Goal: Task Accomplishment & Management: Manage account settings

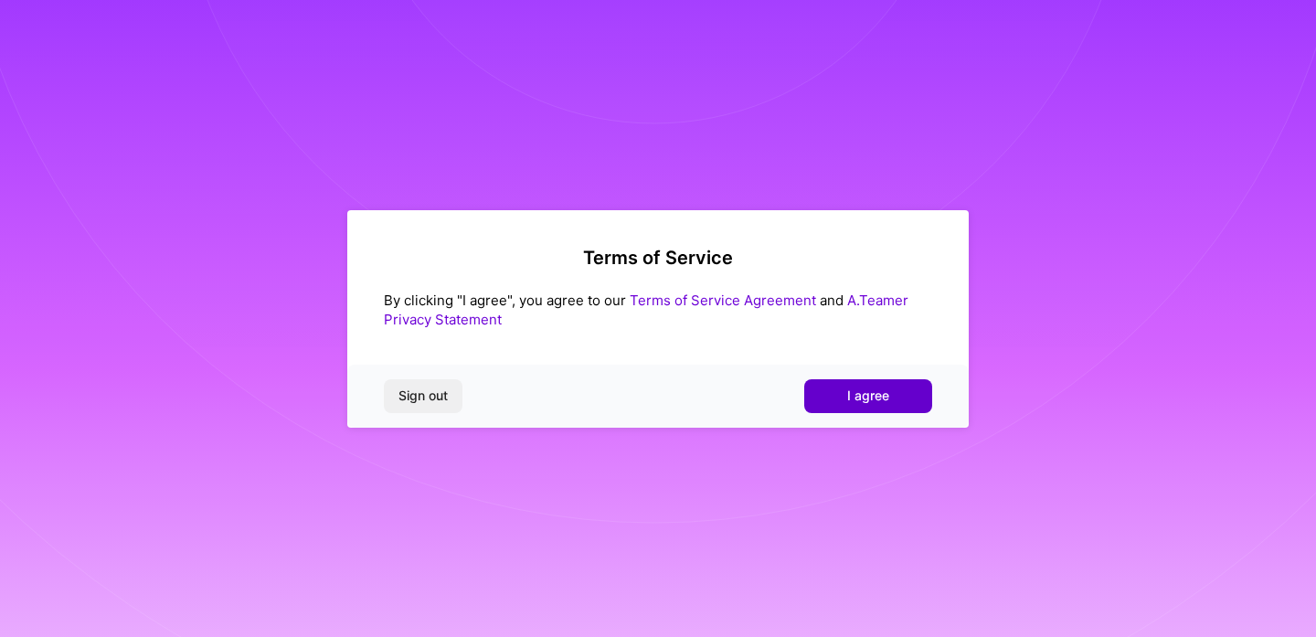
click at [872, 408] on button "I agree" at bounding box center [868, 395] width 128 height 33
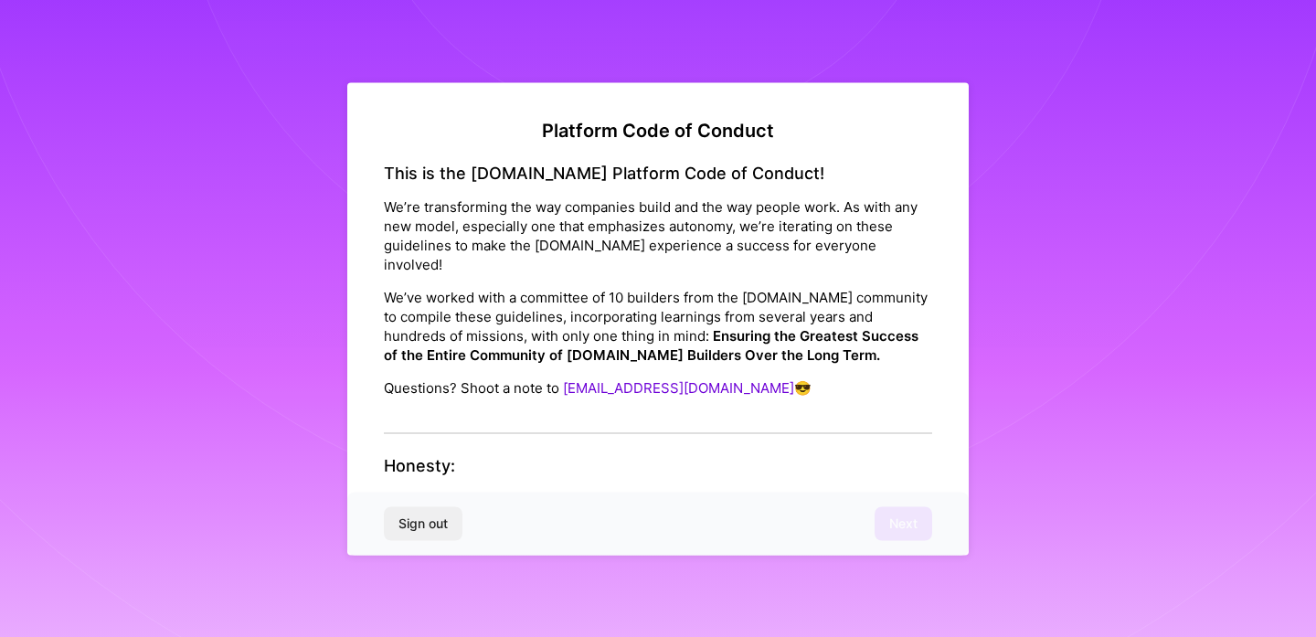
click at [633, 402] on div "This is the [DOMAIN_NAME] Platform Code of Conduct! We’re transforming the way …" at bounding box center [658, 298] width 548 height 271
click at [587, 392] on div "This is the [DOMAIN_NAME] Platform Code of Conduct! We’re transforming the way …" at bounding box center [658, 298] width 548 height 271
click at [482, 491] on strong "Underpromise, Overdeliver:" at bounding box center [475, 499] width 183 height 17
click at [895, 520] on div "Sign out Next" at bounding box center [657, 524] width 621 height 62
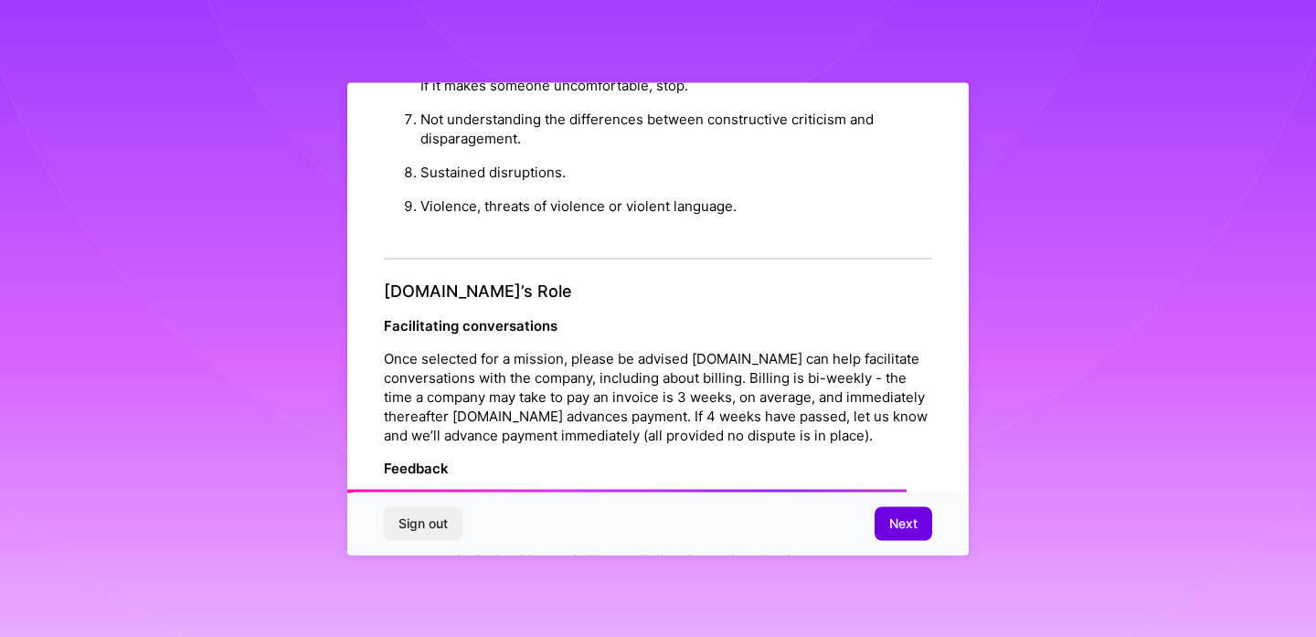
scroll to position [2041, 0]
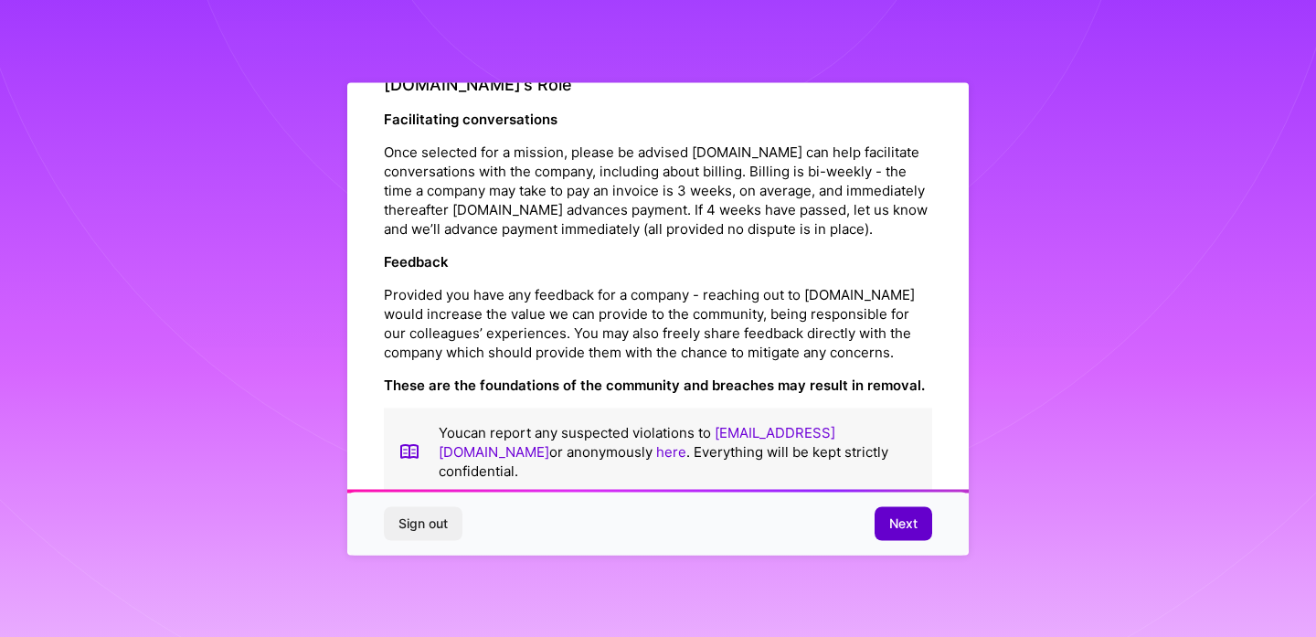
click at [922, 536] on button "Next" at bounding box center [903, 523] width 58 height 33
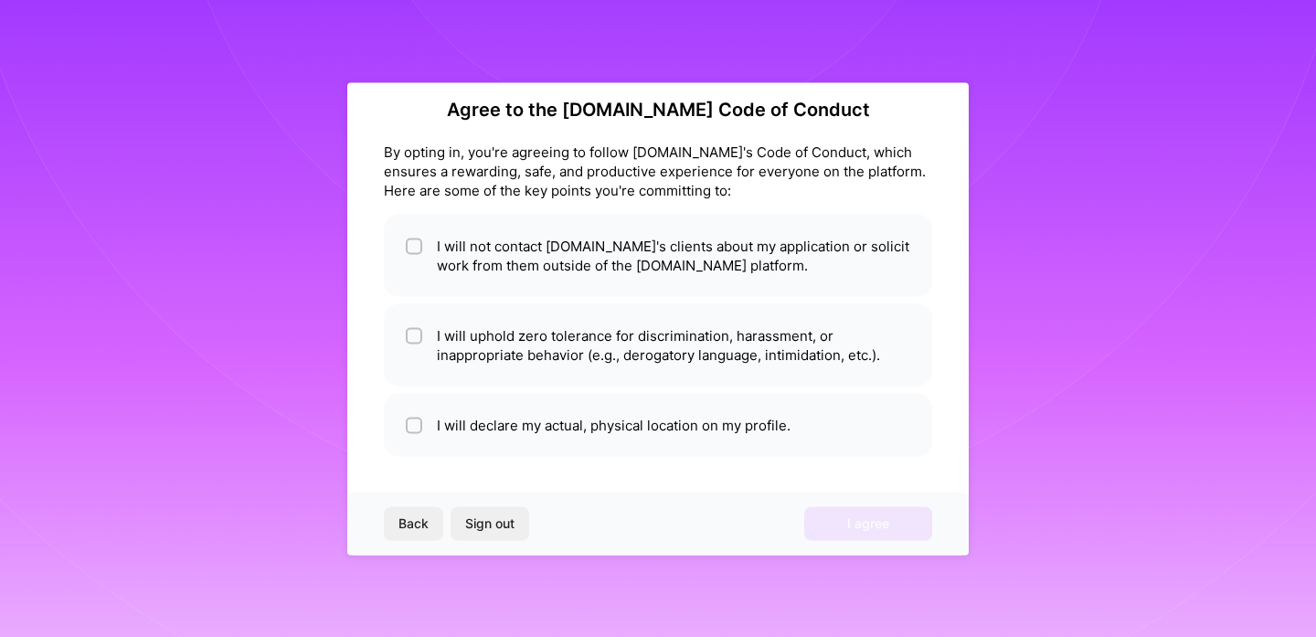
scroll to position [21, 0]
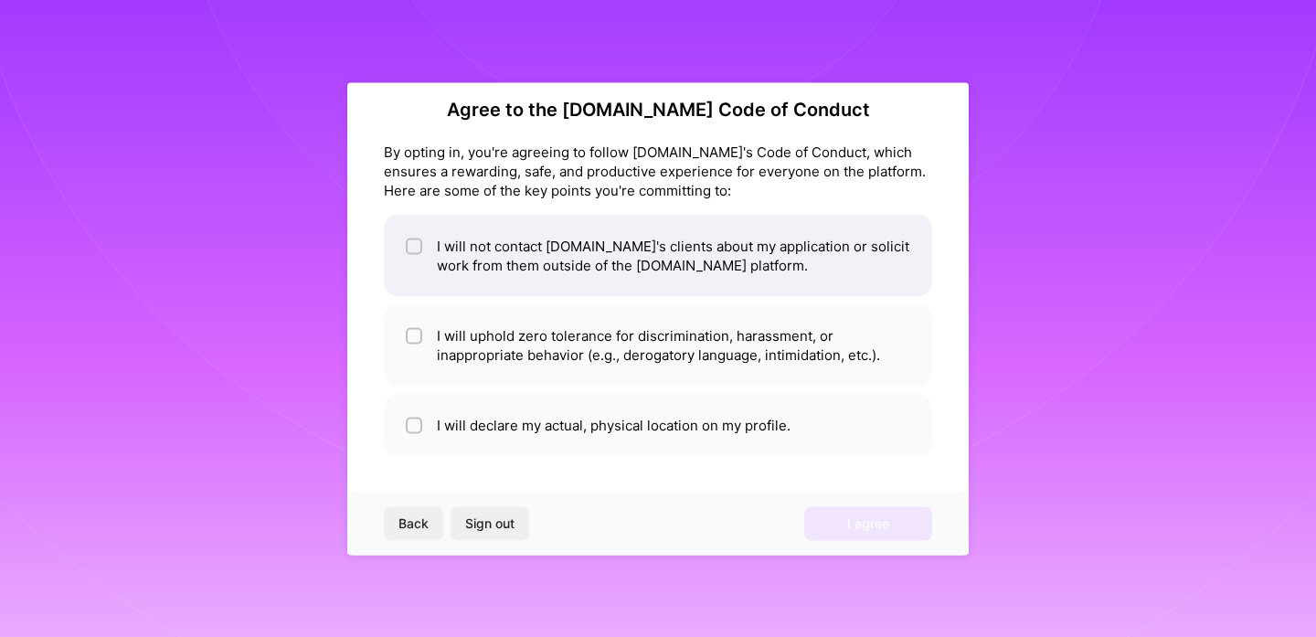
click at [502, 246] on li "I will not contact [DOMAIN_NAME]'s clients about my application or solicit work…" at bounding box center [658, 255] width 548 height 82
checkbox input "true"
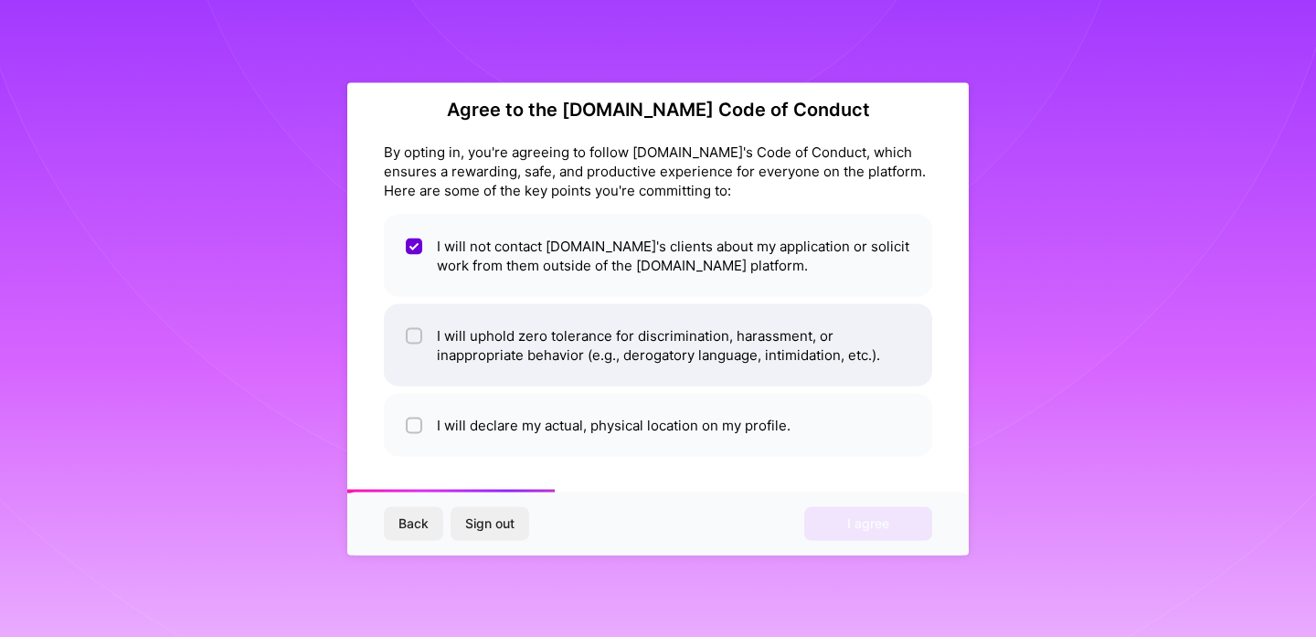
click at [528, 341] on li "I will uphold zero tolerance for discrimination, harassment, or inappropriate b…" at bounding box center [658, 344] width 548 height 82
checkbox input "true"
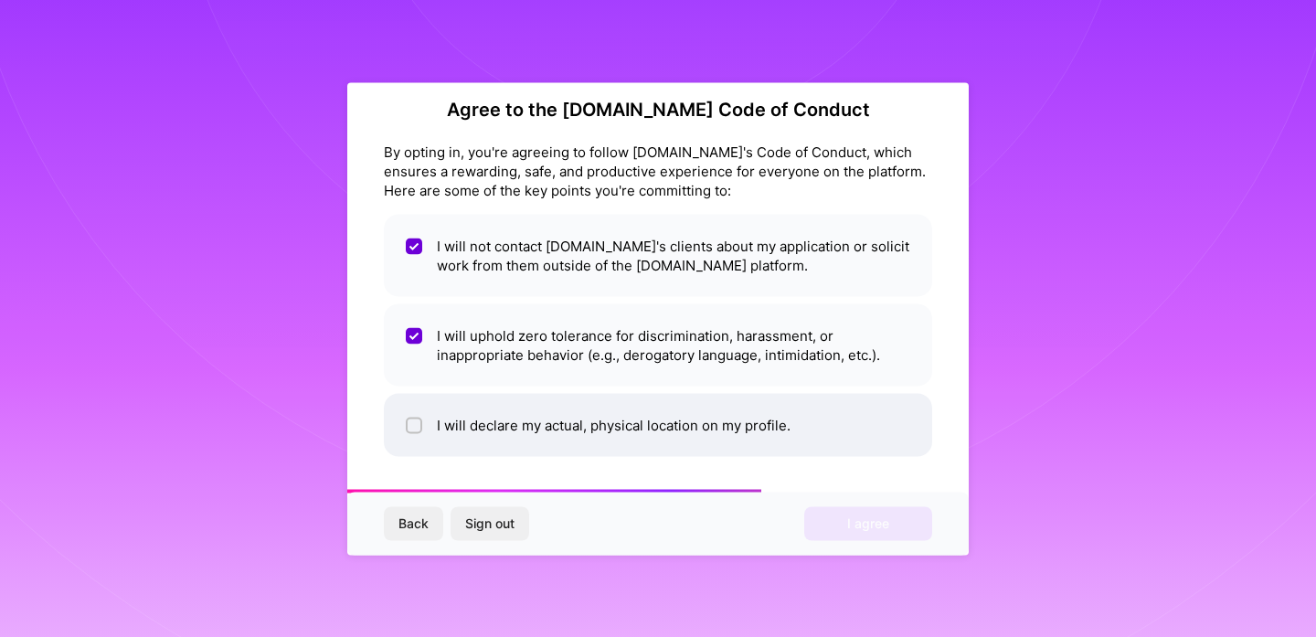
click at [560, 422] on li "I will declare my actual, physical location on my profile." at bounding box center [658, 424] width 548 height 63
checkbox input "true"
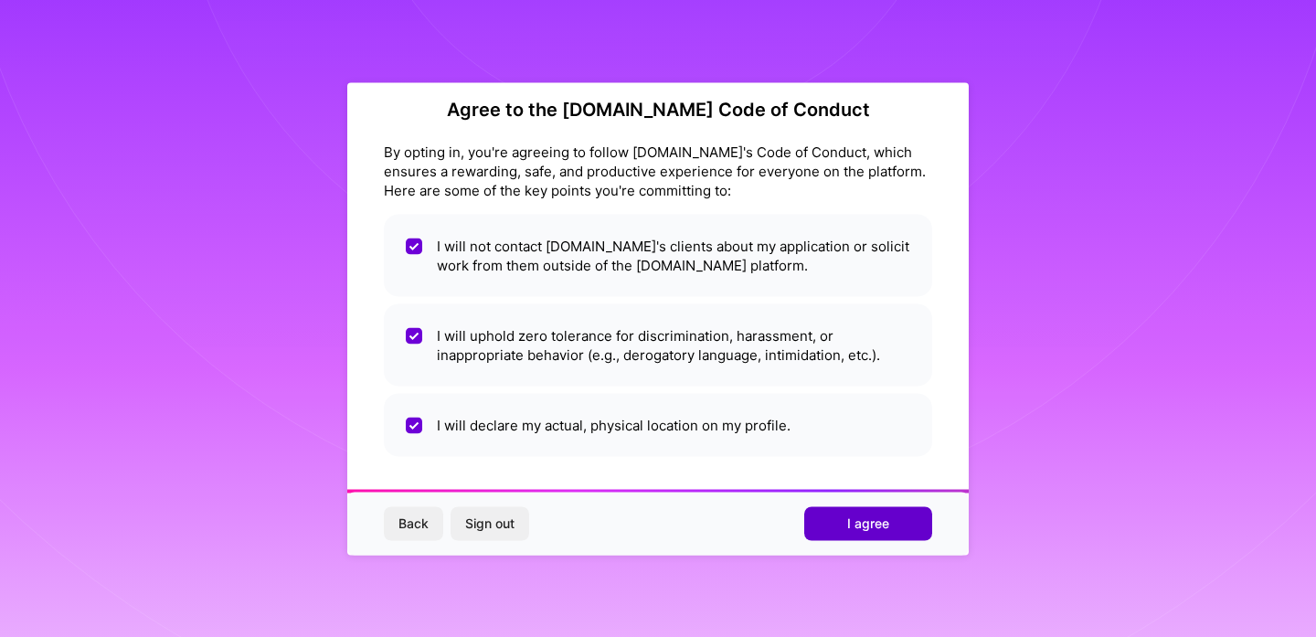
click at [860, 519] on span "I agree" at bounding box center [868, 523] width 42 height 18
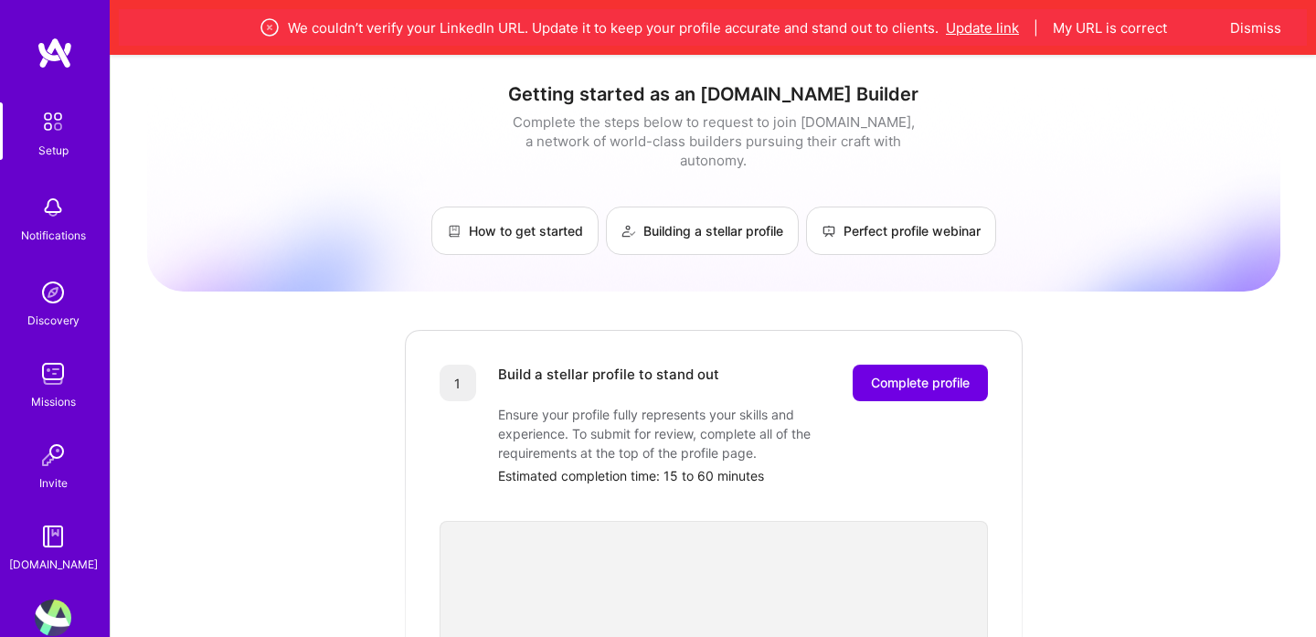
click at [1013, 29] on button "Update link" at bounding box center [982, 27] width 73 height 19
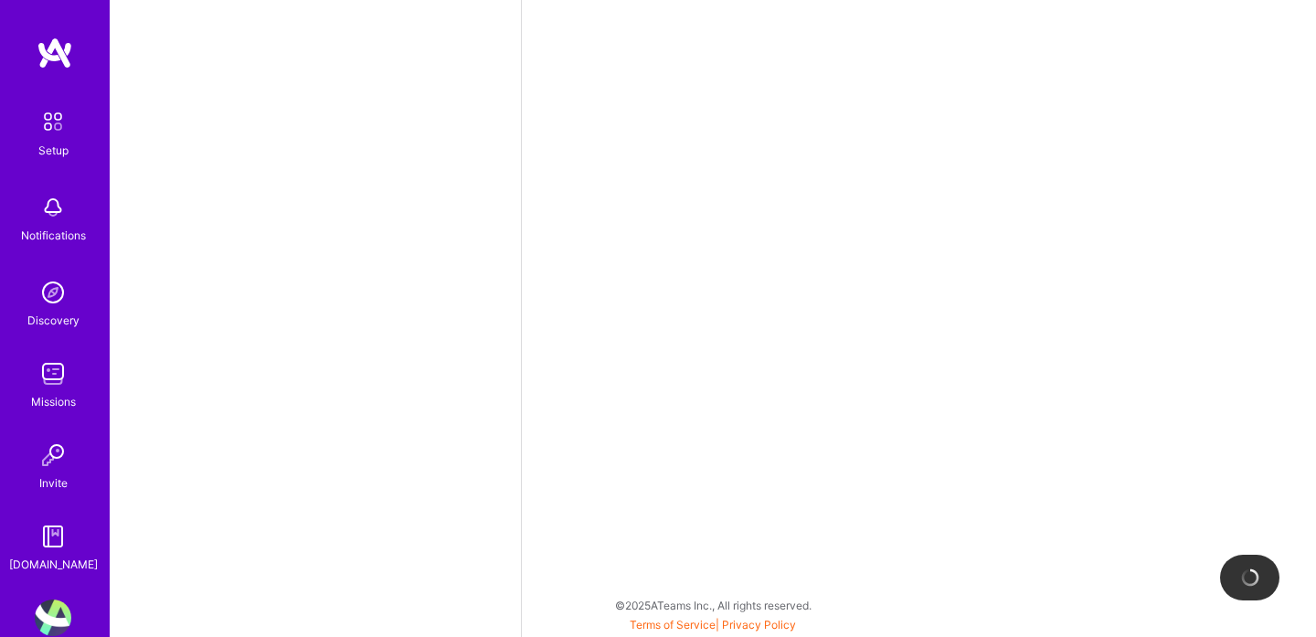
select select "US"
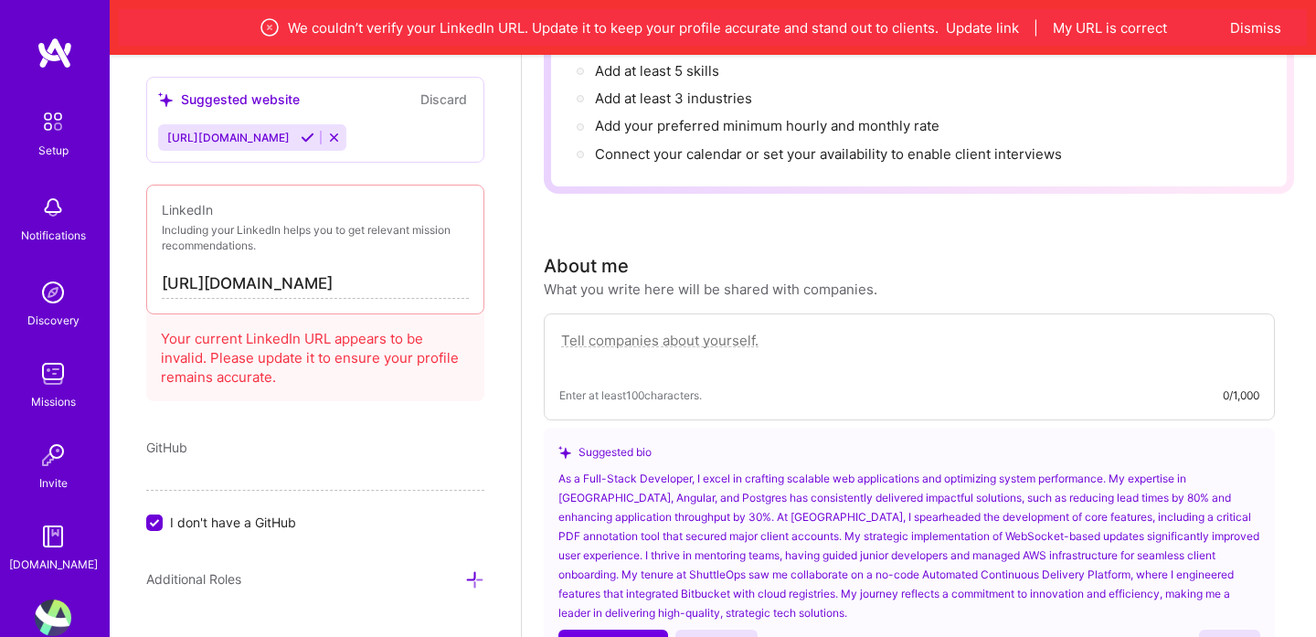
scroll to position [1072, 0]
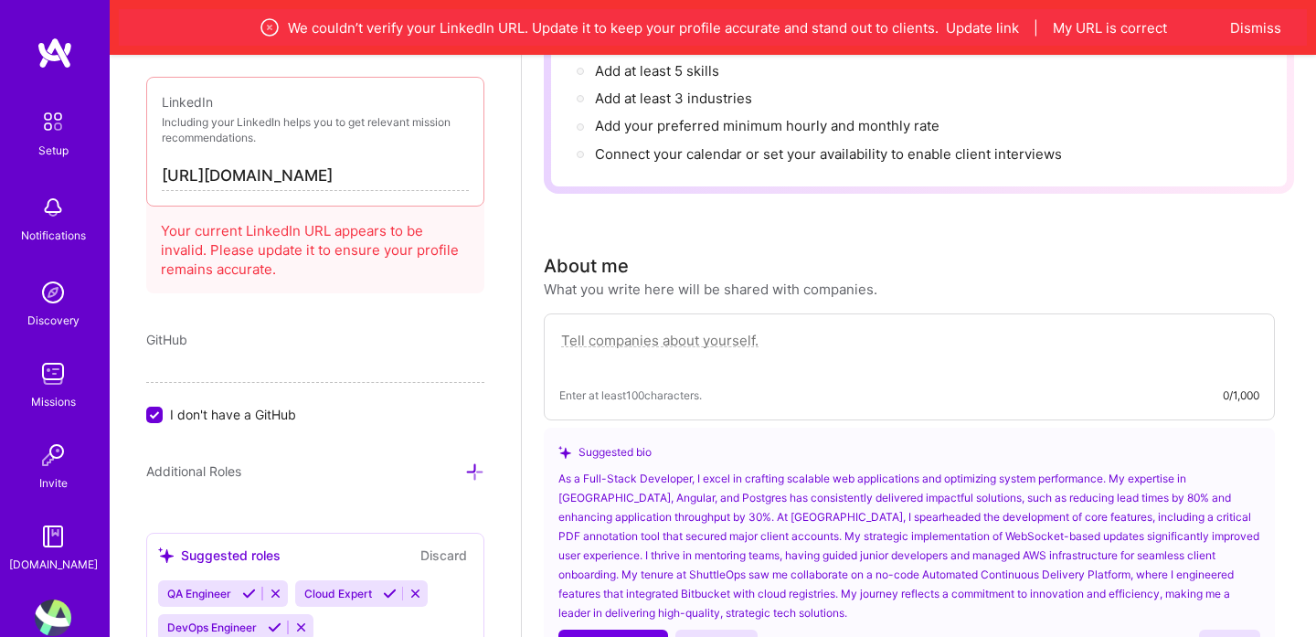
click at [346, 168] on input "[URL][DOMAIN_NAME]" at bounding box center [315, 176] width 307 height 29
paste input "[DOMAIN_NAME][URL][PERSON_NAME]"
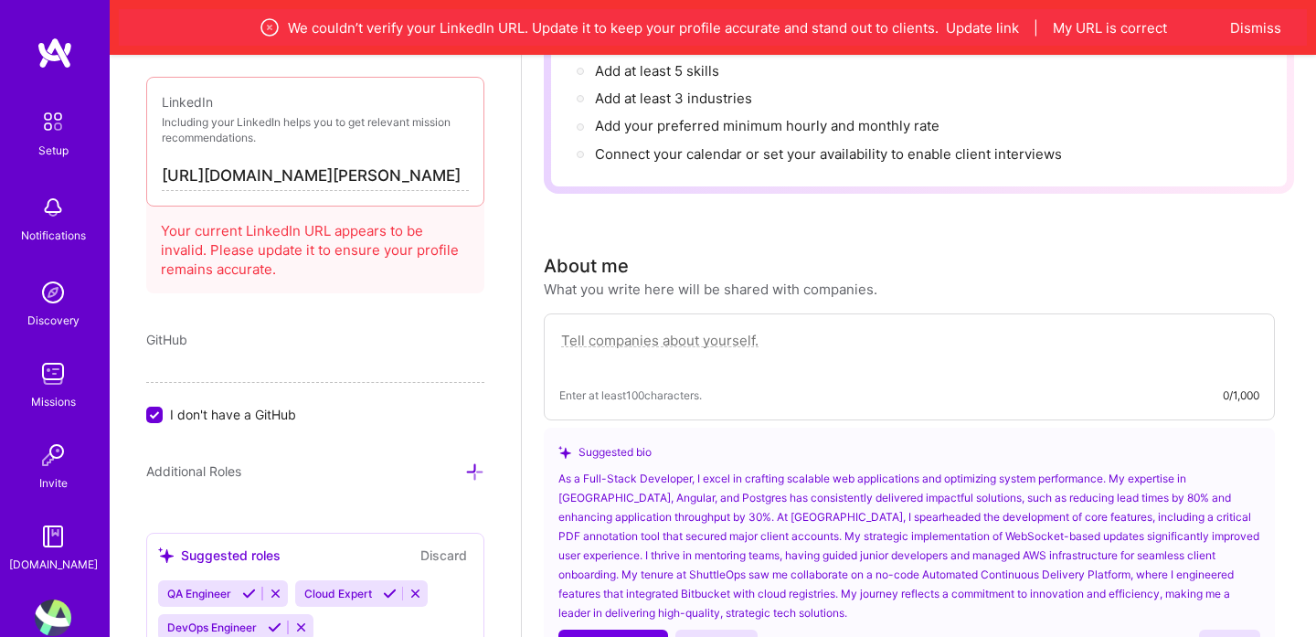
type input "[URL][DOMAIN_NAME][PERSON_NAME]"
click at [319, 346] on div "GitHub" at bounding box center [315, 339] width 338 height 19
click at [140, 253] on div "Add photo [PERSON_NAME] Full-Stack Developer 7 Years Experience Location This i…" at bounding box center [315, 373] width 411 height 637
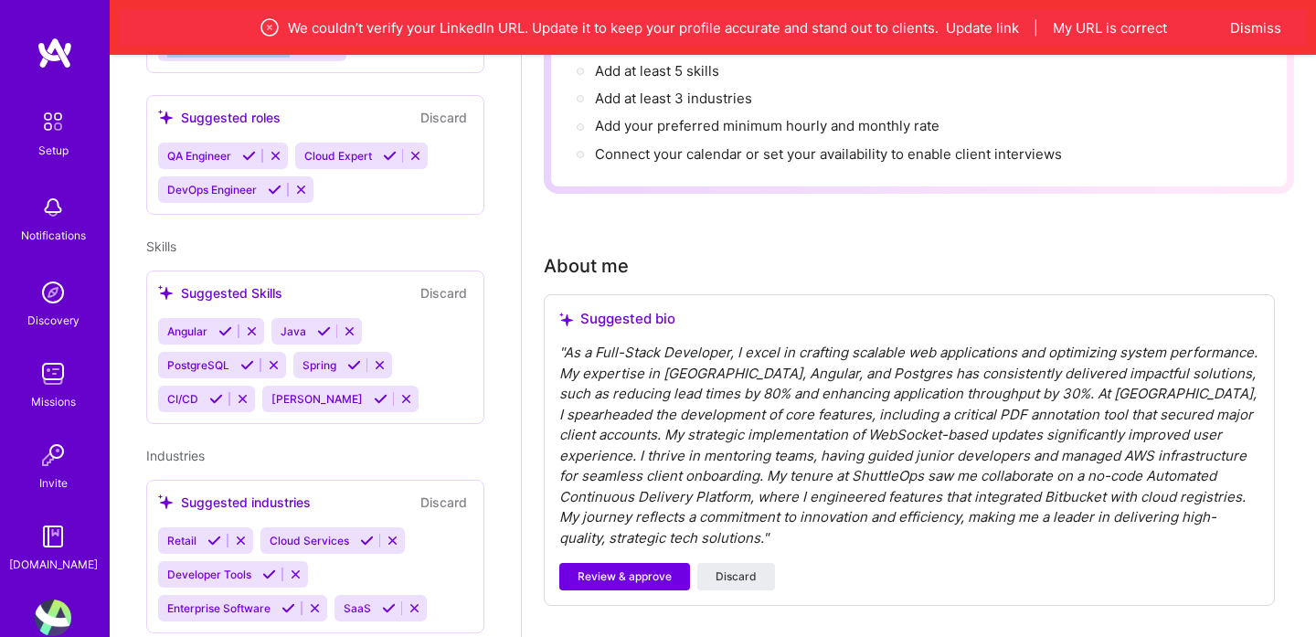
scroll to position [301, 0]
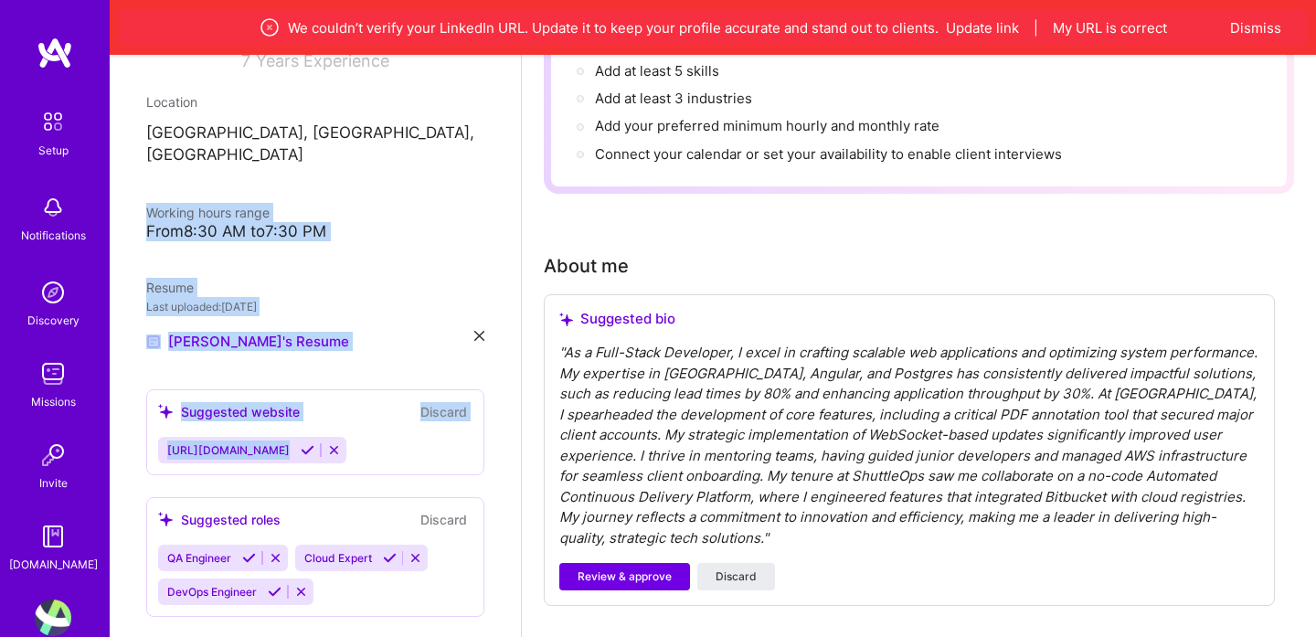
drag, startPoint x: 368, startPoint y: 183, endPoint x: 116, endPoint y: 176, distance: 252.3
click at [398, 222] on div "From 8:30 AM to 7:30 PM" at bounding box center [315, 231] width 338 height 19
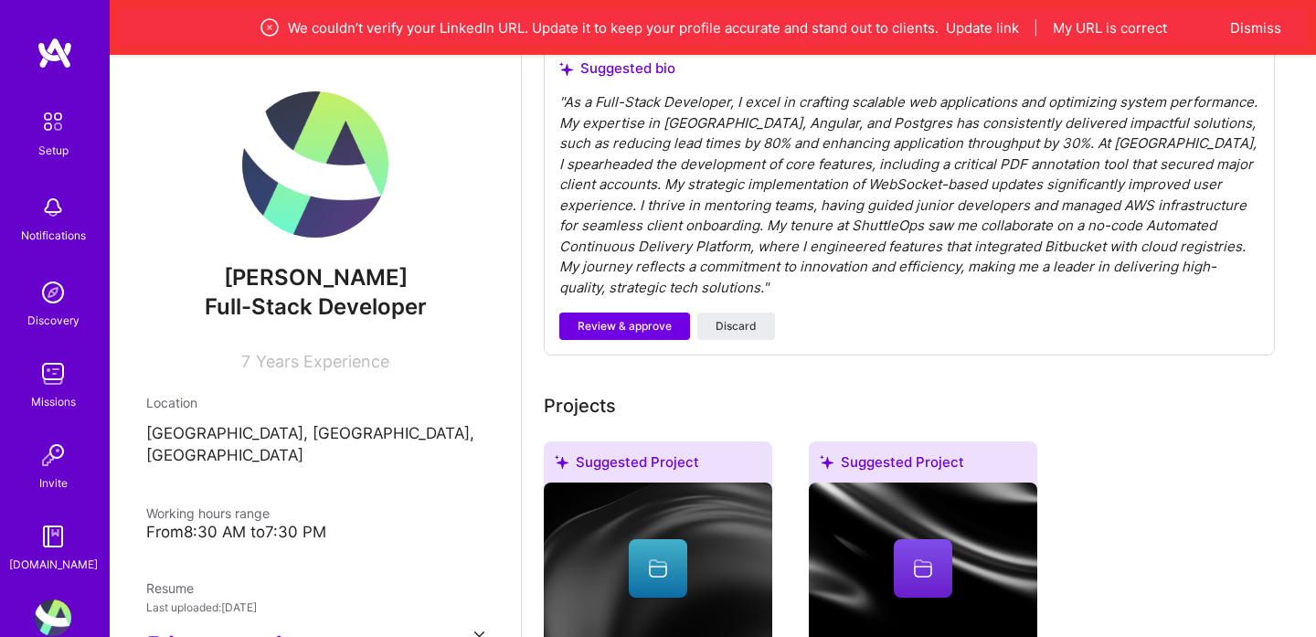
scroll to position [608, 0]
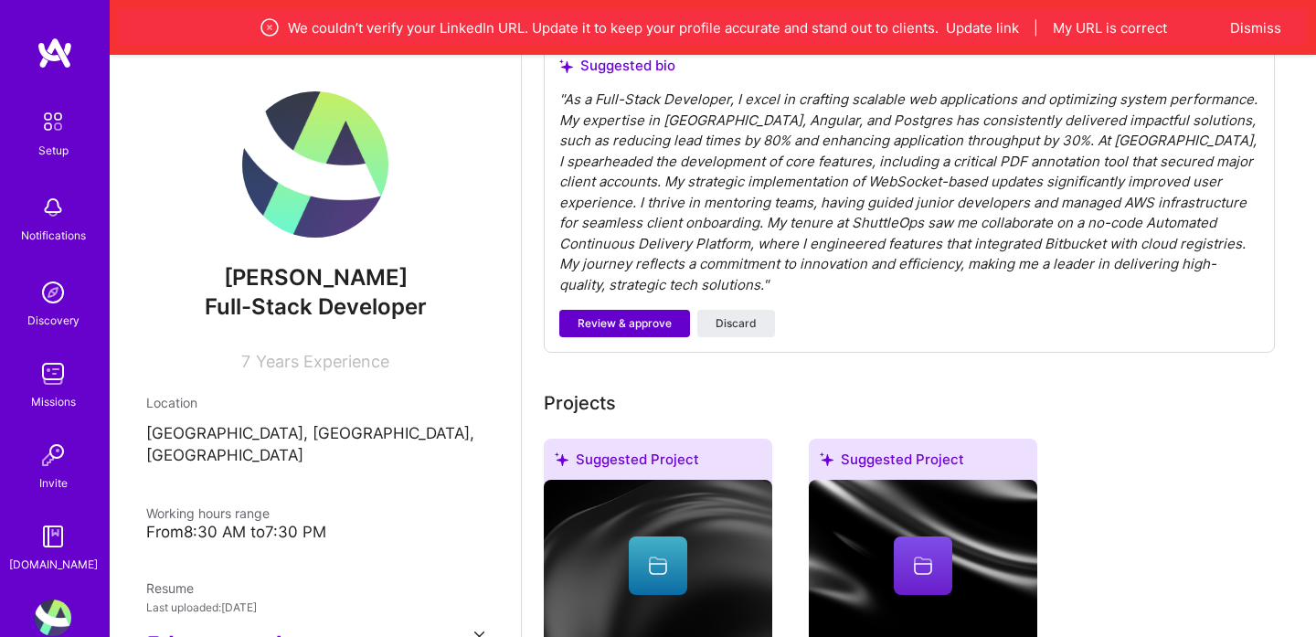
click at [653, 315] on span "Review & approve" at bounding box center [625, 323] width 94 height 16
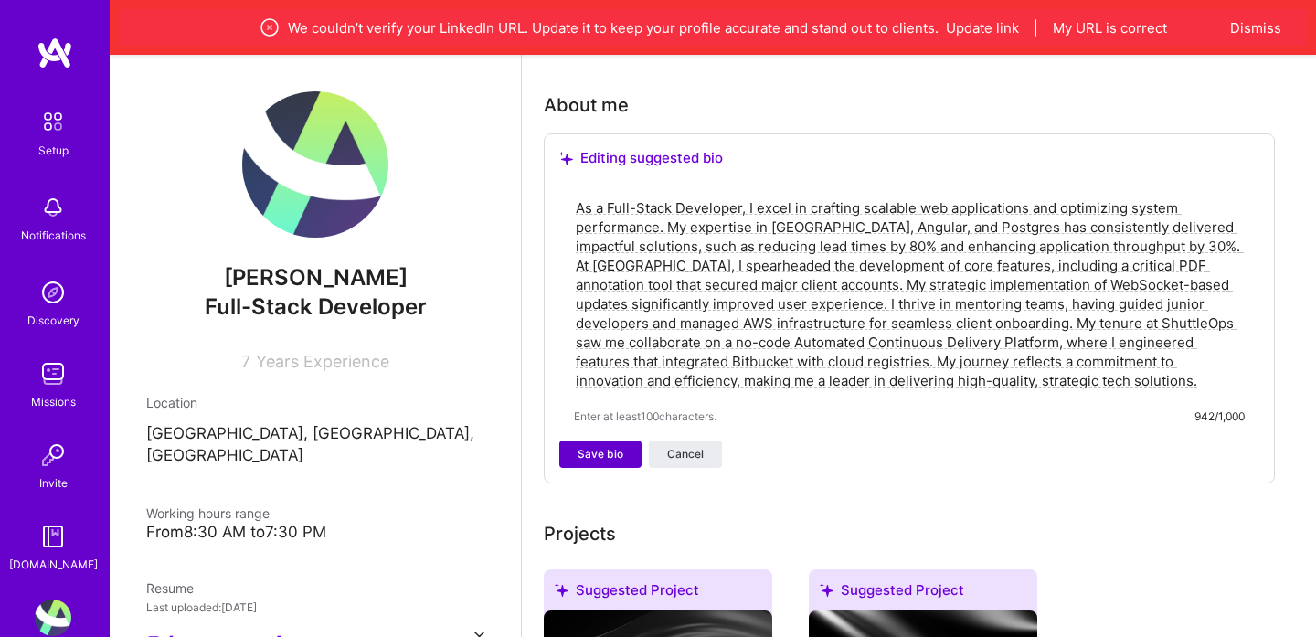
scroll to position [503, 0]
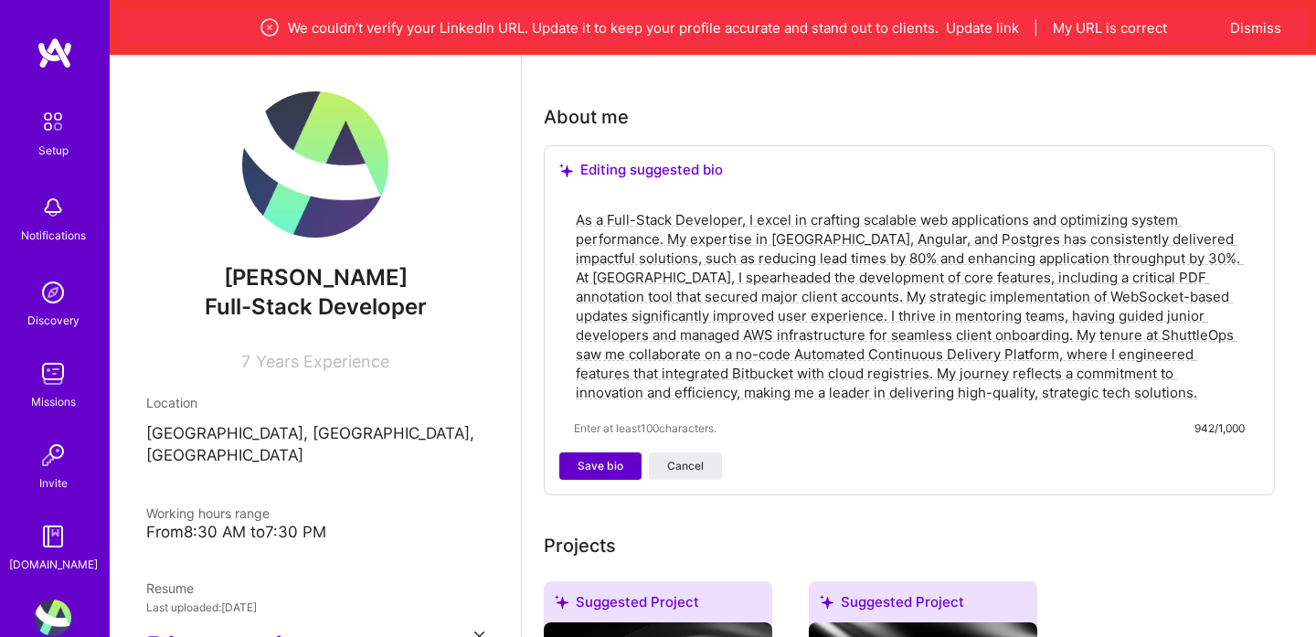
click at [604, 458] on span "Save bio" at bounding box center [601, 466] width 46 height 16
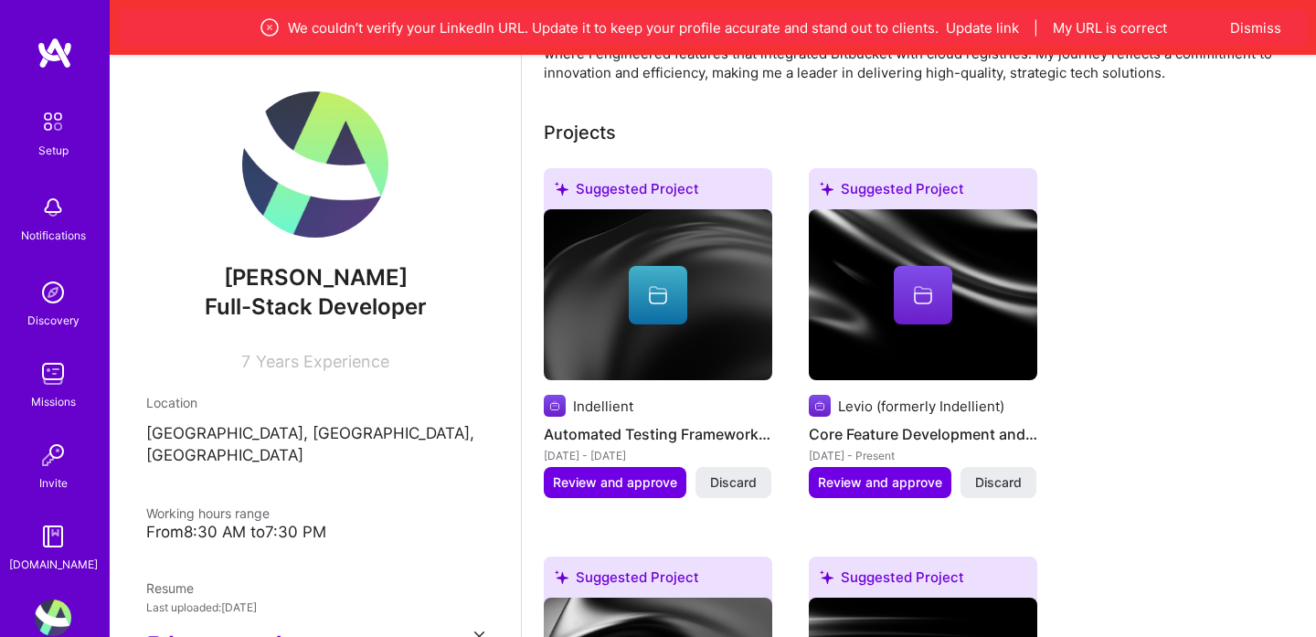
scroll to position [713, 0]
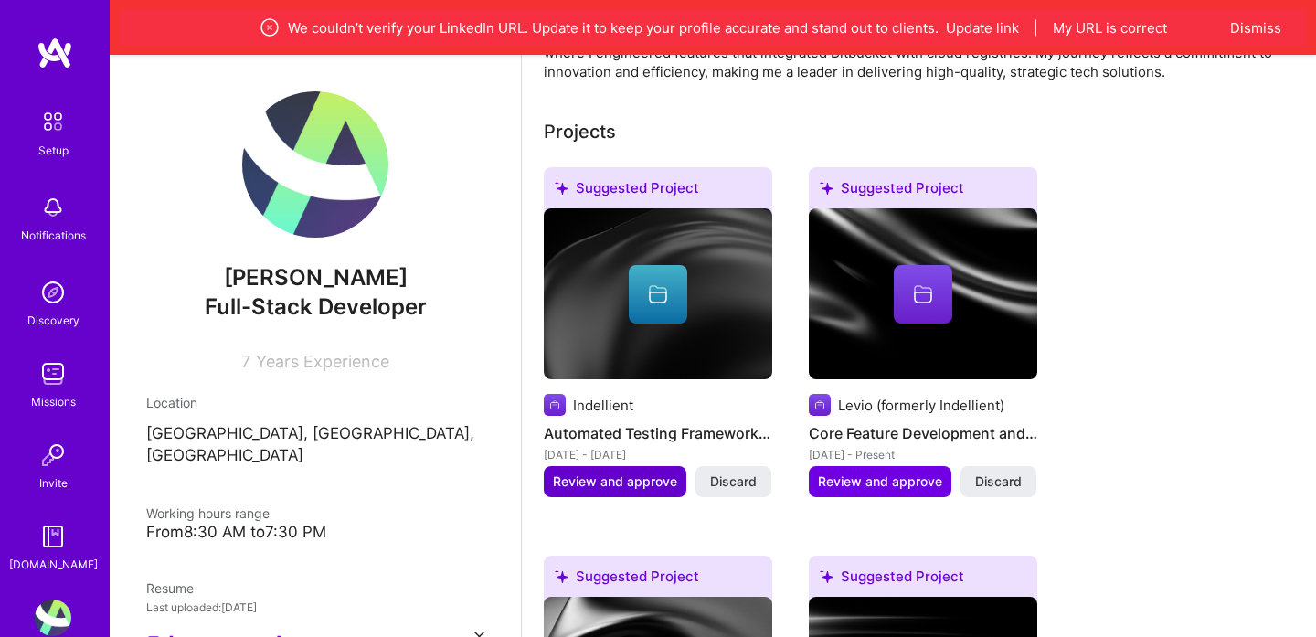
click at [627, 472] on span "Review and approve" at bounding box center [615, 481] width 124 height 18
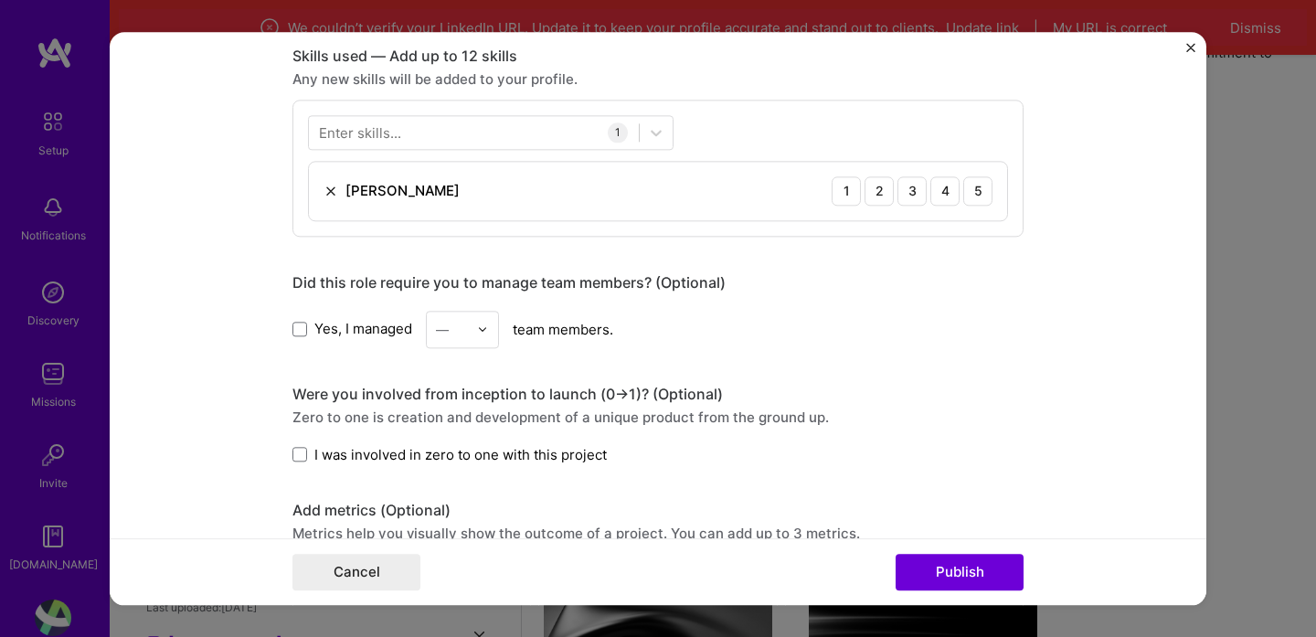
scroll to position [906, 0]
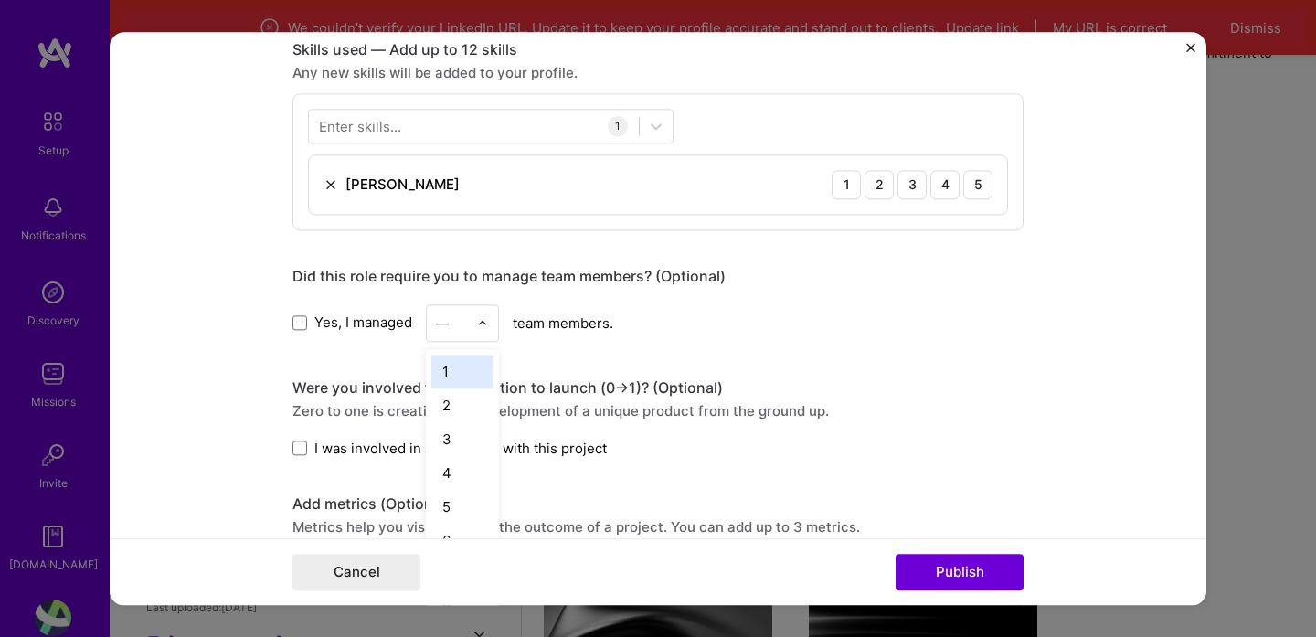
click at [486, 317] on div at bounding box center [487, 323] width 21 height 36
click at [647, 331] on div "Yes, I managed option 1 focused, 1 of 25. 25 results available. Use Up and Down…" at bounding box center [657, 322] width 731 height 37
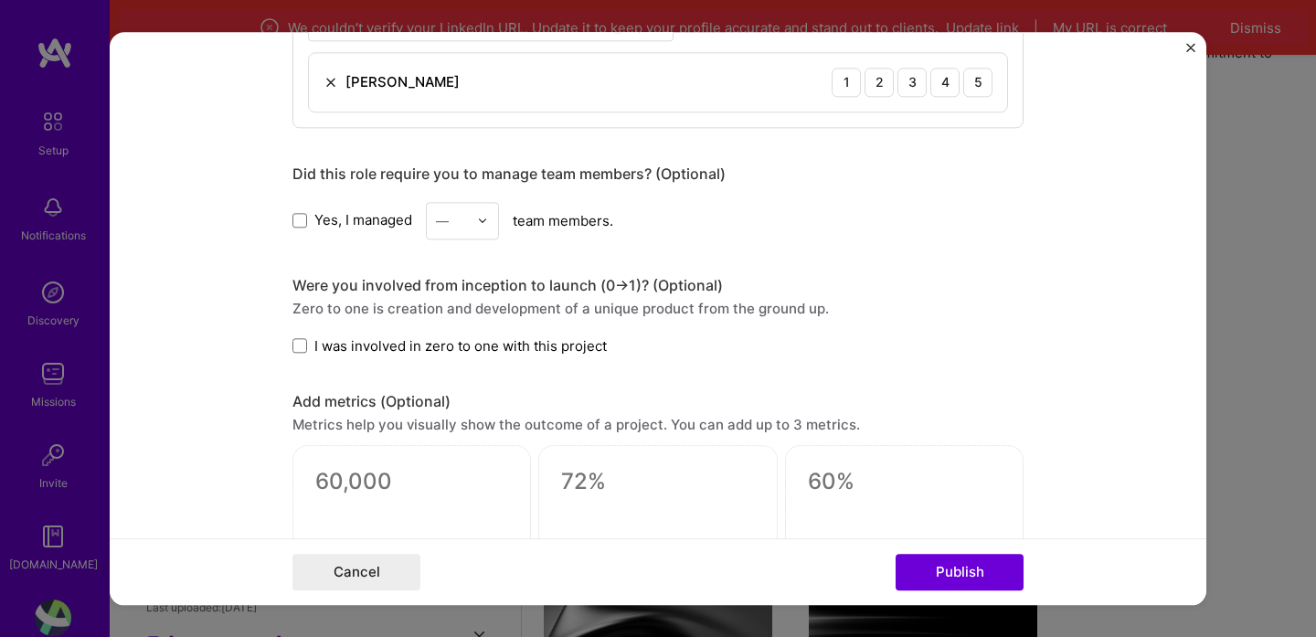
scroll to position [1007, 0]
click at [527, 352] on span "I was involved in zero to one with this project" at bounding box center [460, 346] width 292 height 19
click at [0, 0] on input "I was involved in zero to one with this project" at bounding box center [0, 0] width 0 height 0
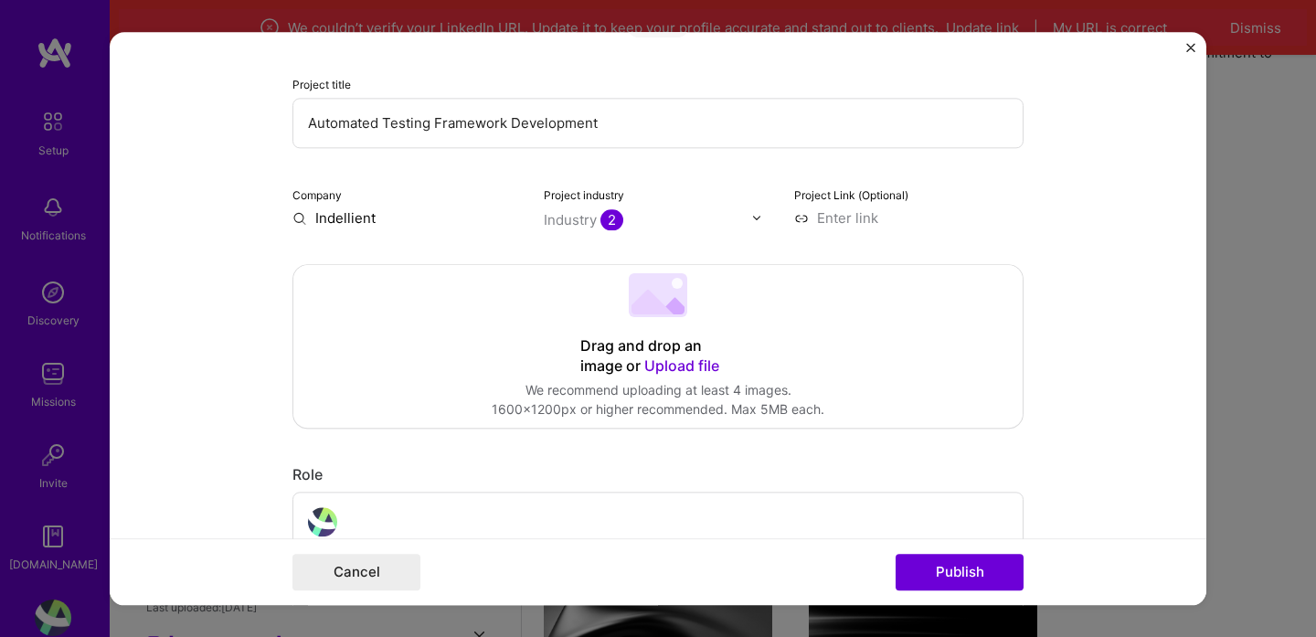
scroll to position [179, 0]
click at [588, 218] on div "Industry 2" at bounding box center [583, 220] width 79 height 19
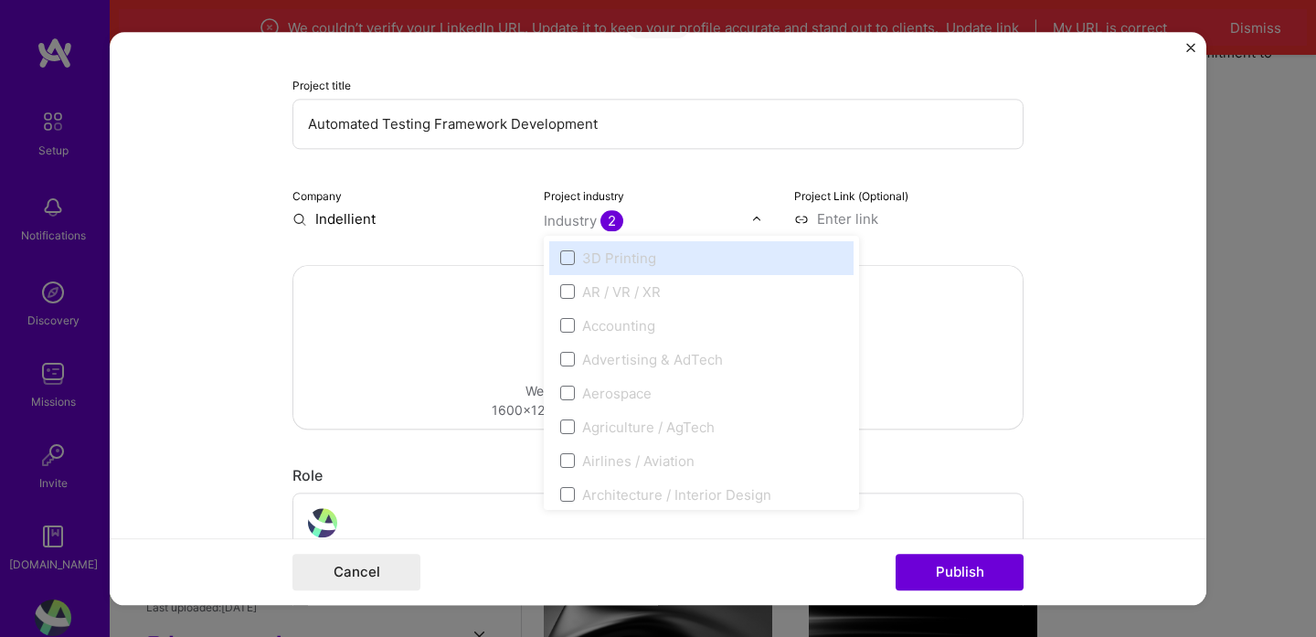
click at [651, 186] on div "Project industry option 3D Printing focused disabled, 1 of 120. 120 results ava…" at bounding box center [658, 206] width 229 height 43
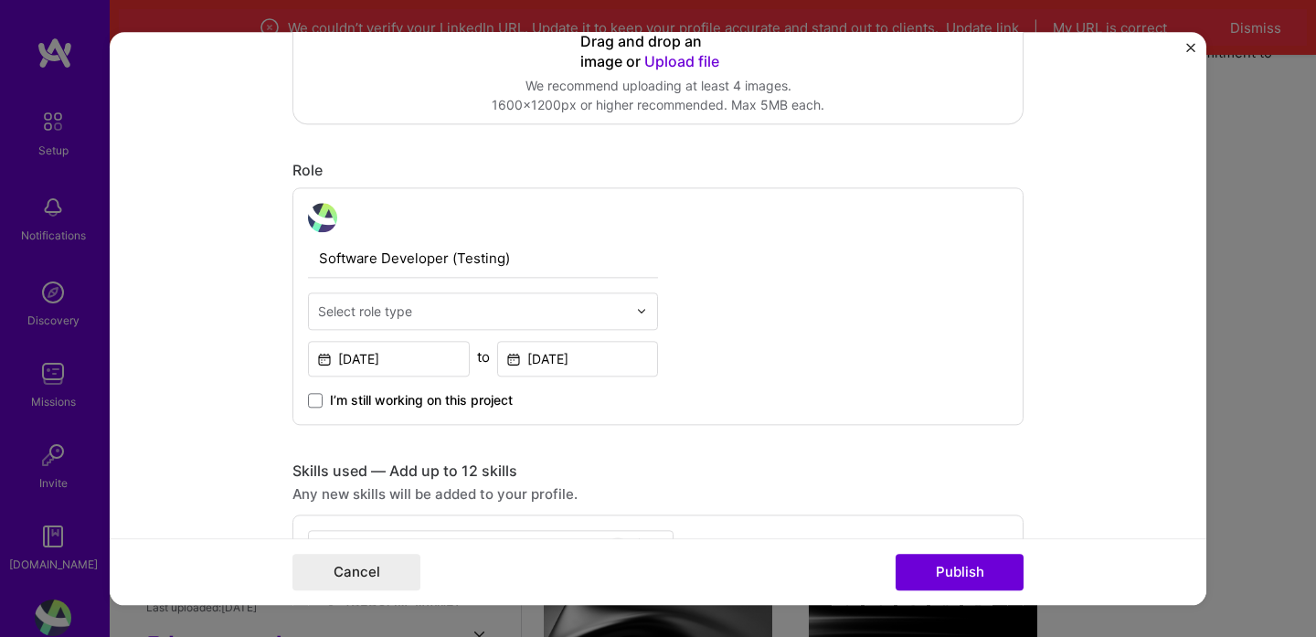
scroll to position [486, 0]
click at [528, 304] on input "text" at bounding box center [472, 309] width 309 height 19
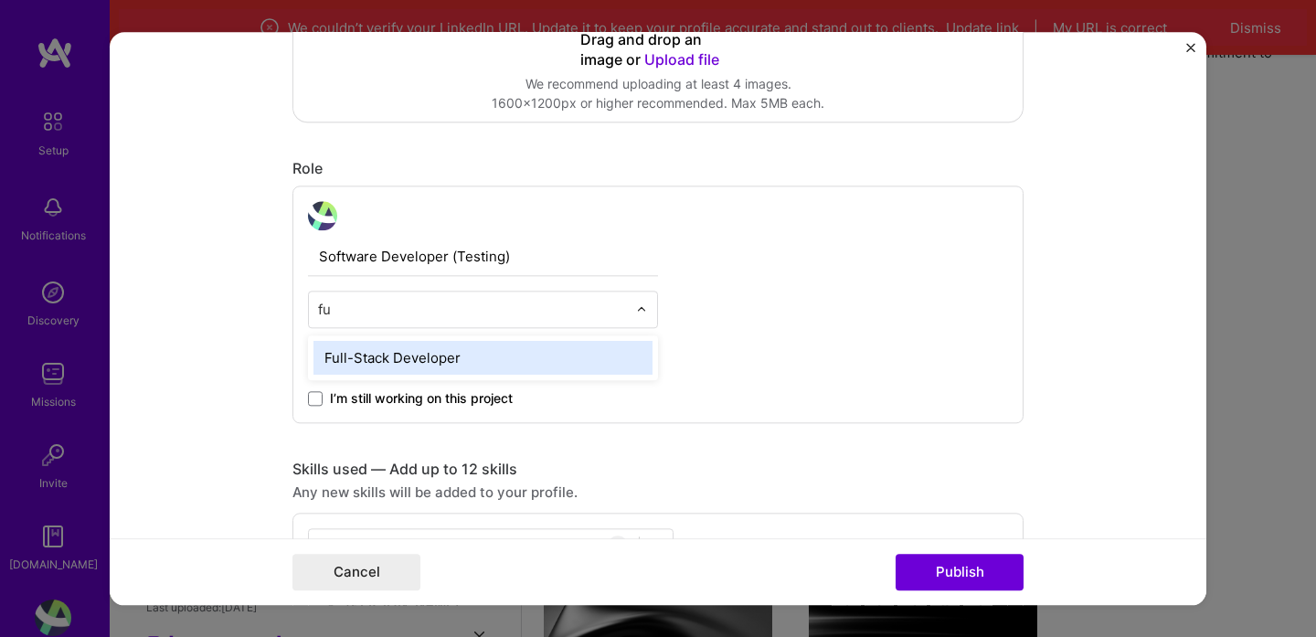
type input "ful"
click at [493, 345] on div "Full-Stack Developer" at bounding box center [482, 358] width 339 height 34
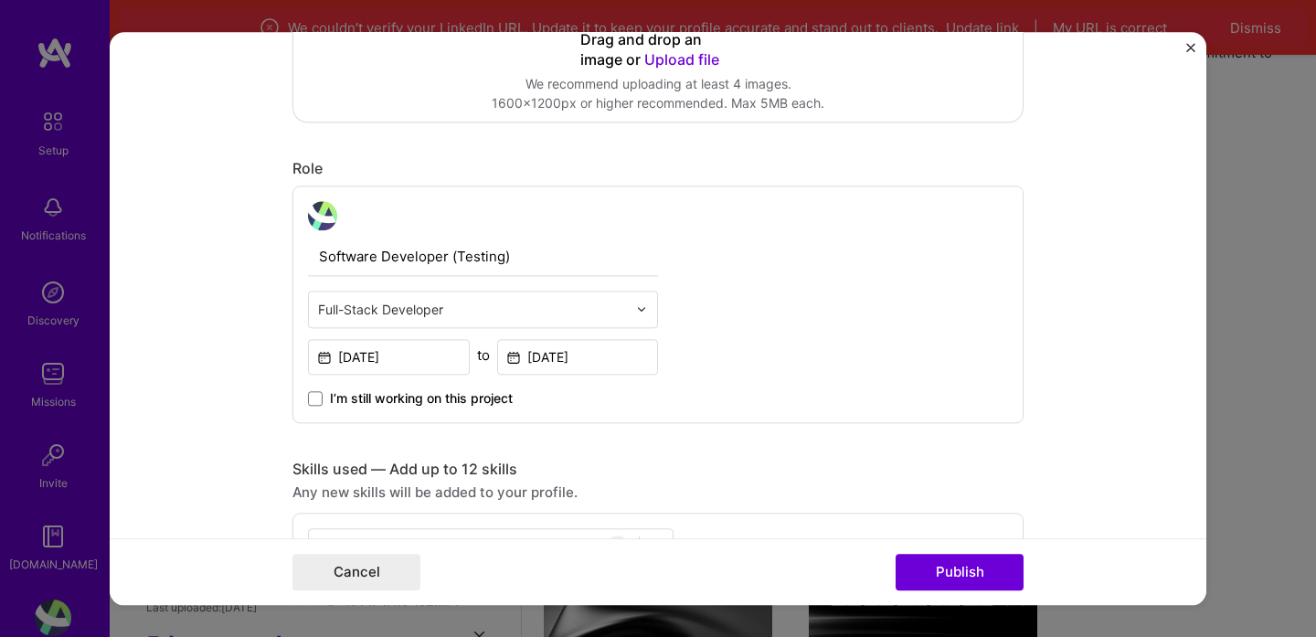
click at [491, 317] on input "text" at bounding box center [472, 309] width 309 height 19
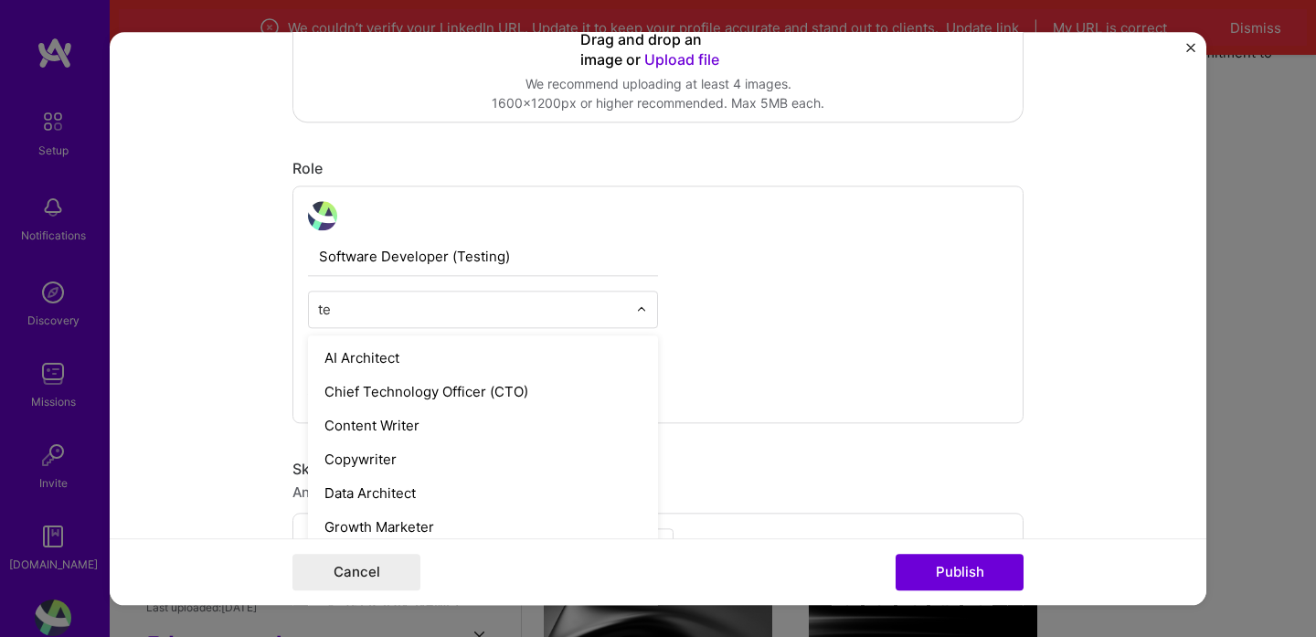
type input "t"
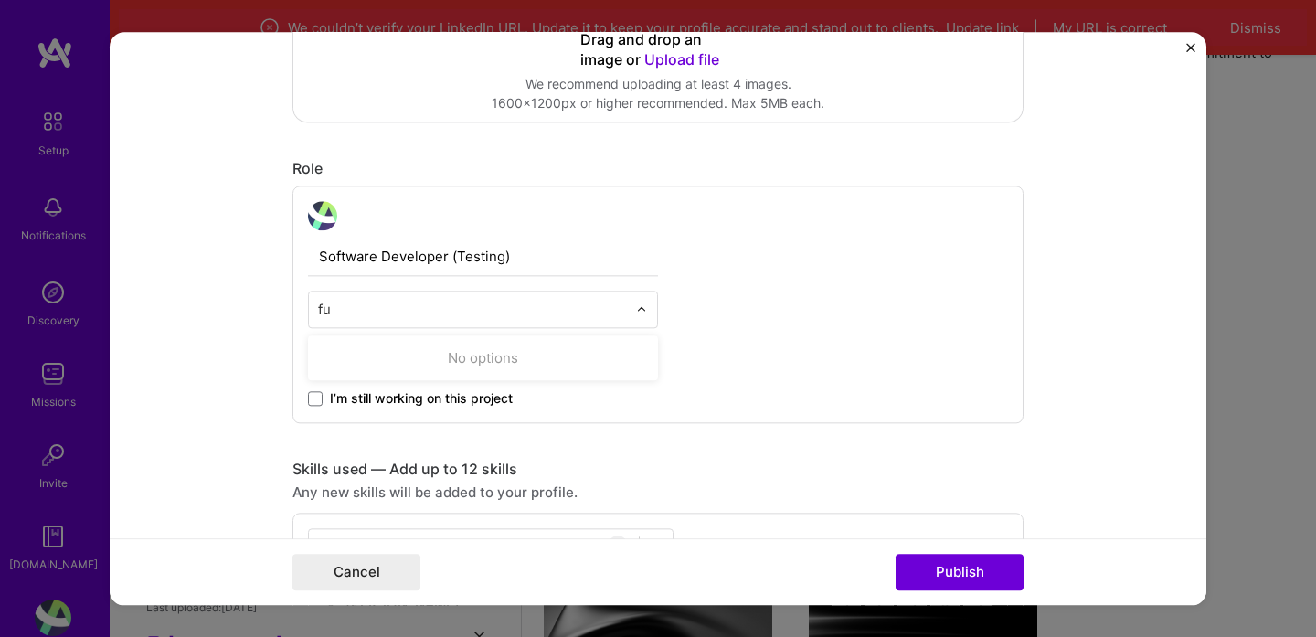
type input "f"
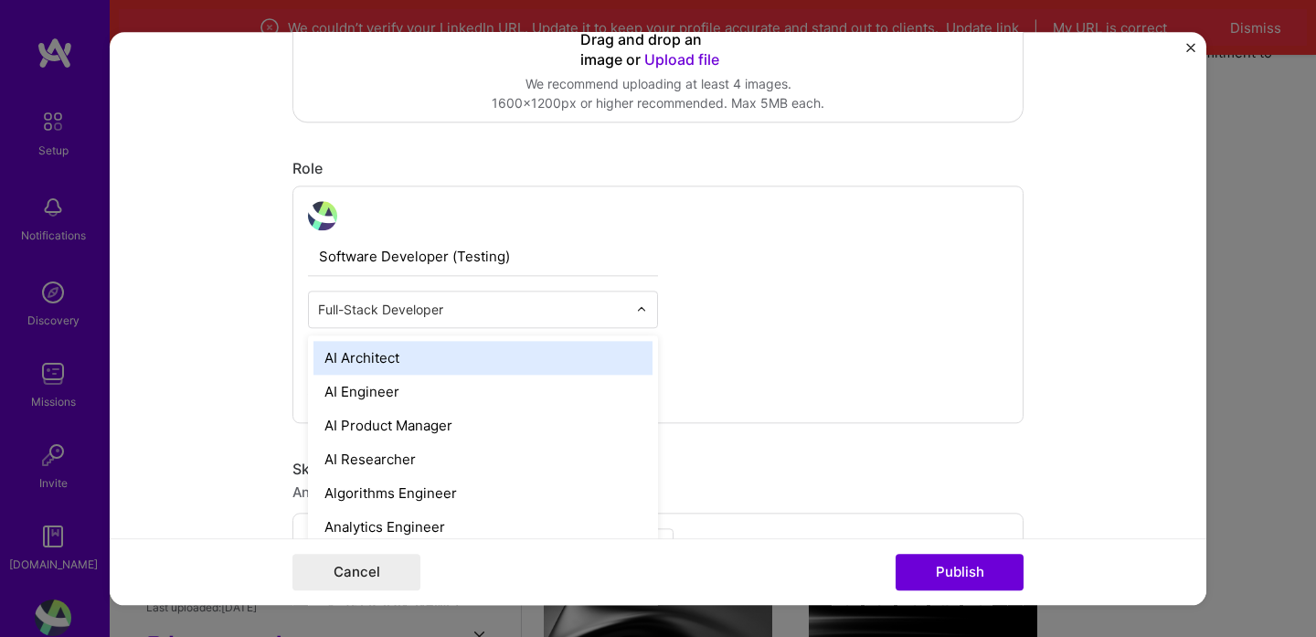
type input "F"
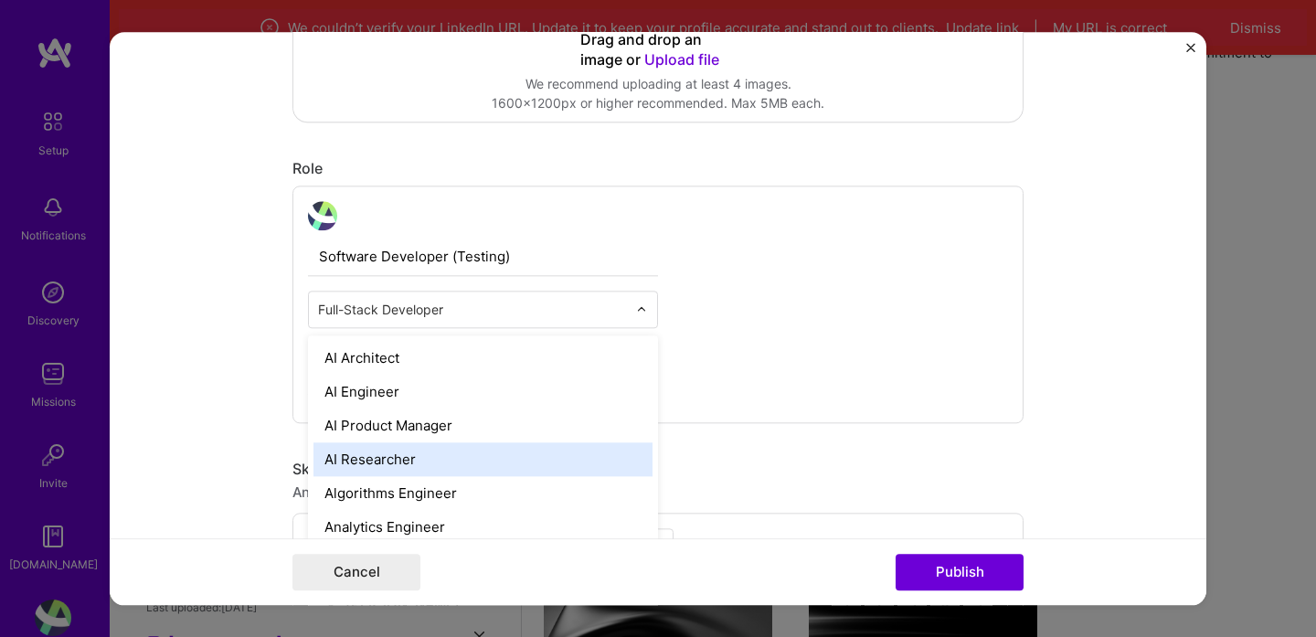
click at [747, 362] on div "Software Developer (Testing) option Full-Stack Developer, selected. option AI R…" at bounding box center [657, 304] width 731 height 238
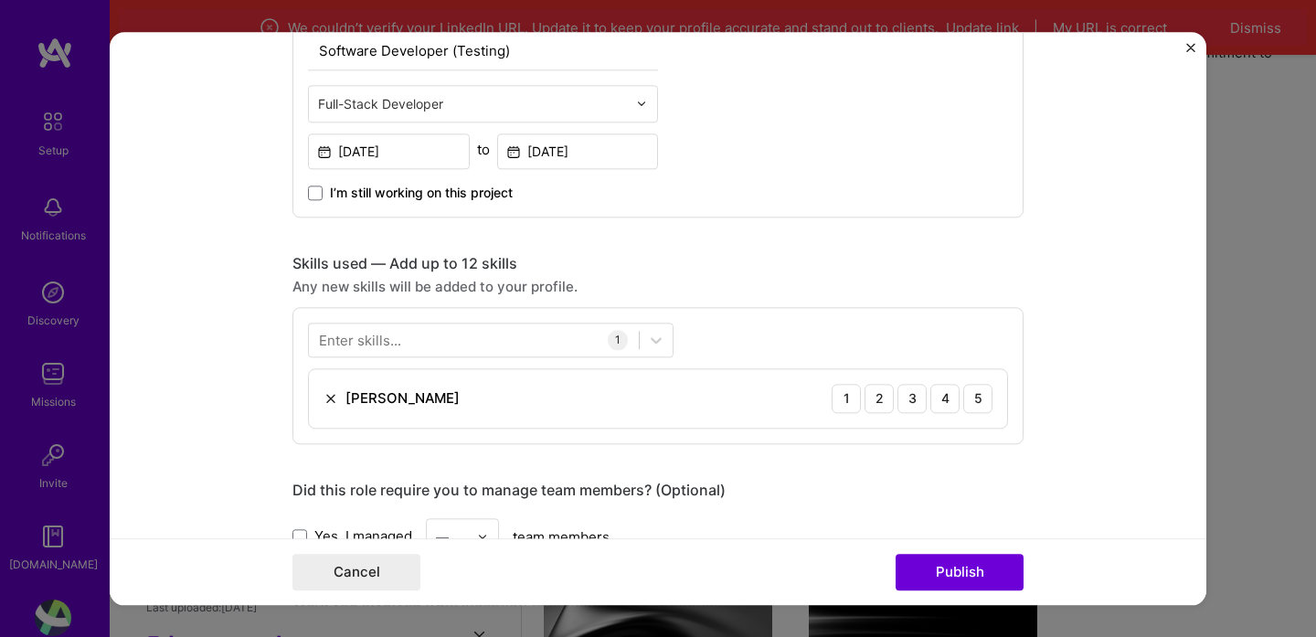
scroll to position [703, 0]
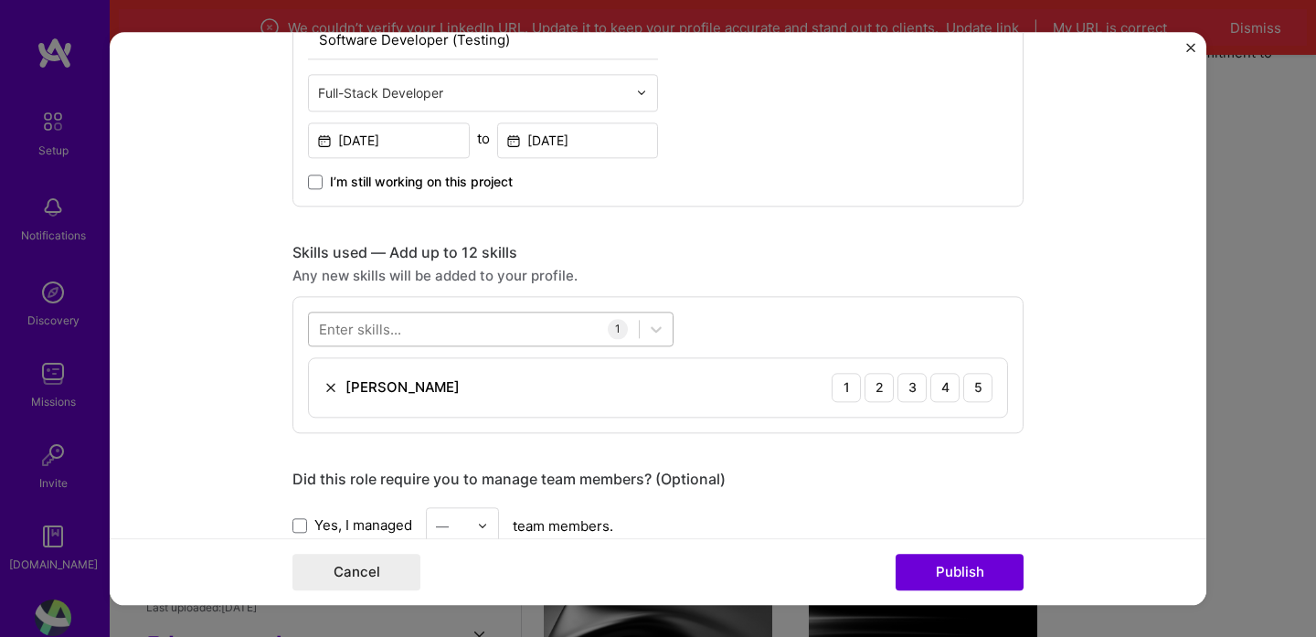
click at [458, 332] on div at bounding box center [474, 328] width 330 height 30
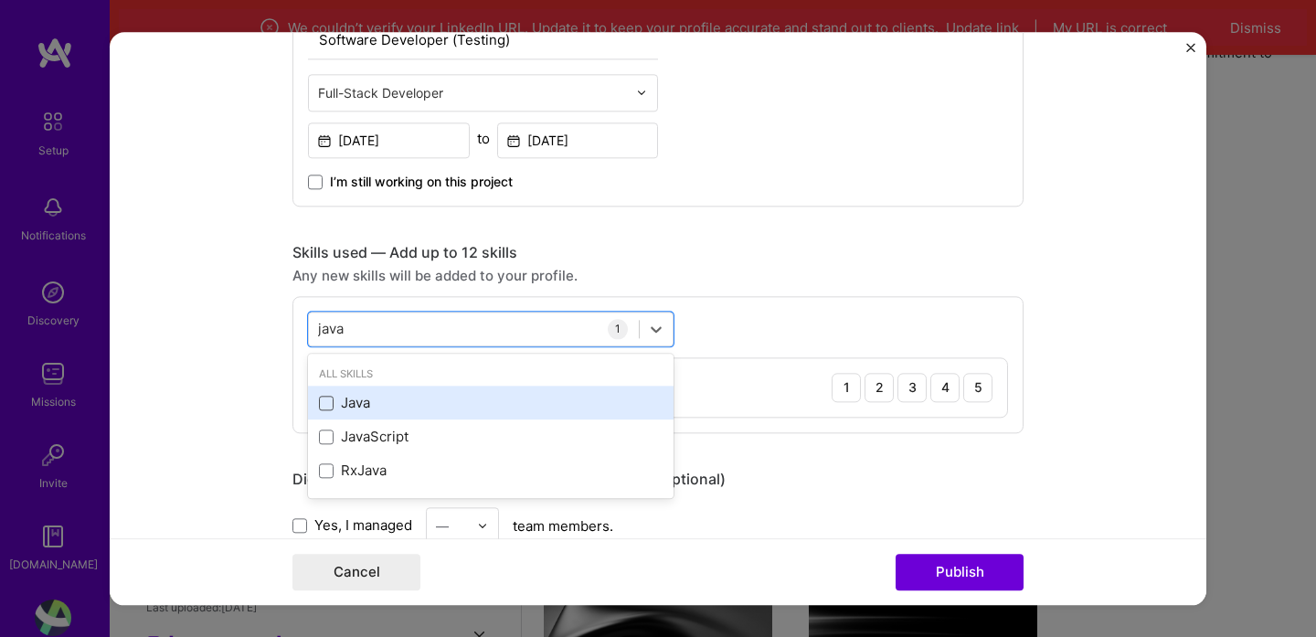
click at [332, 403] on span at bounding box center [326, 403] width 15 height 15
click at [0, 0] on input "checkbox" at bounding box center [0, 0] width 0 height 0
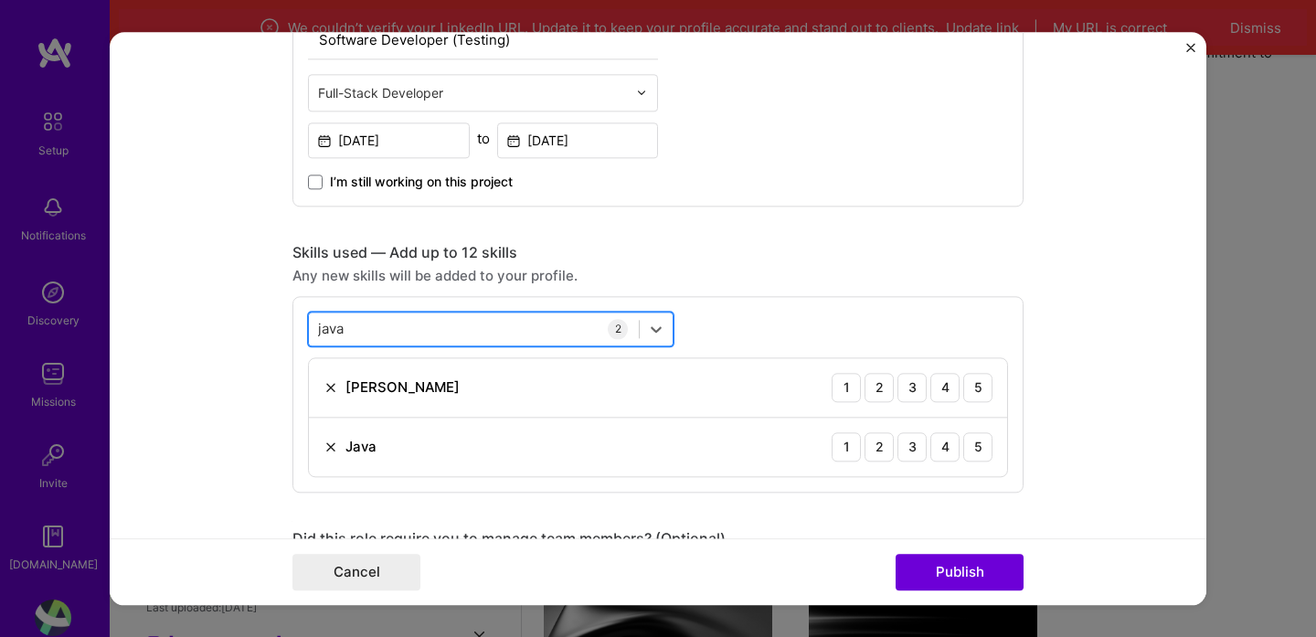
click at [397, 327] on div "java java" at bounding box center [474, 328] width 330 height 30
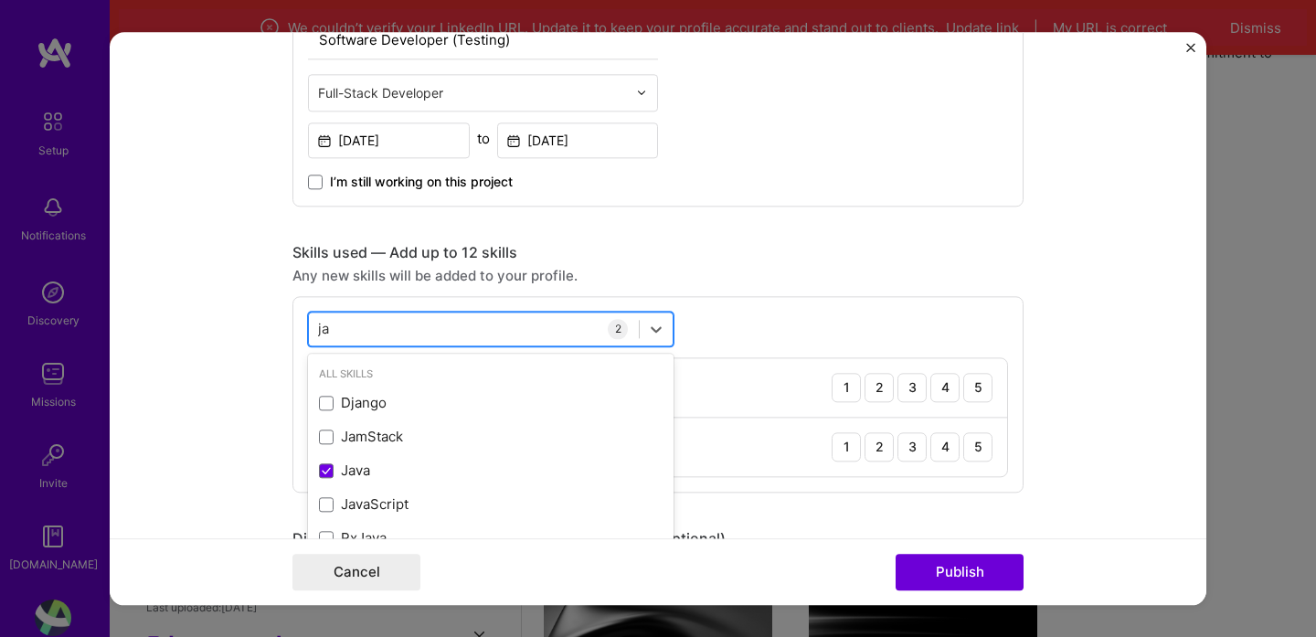
type input "j"
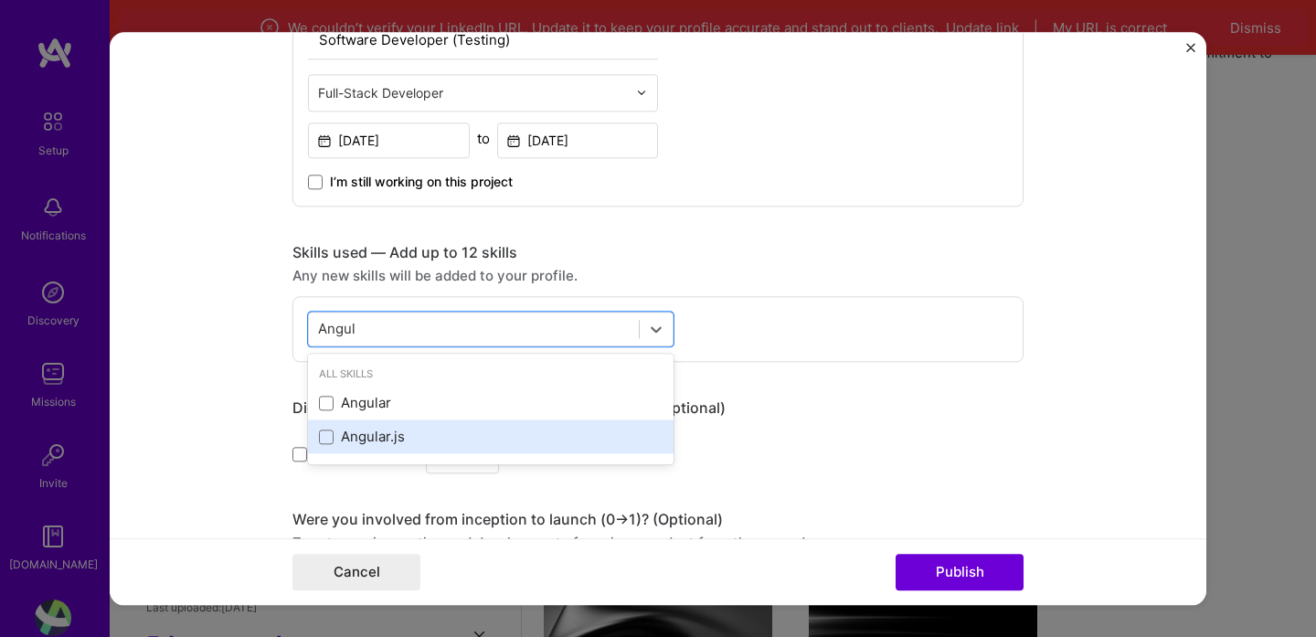
click at [337, 445] on div "Angular.js" at bounding box center [491, 437] width 344 height 19
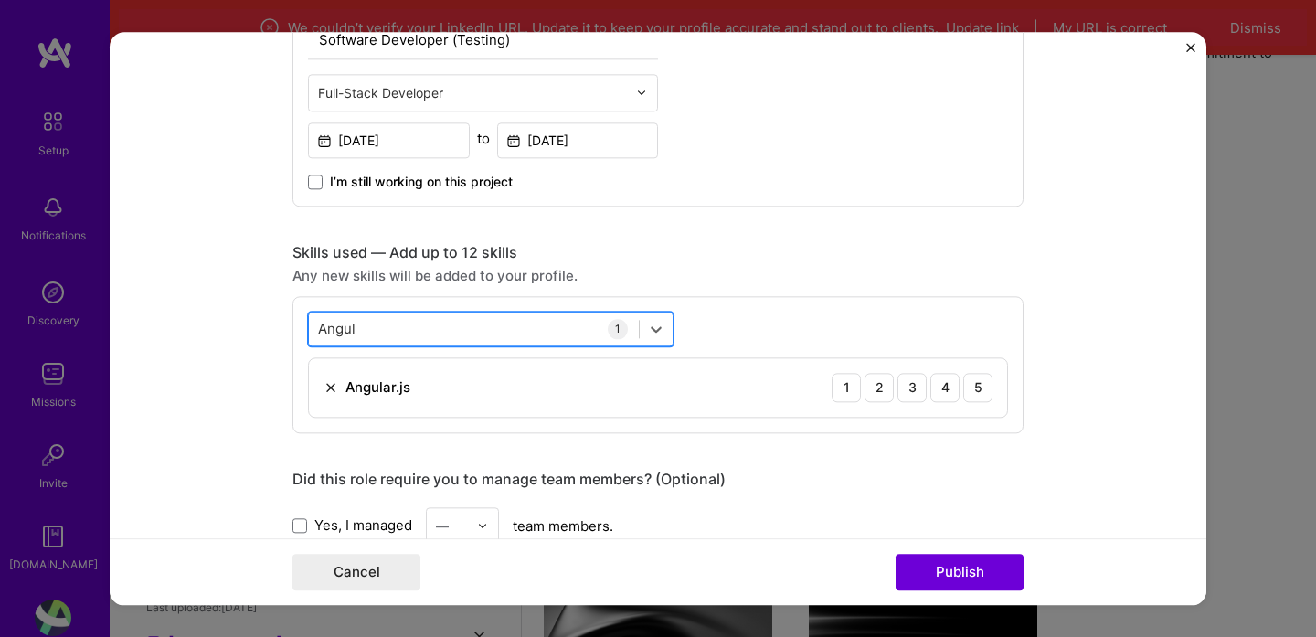
click at [386, 336] on div "Angul Angul" at bounding box center [474, 328] width 330 height 30
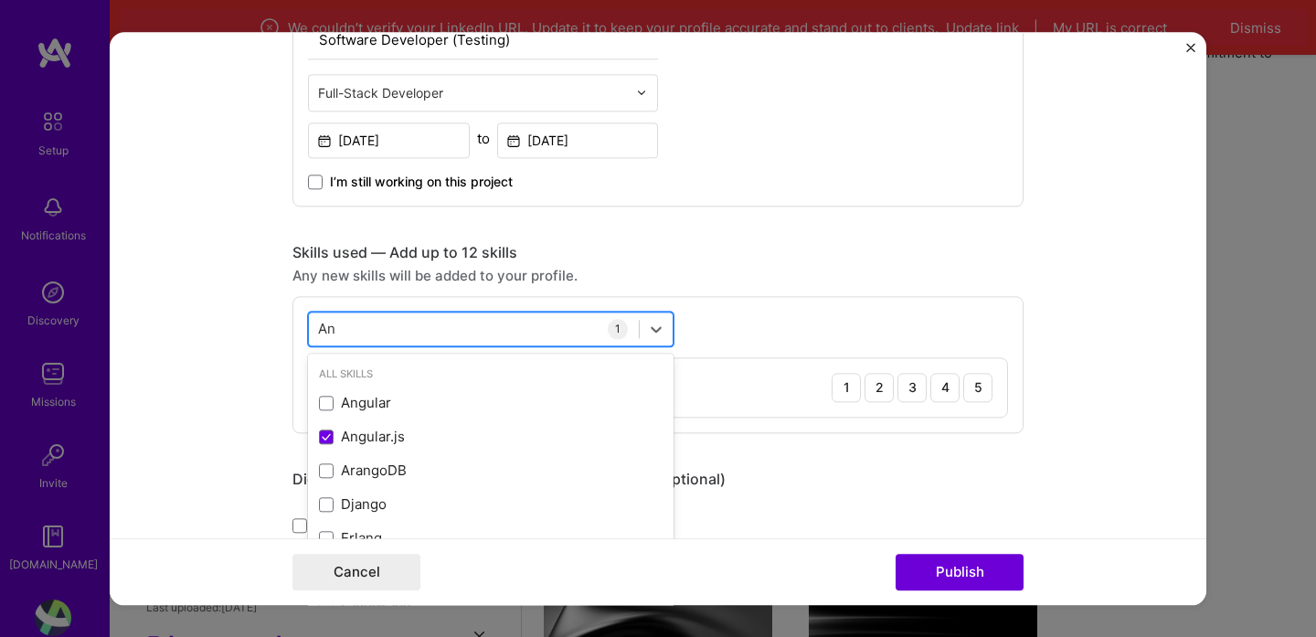
type input "A"
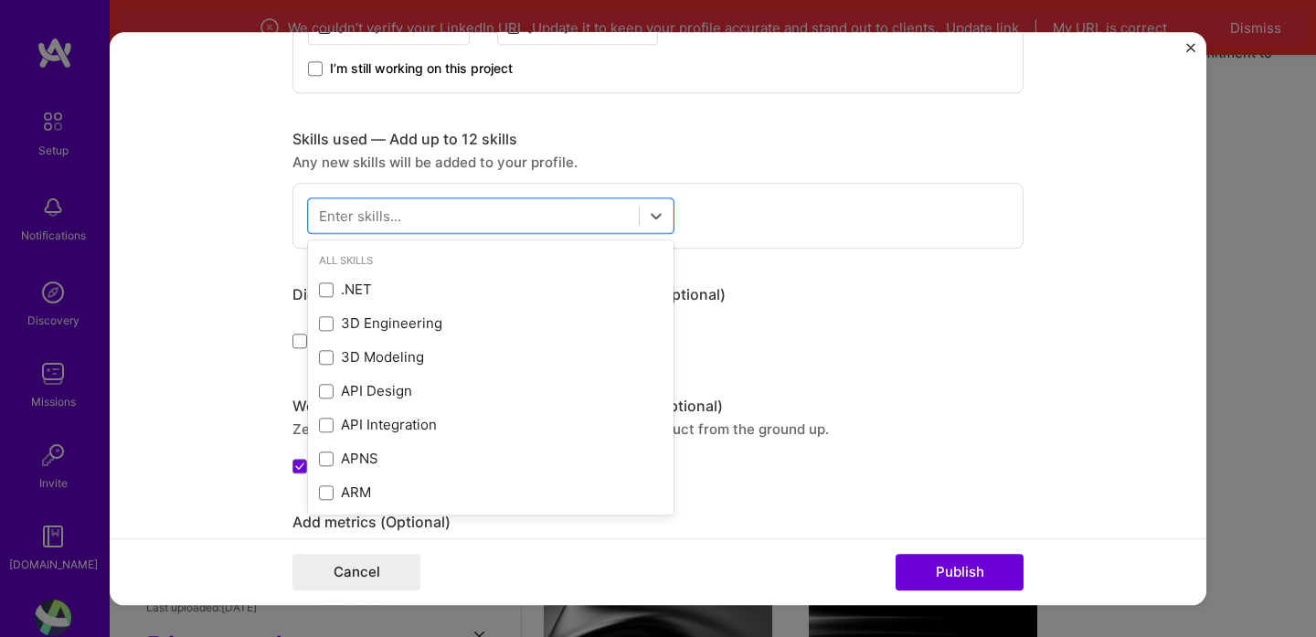
scroll to position [817, 0]
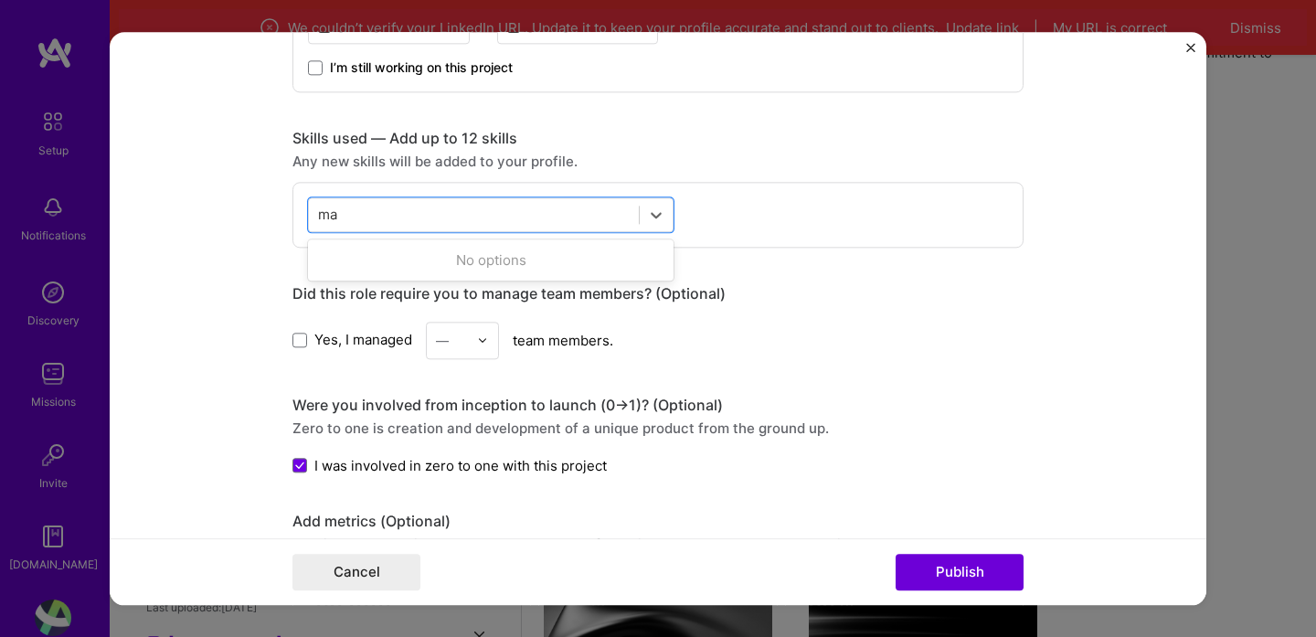
type input "m"
type input "J"
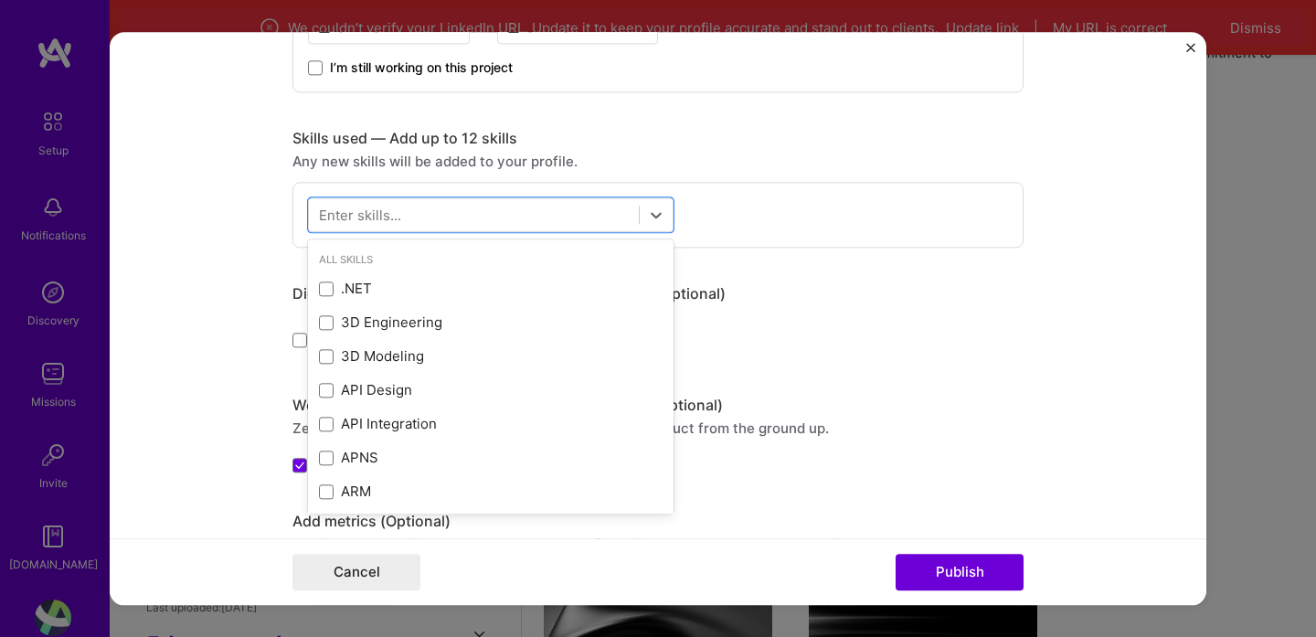
type input "j"
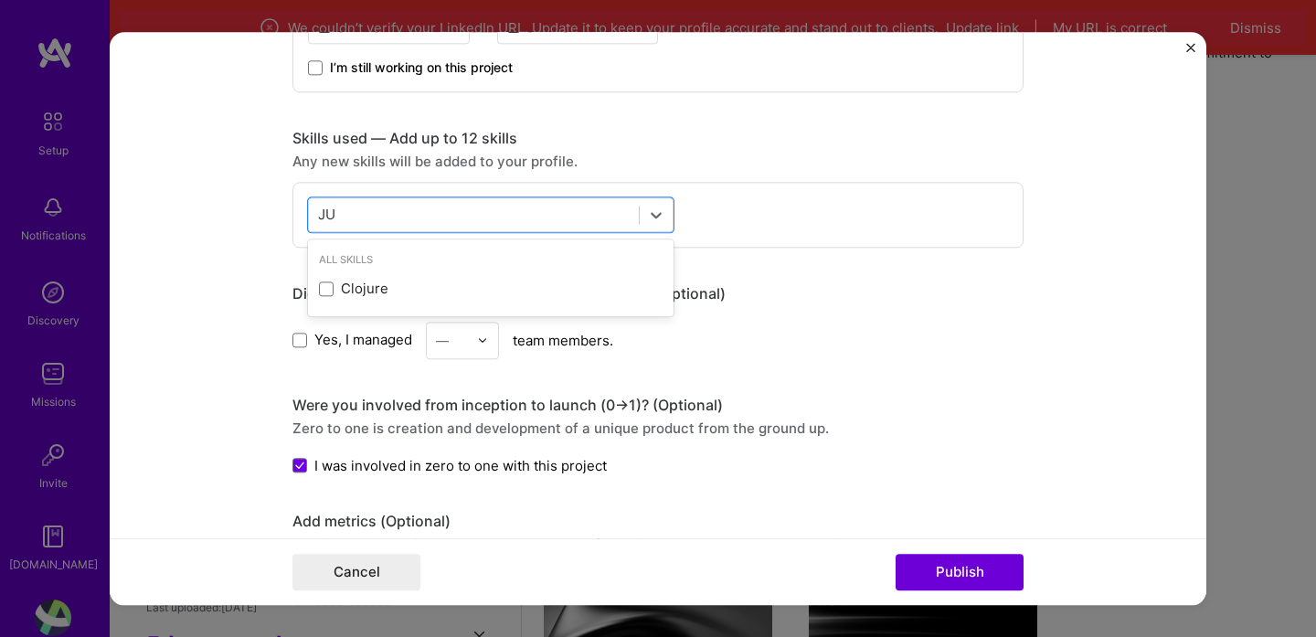
type input "J"
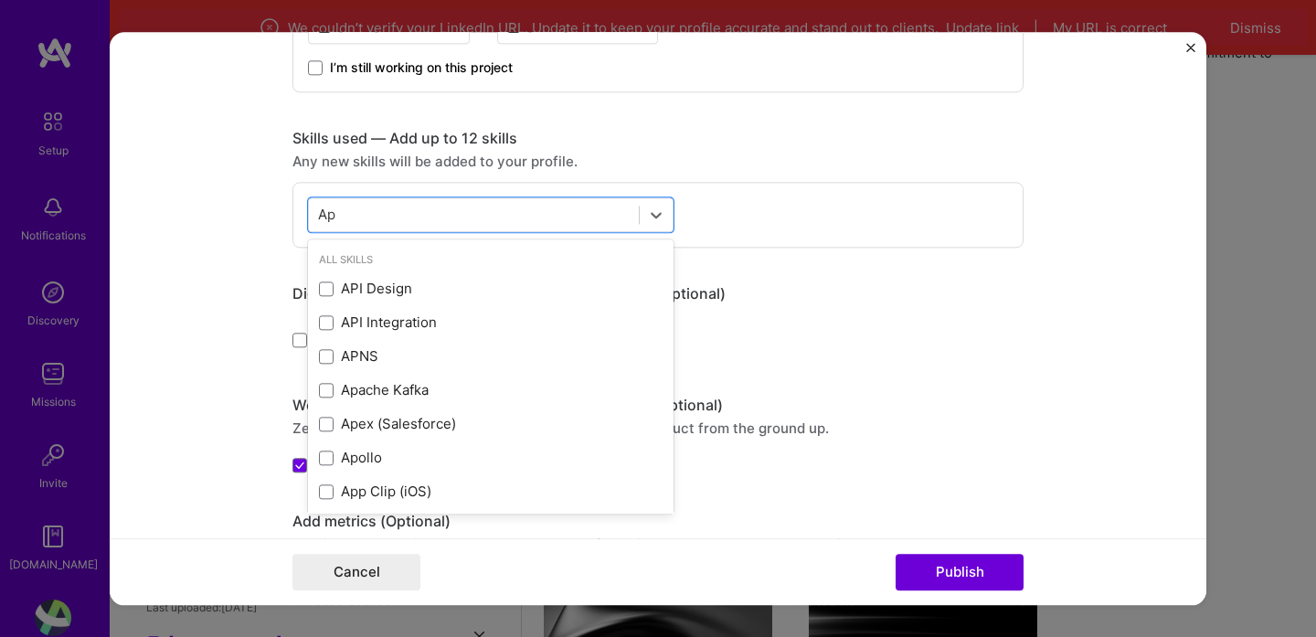
type input "A"
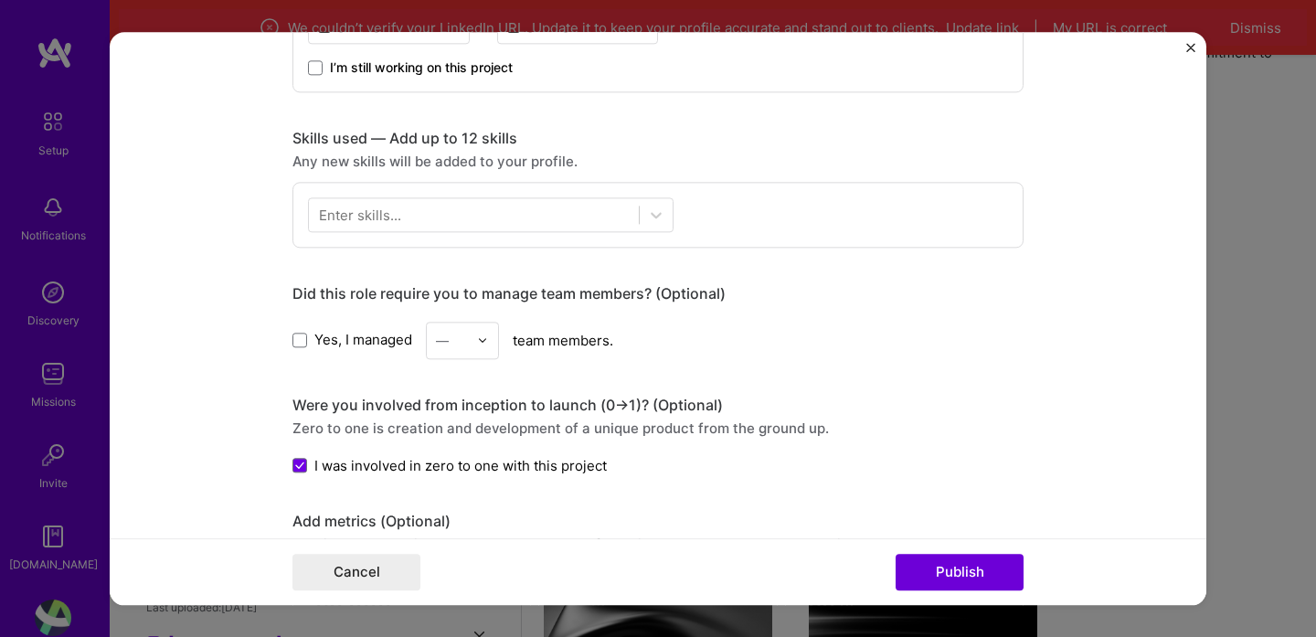
click at [903, 284] on div "Editing suggested project This project is suggested based on your LinkedIn, res…" at bounding box center [657, 208] width 731 height 1913
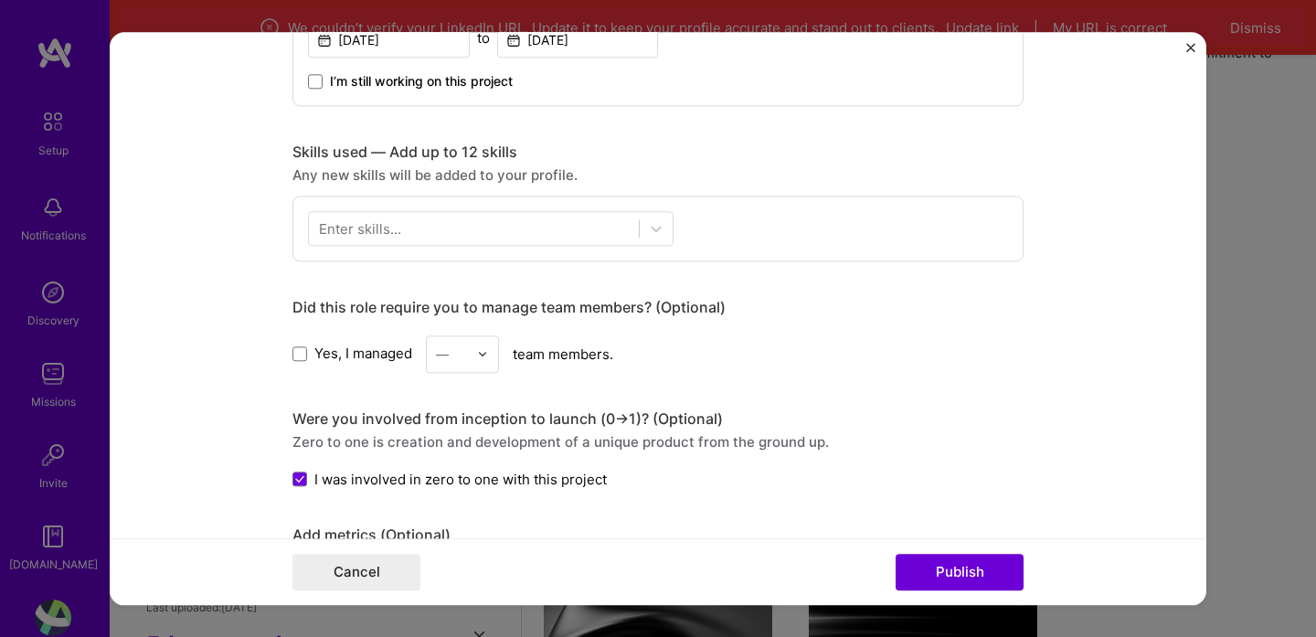
scroll to position [801, 0]
click at [525, 217] on div at bounding box center [474, 230] width 330 height 30
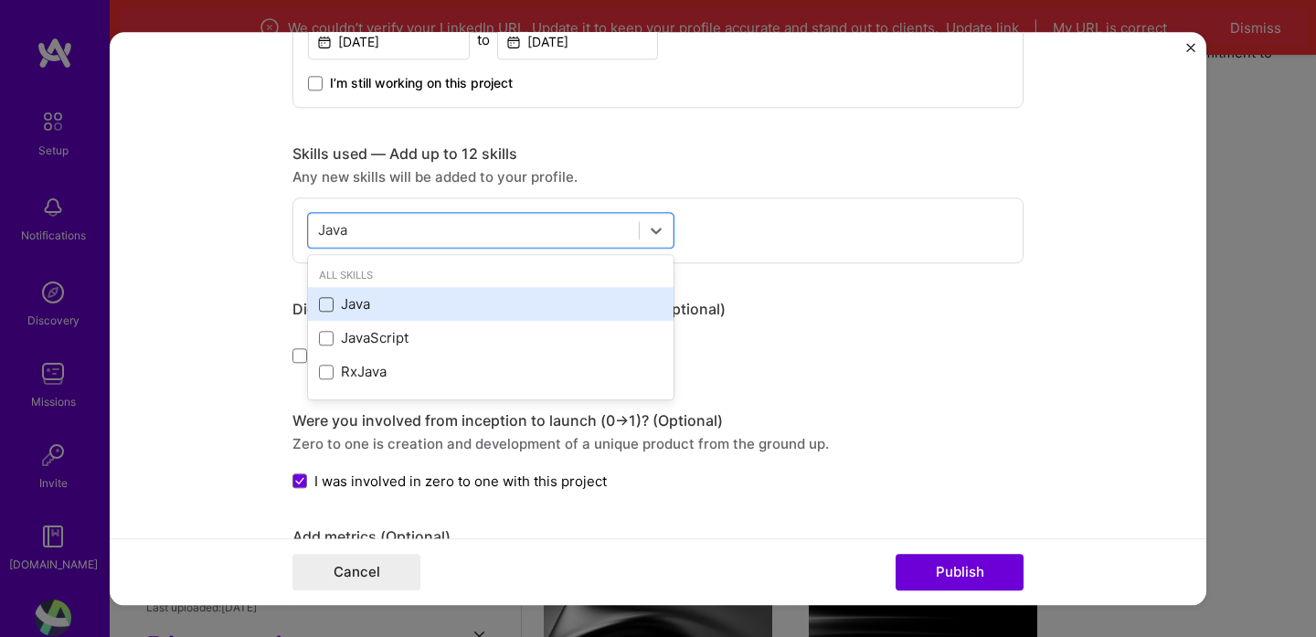
click at [331, 309] on span at bounding box center [326, 304] width 15 height 15
click at [0, 0] on input "checkbox" at bounding box center [0, 0] width 0 height 0
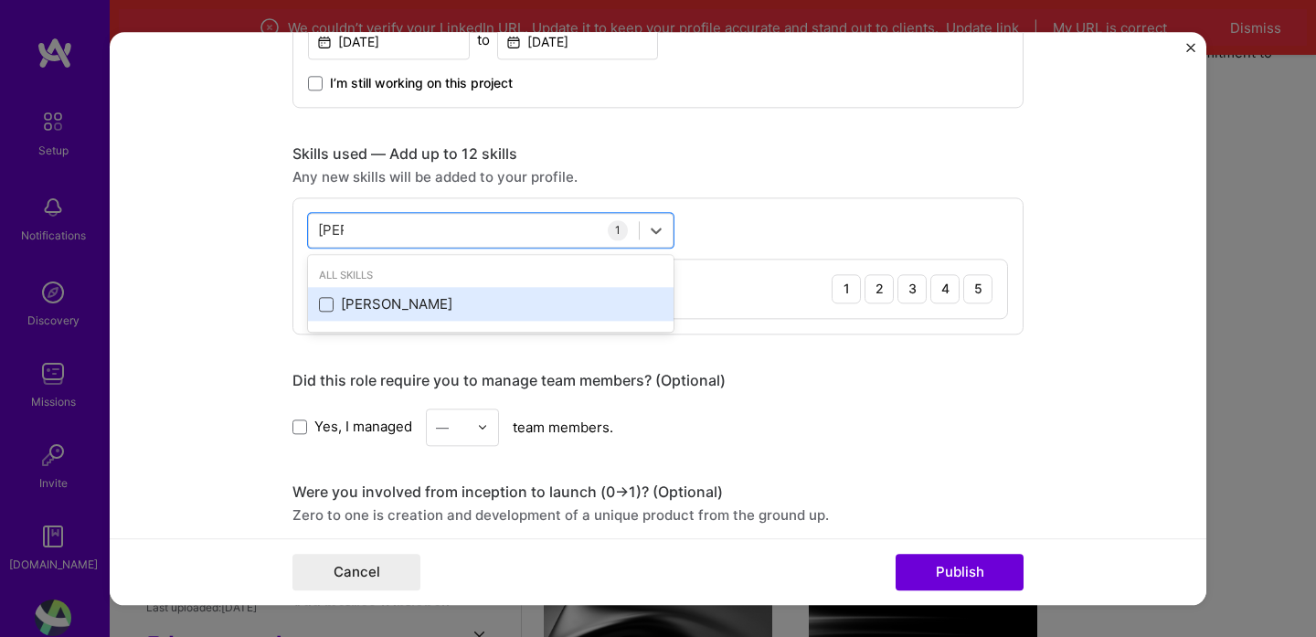
click at [321, 307] on span at bounding box center [326, 304] width 15 height 15
click at [0, 0] on input "checkbox" at bounding box center [0, 0] width 0 height 0
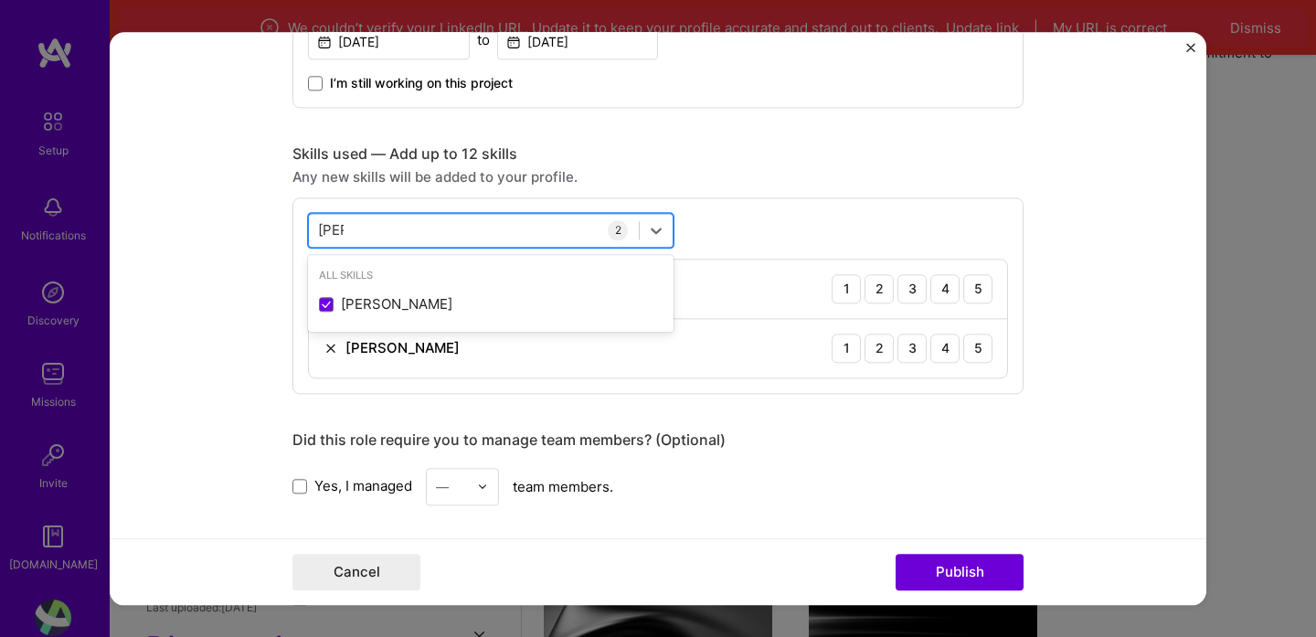
click at [396, 236] on div "[PERSON_NAME] [PERSON_NAME]" at bounding box center [474, 230] width 330 height 30
type input "J"
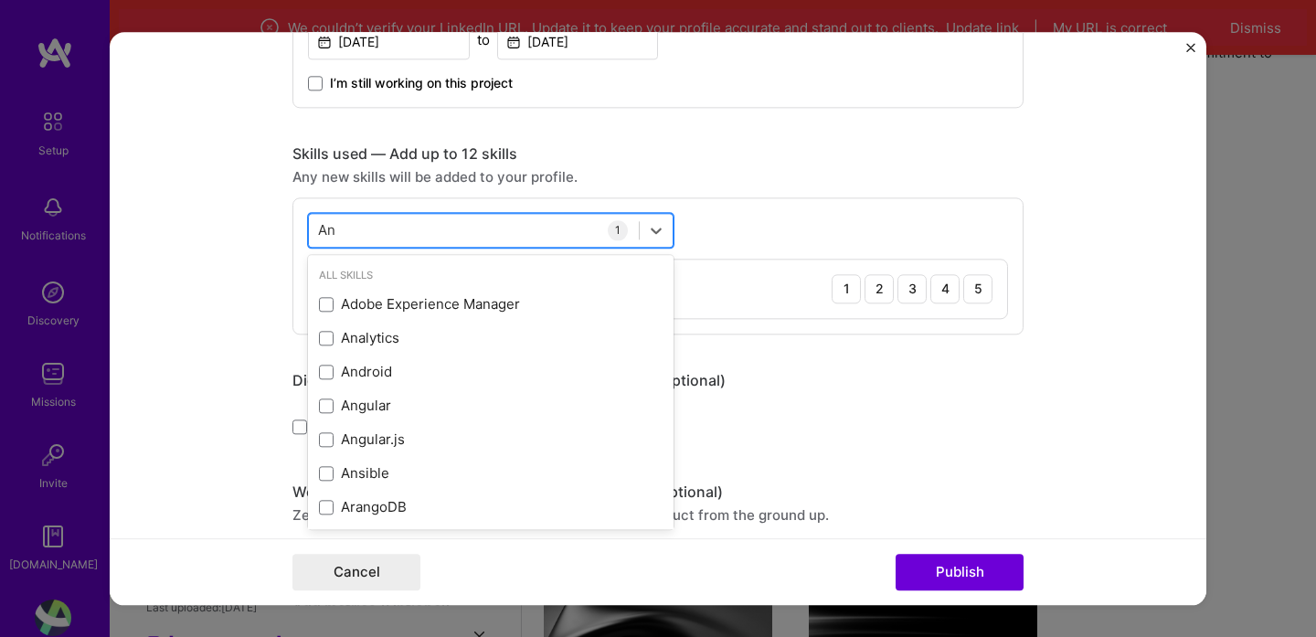
type input "A"
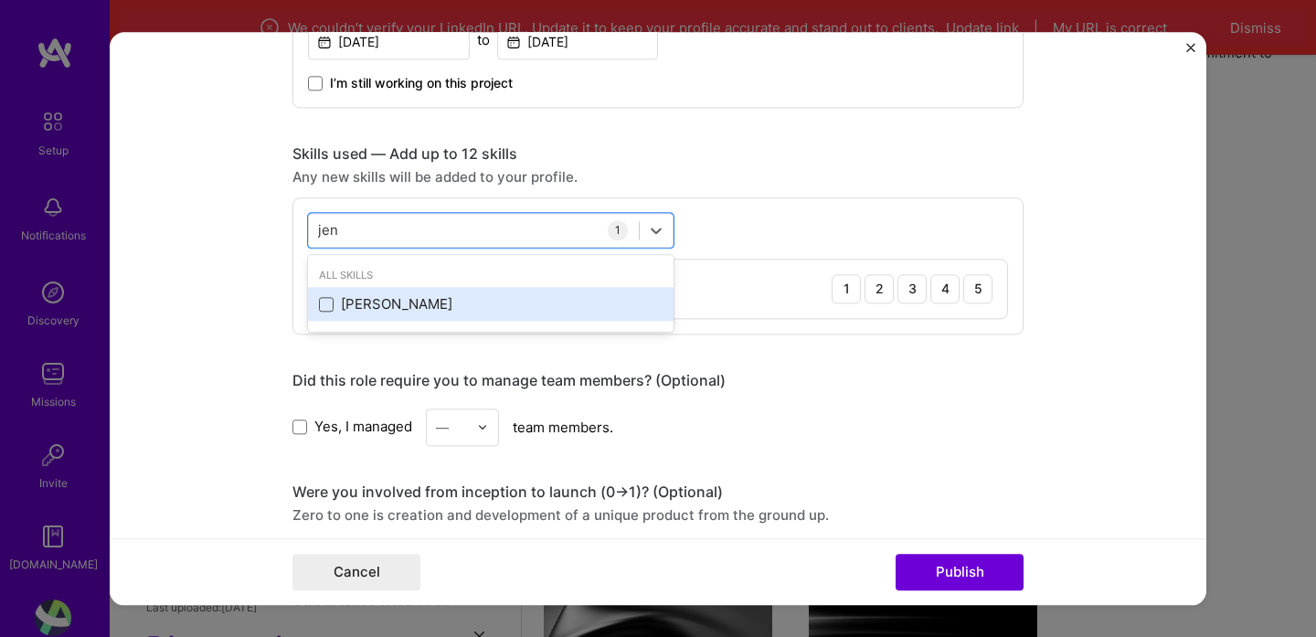
click at [333, 301] on span at bounding box center [326, 304] width 15 height 15
click at [0, 0] on input "checkbox" at bounding box center [0, 0] width 0 height 0
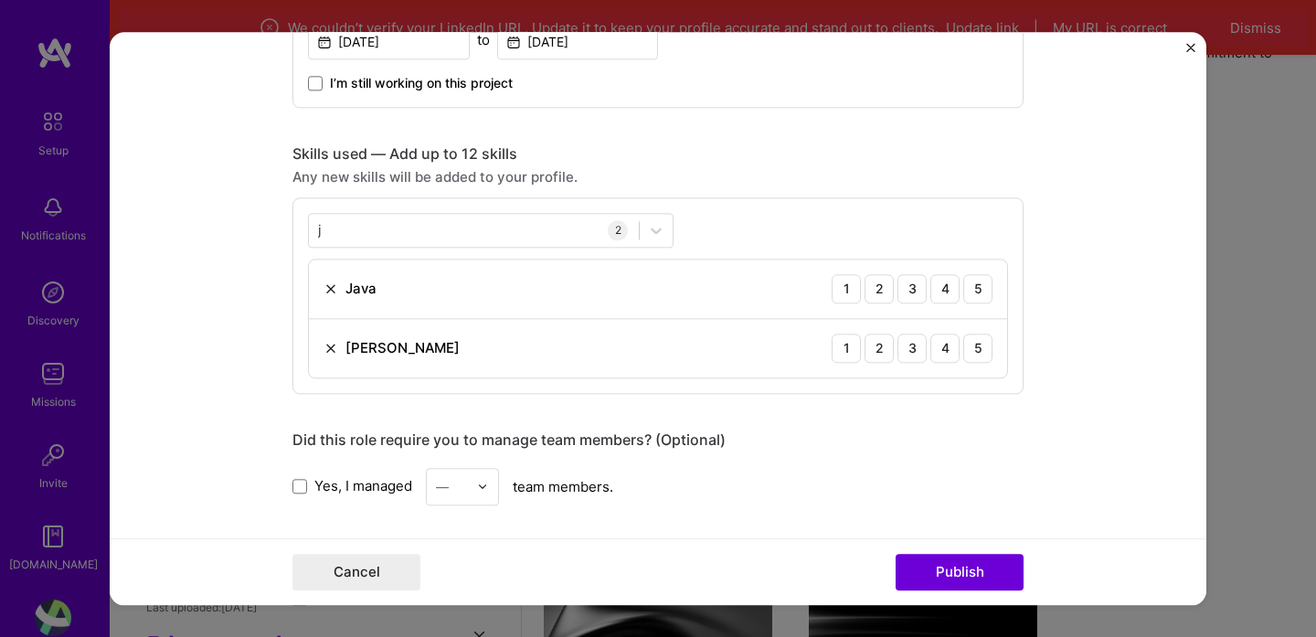
click at [766, 189] on div "Skills used — Add up to 12 skills Any new skills will be added to your profile.…" at bounding box center [657, 268] width 731 height 249
click at [469, 232] on div "j j" at bounding box center [474, 230] width 330 height 30
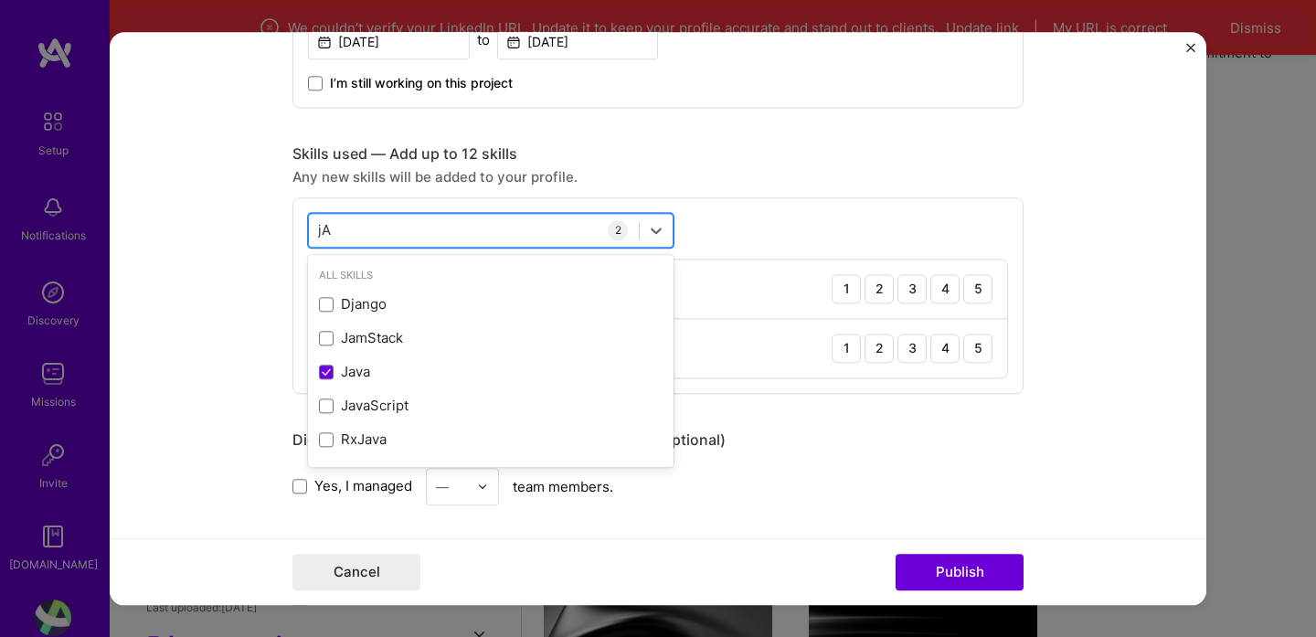
type input "j"
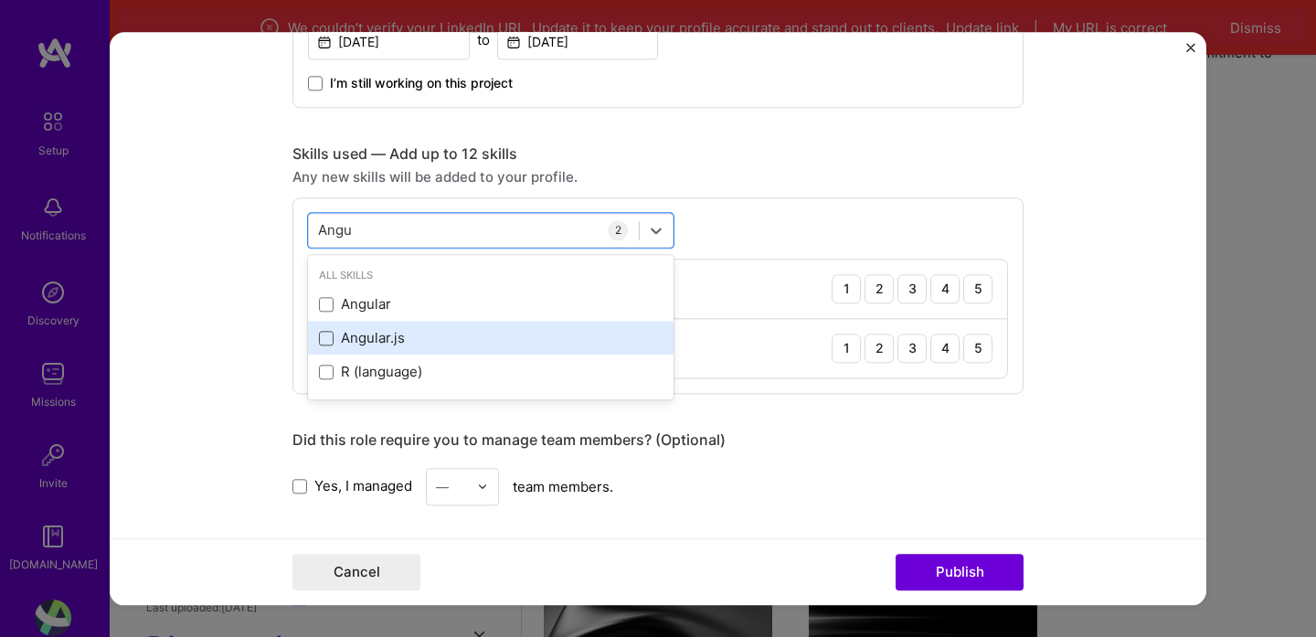
click at [323, 342] on span at bounding box center [326, 338] width 15 height 15
click at [0, 0] on input "checkbox" at bounding box center [0, 0] width 0 height 0
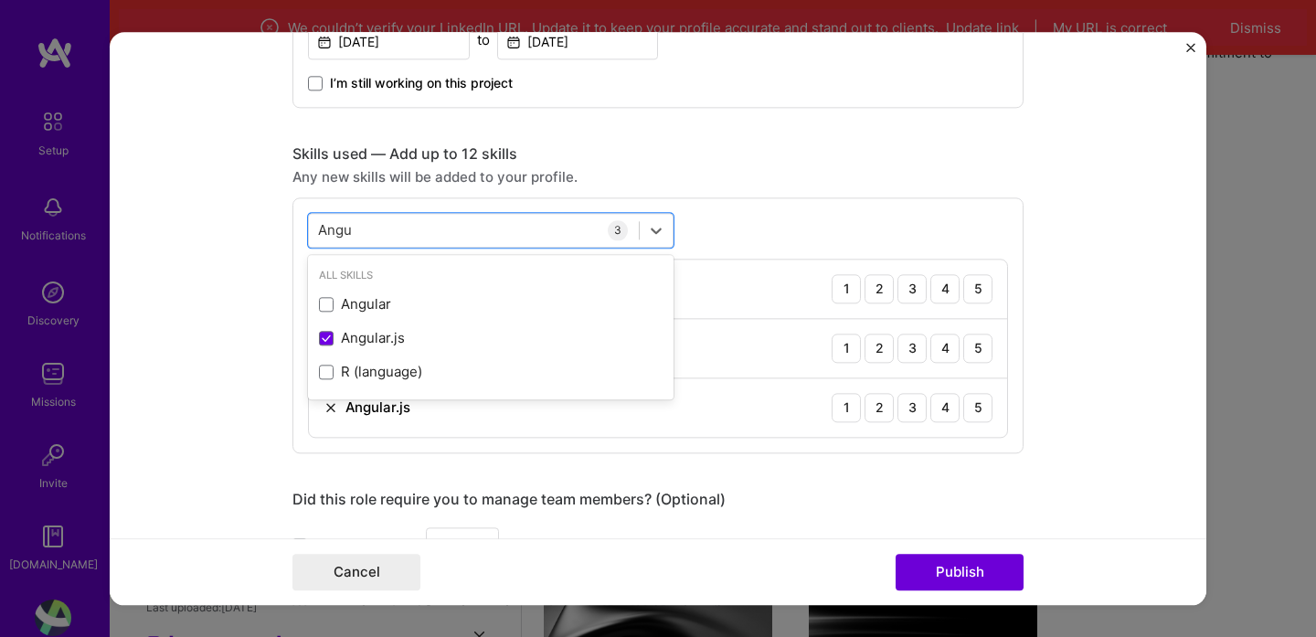
click at [237, 337] on form "Editing suggested project This project is suggested based on your LinkedIn, res…" at bounding box center [658, 318] width 1097 height 573
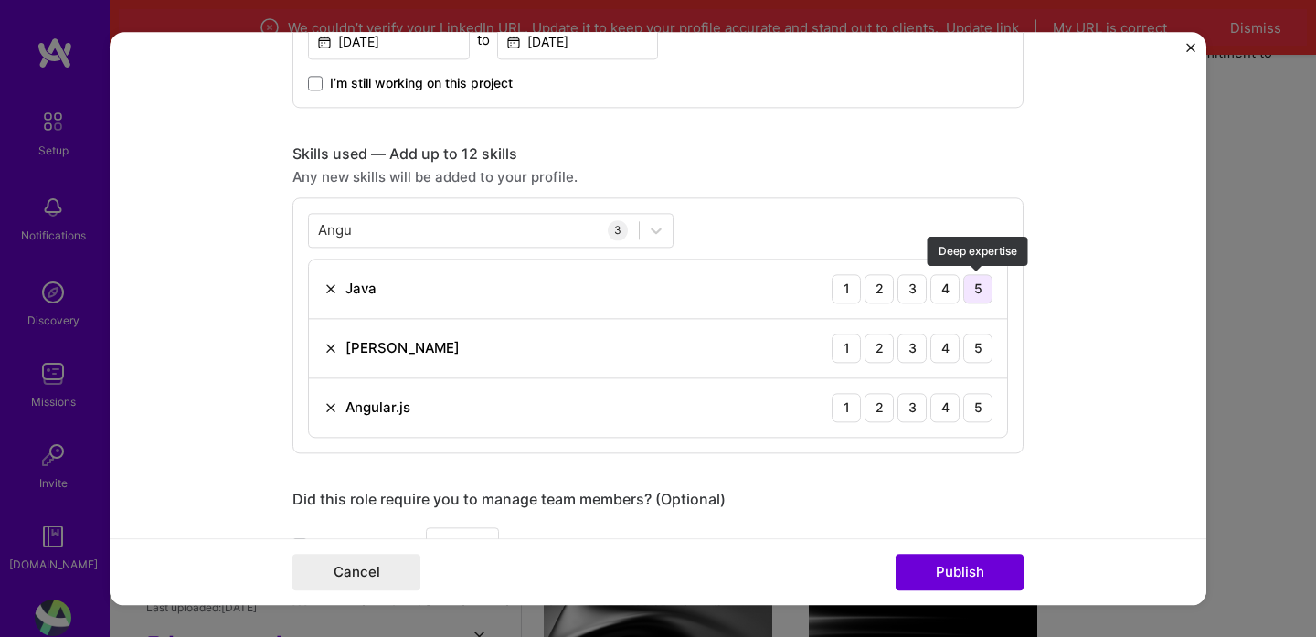
click at [984, 291] on div "5" at bounding box center [977, 288] width 29 height 29
click at [915, 352] on div "3" at bounding box center [911, 348] width 29 height 29
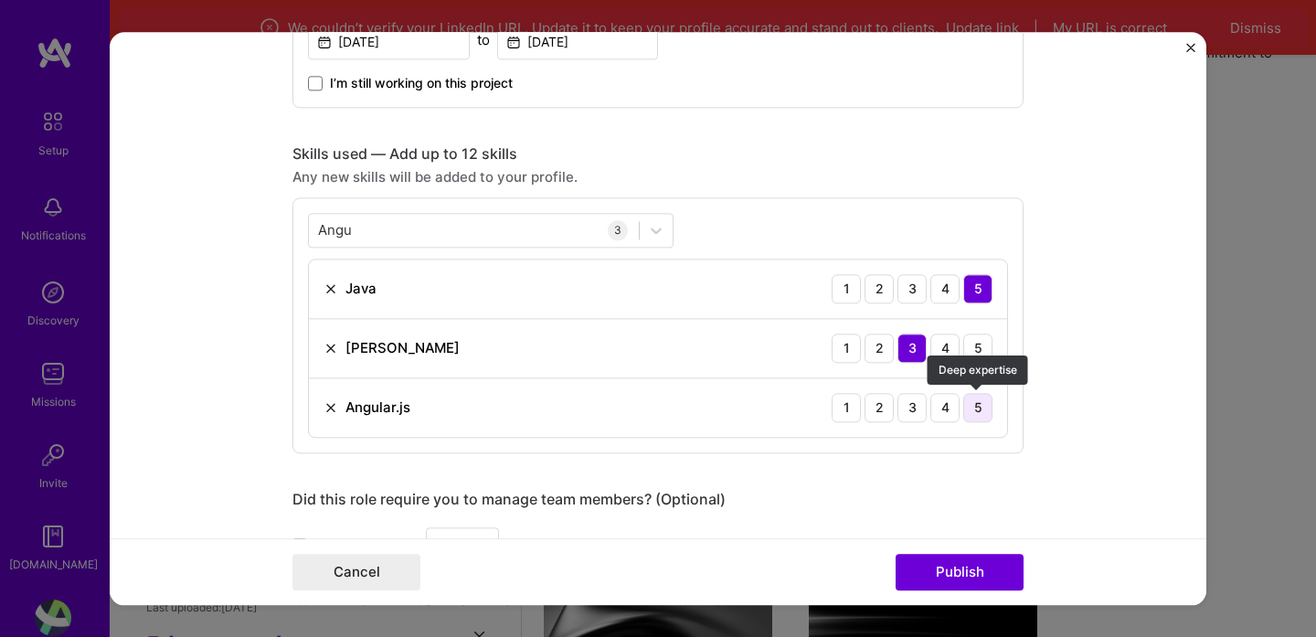
click at [985, 399] on div "5" at bounding box center [977, 407] width 29 height 29
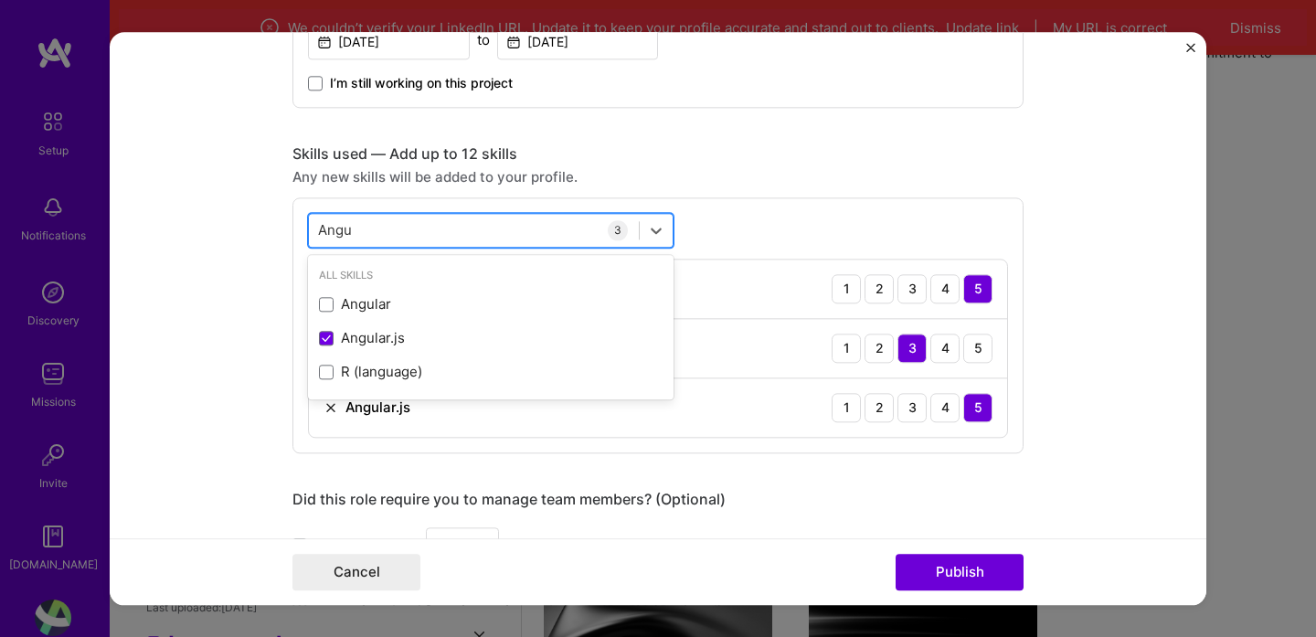
click at [494, 222] on div "Angu Angu" at bounding box center [474, 230] width 330 height 30
click at [494, 223] on div "Angu Angu" at bounding box center [474, 230] width 330 height 30
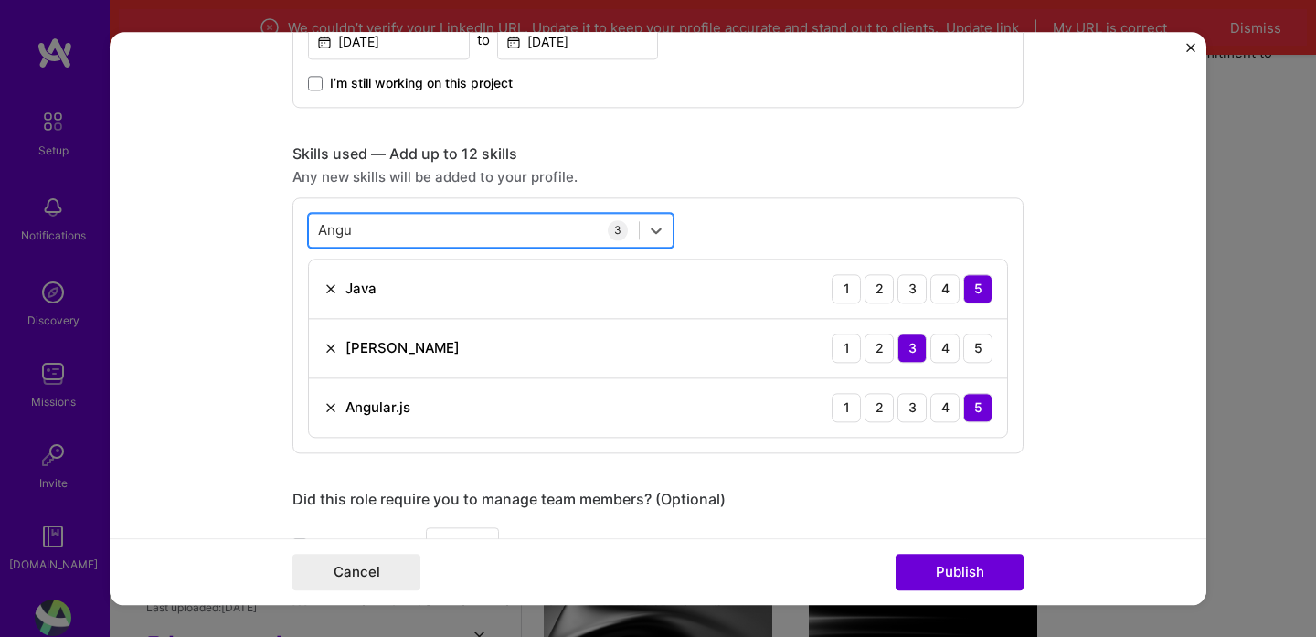
click at [494, 224] on div "Angu Angu" at bounding box center [474, 230] width 330 height 30
click at [494, 226] on div "Angu Angu" at bounding box center [474, 230] width 330 height 30
click at [494, 229] on div "Angu Angu" at bounding box center [474, 230] width 330 height 30
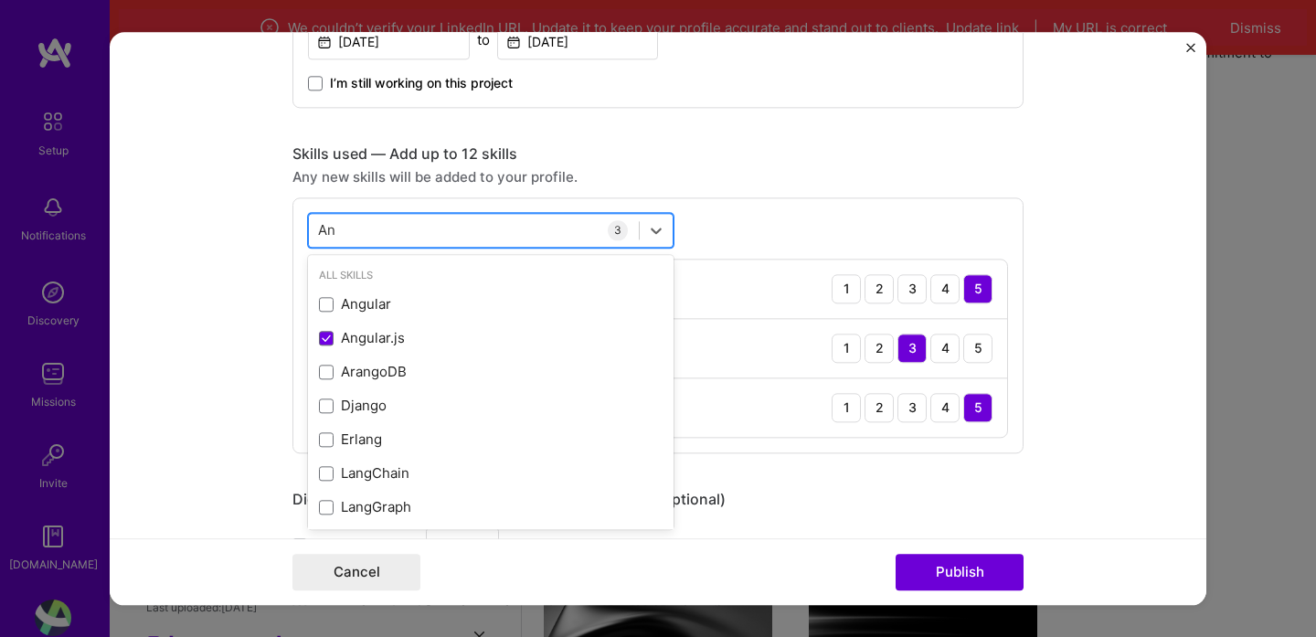
type input "A"
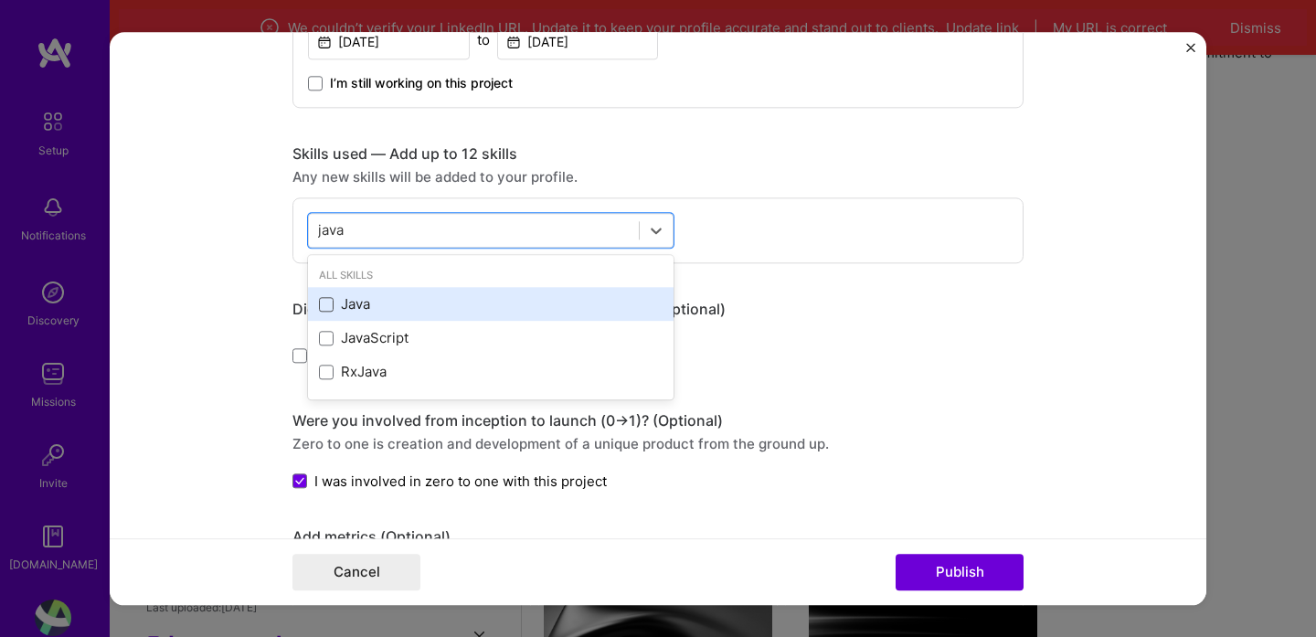
click at [325, 305] on span at bounding box center [326, 304] width 15 height 15
click at [0, 0] on input "checkbox" at bounding box center [0, 0] width 0 height 0
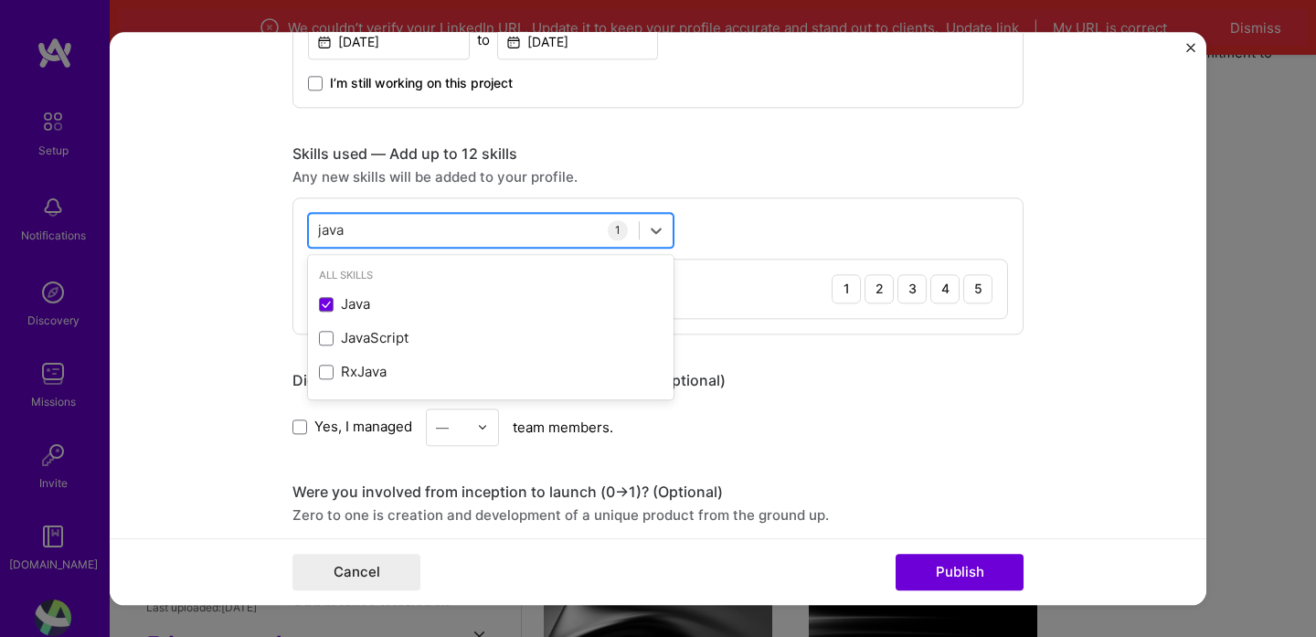
click at [400, 234] on div "java java" at bounding box center [474, 230] width 330 height 30
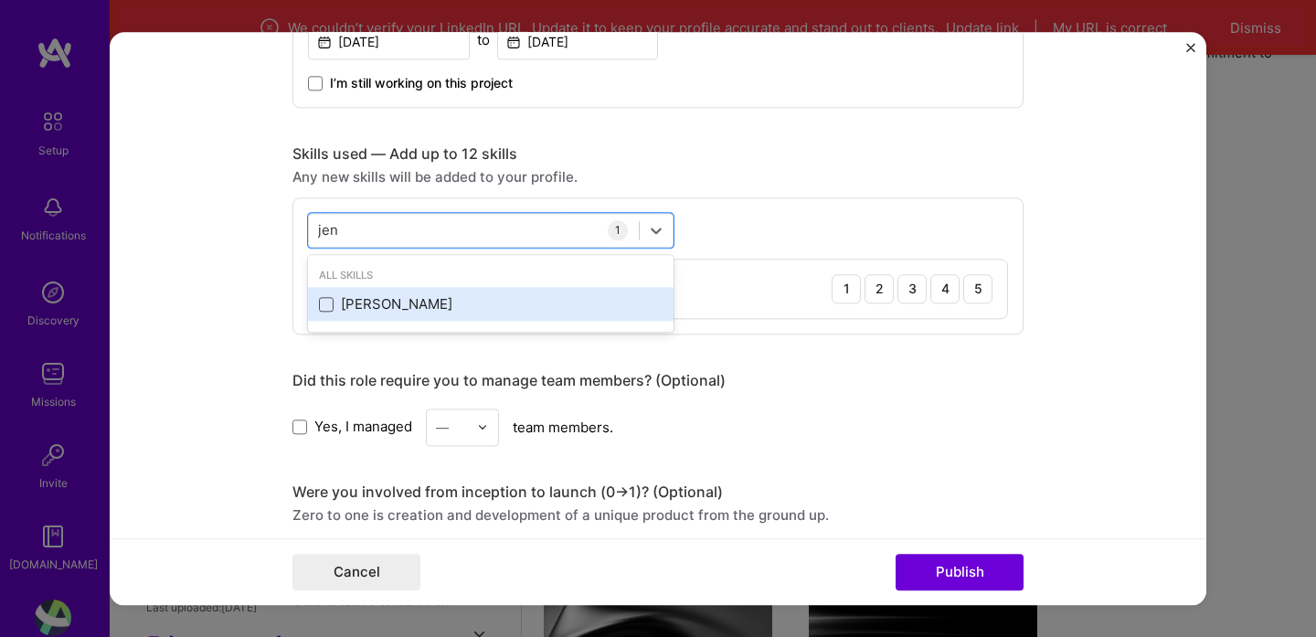
click at [332, 310] on span at bounding box center [326, 304] width 15 height 15
click at [0, 0] on input "checkbox" at bounding box center [0, 0] width 0 height 0
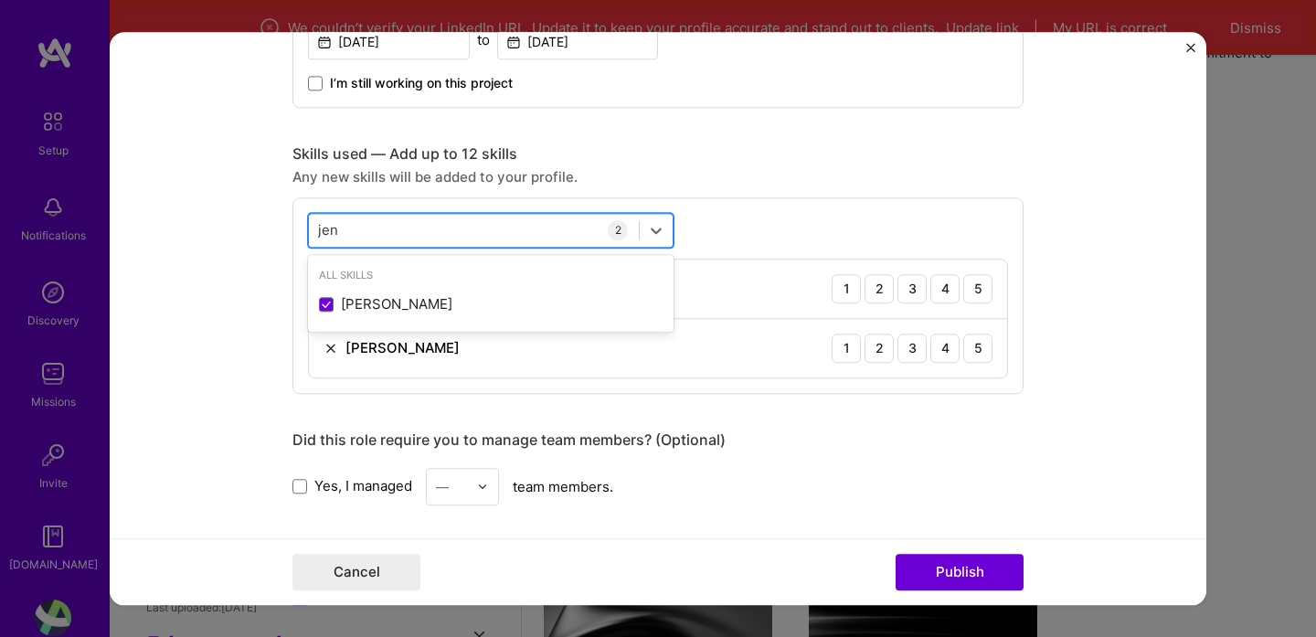
click at [385, 237] on div "[PERSON_NAME] [PERSON_NAME]" at bounding box center [474, 230] width 330 height 30
type input "j"
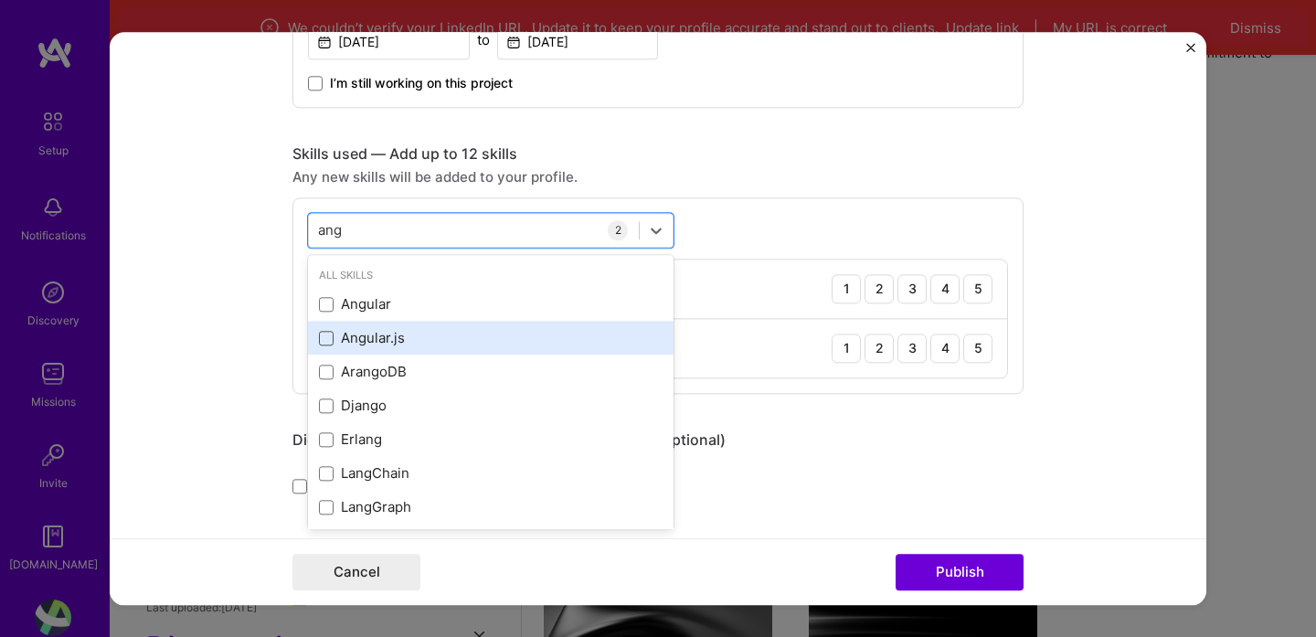
click at [327, 335] on span at bounding box center [326, 338] width 15 height 15
click at [0, 0] on input "checkbox" at bounding box center [0, 0] width 0 height 0
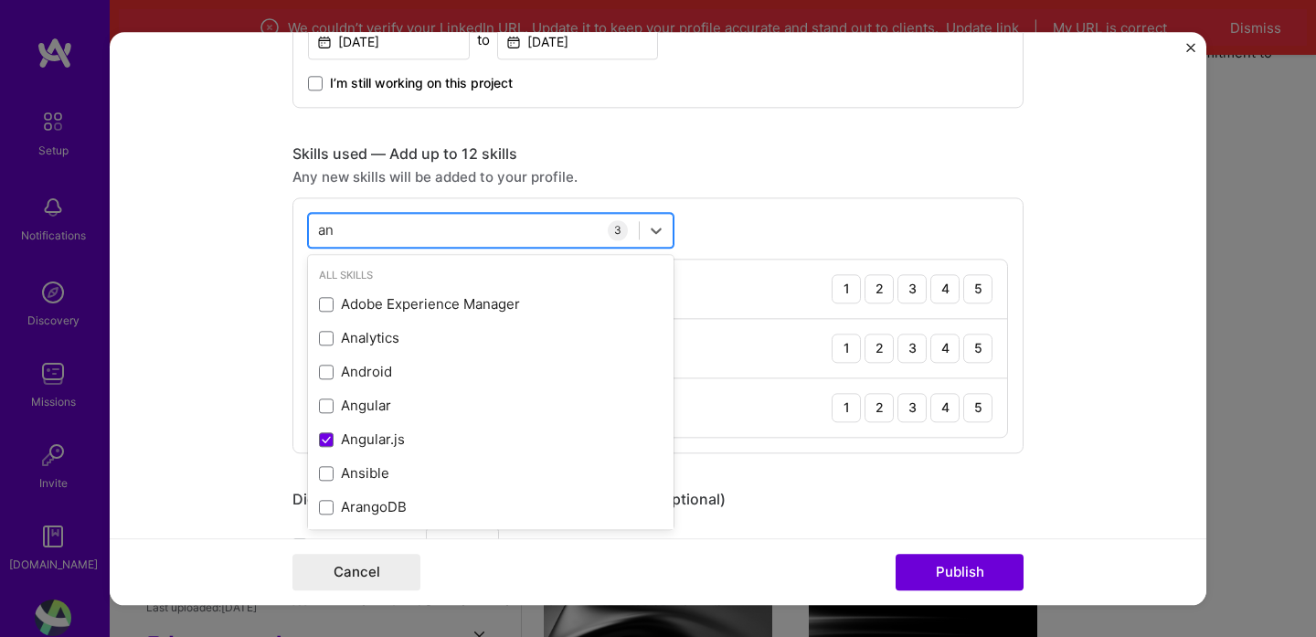
type input "a"
type input "m"
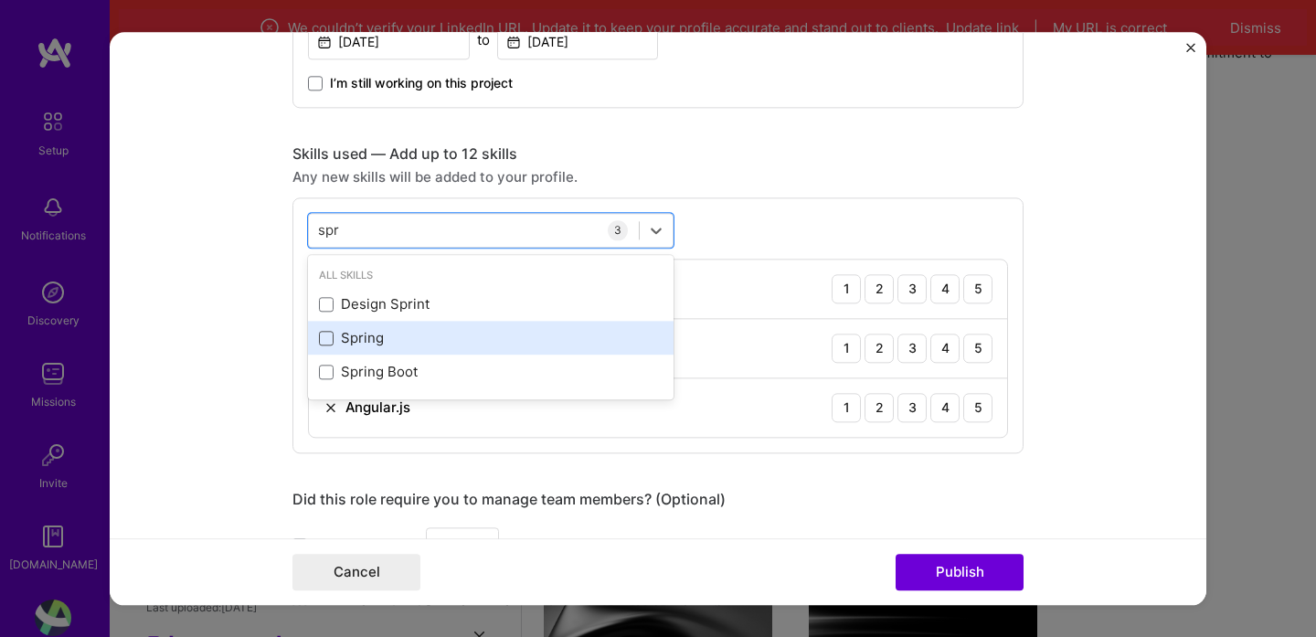
click at [330, 340] on span at bounding box center [326, 338] width 15 height 15
click at [0, 0] on input "checkbox" at bounding box center [0, 0] width 0 height 0
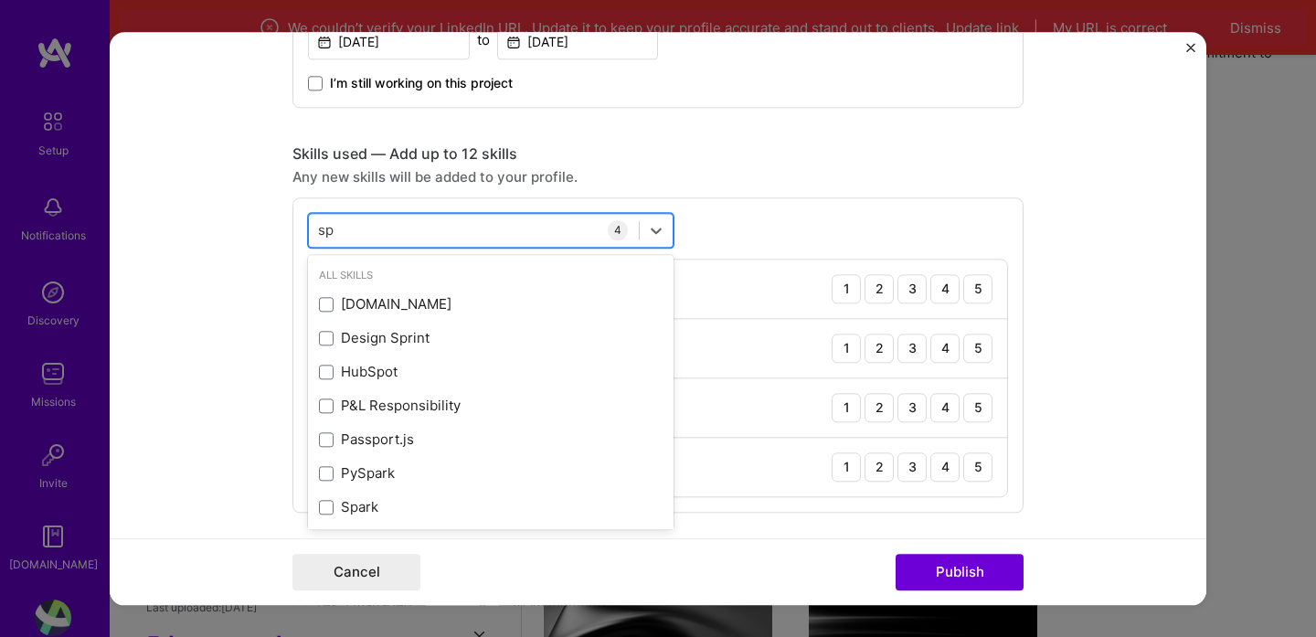
type input "s"
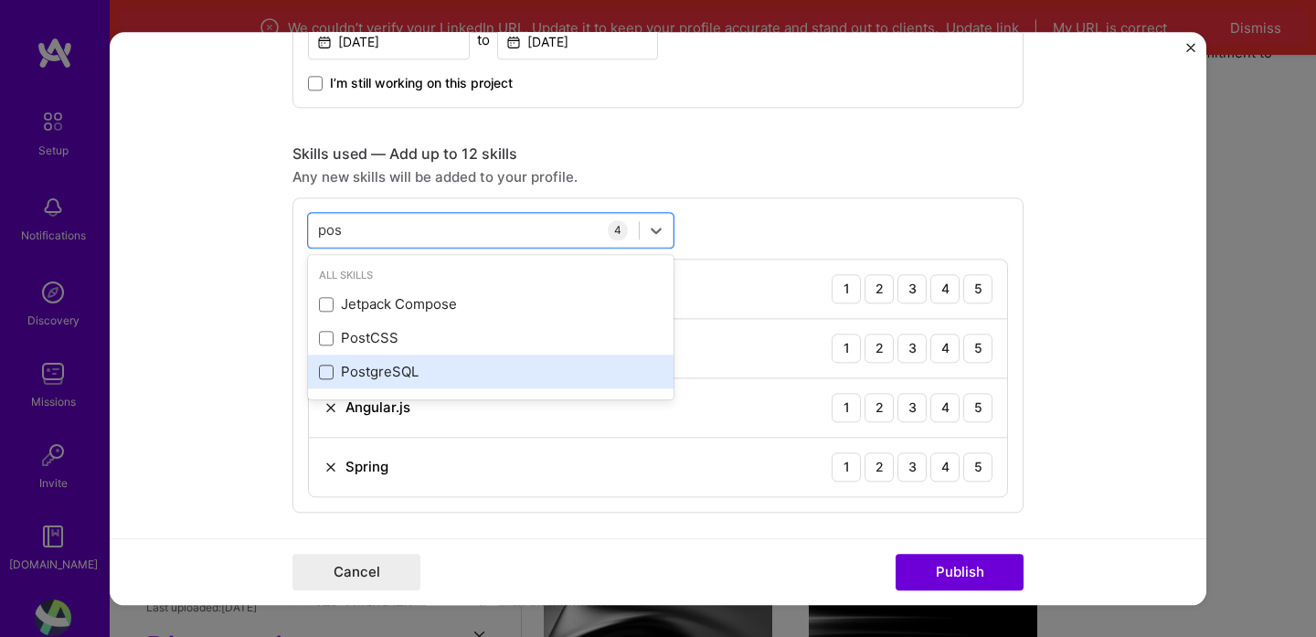
click at [329, 375] on span at bounding box center [326, 372] width 15 height 15
click at [0, 0] on input "checkbox" at bounding box center [0, 0] width 0 height 0
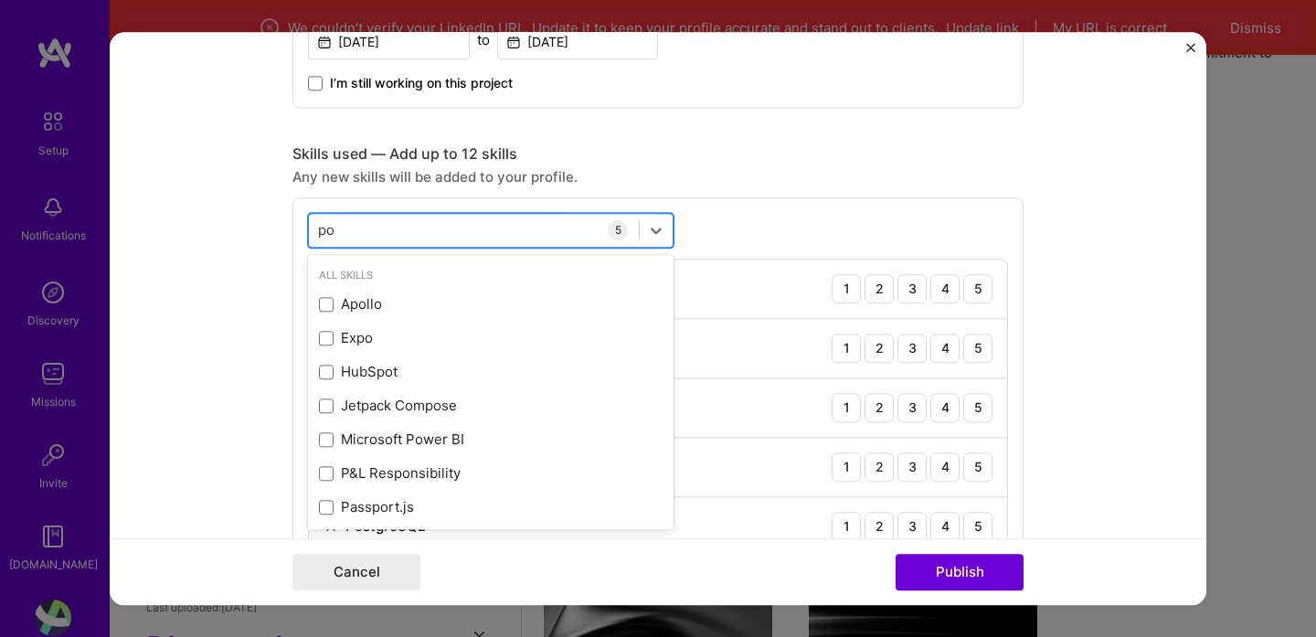
type input "p"
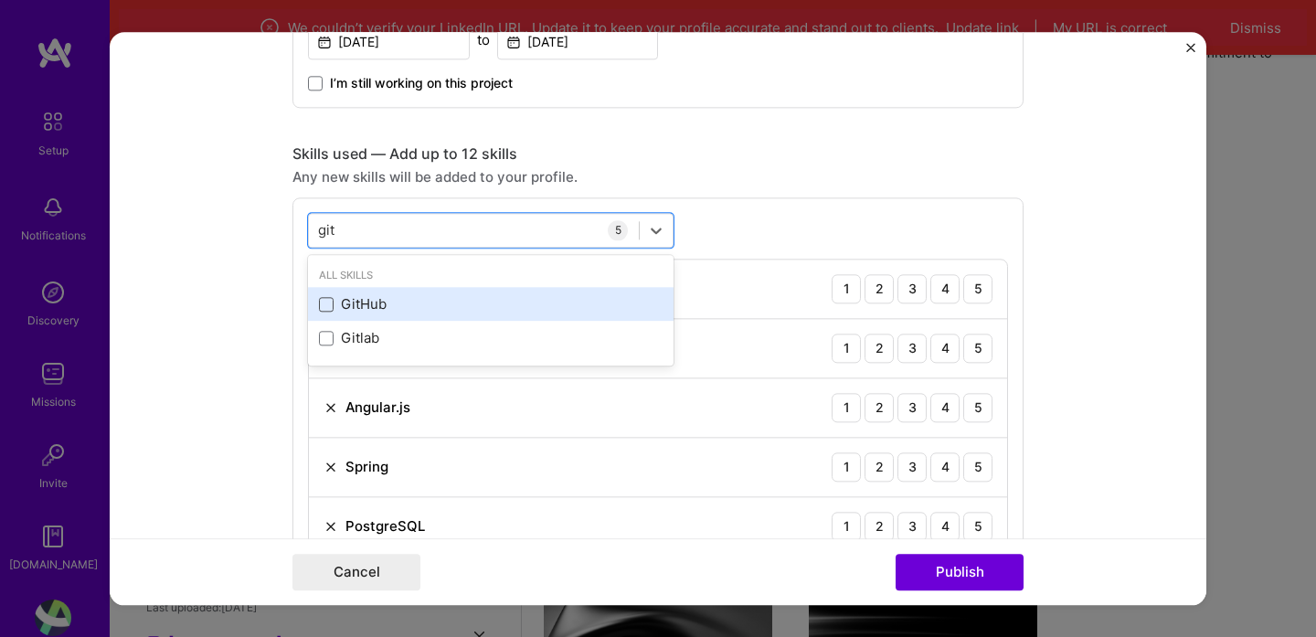
click at [333, 305] on span at bounding box center [326, 304] width 15 height 15
click at [0, 0] on input "checkbox" at bounding box center [0, 0] width 0 height 0
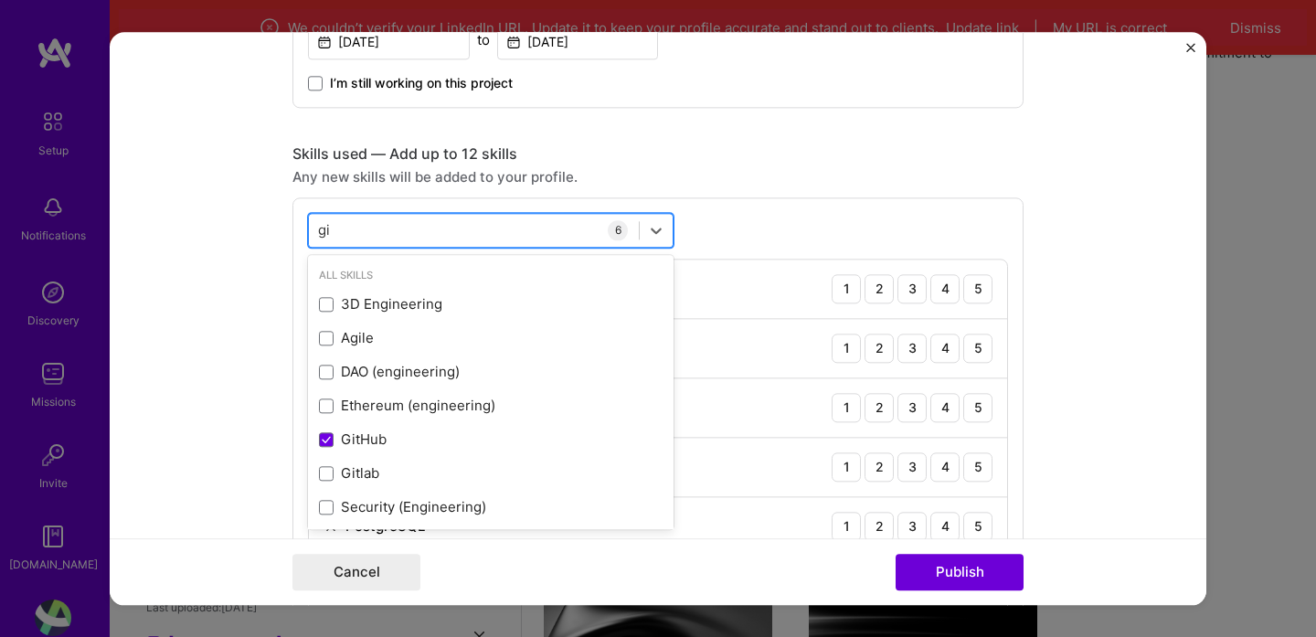
type input "g"
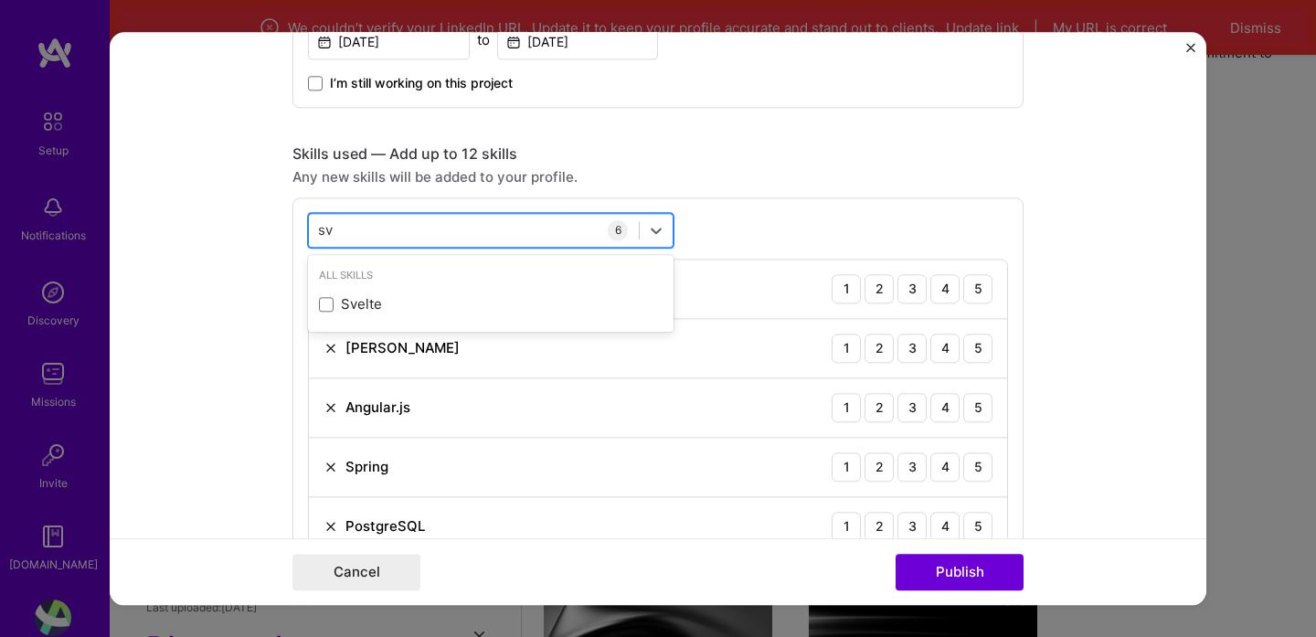
type input "s"
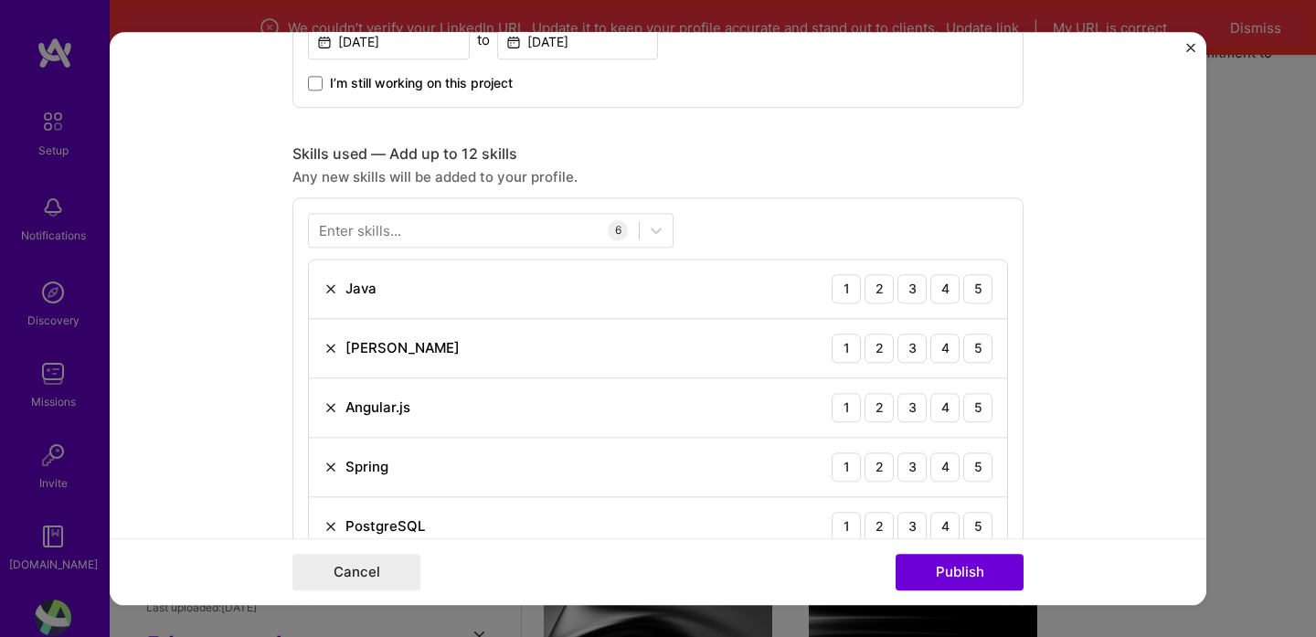
click at [918, 175] on div "Any new skills will be added to your profile." at bounding box center [657, 176] width 731 height 19
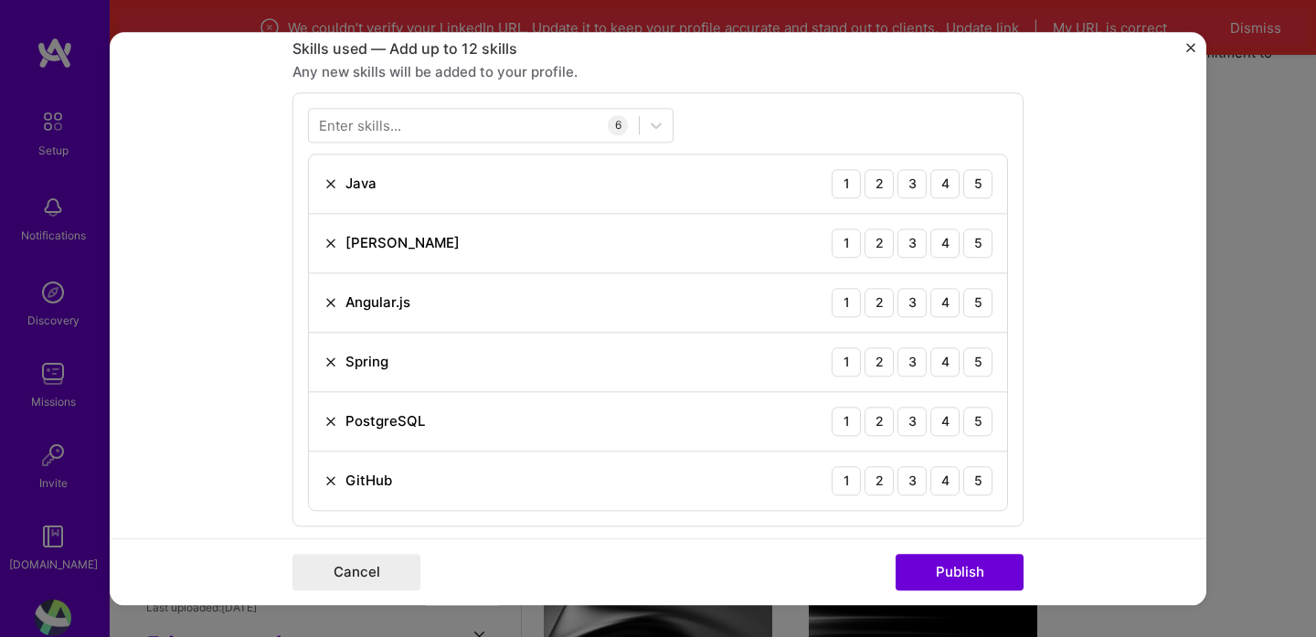
scroll to position [908, 0]
click at [979, 192] on div "5" at bounding box center [977, 181] width 29 height 29
click at [947, 309] on div "4" at bounding box center [944, 300] width 29 height 29
click at [948, 367] on div "4" at bounding box center [944, 359] width 29 height 29
click at [977, 420] on div "5" at bounding box center [977, 419] width 29 height 29
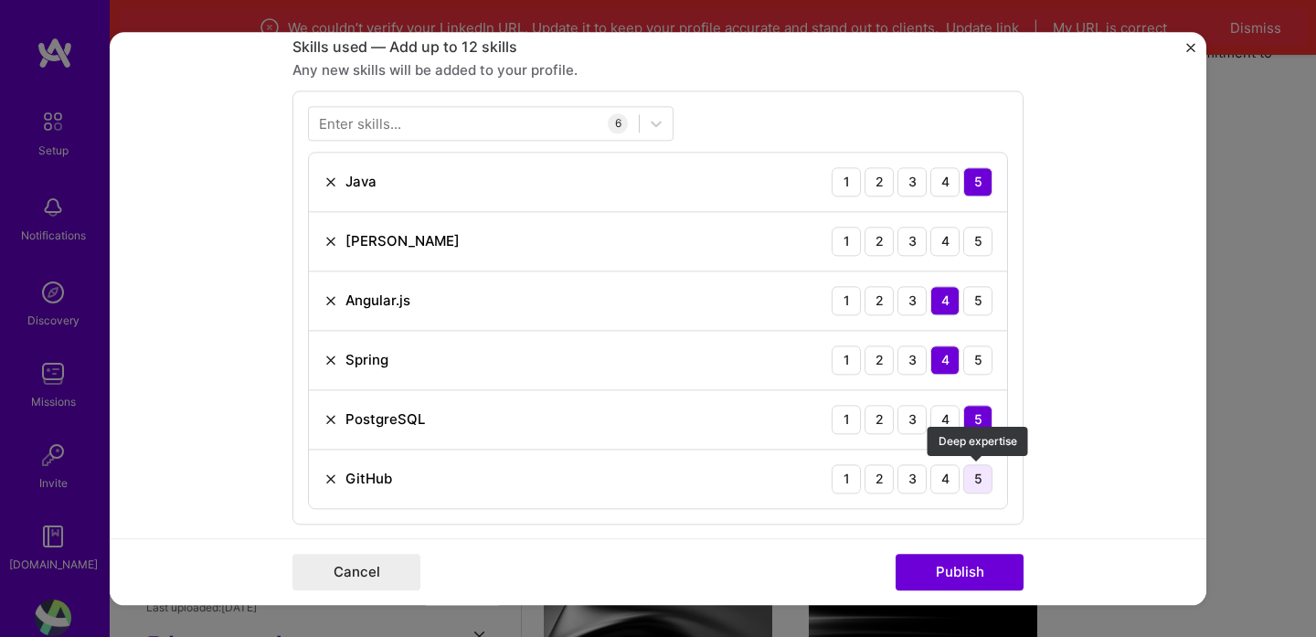
click at [980, 484] on div "5" at bounding box center [977, 478] width 29 height 29
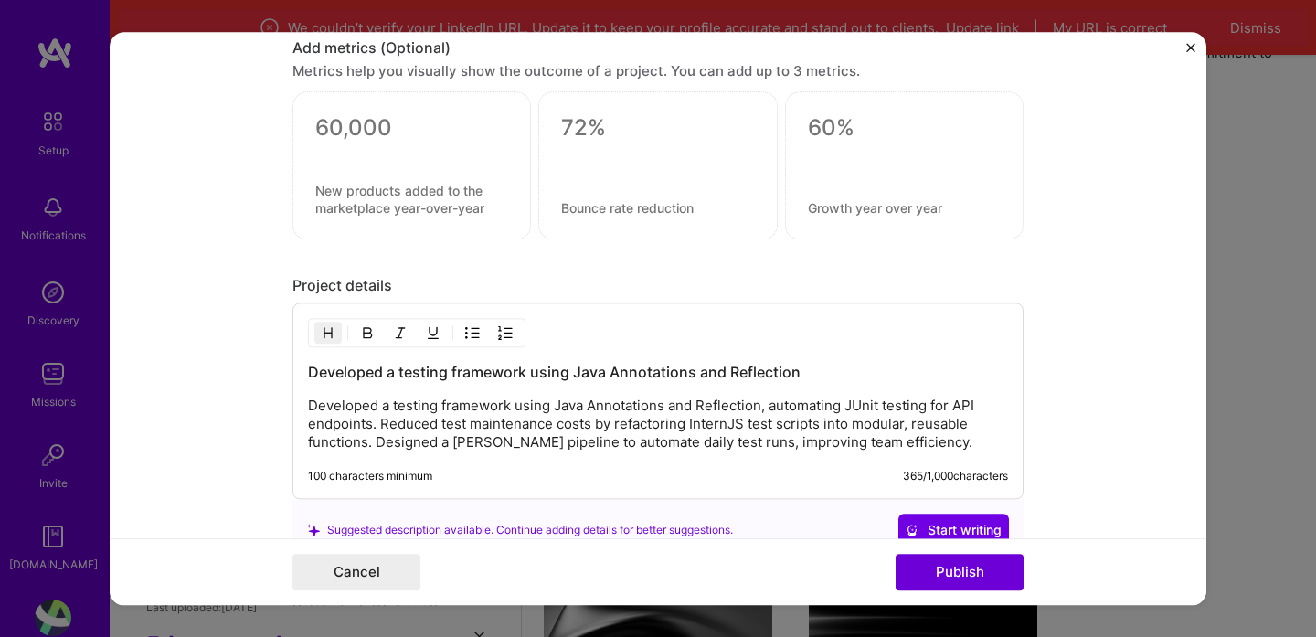
scroll to position [1622, 0]
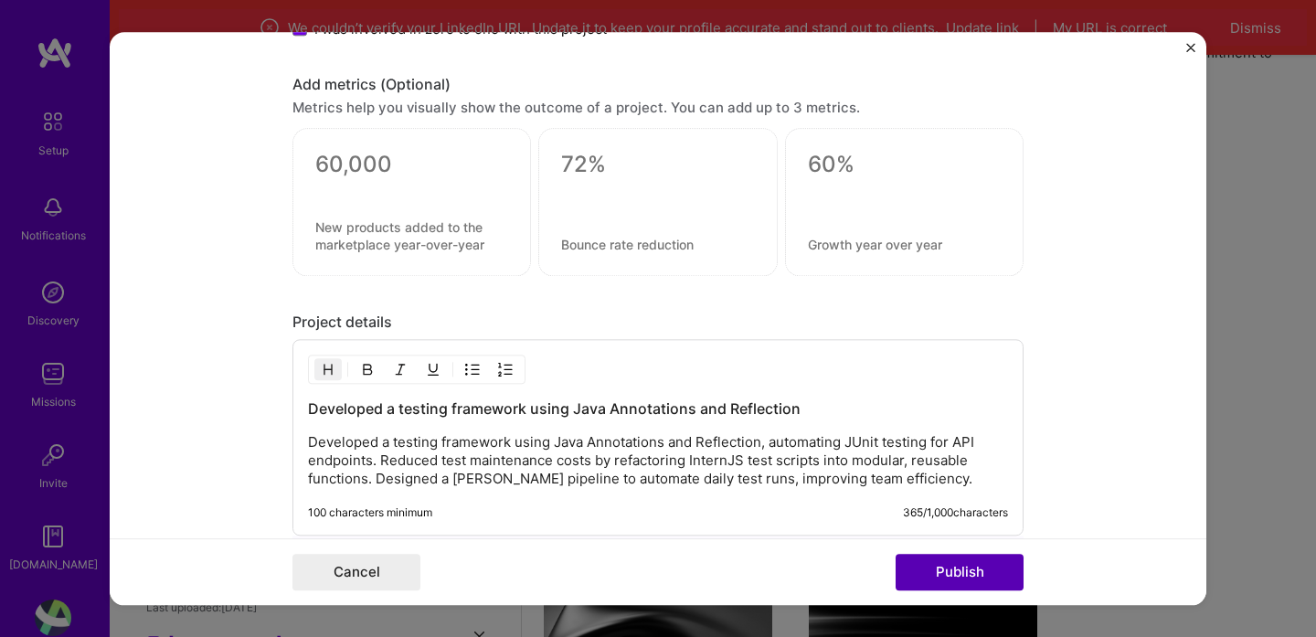
click at [979, 579] on button "Publish" at bounding box center [959, 572] width 128 height 37
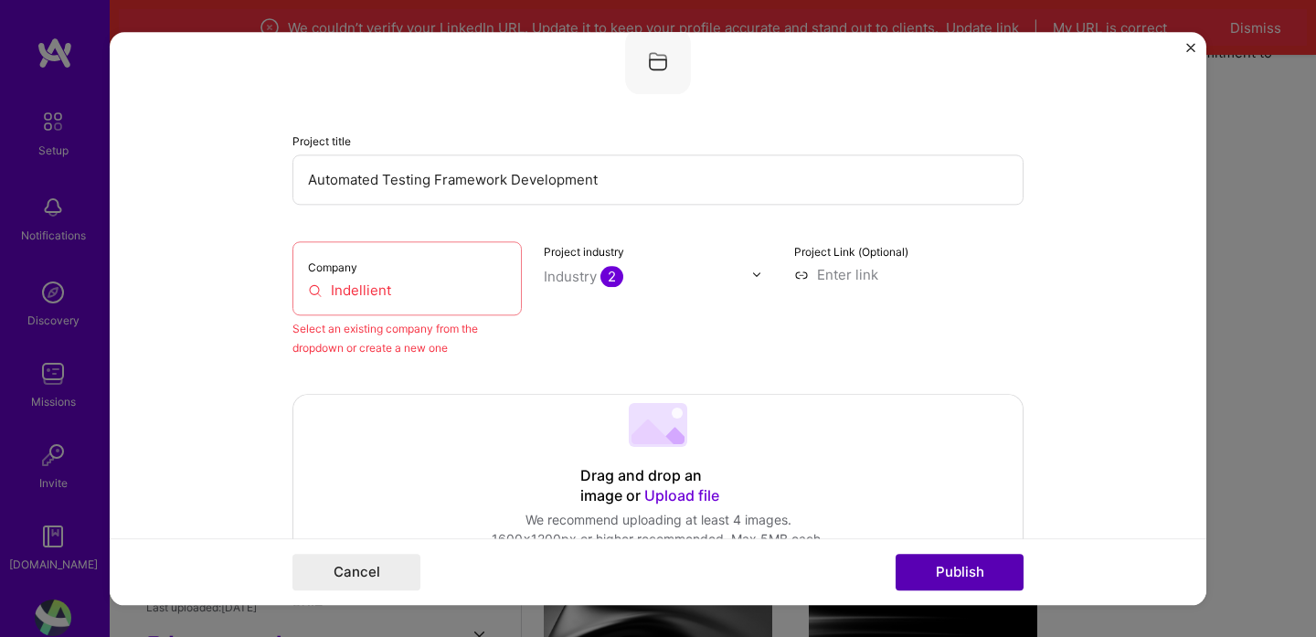
scroll to position [120, 0]
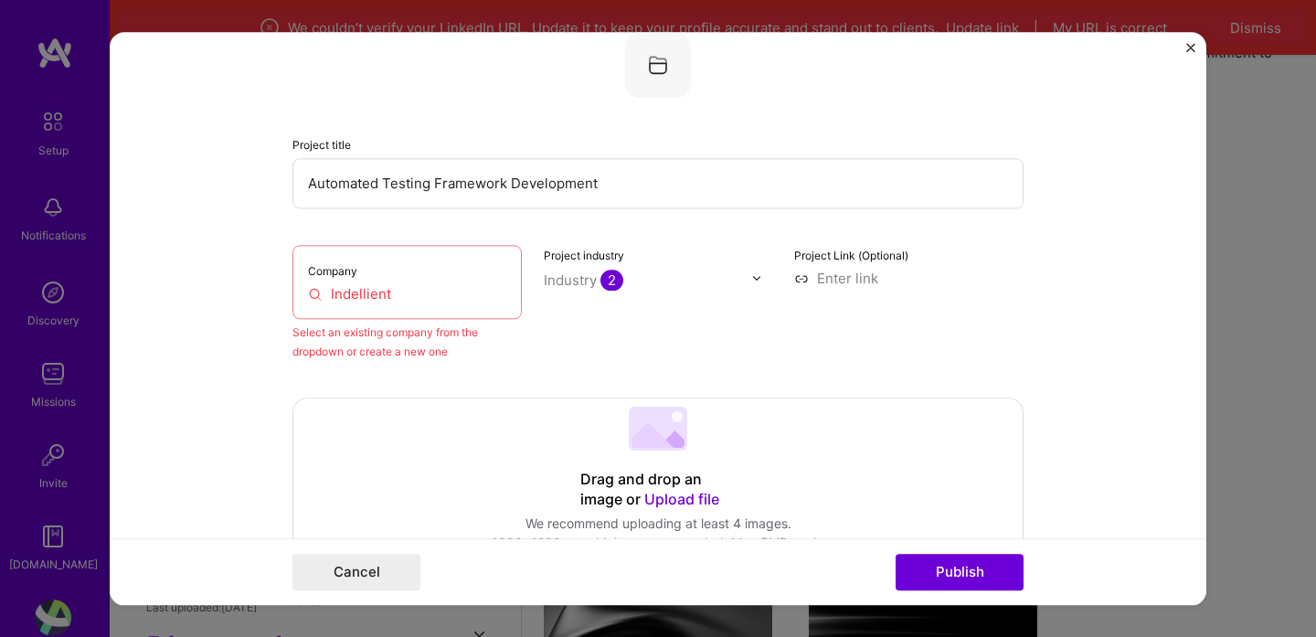
click at [413, 297] on input "Indellient" at bounding box center [407, 293] width 198 height 19
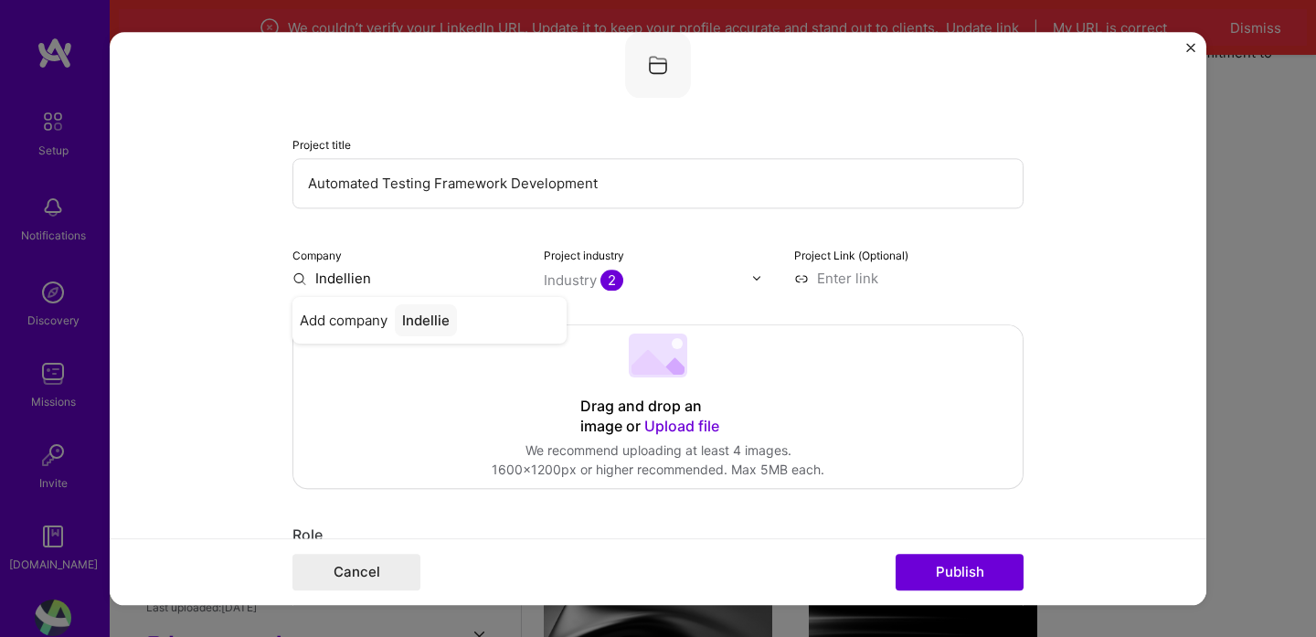
type input "Indellient"
click at [333, 329] on span "Add company" at bounding box center [344, 320] width 88 height 19
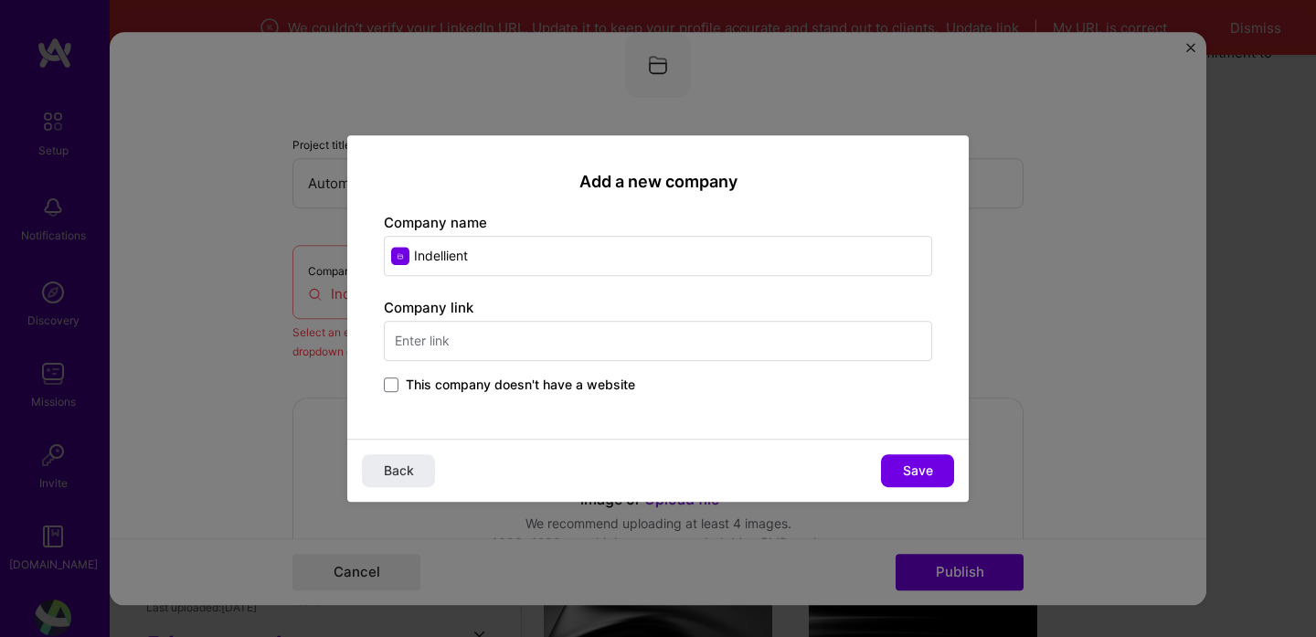
click at [475, 383] on span "This company doesn't have a website" at bounding box center [520, 385] width 229 height 18
click at [0, 0] on input "This company doesn't have a website" at bounding box center [0, 0] width 0 height 0
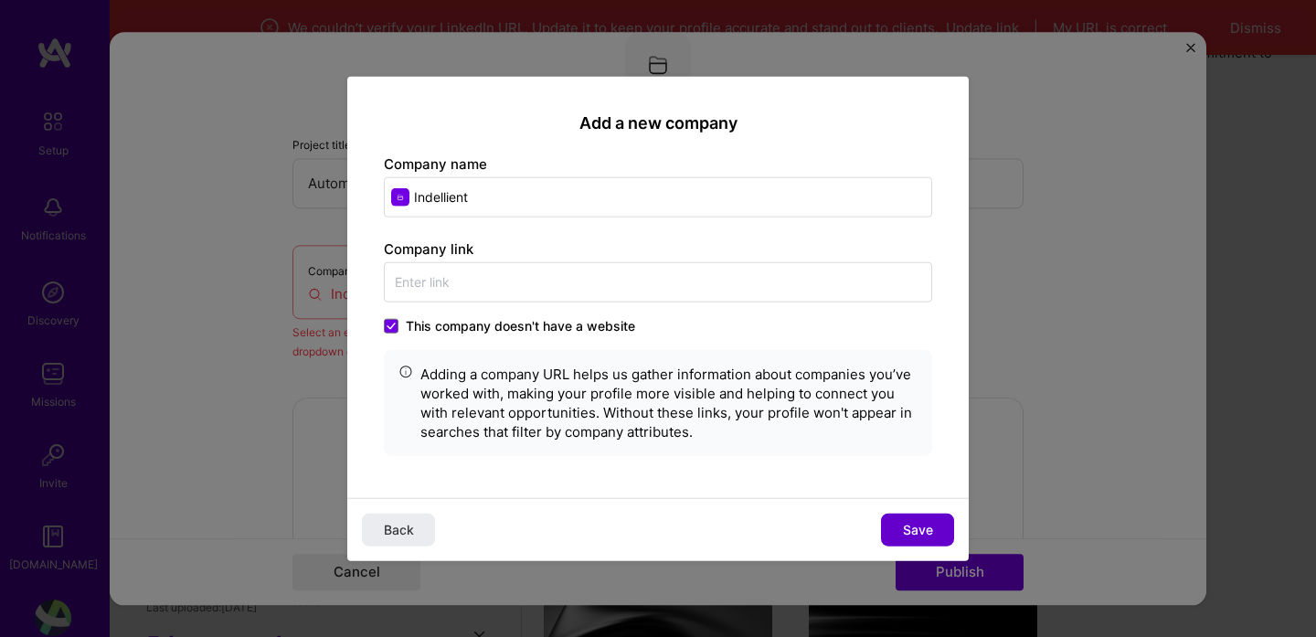
click at [905, 532] on span "Save" at bounding box center [918, 530] width 30 height 18
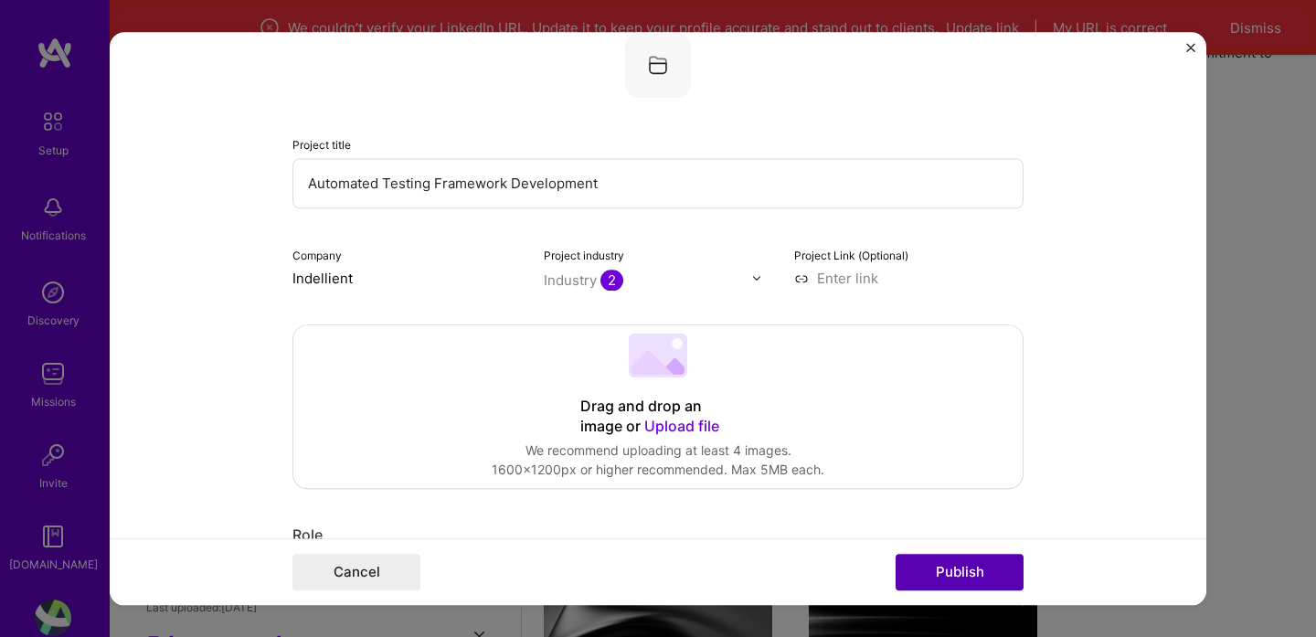
click at [984, 573] on button "Publish" at bounding box center [959, 572] width 128 height 37
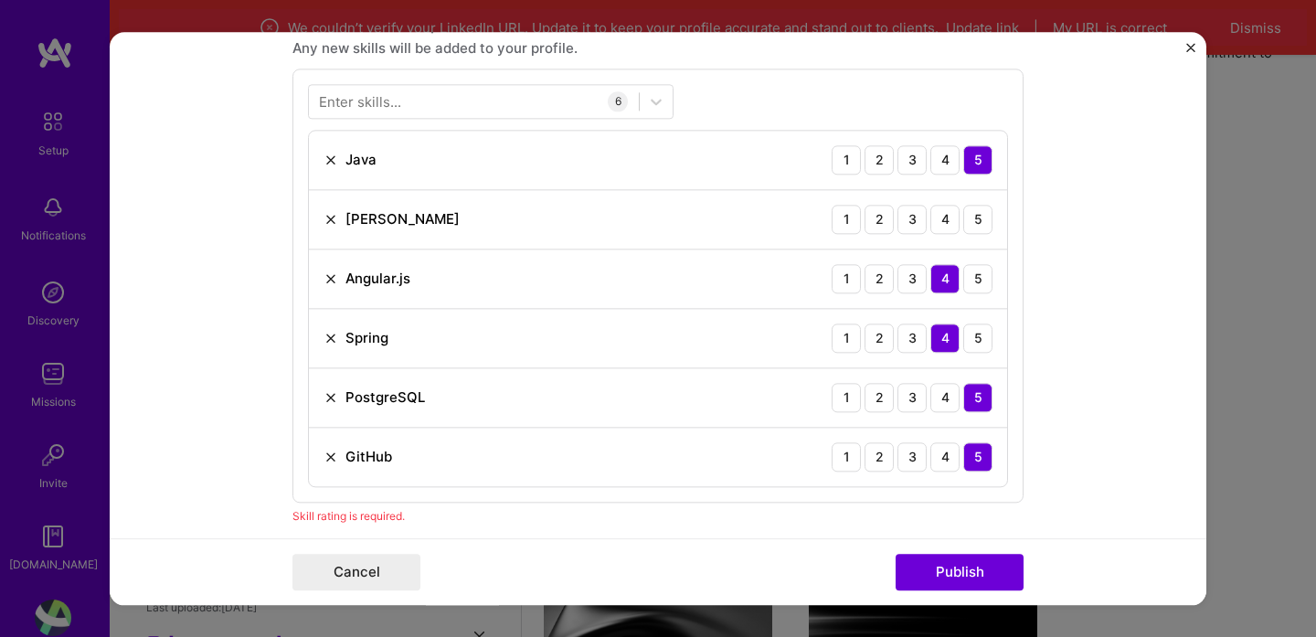
scroll to position [906, 0]
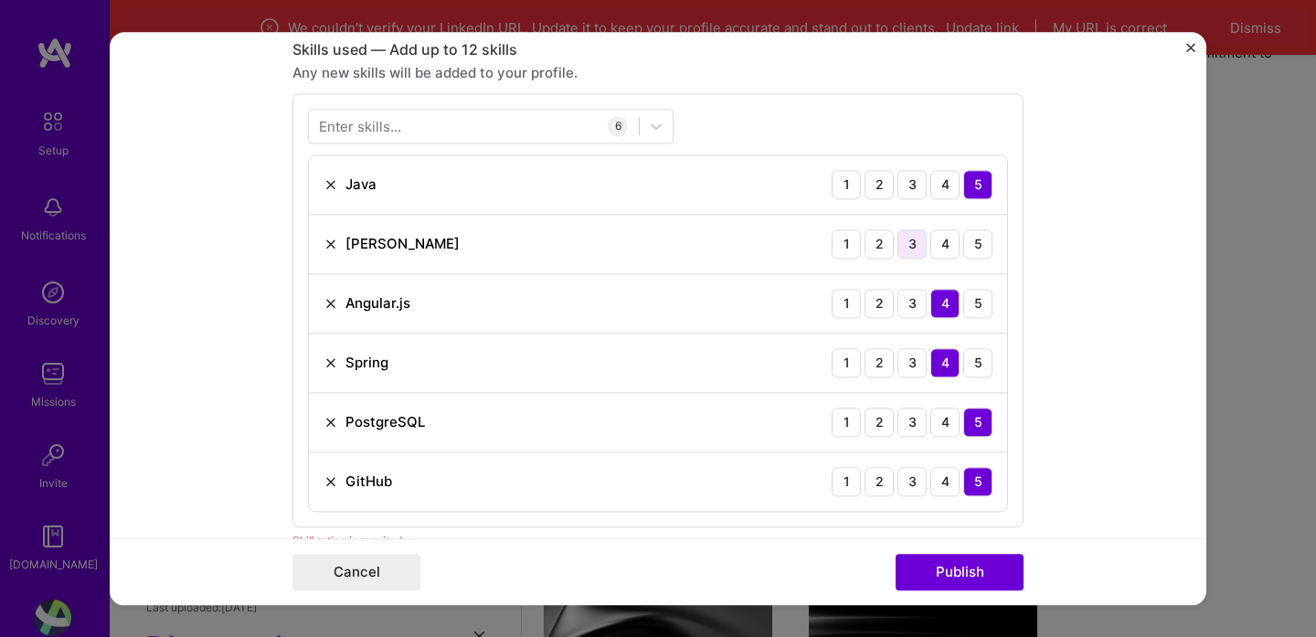
click at [913, 249] on div "3" at bounding box center [911, 243] width 29 height 29
click at [1002, 585] on button "Publish" at bounding box center [959, 572] width 128 height 37
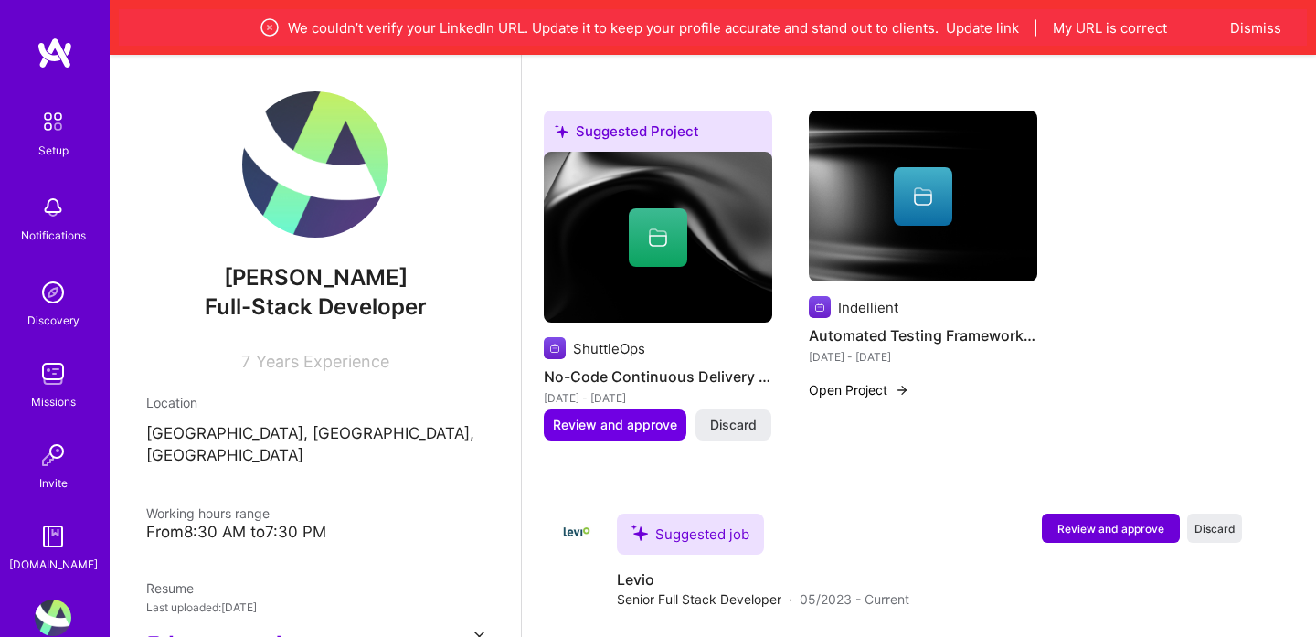
scroll to position [1135, 0]
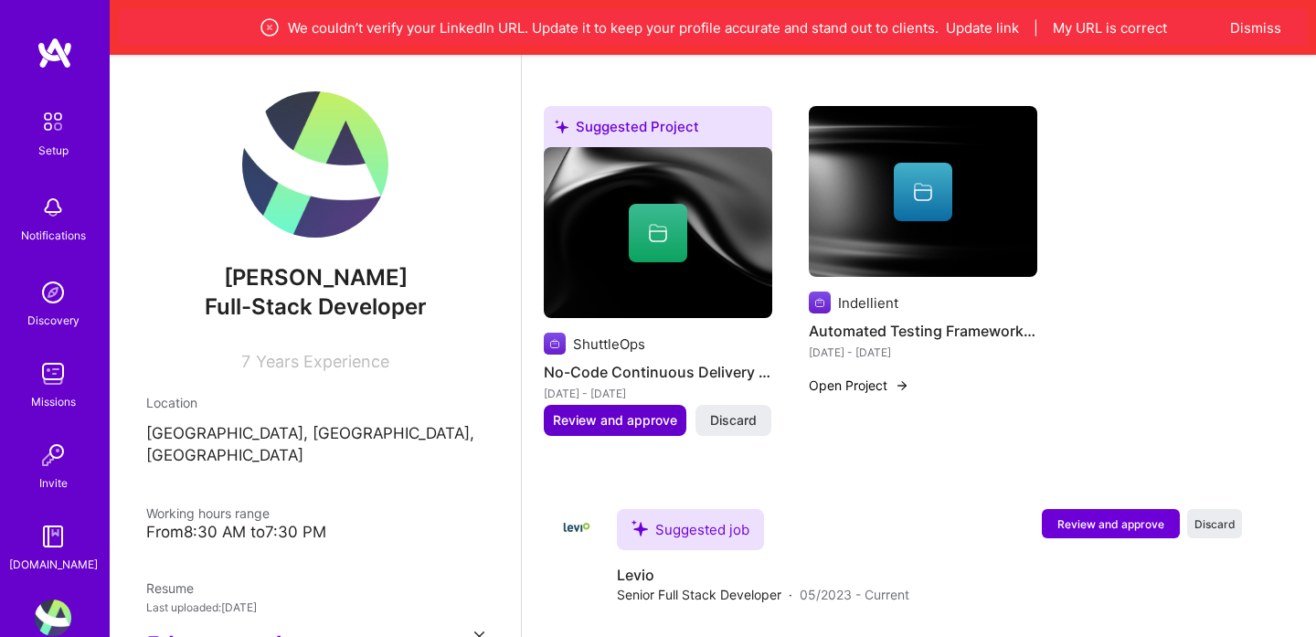
click at [623, 411] on span "Review and approve" at bounding box center [615, 420] width 124 height 18
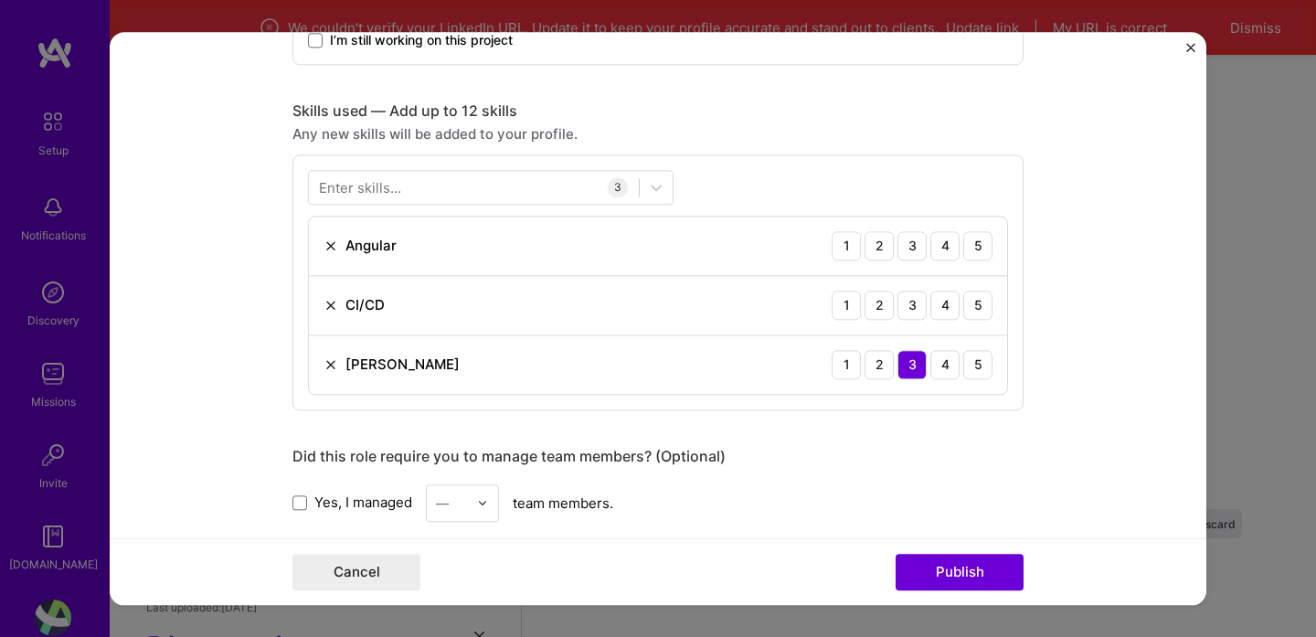
scroll to position [846, 0]
click at [974, 252] on div "5" at bounding box center [977, 243] width 29 height 29
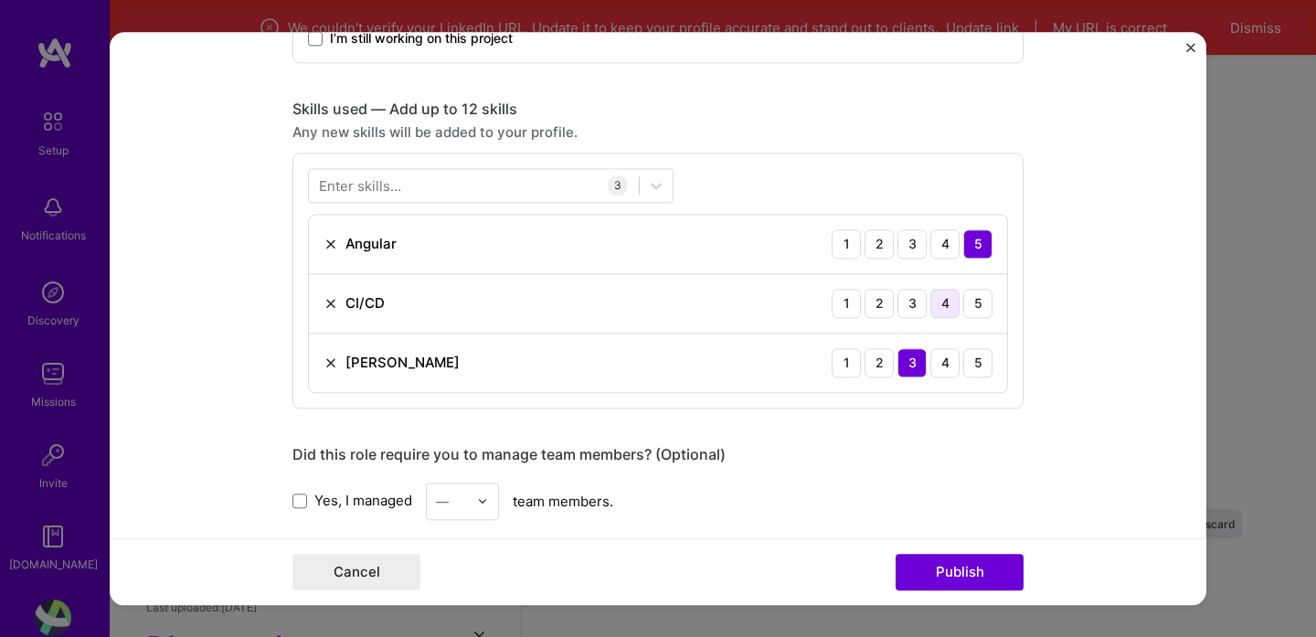
click at [945, 311] on div "4" at bounding box center [944, 303] width 29 height 29
click at [440, 181] on div at bounding box center [474, 185] width 330 height 30
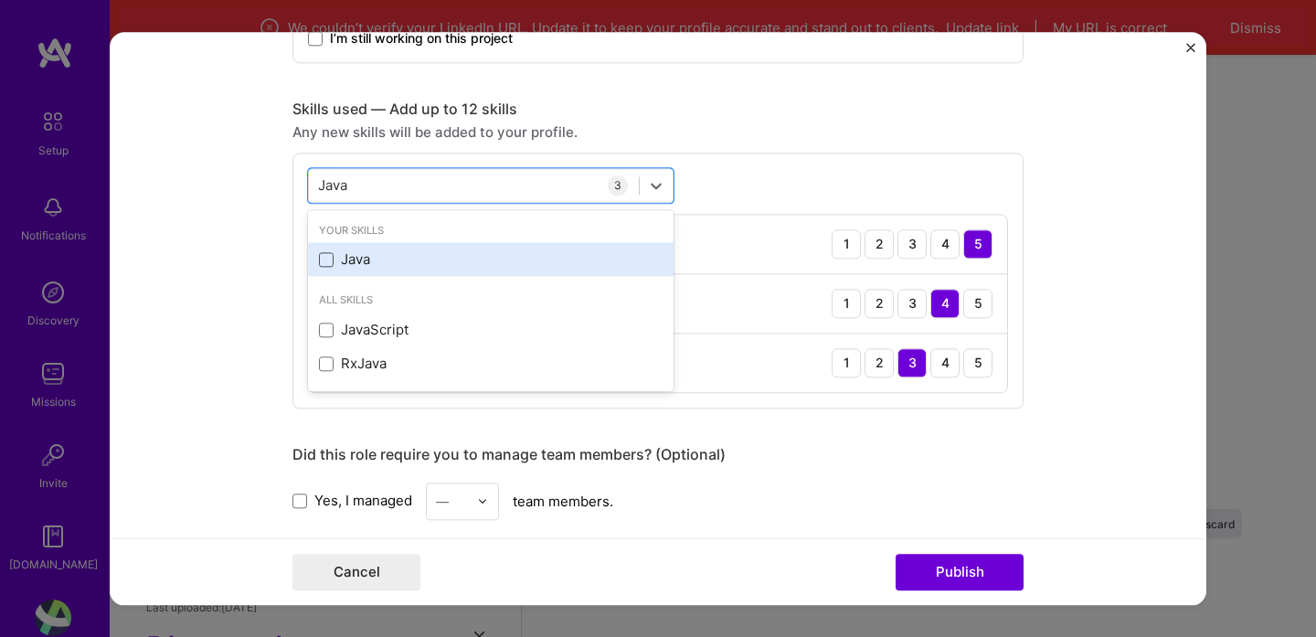
click at [325, 256] on span at bounding box center [326, 259] width 15 height 15
click at [0, 0] on input "checkbox" at bounding box center [0, 0] width 0 height 0
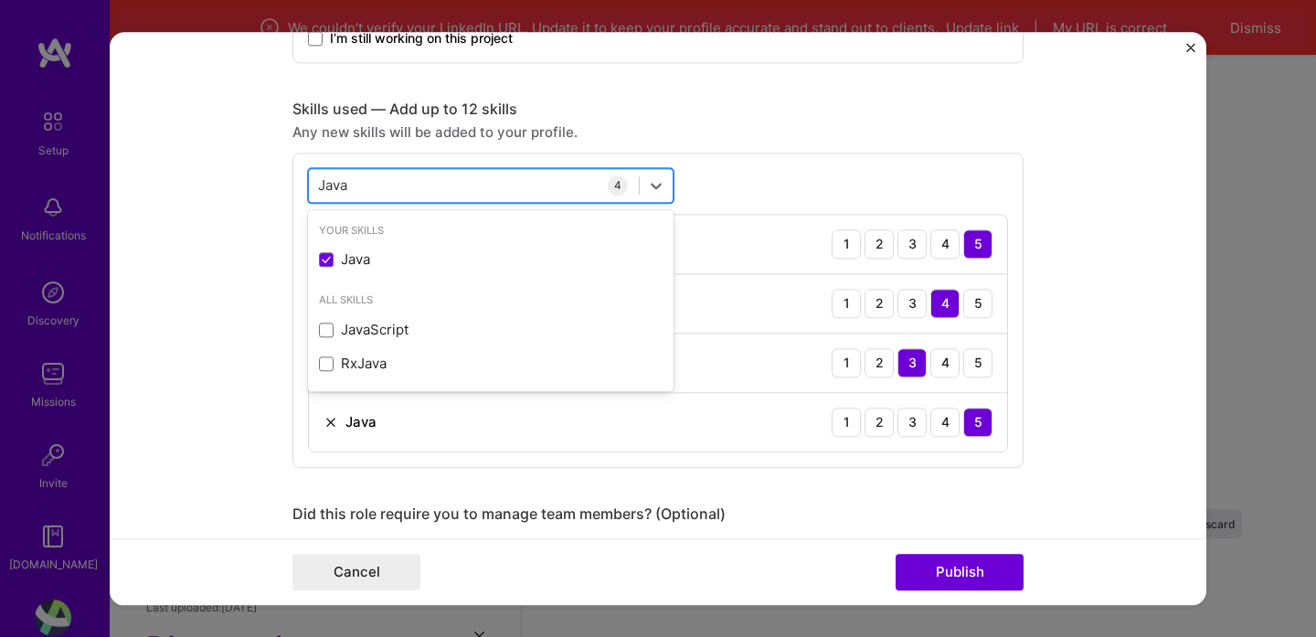
click at [408, 191] on div "Java Java" at bounding box center [474, 185] width 330 height 30
type input "J"
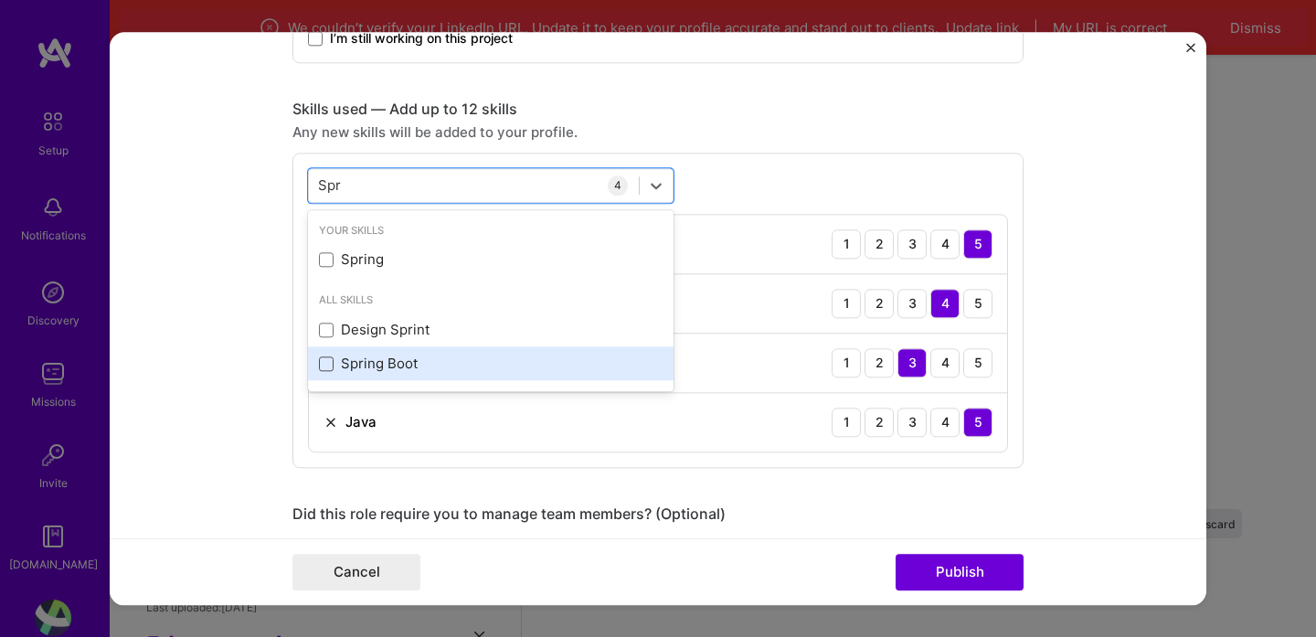
click at [332, 366] on span at bounding box center [326, 363] width 15 height 15
click at [0, 0] on input "checkbox" at bounding box center [0, 0] width 0 height 0
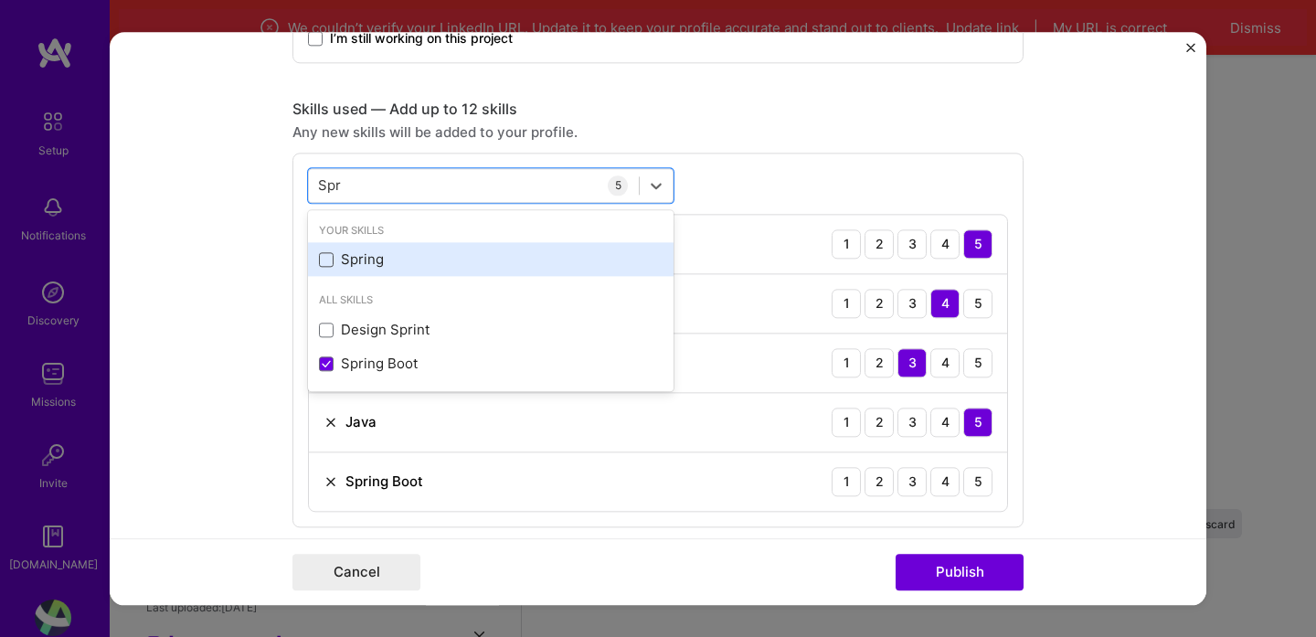
click at [330, 255] on span at bounding box center [326, 259] width 15 height 15
click at [0, 0] on input "checkbox" at bounding box center [0, 0] width 0 height 0
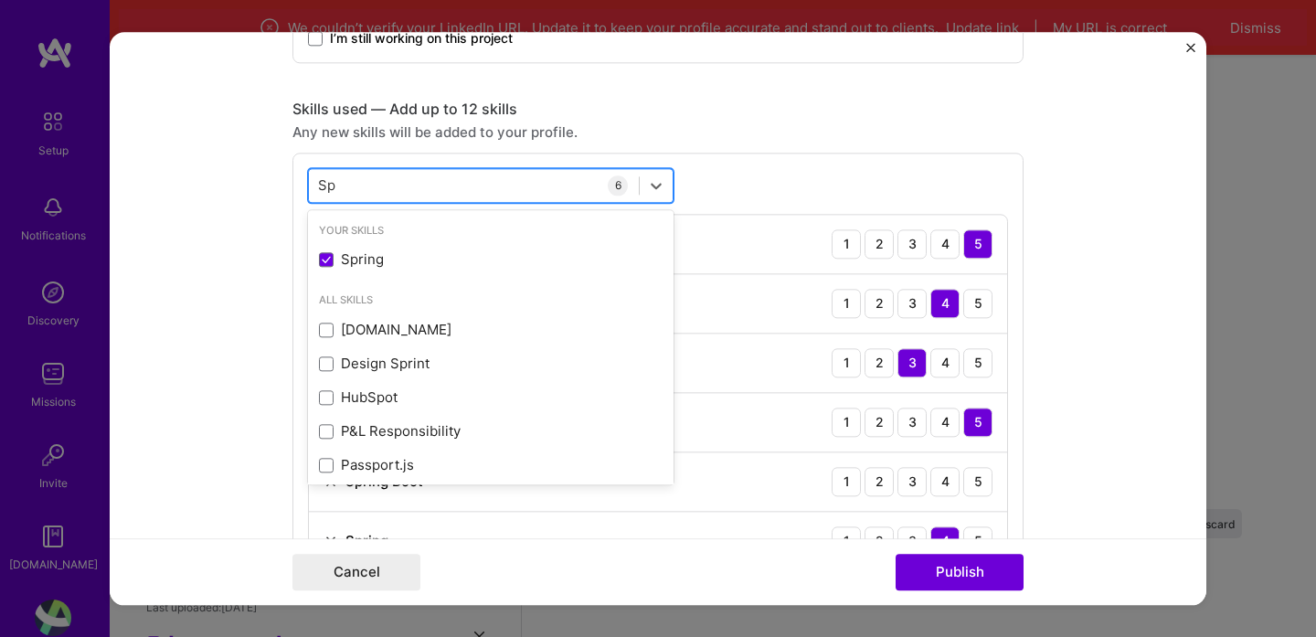
type input "S"
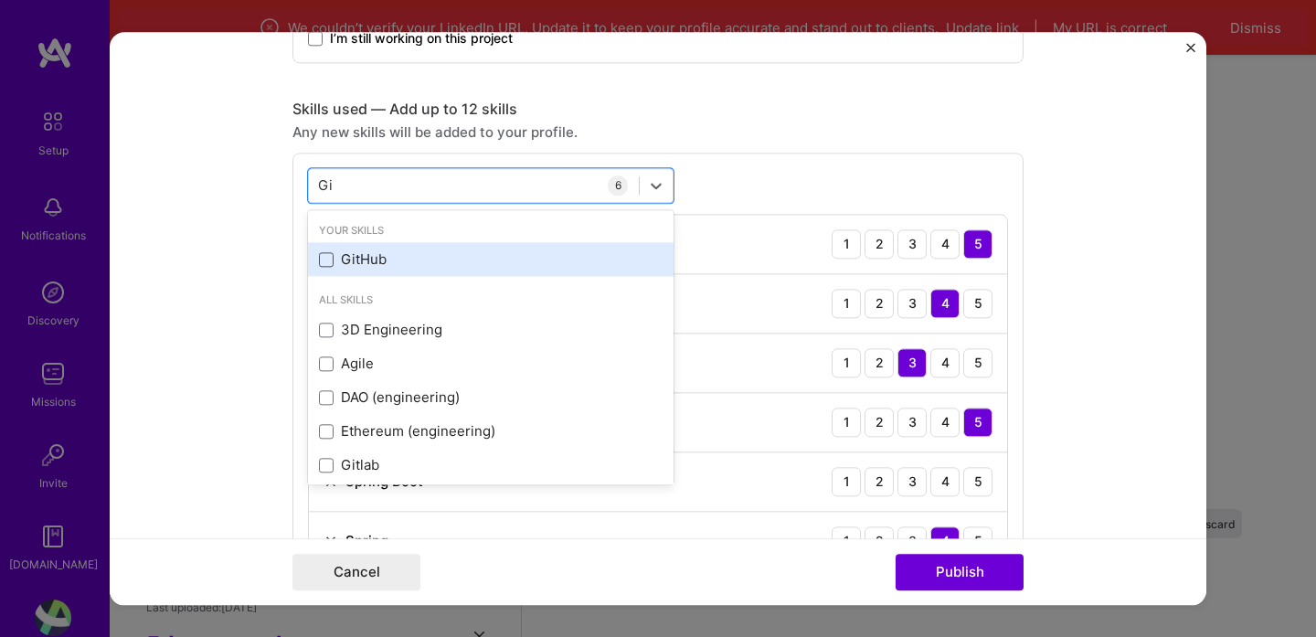
click at [328, 260] on span at bounding box center [326, 259] width 15 height 15
click at [0, 0] on input "checkbox" at bounding box center [0, 0] width 0 height 0
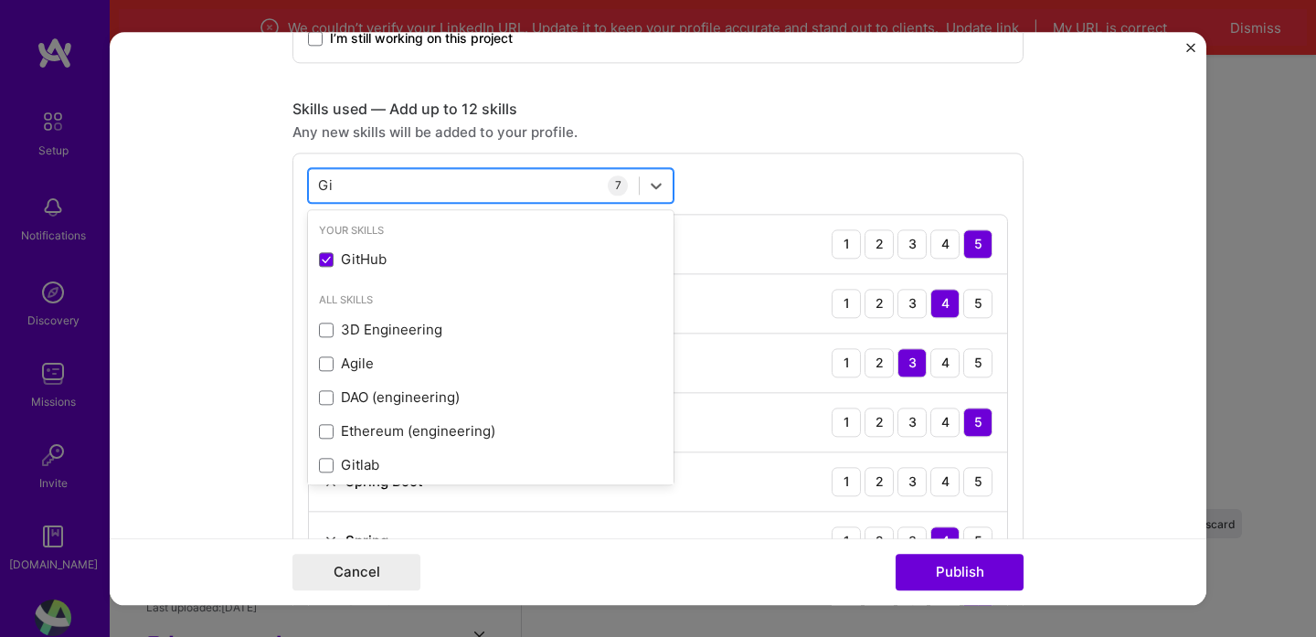
type input "G"
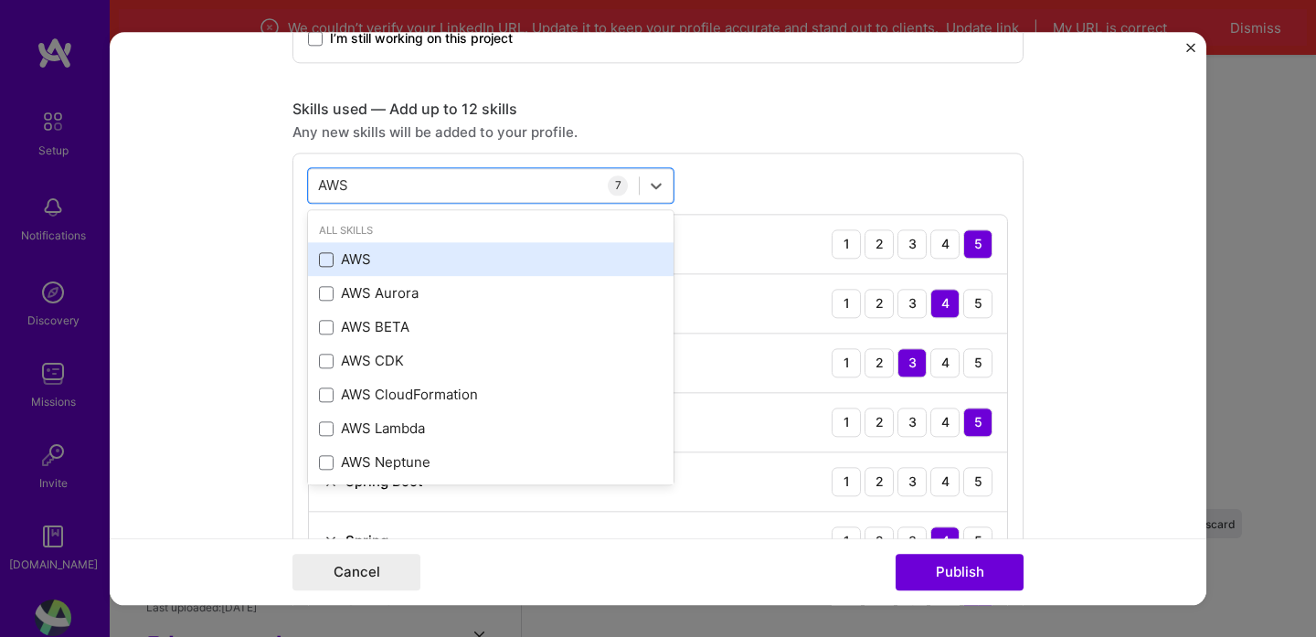
click at [327, 263] on span at bounding box center [326, 259] width 15 height 15
click at [0, 0] on input "checkbox" at bounding box center [0, 0] width 0 height 0
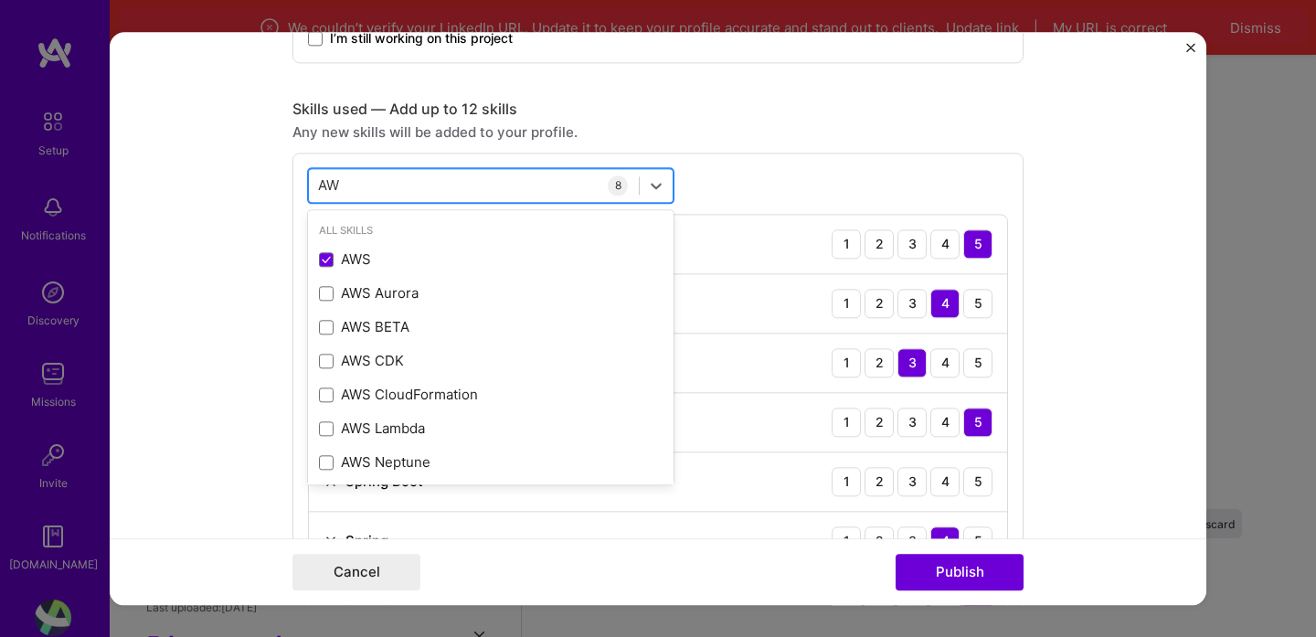
type input "A"
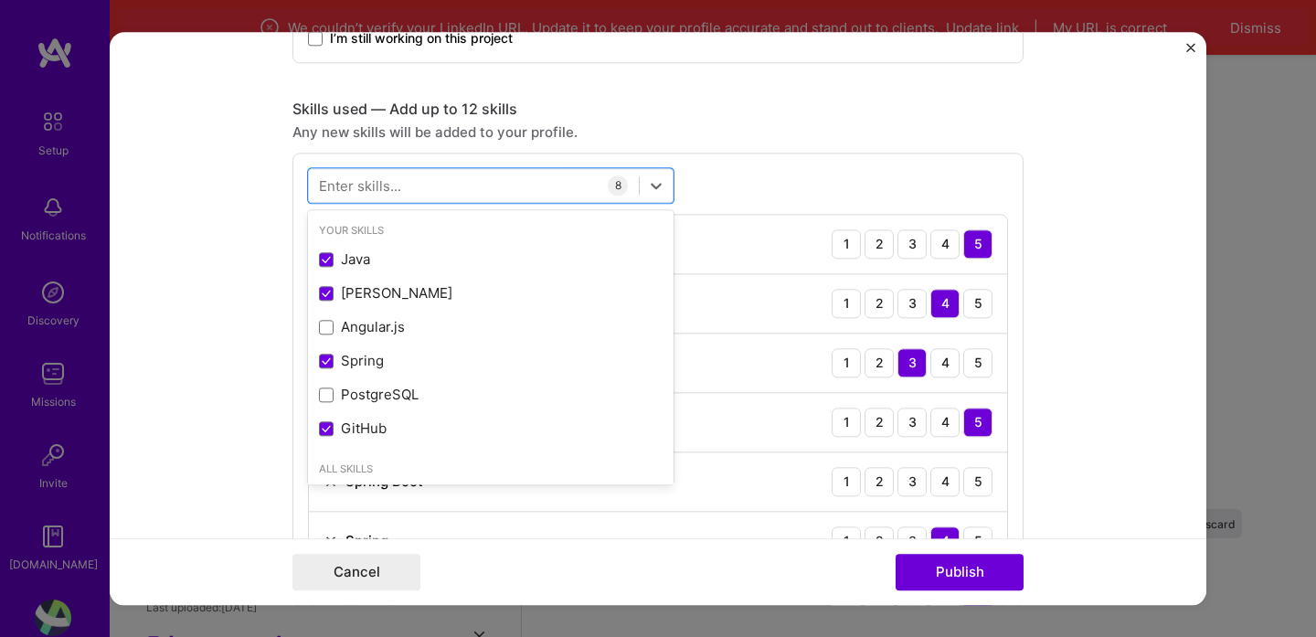
click at [235, 254] on form "Editing suggested project This project is suggested based on your LinkedIn, res…" at bounding box center [658, 318] width 1097 height 573
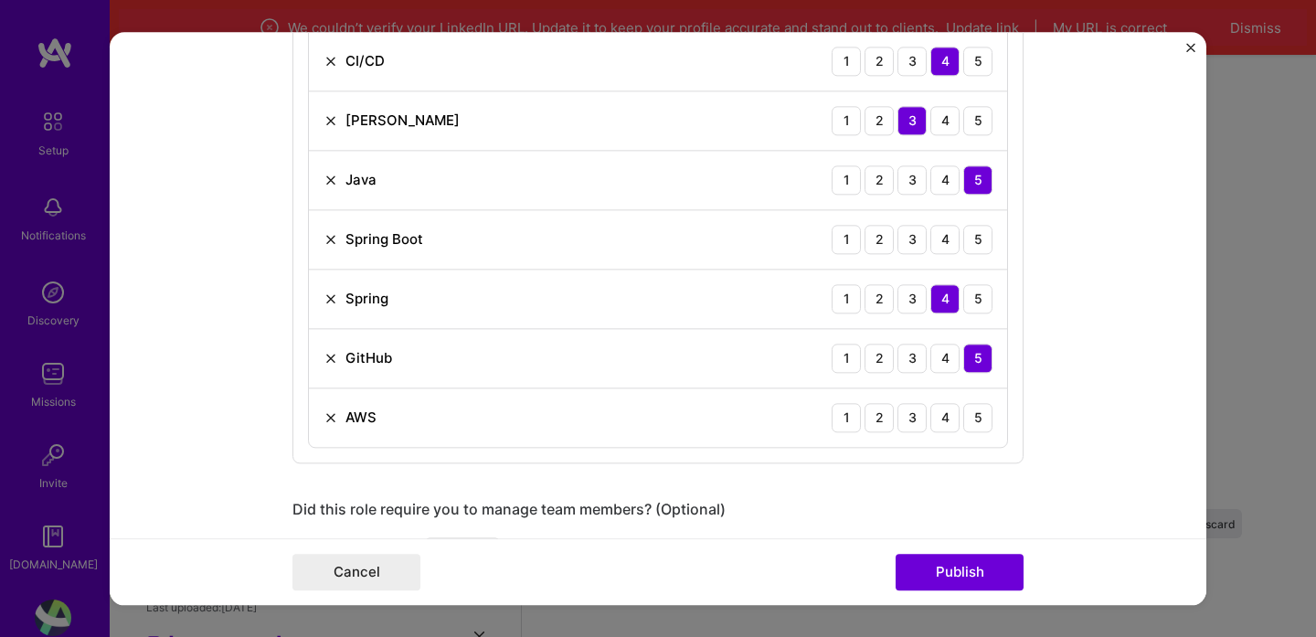
scroll to position [1099, 0]
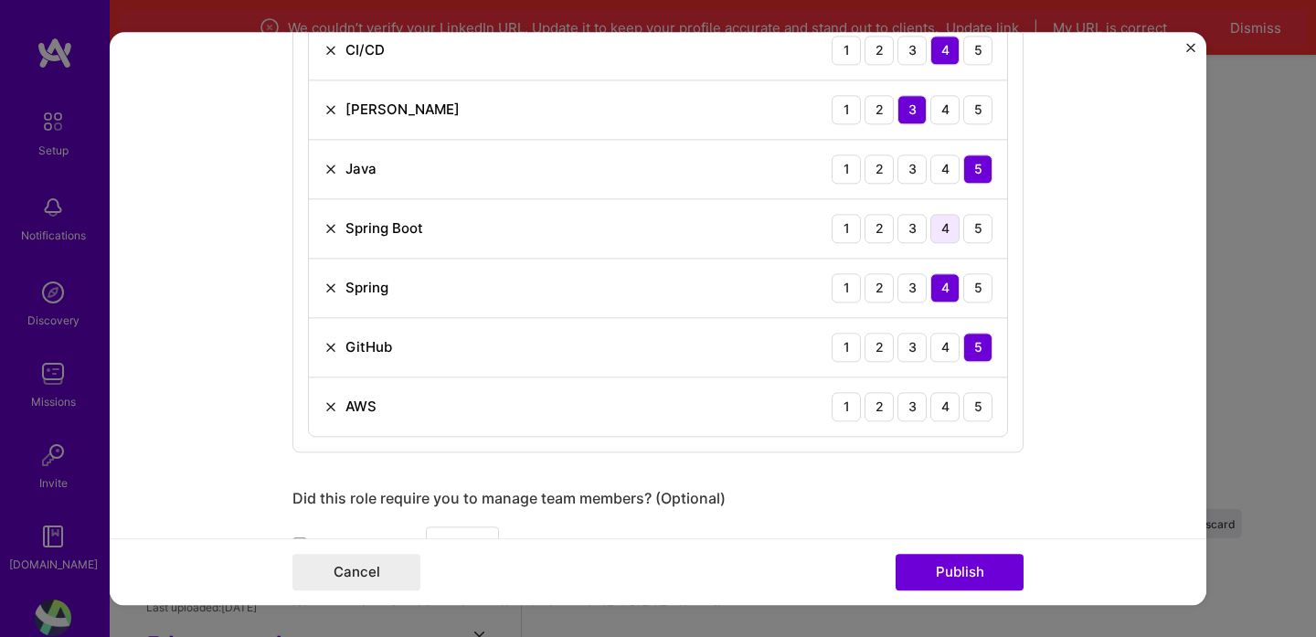
click at [948, 227] on div "4" at bounding box center [944, 228] width 29 height 29
click at [918, 411] on div "3" at bounding box center [911, 406] width 29 height 29
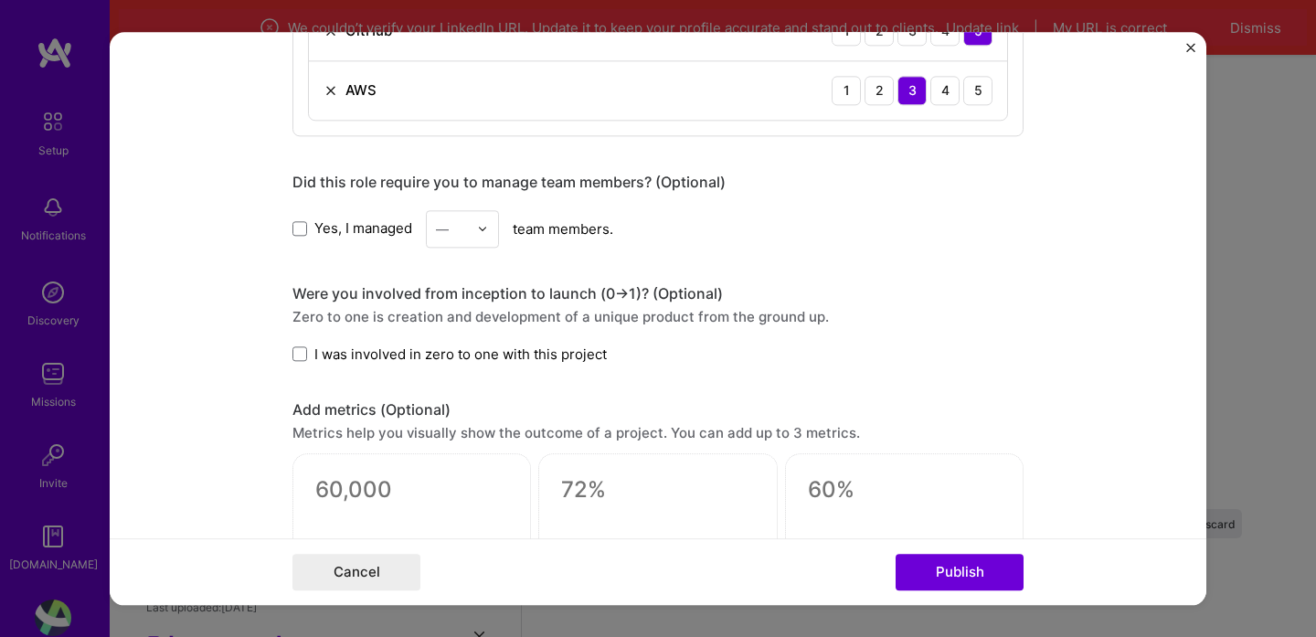
scroll to position [1424, 0]
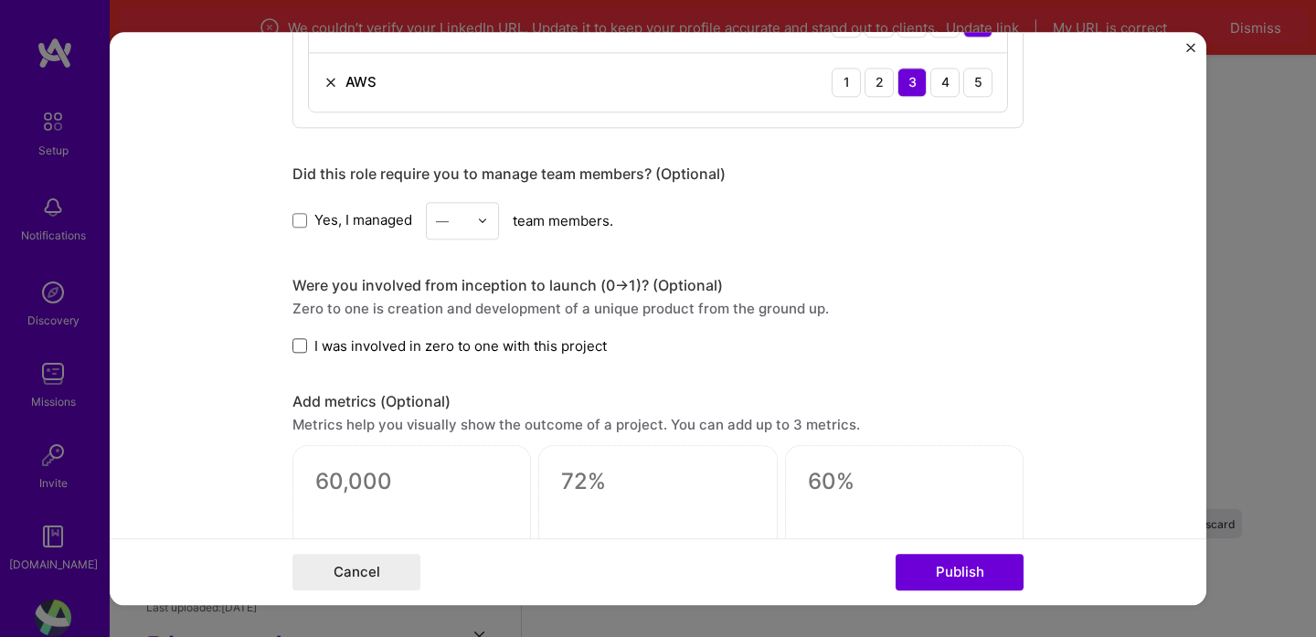
click at [306, 345] on span at bounding box center [299, 346] width 15 height 15
click at [0, 0] on input "I was involved in zero to one with this project" at bounding box center [0, 0] width 0 height 0
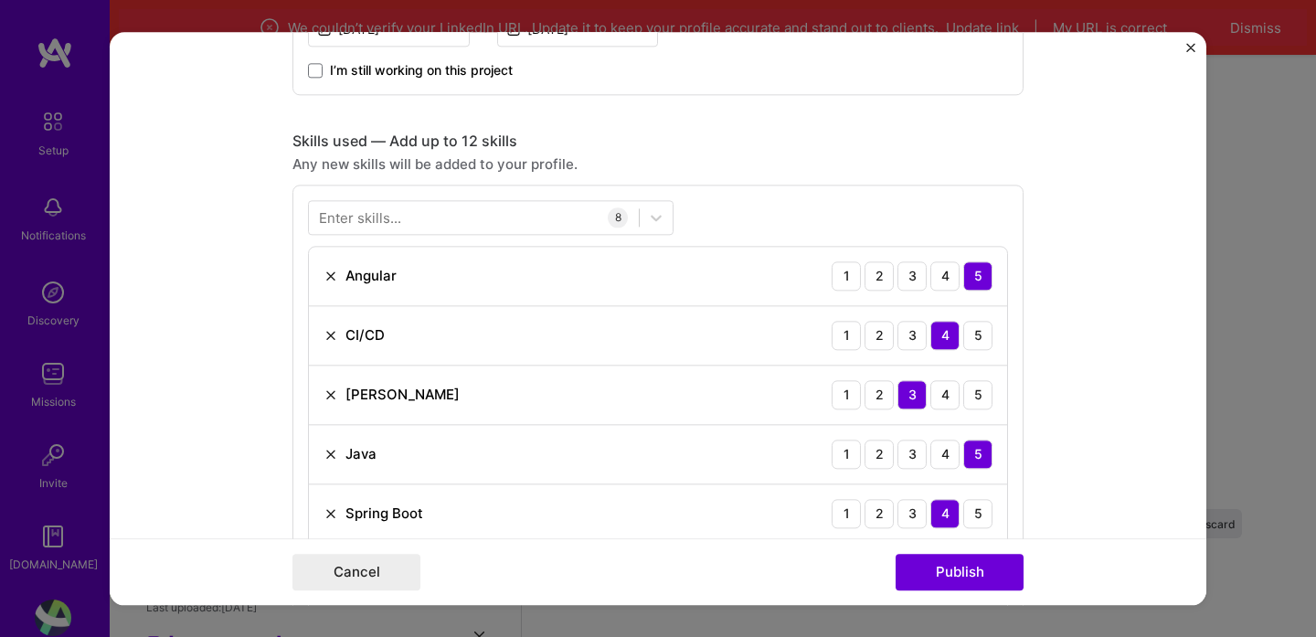
scroll to position [812, 0]
click at [470, 217] on div at bounding box center [474, 219] width 330 height 30
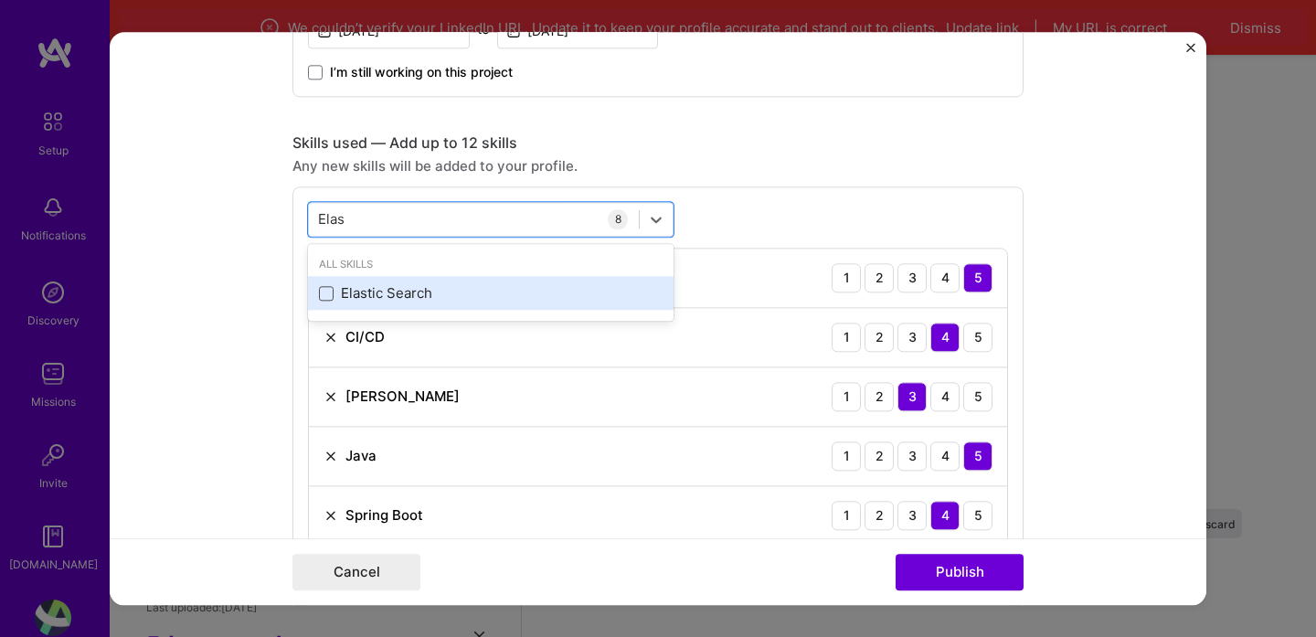
click at [329, 295] on span at bounding box center [326, 293] width 15 height 15
click at [0, 0] on input "checkbox" at bounding box center [0, 0] width 0 height 0
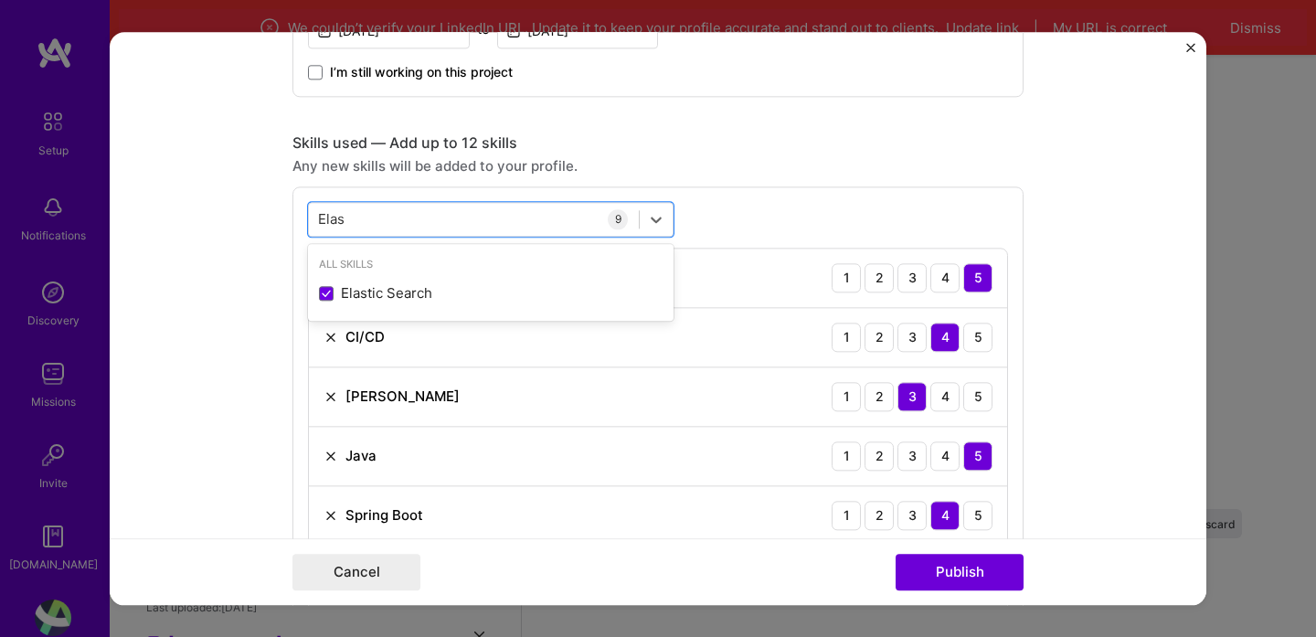
type input "Elas"
click at [261, 288] on form "Editing suggested project This project is suggested based on your LinkedIn, res…" at bounding box center [658, 318] width 1097 height 573
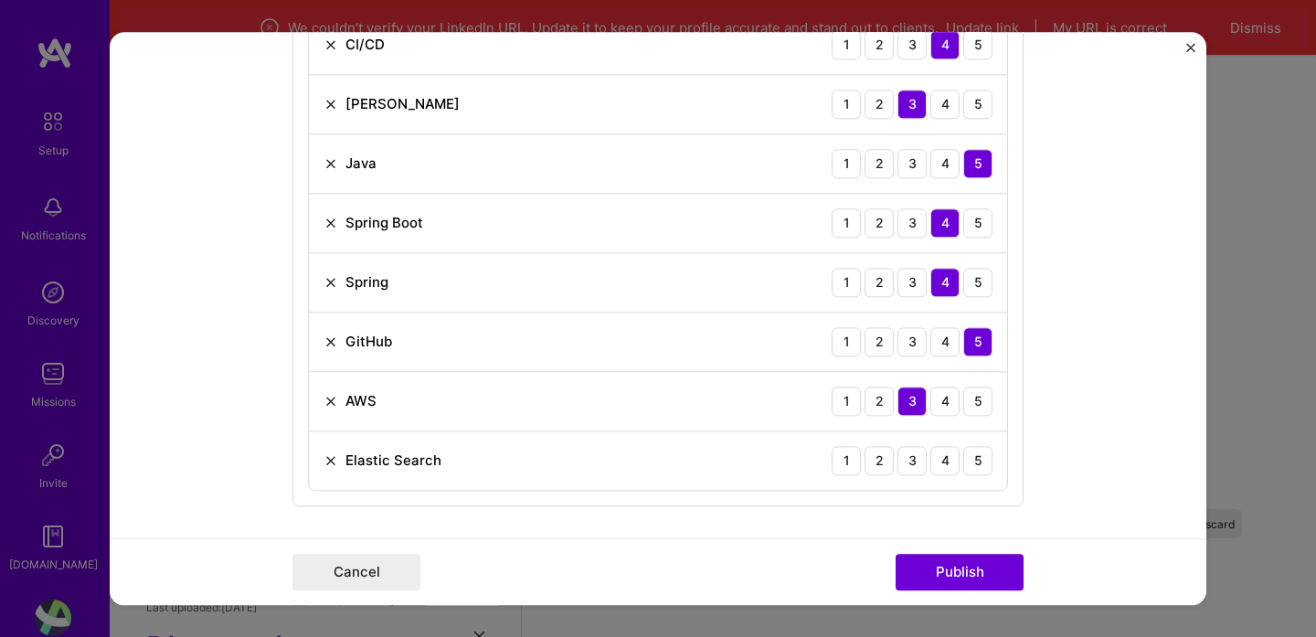
scroll to position [1107, 0]
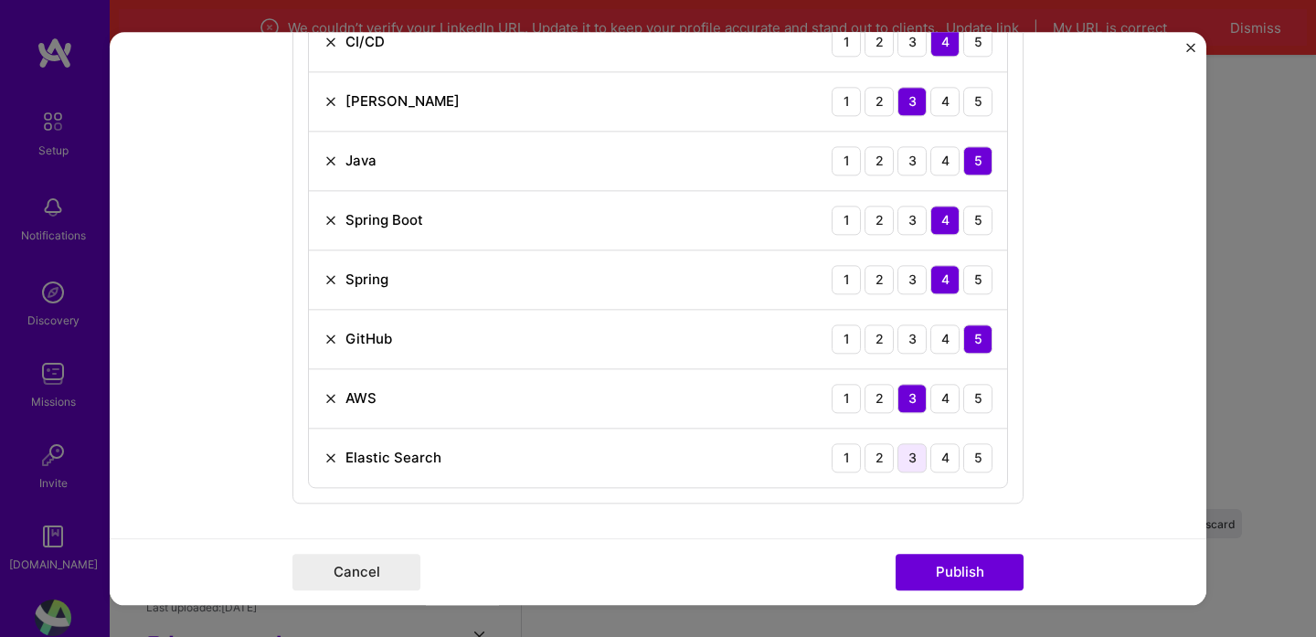
click at [919, 462] on div "3" at bounding box center [911, 457] width 29 height 29
click at [950, 582] on button "Publish" at bounding box center [959, 572] width 128 height 37
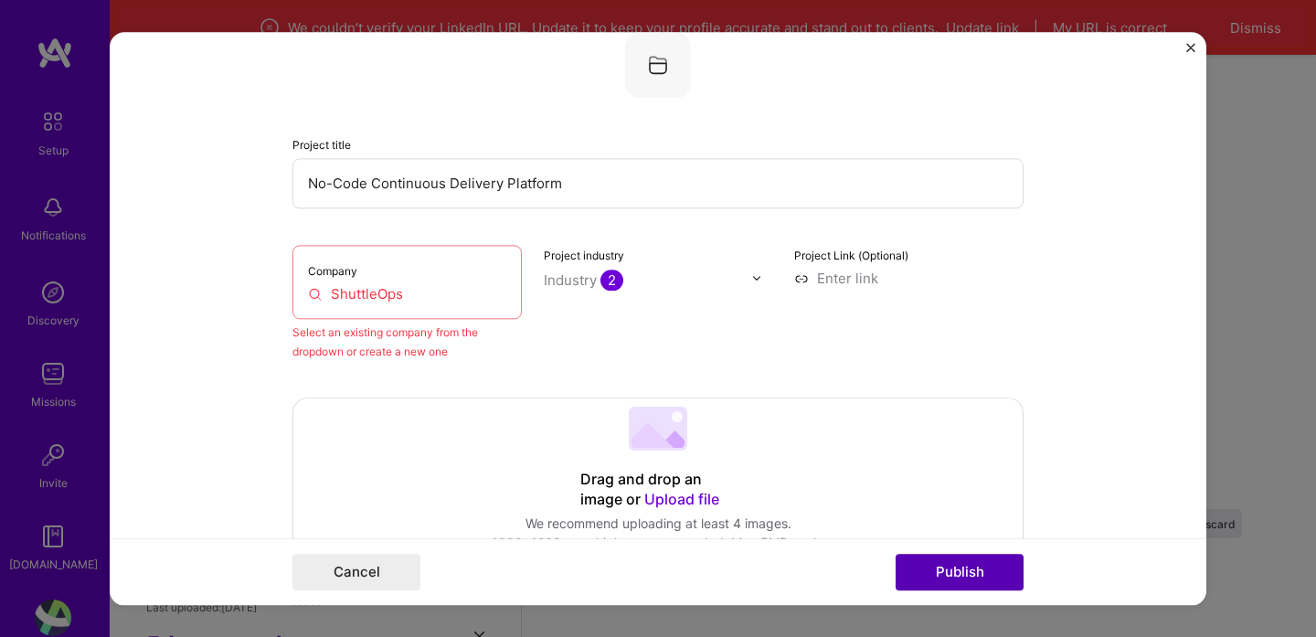
scroll to position [120, 0]
click at [459, 295] on input "ShuttleOps" at bounding box center [407, 293] width 198 height 19
click at [458, 295] on input "ShuttleOps" at bounding box center [407, 293] width 198 height 19
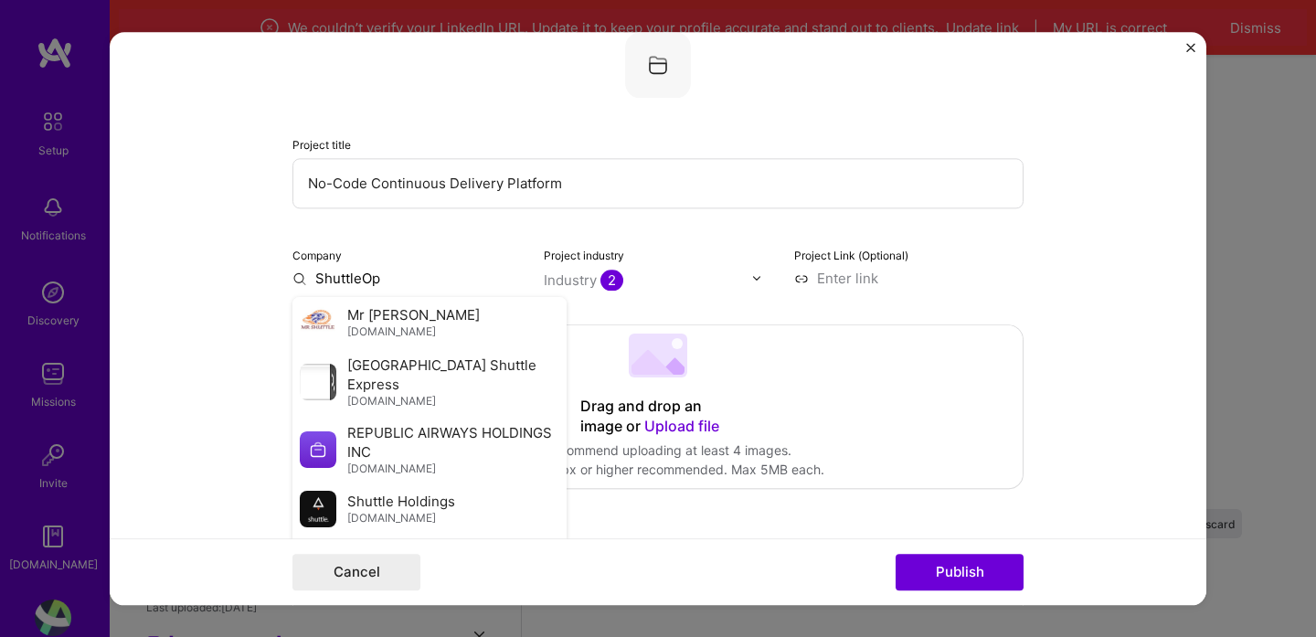
type input "ShuttleOps"
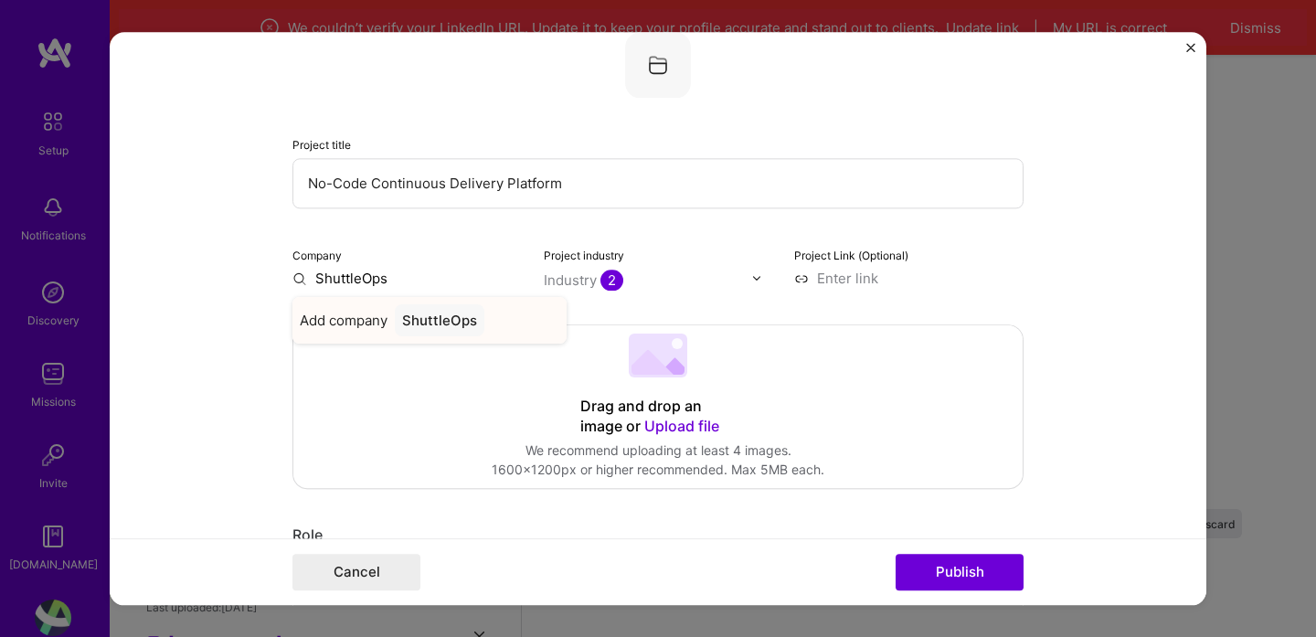
click at [427, 317] on div "ShuttleOps" at bounding box center [440, 320] width 90 height 32
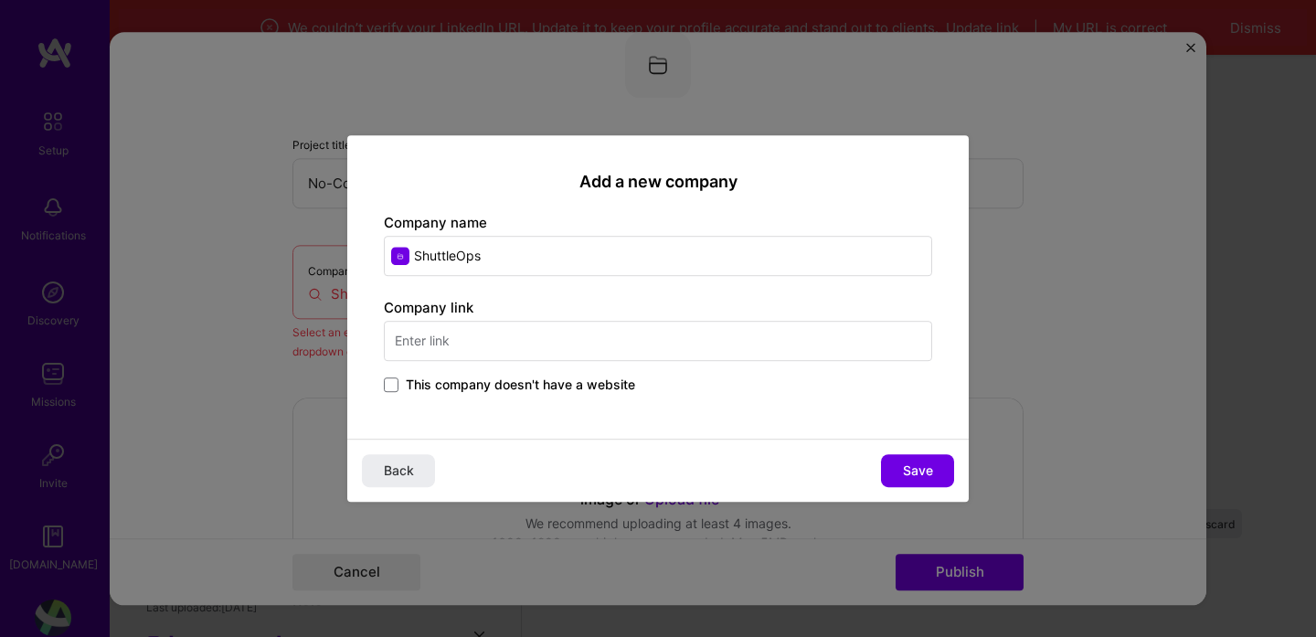
click at [548, 384] on span "This company doesn't have a website" at bounding box center [520, 385] width 229 height 18
click at [0, 0] on input "This company doesn't have a website" at bounding box center [0, 0] width 0 height 0
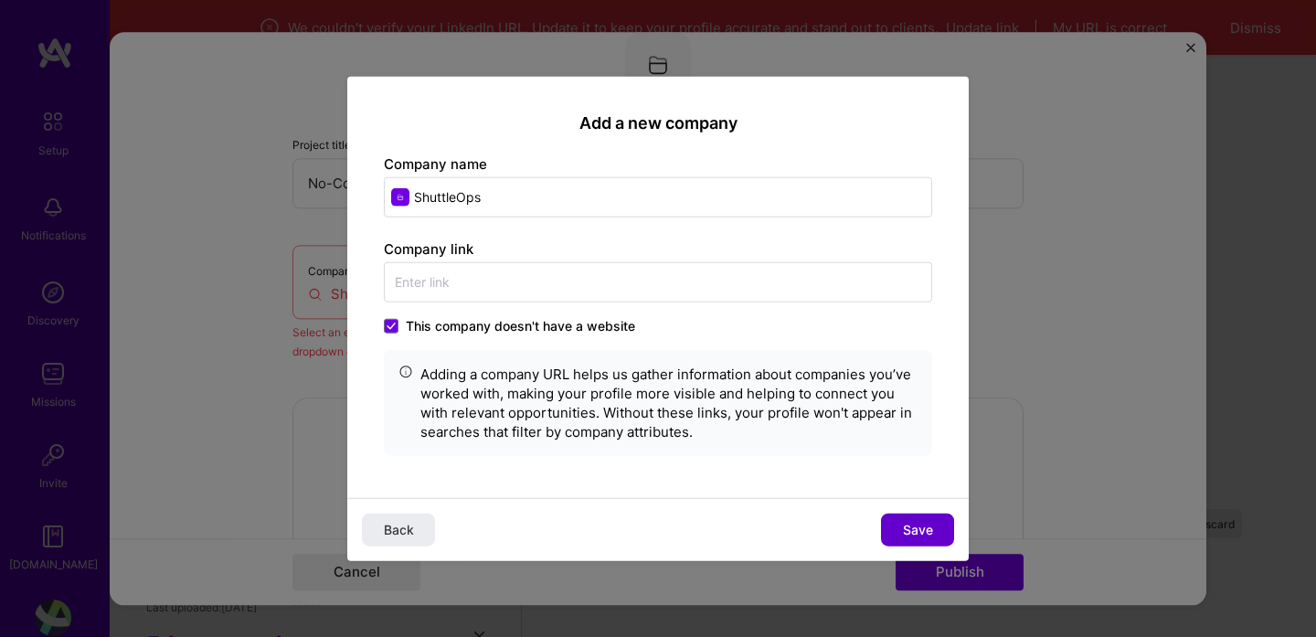
click at [910, 527] on span "Save" at bounding box center [918, 530] width 30 height 18
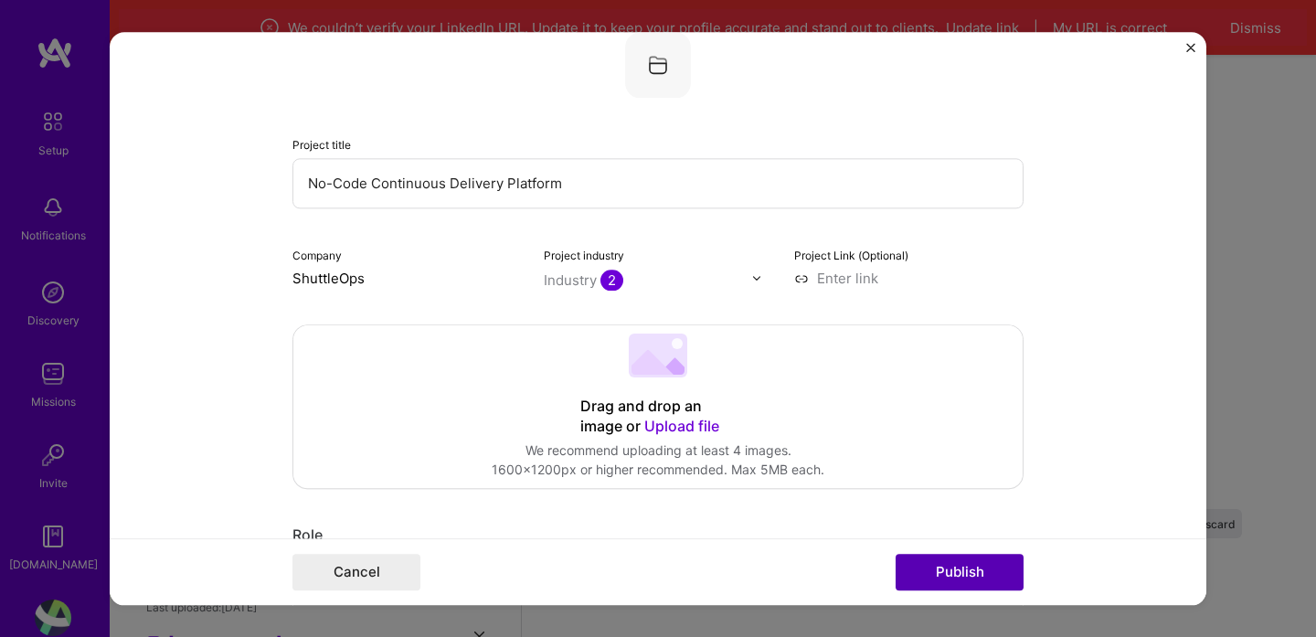
click at [961, 572] on button "Publish" at bounding box center [959, 572] width 128 height 37
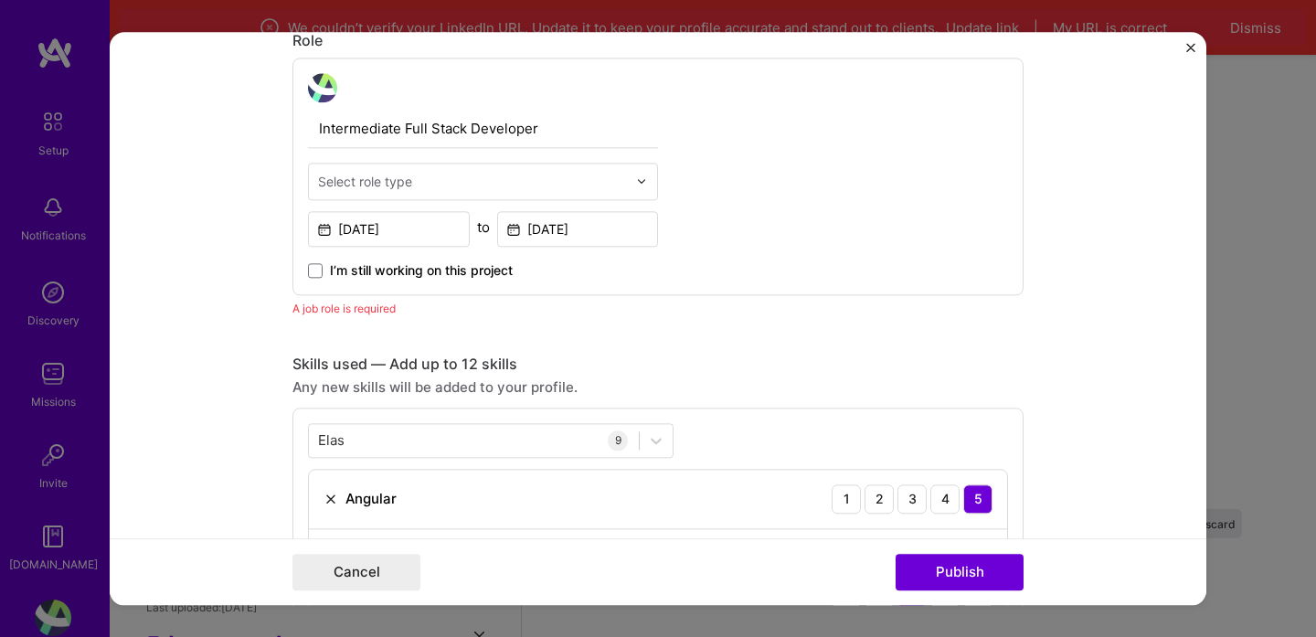
scroll to position [580, 0]
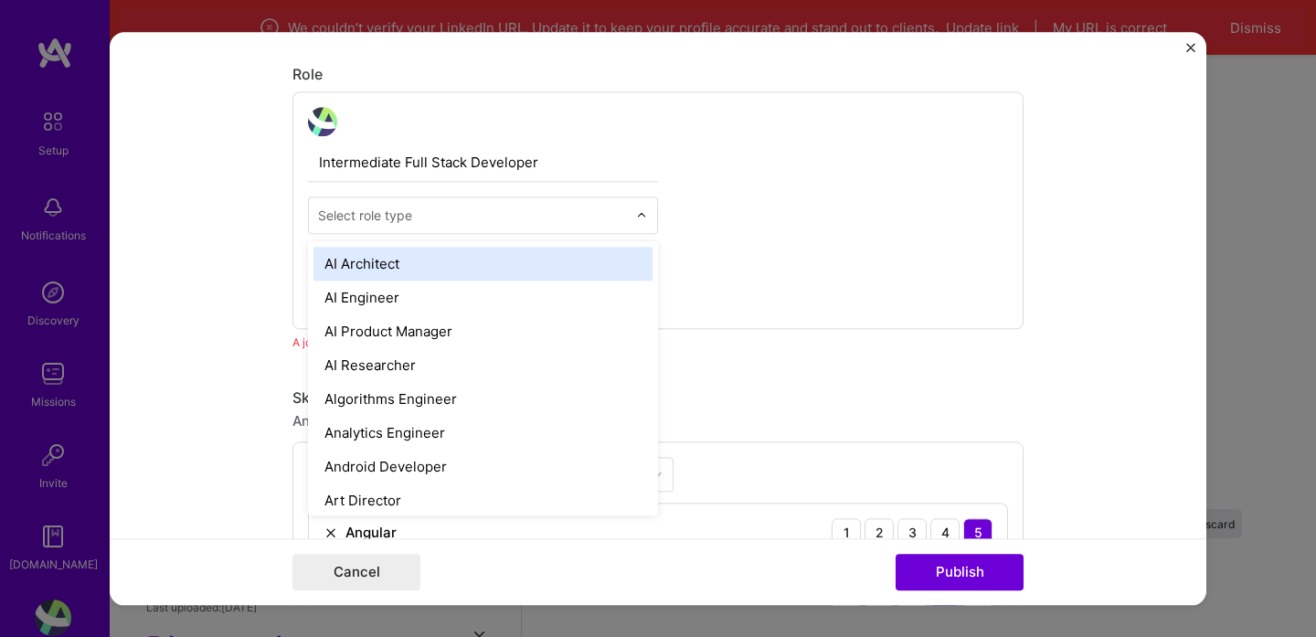
click at [491, 211] on input "text" at bounding box center [472, 215] width 309 height 19
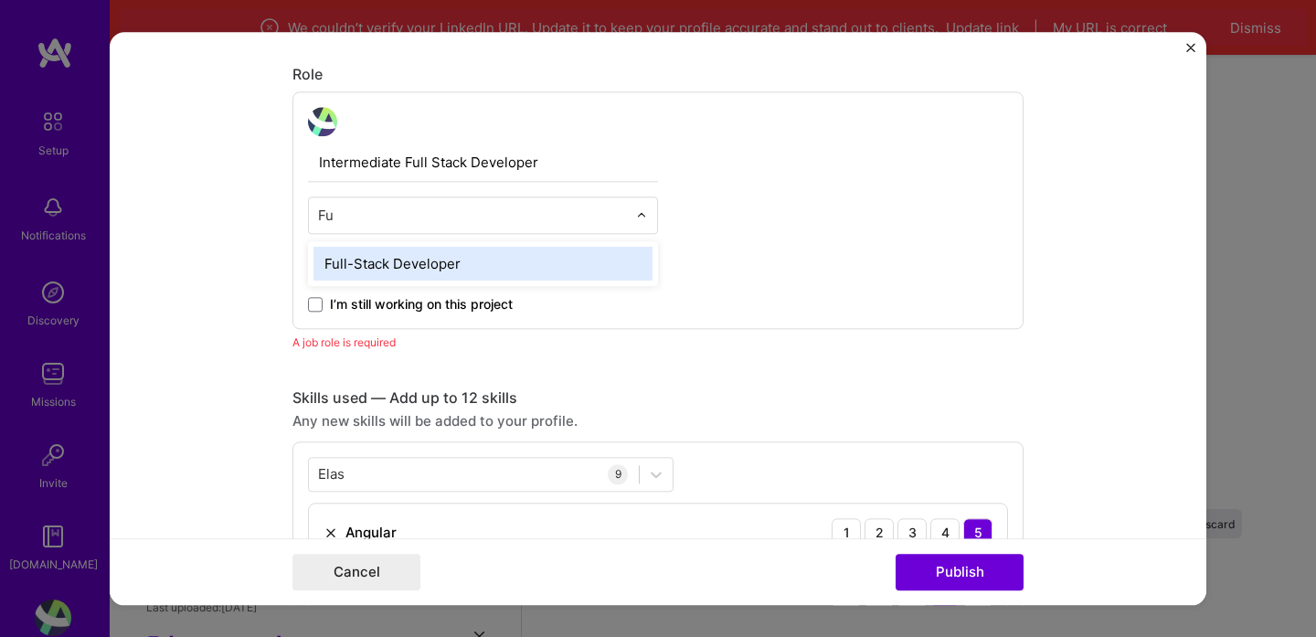
type input "Ful"
click at [441, 260] on div "Full-Stack Developer" at bounding box center [482, 264] width 339 height 34
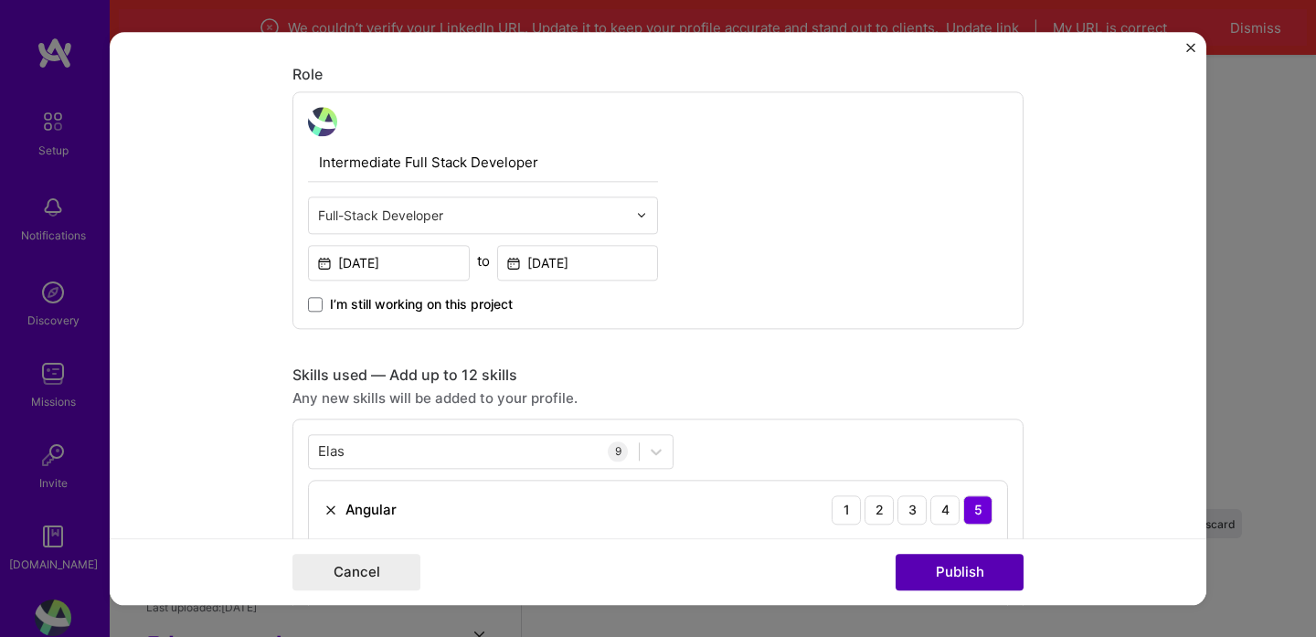
click at [964, 582] on button "Publish" at bounding box center [959, 572] width 128 height 37
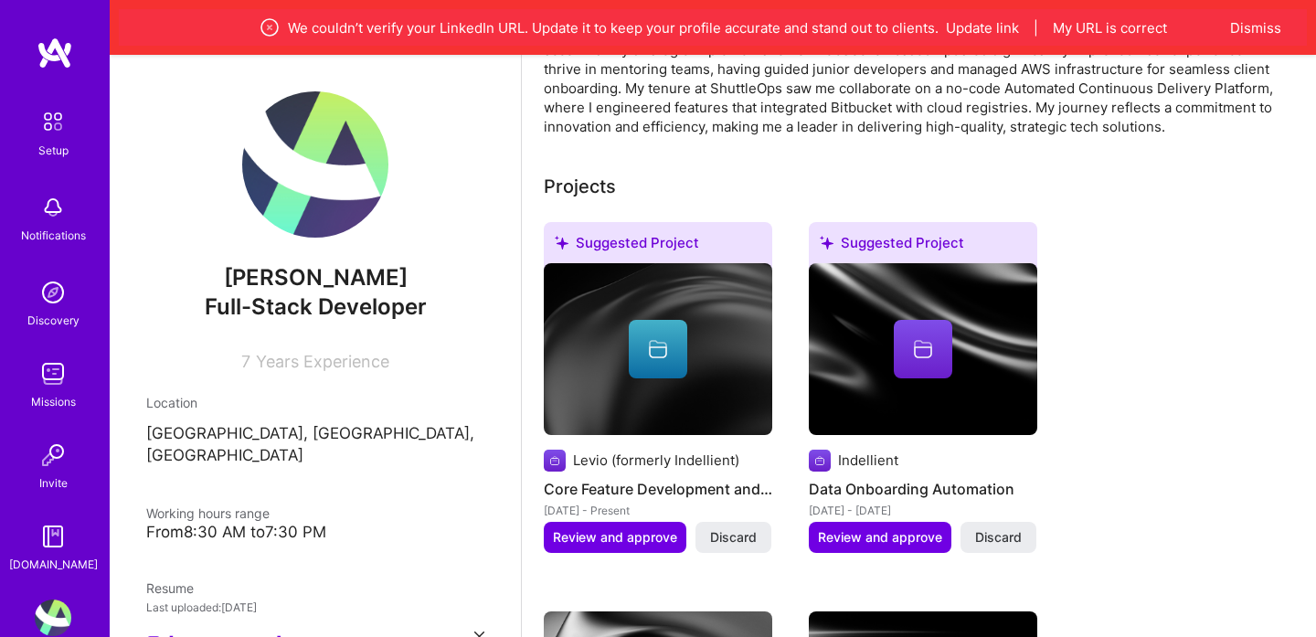
scroll to position [609, 0]
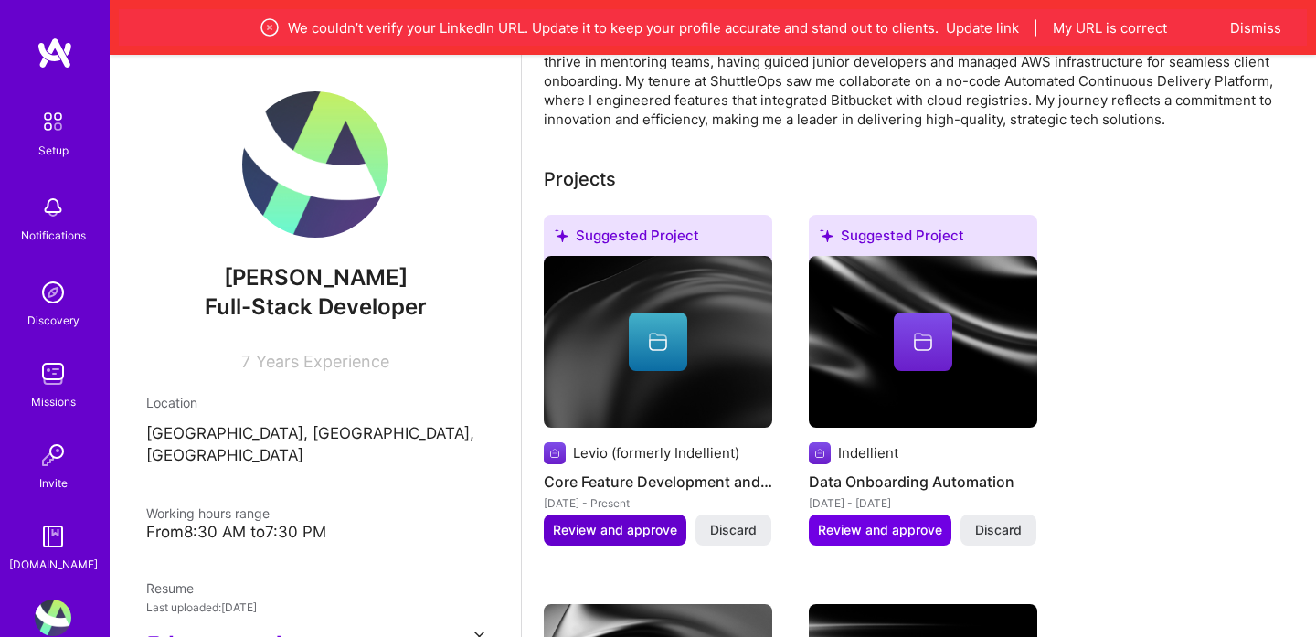
click at [633, 521] on span "Review and approve" at bounding box center [615, 530] width 124 height 18
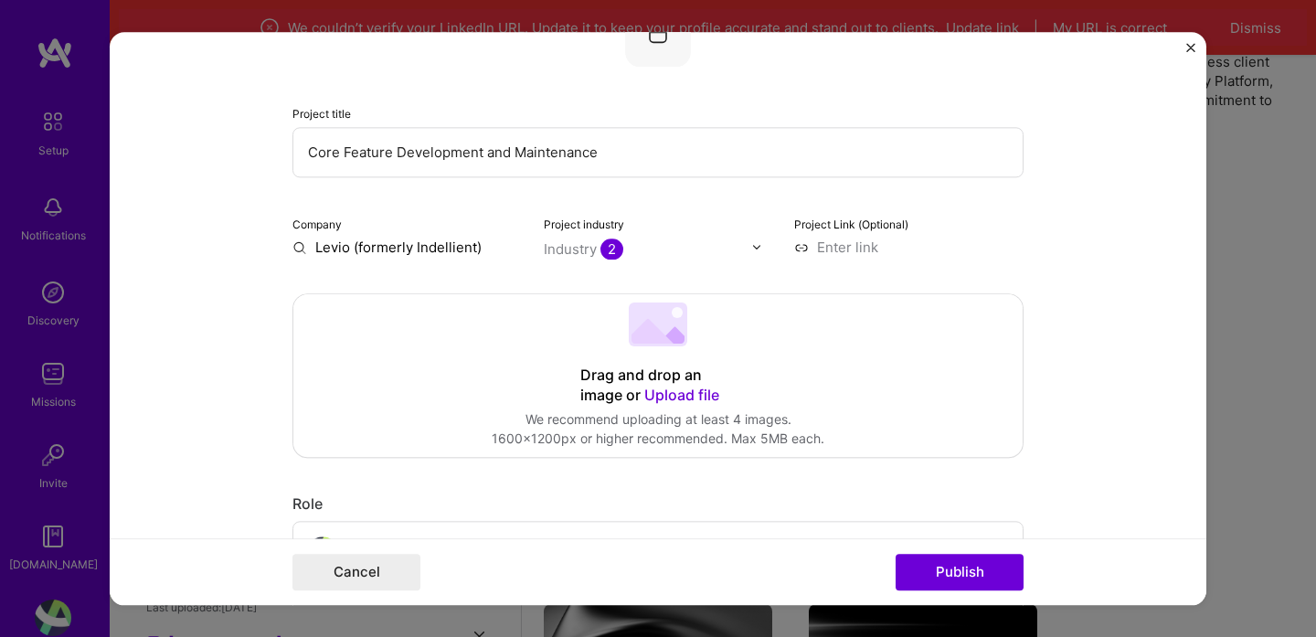
scroll to position [152, 0]
click at [446, 254] on input "Levio (formerly Indellient)" at bounding box center [406, 246] width 229 height 19
click at [472, 248] on input "Levio (formerly Indellient)" at bounding box center [406, 246] width 229 height 19
click at [251, 284] on form "Editing suggested project This project is suggested based on your LinkedIn, res…" at bounding box center [658, 318] width 1097 height 573
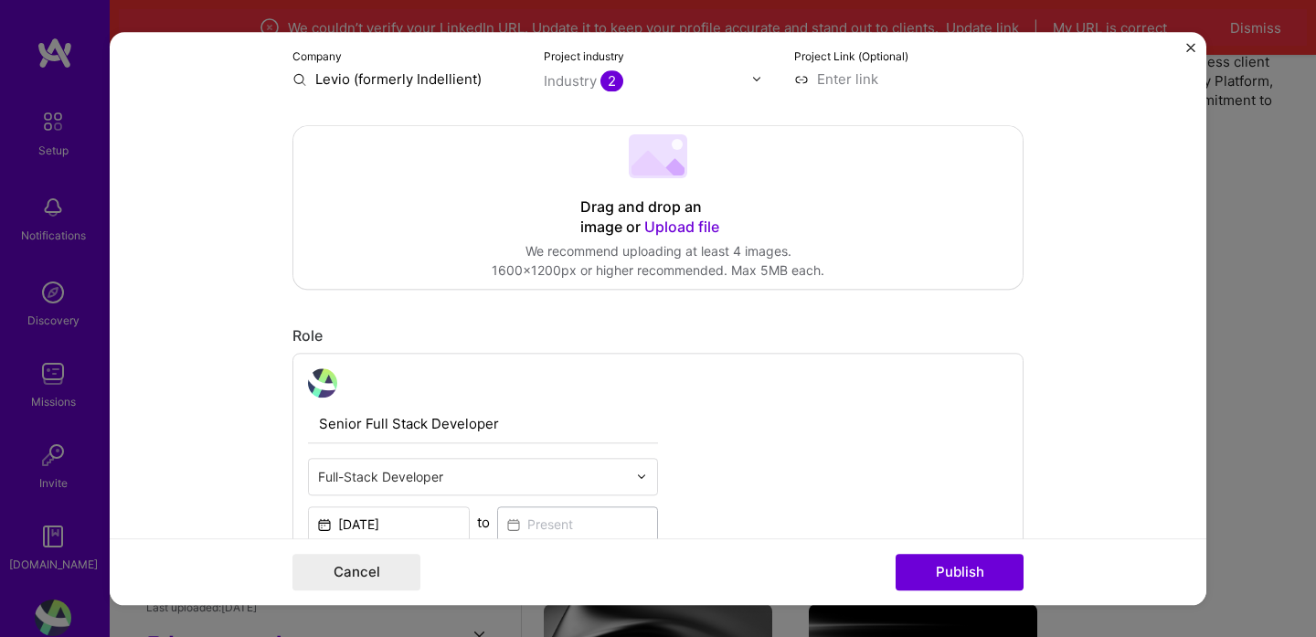
scroll to position [324, 0]
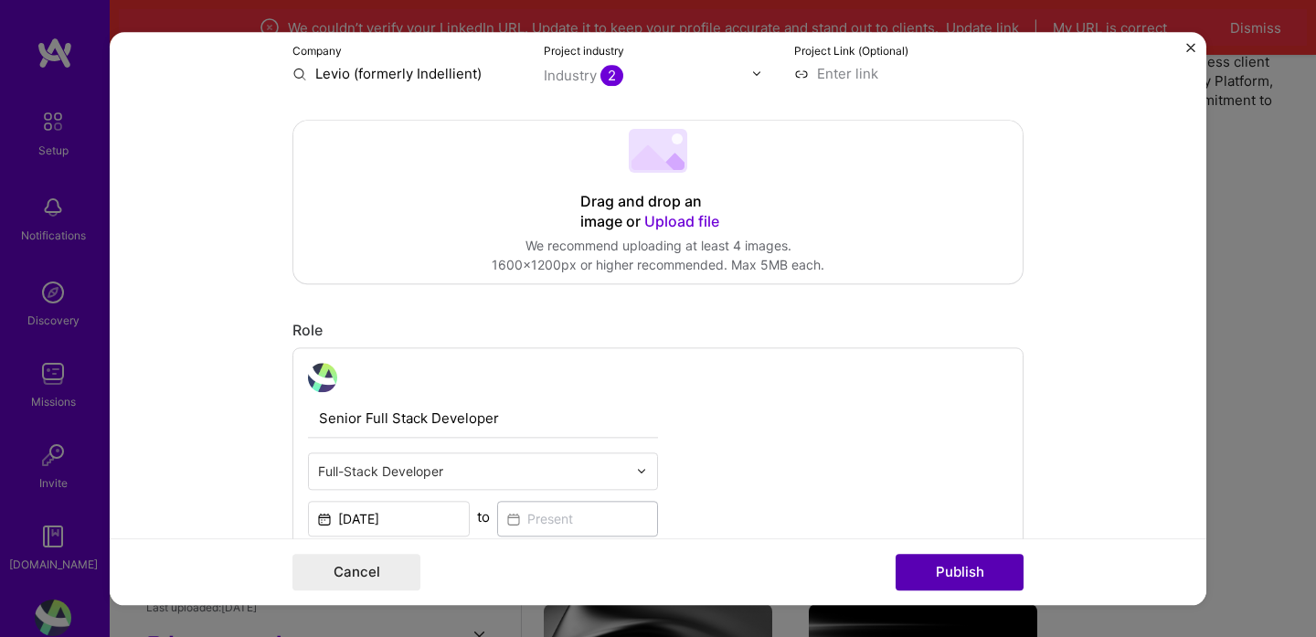
click at [943, 575] on button "Publish" at bounding box center [959, 572] width 128 height 37
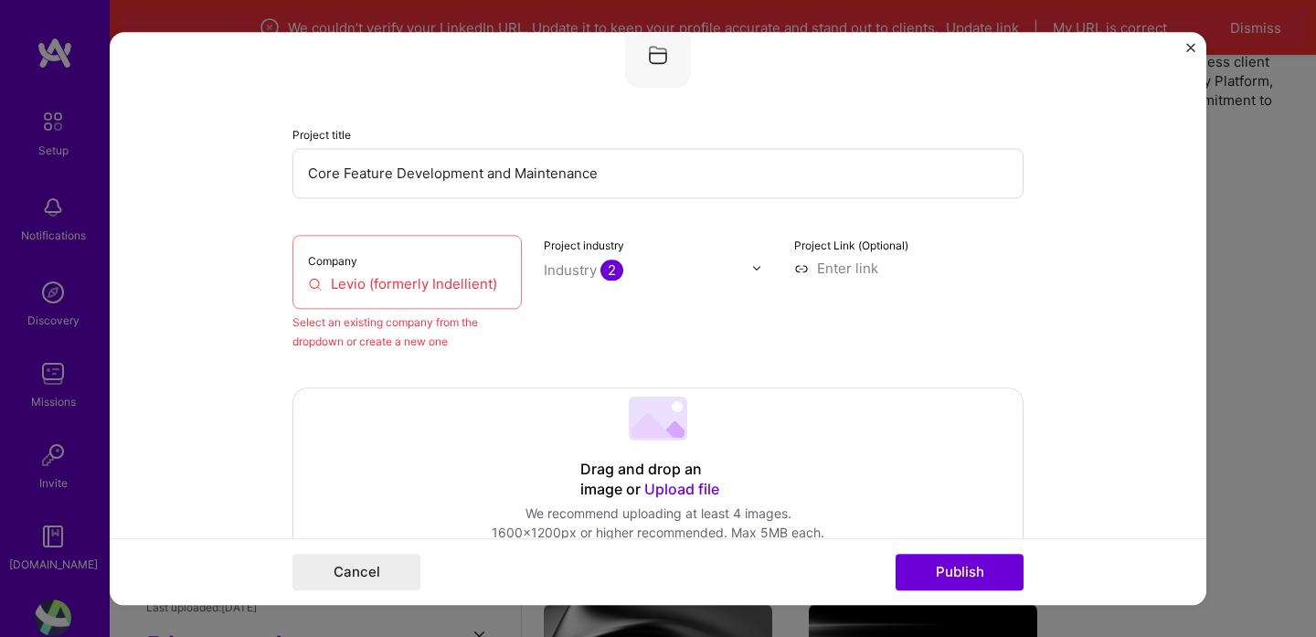
scroll to position [120, 0]
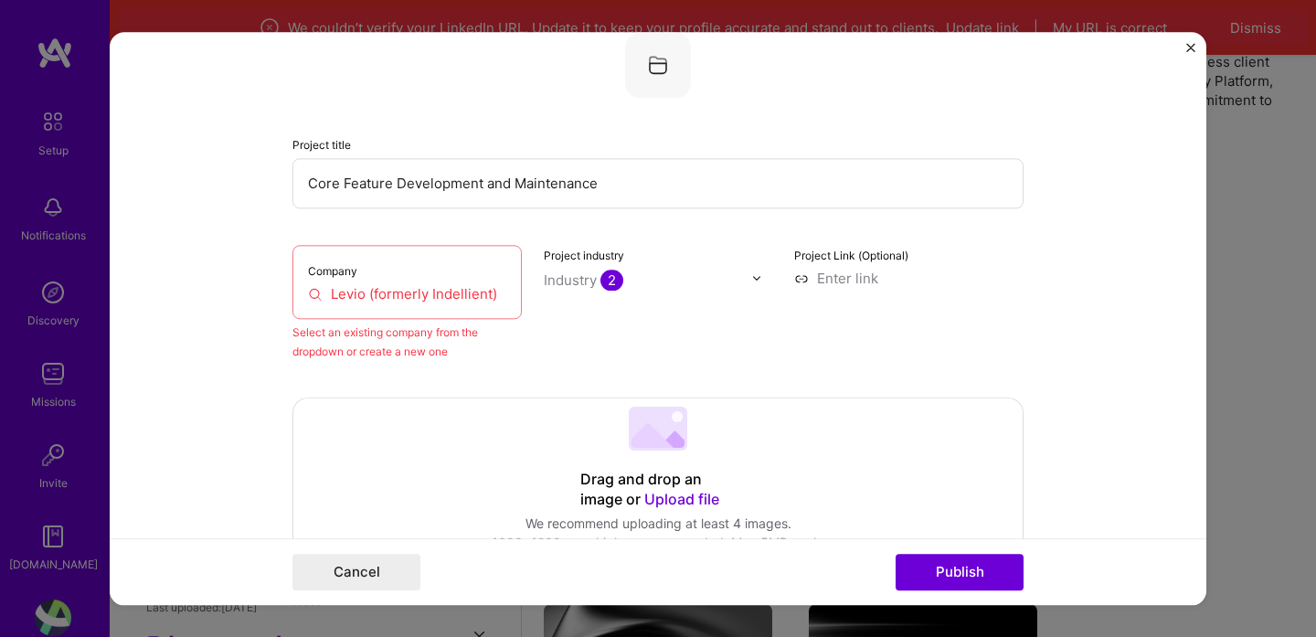
click at [425, 293] on input "Levio (formerly Indellient)" at bounding box center [407, 293] width 198 height 19
click at [424, 293] on input "Levio (formerly Indellient)" at bounding box center [407, 293] width 198 height 19
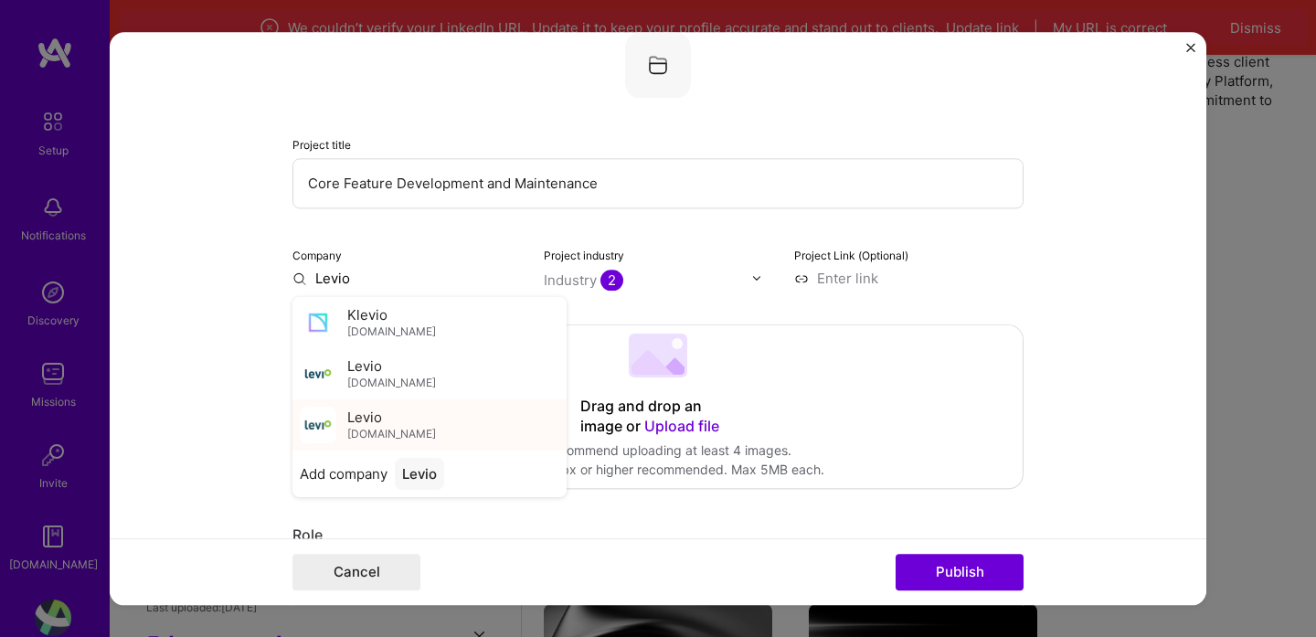
type input "Levio"
click at [389, 411] on div "Levio [DOMAIN_NAME]" at bounding box center [391, 425] width 89 height 34
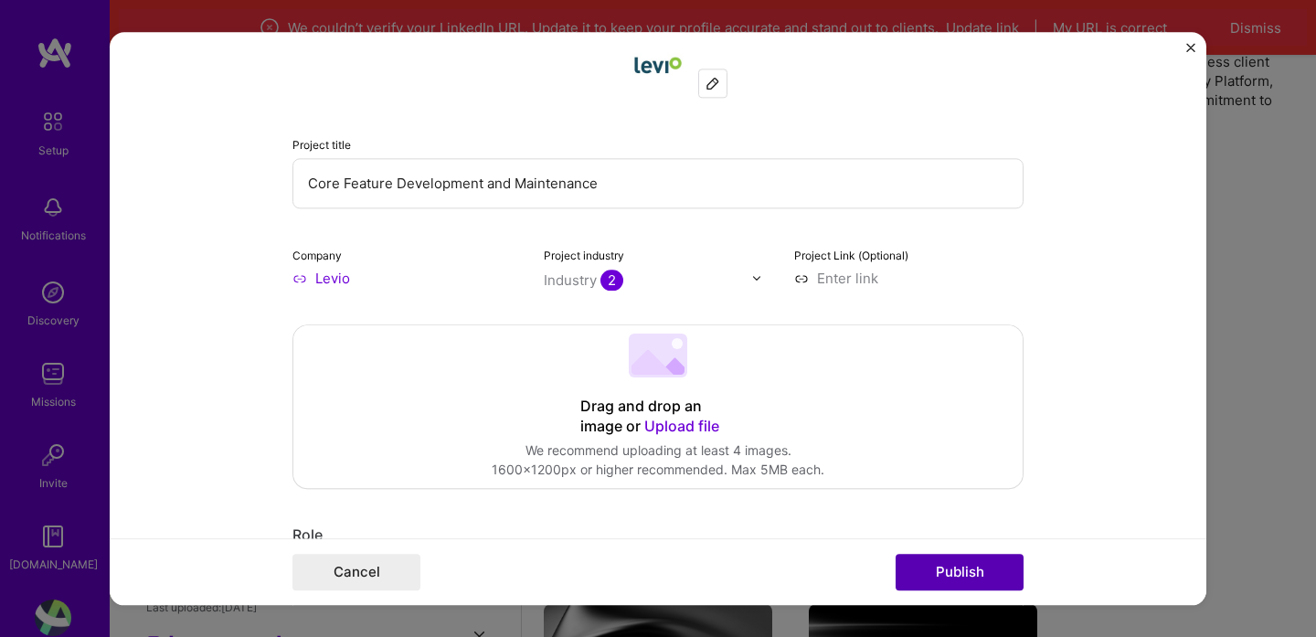
click at [996, 574] on button "Publish" at bounding box center [959, 572] width 128 height 37
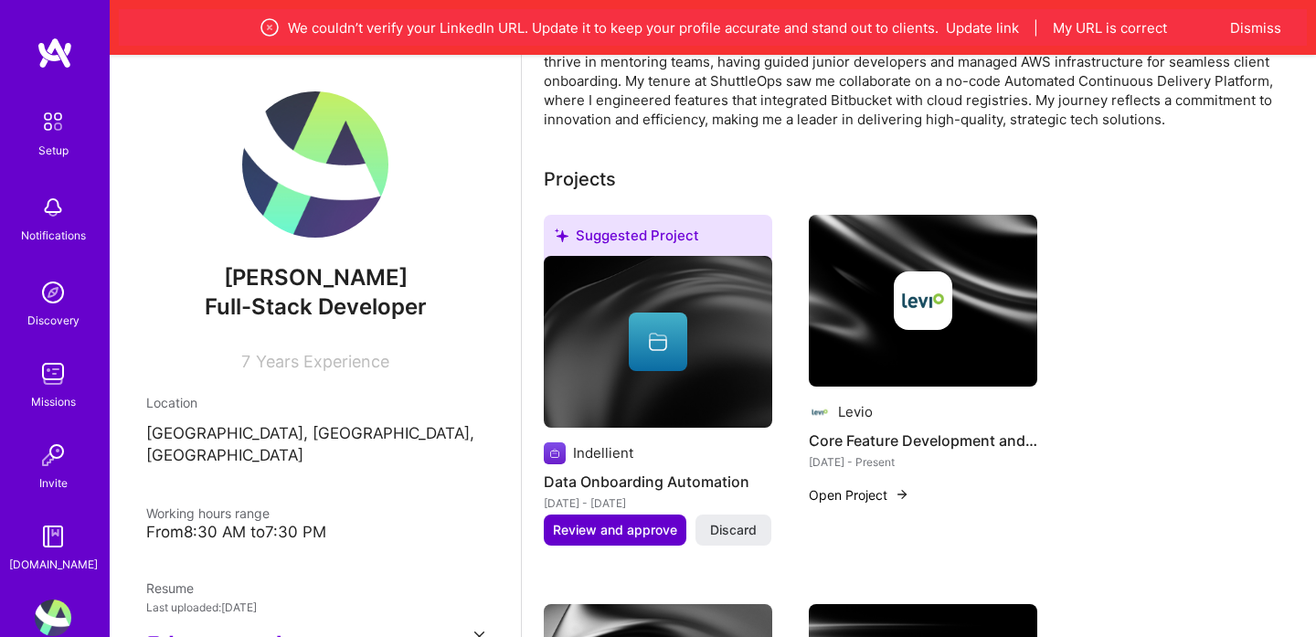
click at [608, 521] on span "Review and approve" at bounding box center [615, 530] width 124 height 18
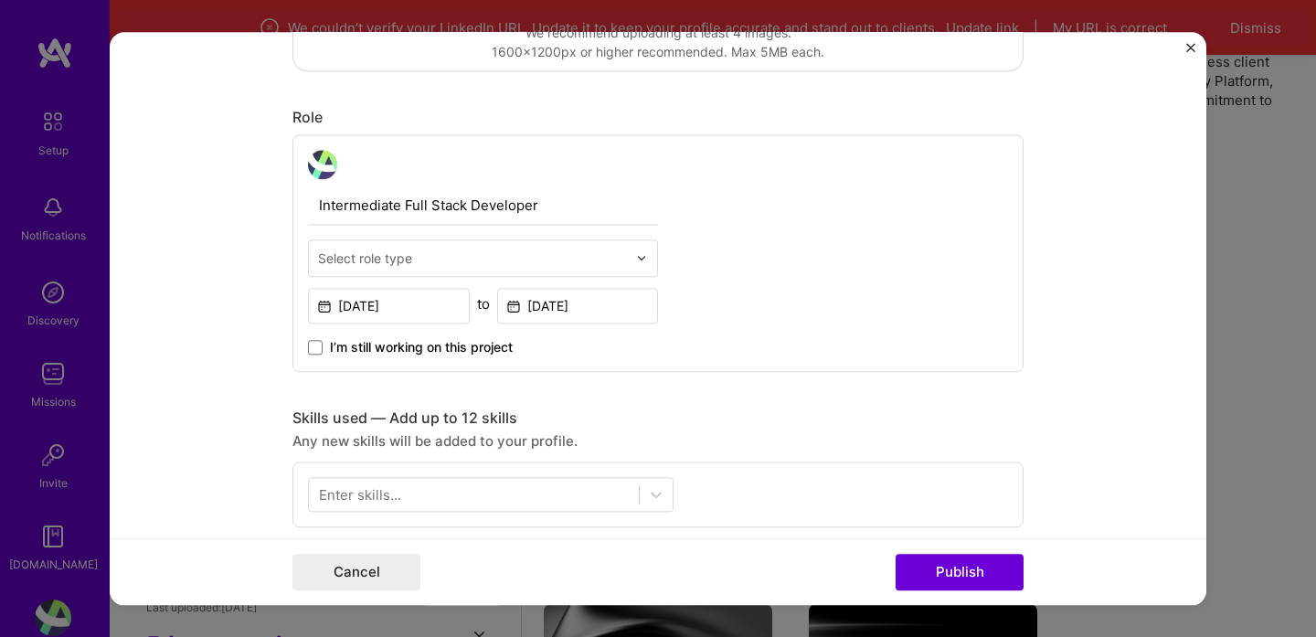
scroll to position [538, 0]
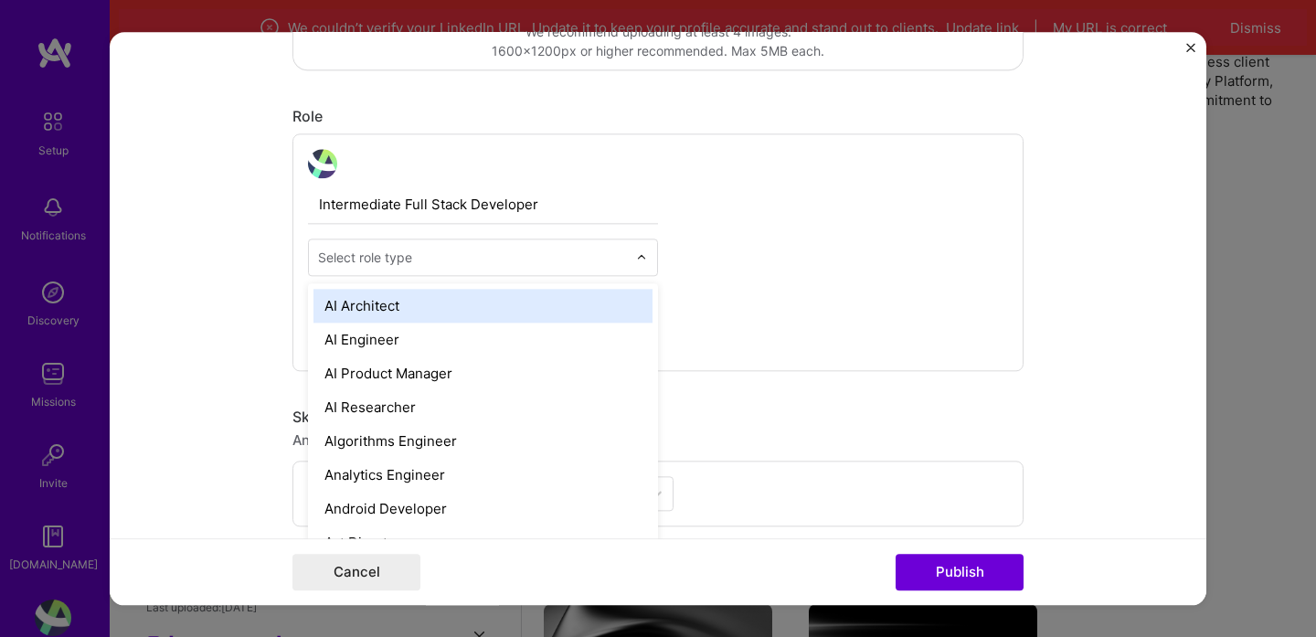
click at [553, 265] on input "text" at bounding box center [472, 257] width 309 height 19
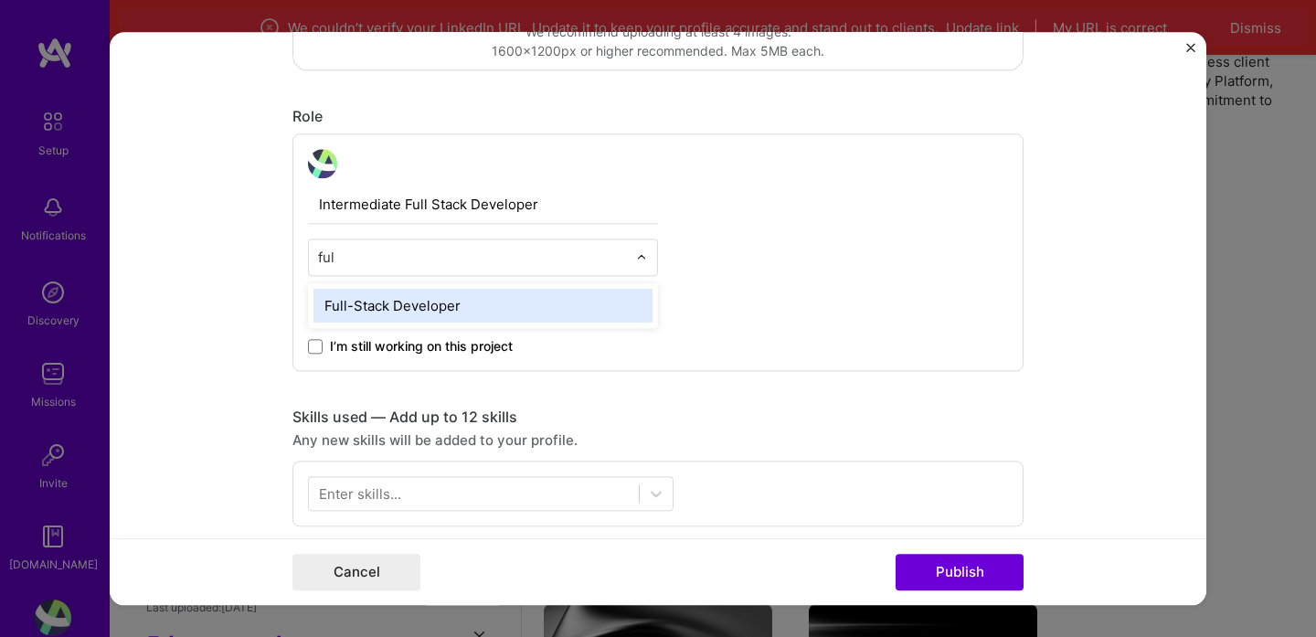
type input "full"
click at [527, 300] on div "Full-Stack Developer" at bounding box center [482, 306] width 339 height 34
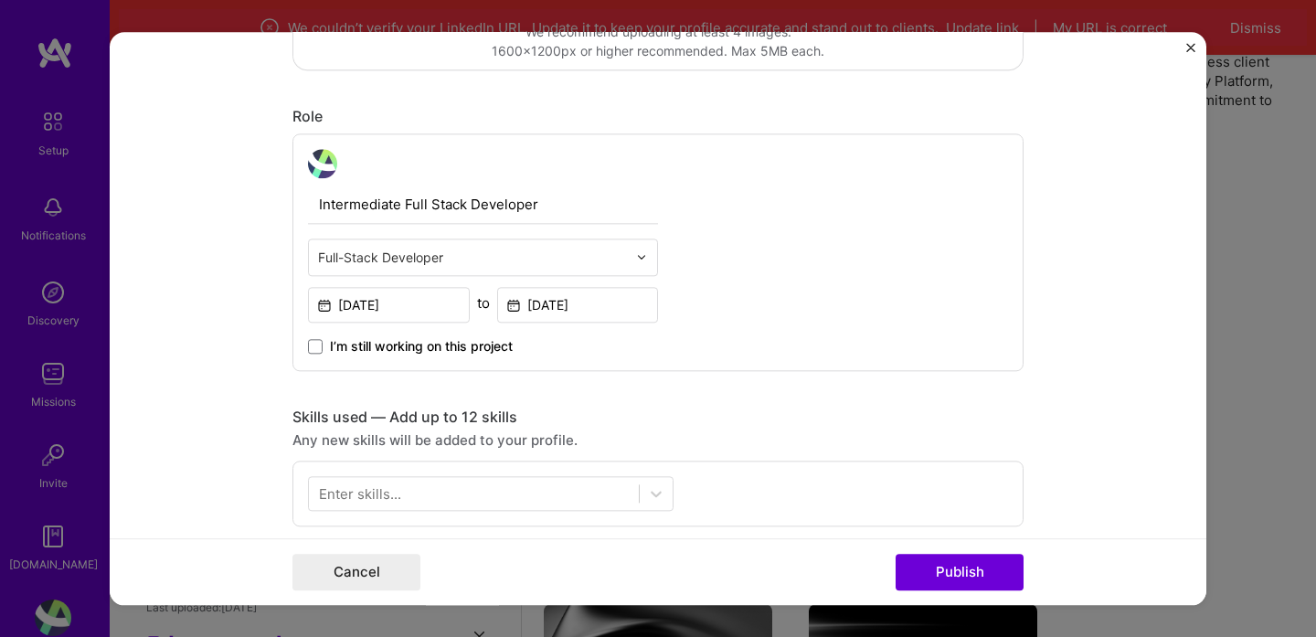
click at [232, 400] on form "Editing suggested project This project is suggested based on your LinkedIn, res…" at bounding box center [658, 318] width 1097 height 573
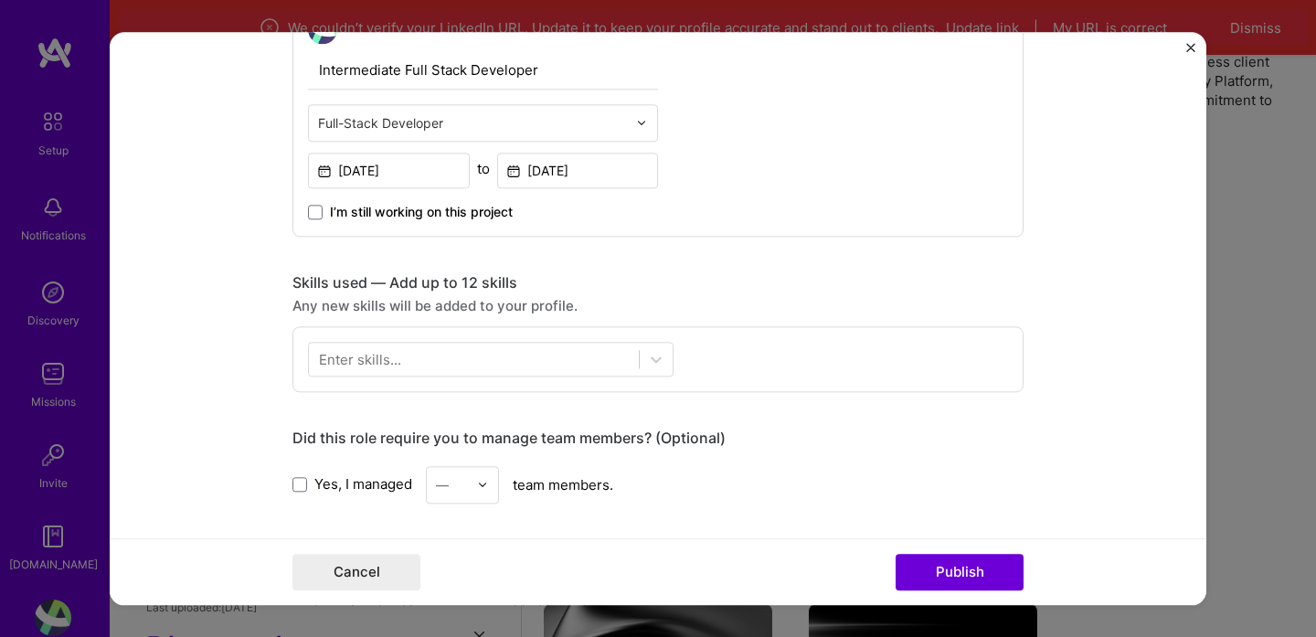
scroll to position [680, 0]
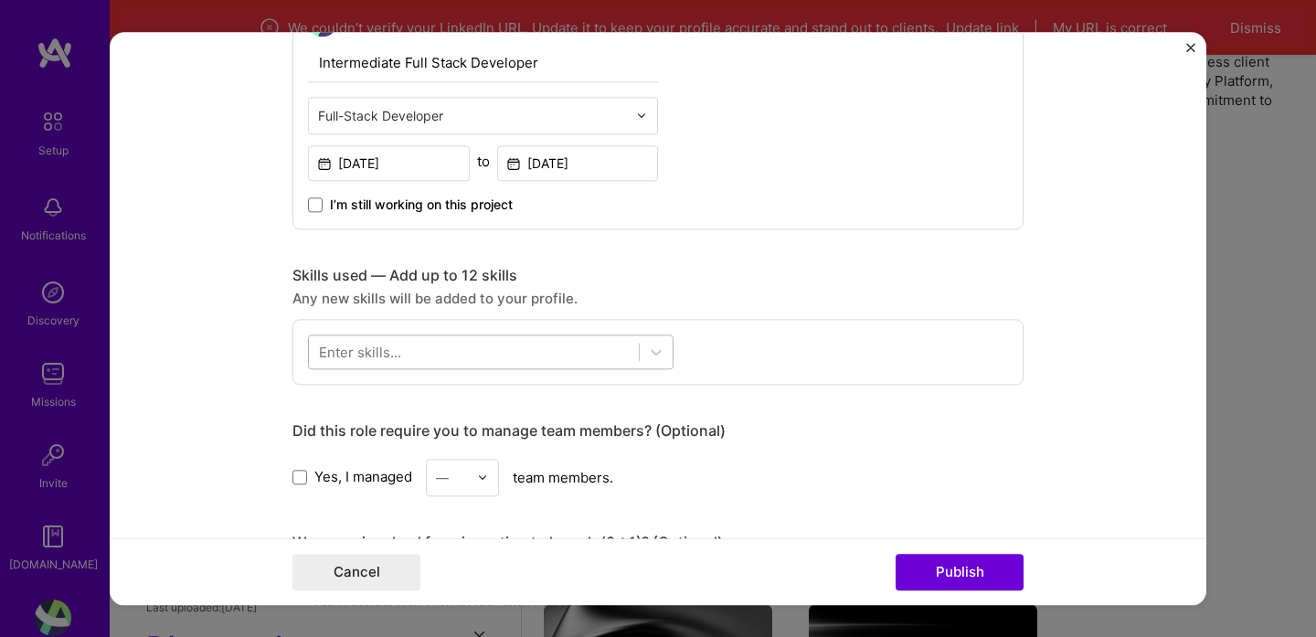
click at [419, 339] on div at bounding box center [474, 351] width 330 height 30
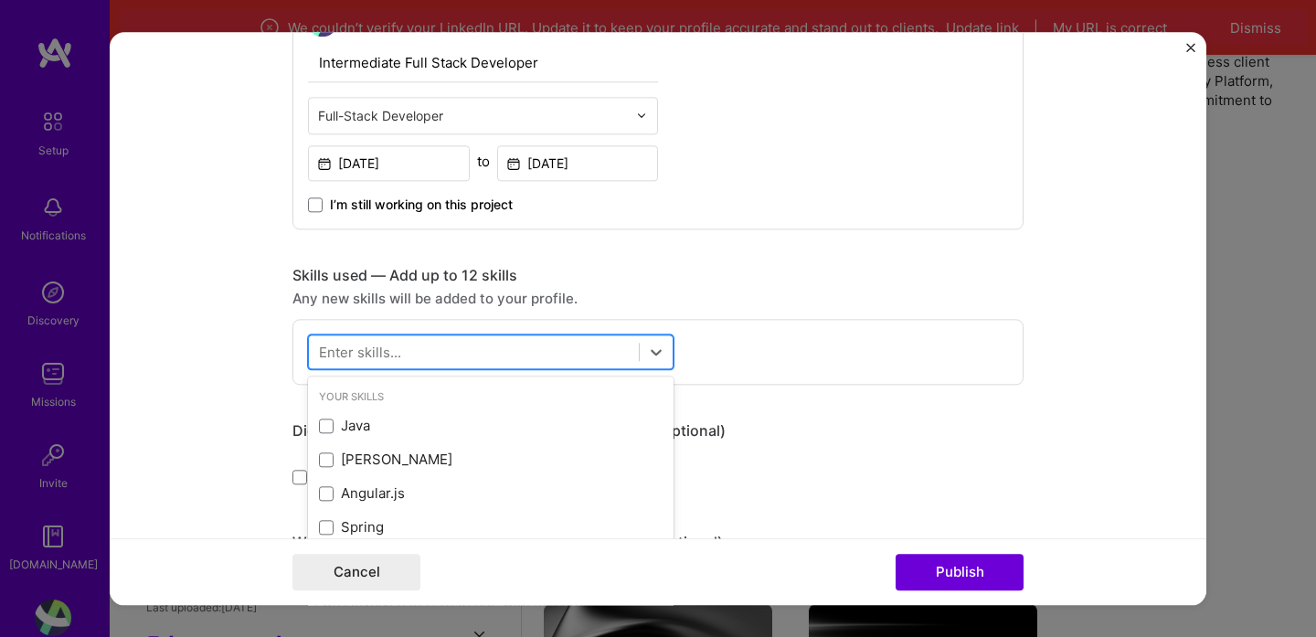
scroll to position [631, 0]
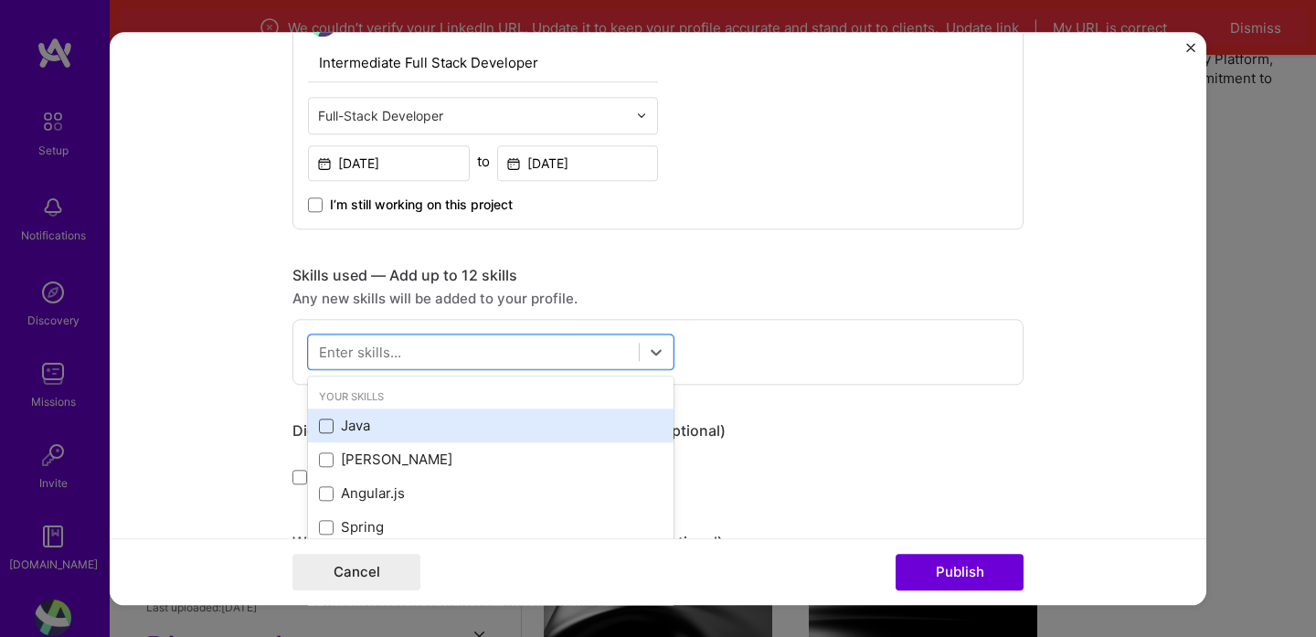
click at [324, 425] on span at bounding box center [326, 426] width 15 height 15
click at [0, 0] on input "checkbox" at bounding box center [0, 0] width 0 height 0
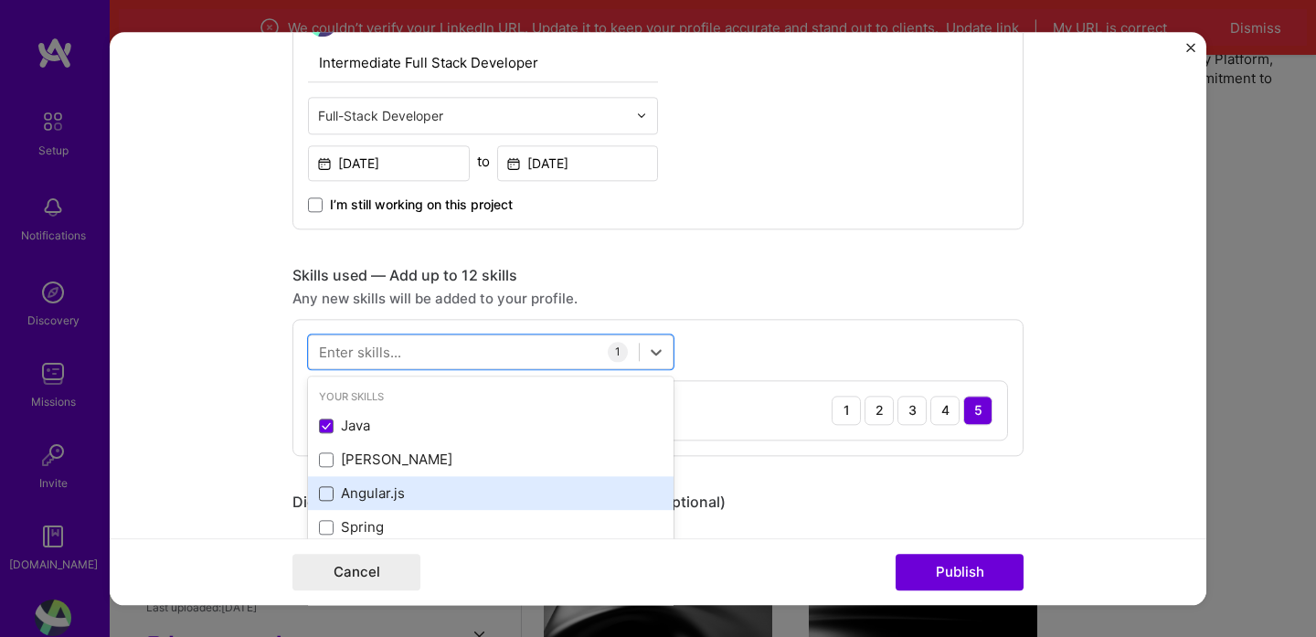
click at [327, 498] on span at bounding box center [326, 493] width 15 height 15
click at [0, 0] on input "checkbox" at bounding box center [0, 0] width 0 height 0
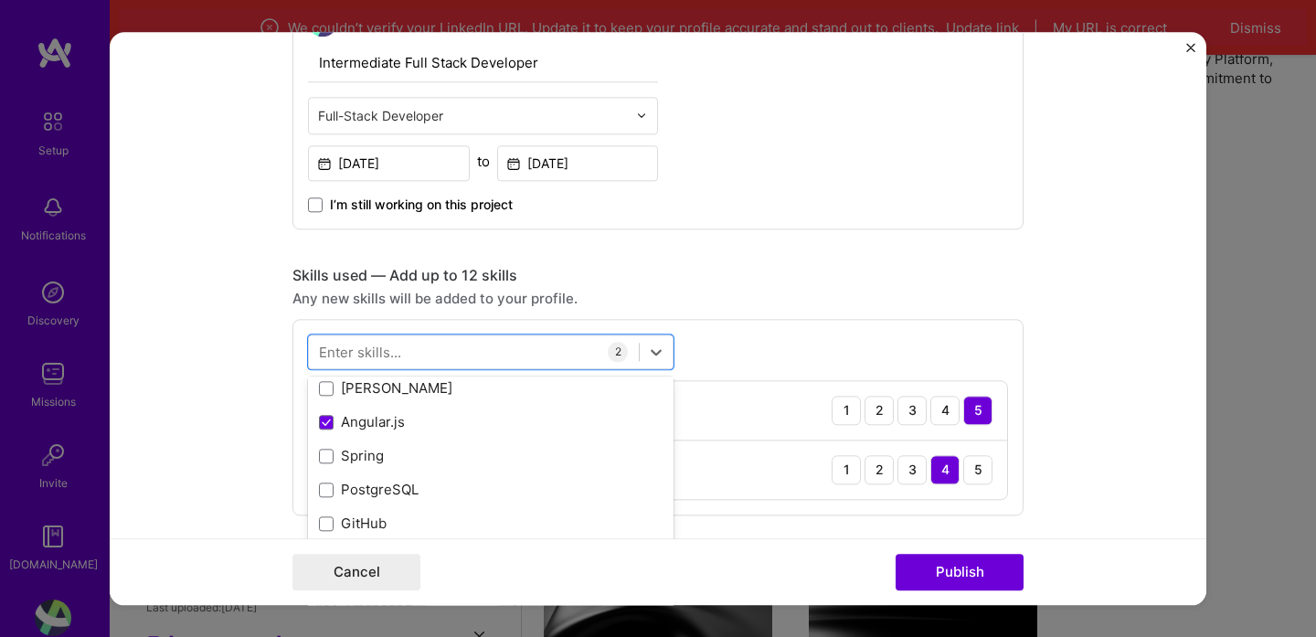
scroll to position [100, 0]
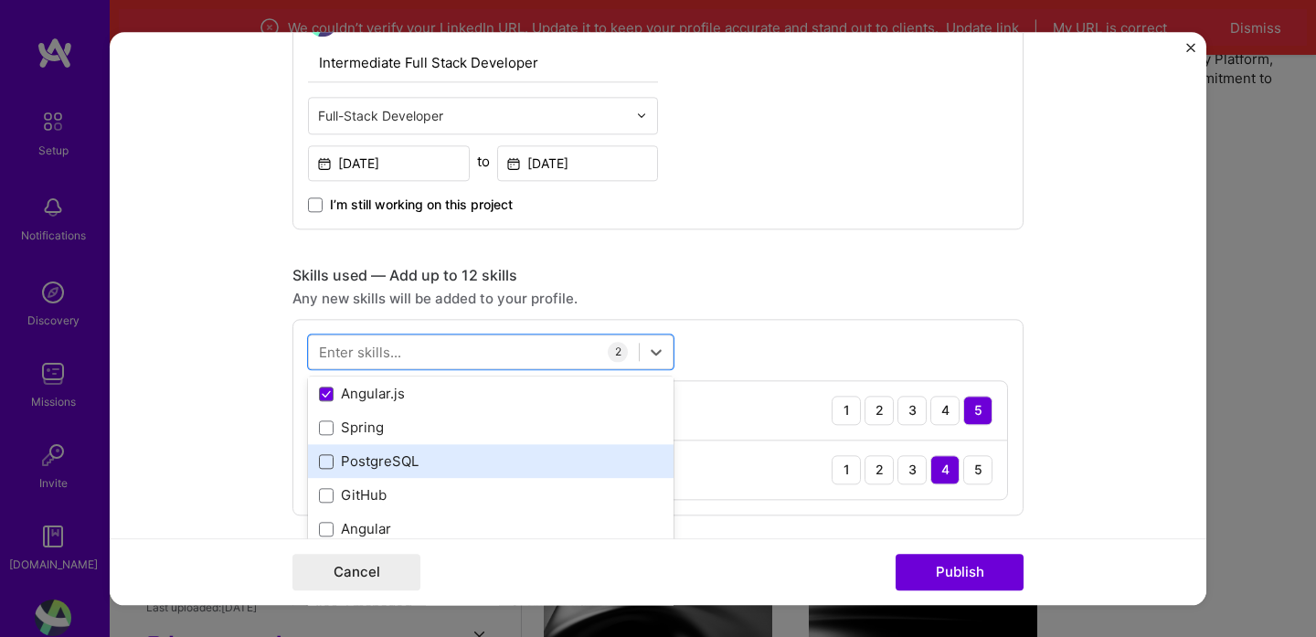
click at [329, 461] on span at bounding box center [326, 461] width 15 height 15
click at [0, 0] on input "checkbox" at bounding box center [0, 0] width 0 height 0
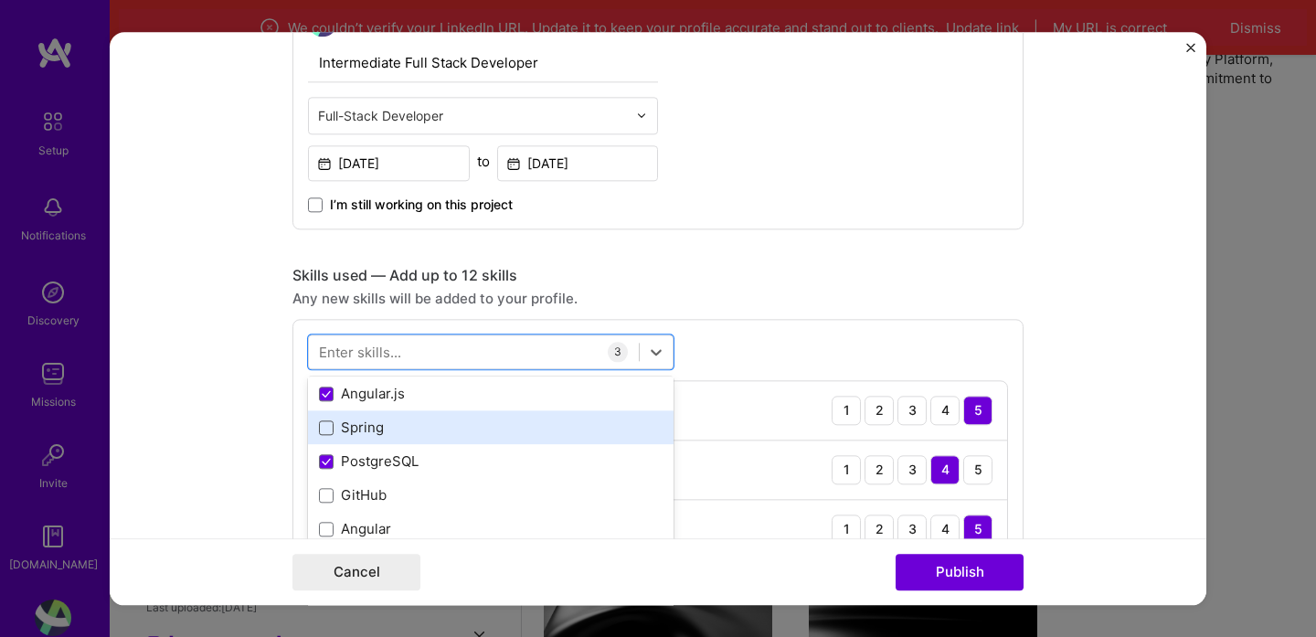
click at [325, 430] on span at bounding box center [326, 427] width 15 height 15
click at [0, 0] on input "checkbox" at bounding box center [0, 0] width 0 height 0
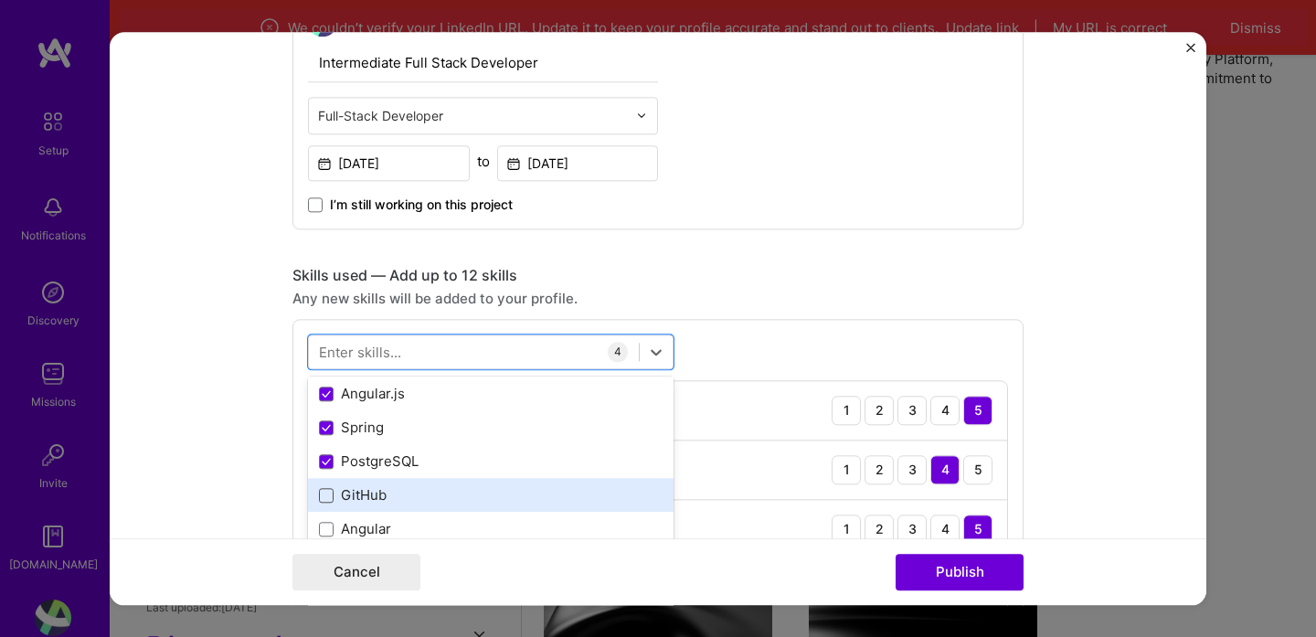
click at [325, 489] on span at bounding box center [326, 495] width 15 height 15
click at [0, 0] on input "checkbox" at bounding box center [0, 0] width 0 height 0
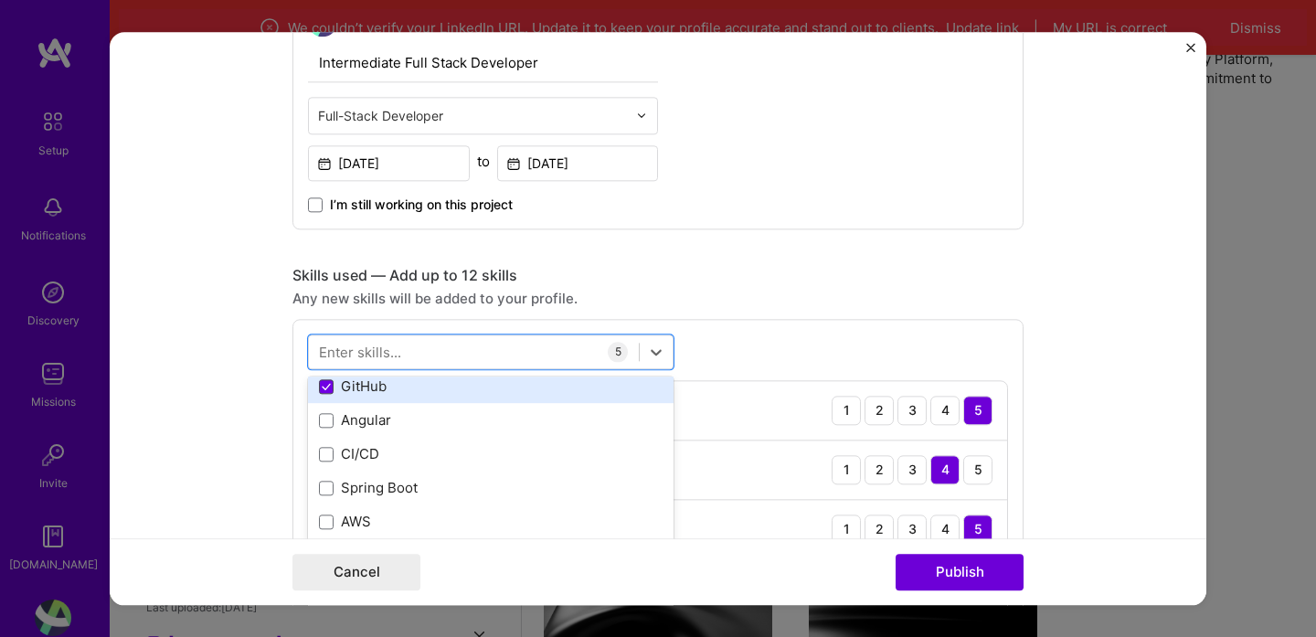
scroll to position [218, 0]
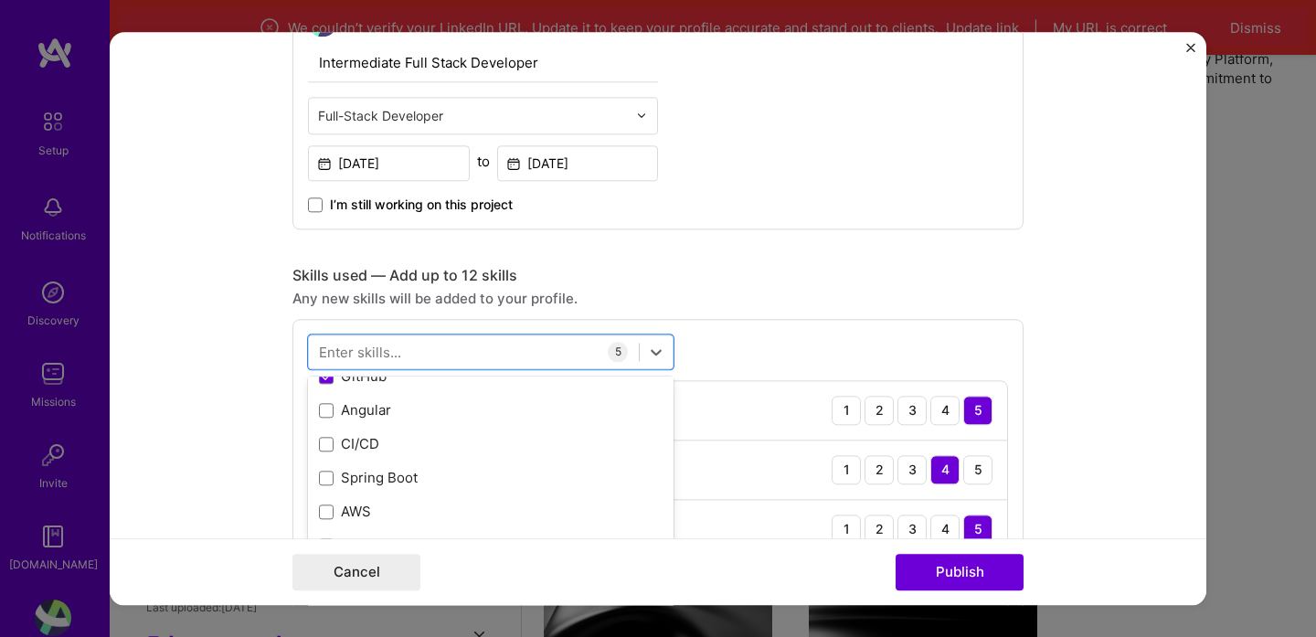
click at [197, 414] on form "Editing suggested project This project is suggested based on your LinkedIn, res…" at bounding box center [658, 318] width 1097 height 573
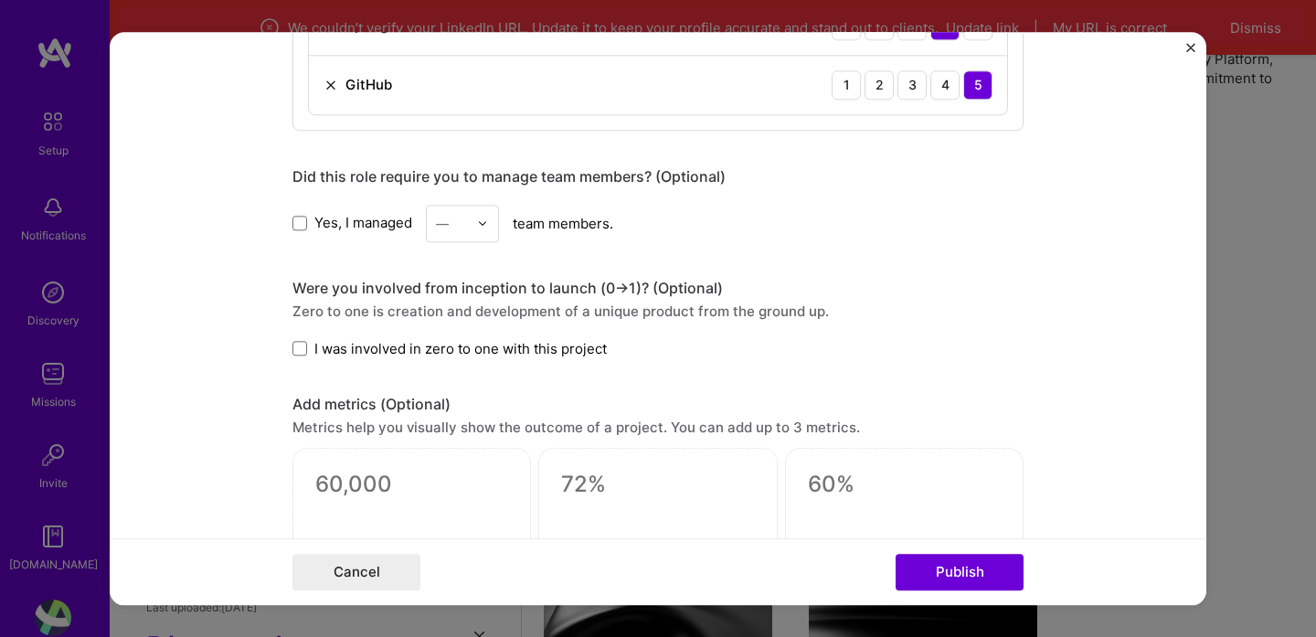
scroll to position [1244, 0]
click at [305, 350] on span at bounding box center [299, 348] width 15 height 15
click at [0, 0] on input "I was involved in zero to one with this project" at bounding box center [0, 0] width 0 height 0
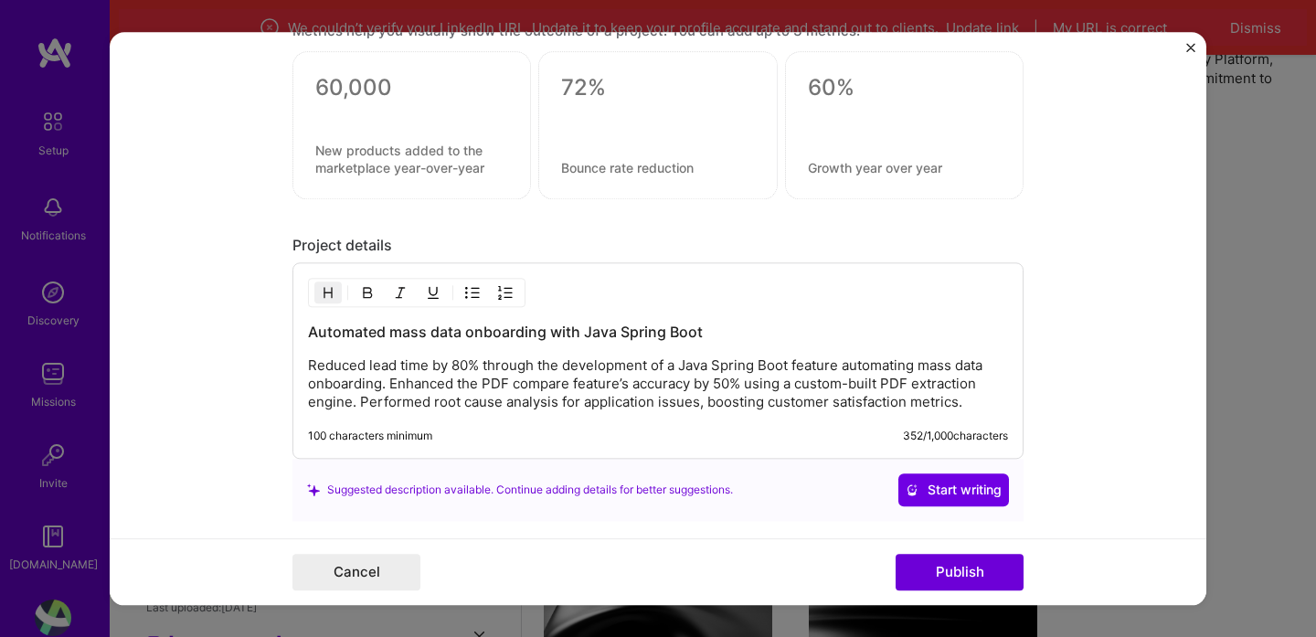
scroll to position [1572, 0]
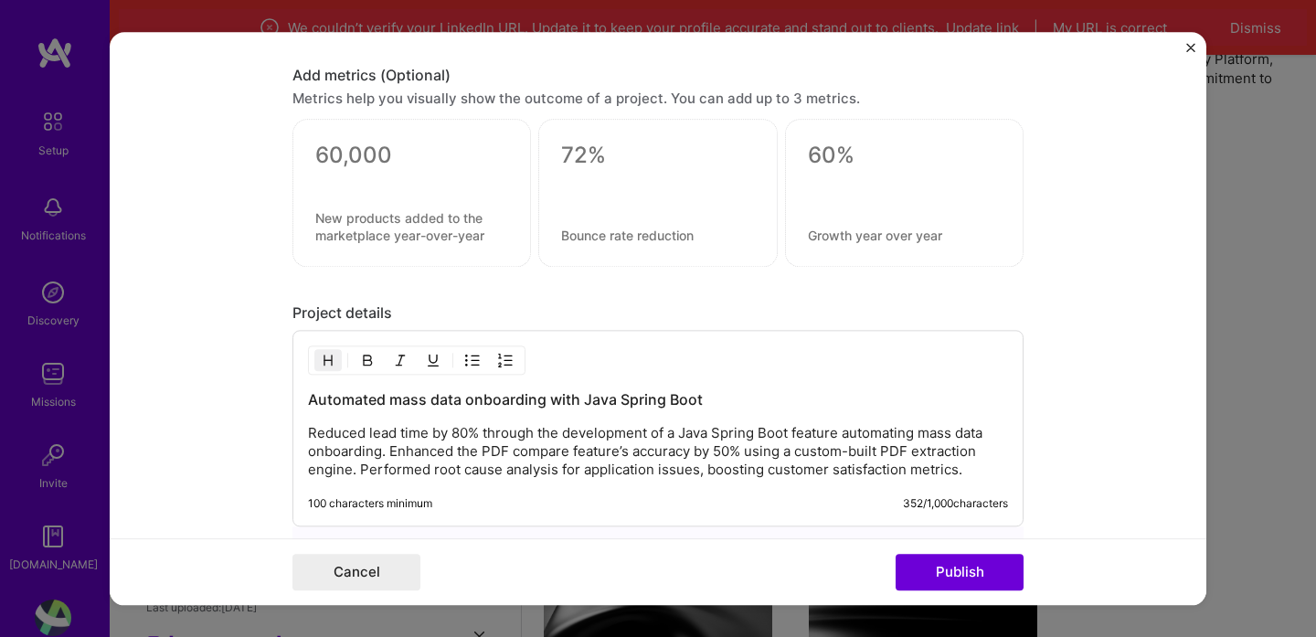
click at [612, 157] on textarea at bounding box center [657, 155] width 193 height 27
type textarea "0"
type textarea "8"
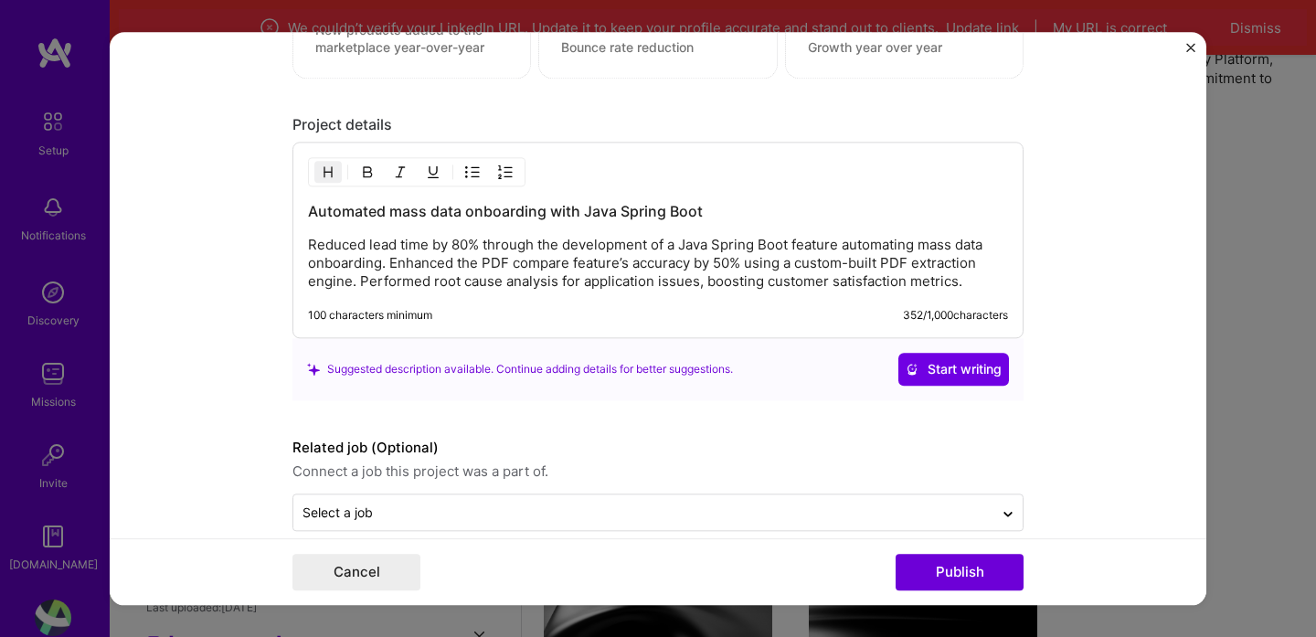
scroll to position [1787, 0]
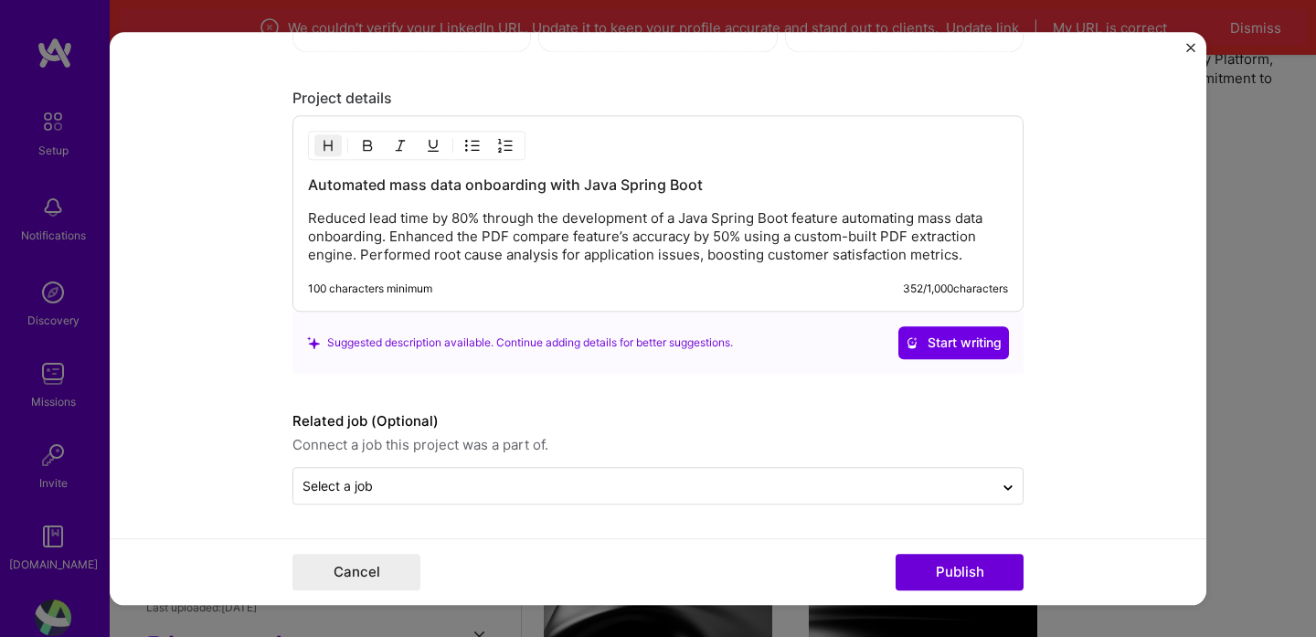
click at [972, 591] on div "Cancel Publish" at bounding box center [658, 571] width 1097 height 67
click at [977, 572] on button "Publish" at bounding box center [959, 572] width 128 height 37
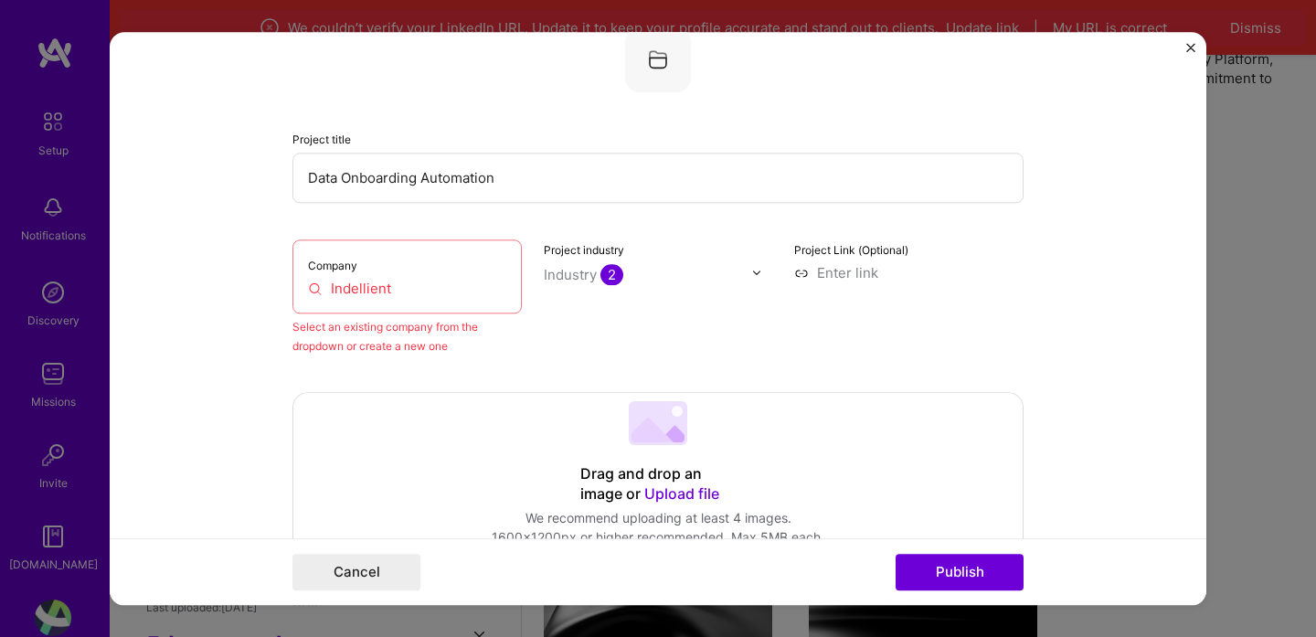
scroll to position [120, 0]
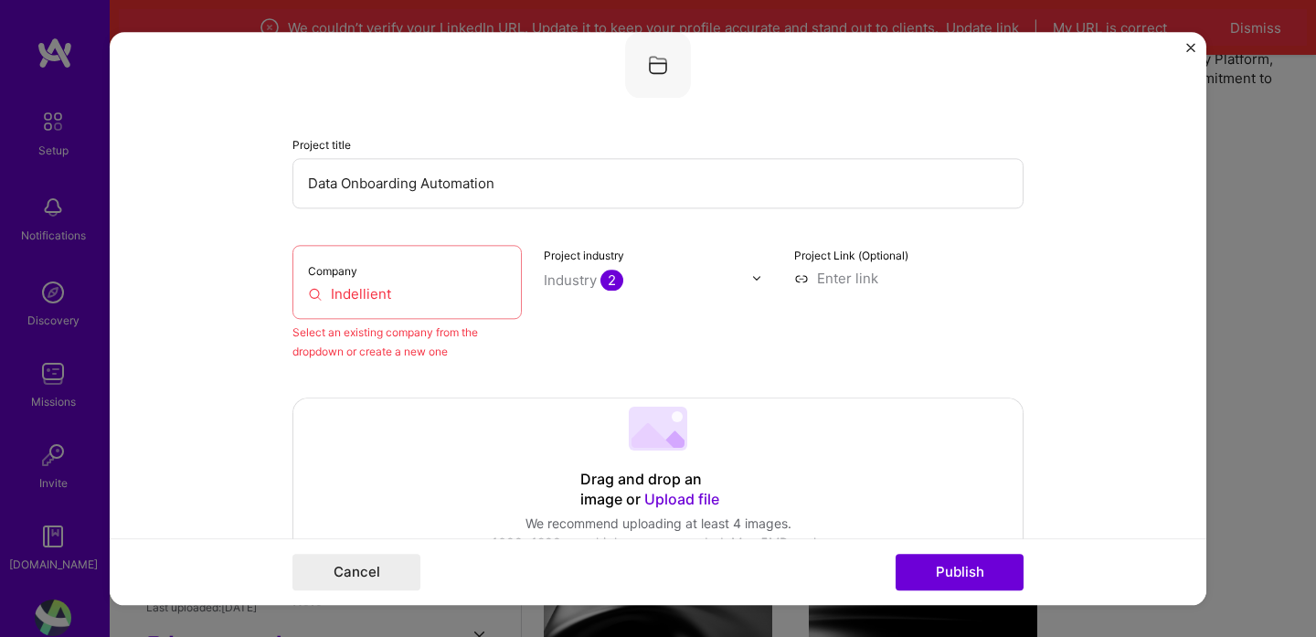
click at [412, 303] on input "Indellient" at bounding box center [407, 293] width 198 height 19
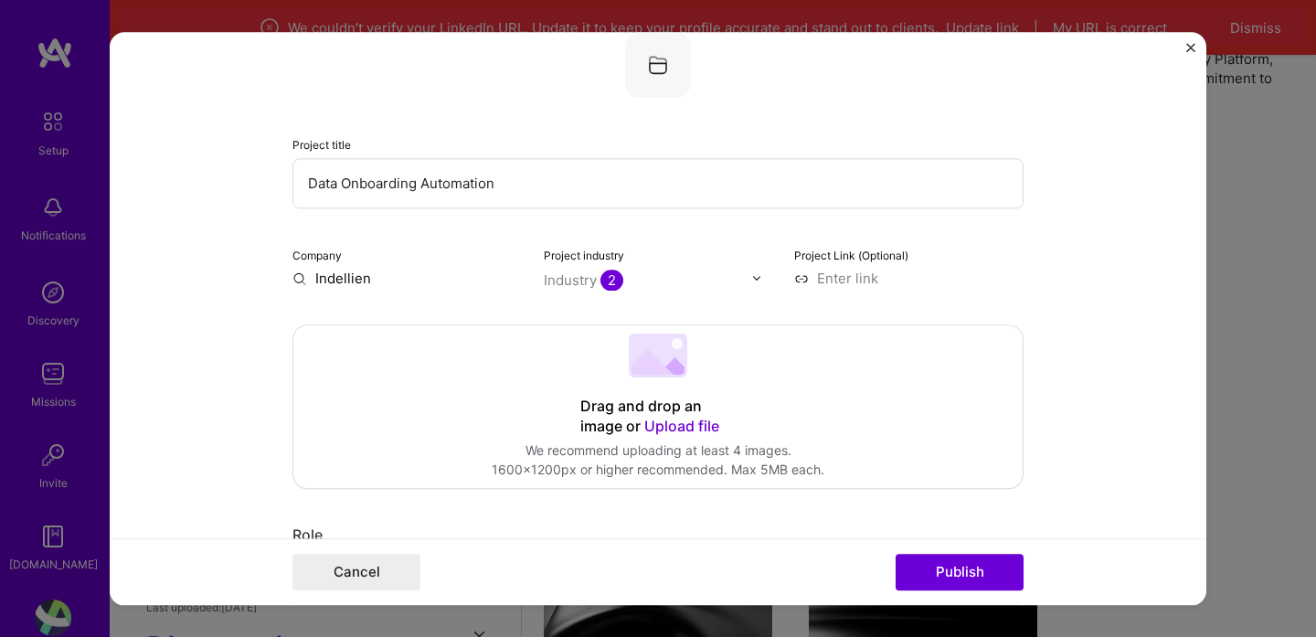
type input "Indellient"
click at [369, 315] on span "Add company" at bounding box center [344, 320] width 88 height 19
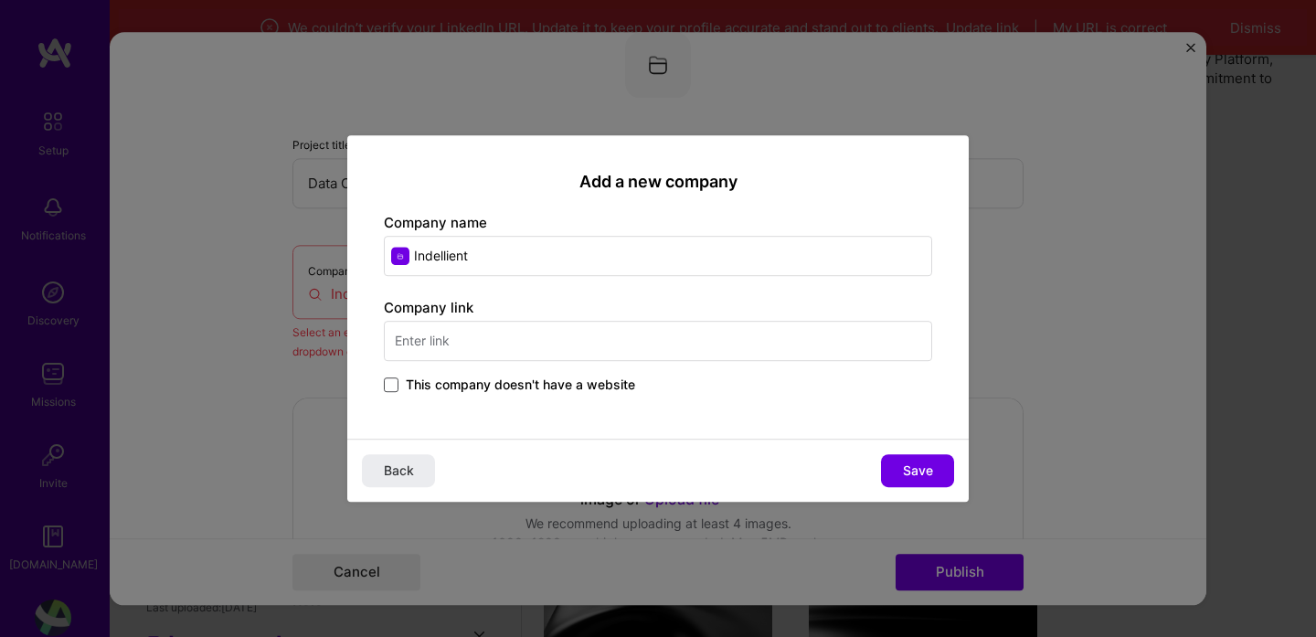
click at [393, 387] on span at bounding box center [391, 384] width 15 height 15
click at [0, 0] on input "This company doesn't have a website" at bounding box center [0, 0] width 0 height 0
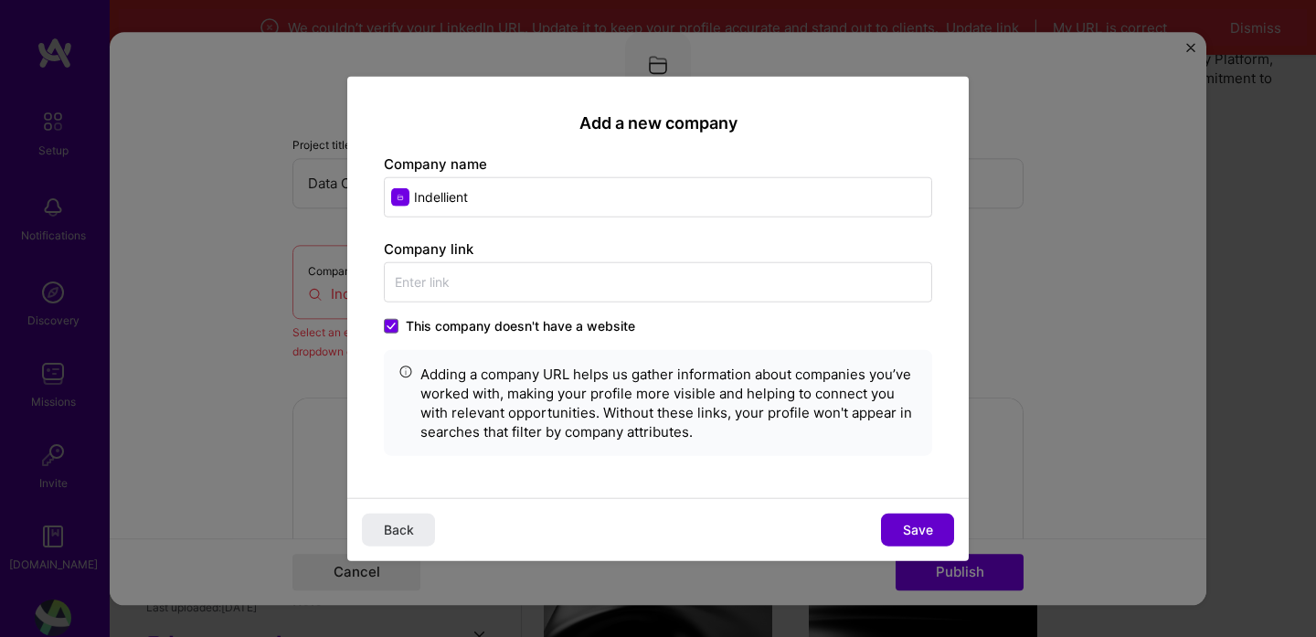
click at [926, 530] on span "Save" at bounding box center [918, 530] width 30 height 18
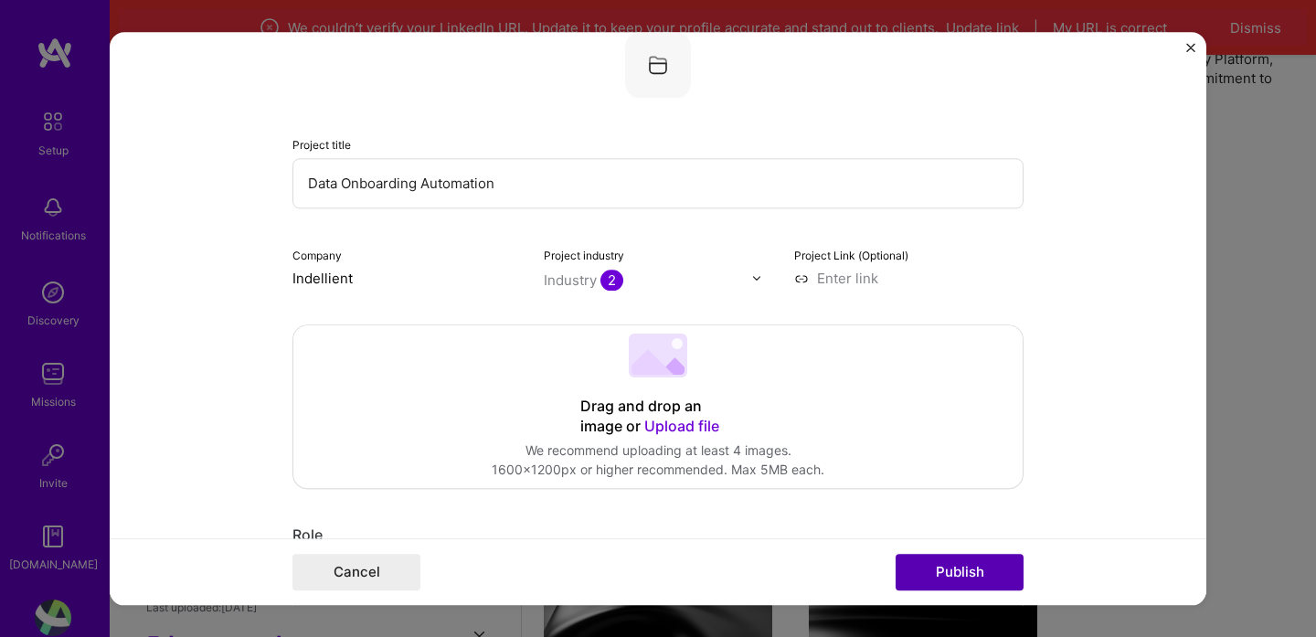
click at [959, 575] on button "Publish" at bounding box center [959, 572] width 128 height 37
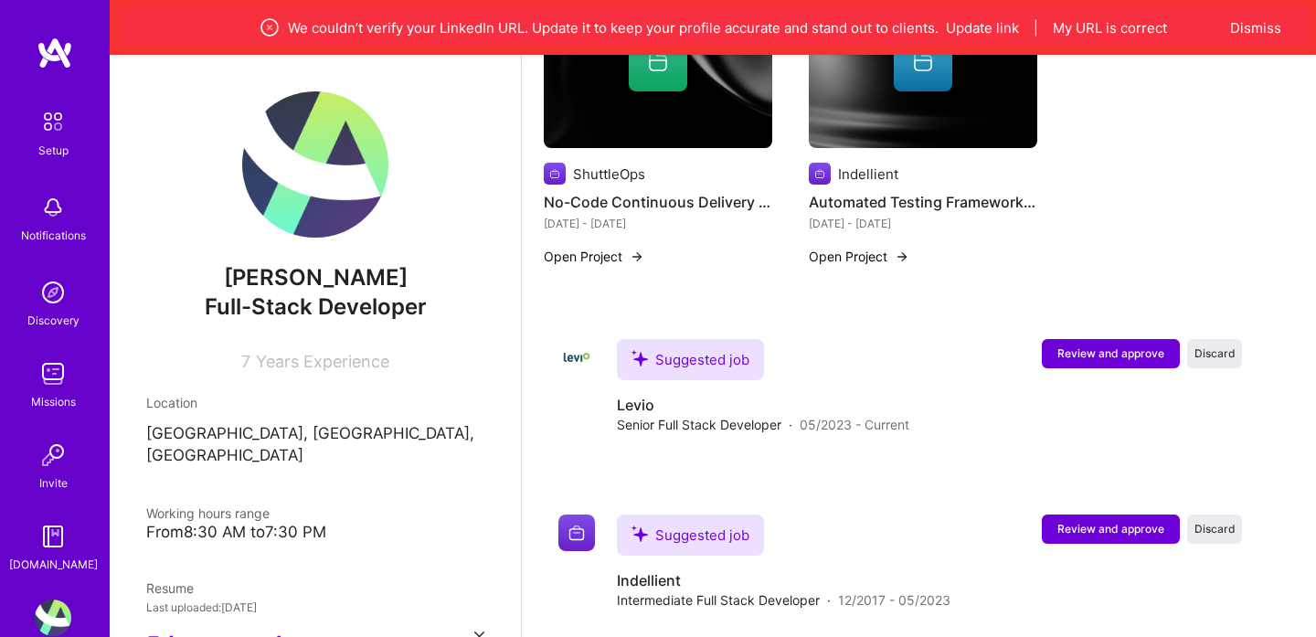
scroll to position [1200, 0]
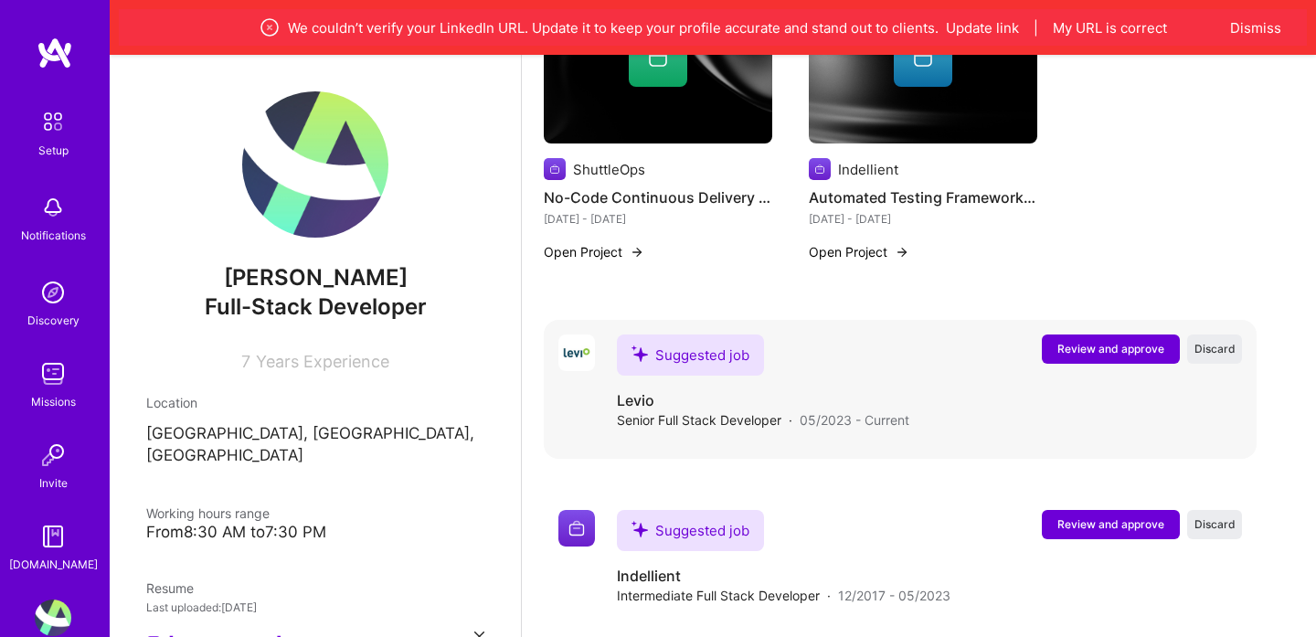
click at [1073, 341] on span "Review and approve" at bounding box center [1110, 349] width 107 height 16
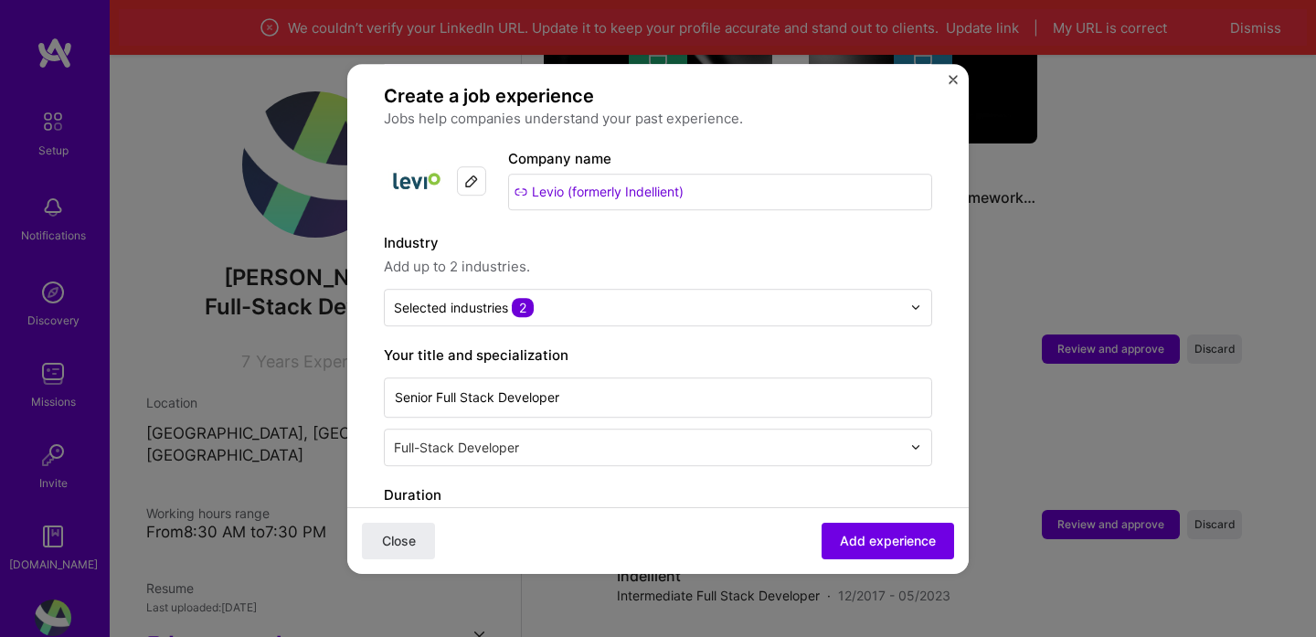
scroll to position [122, 0]
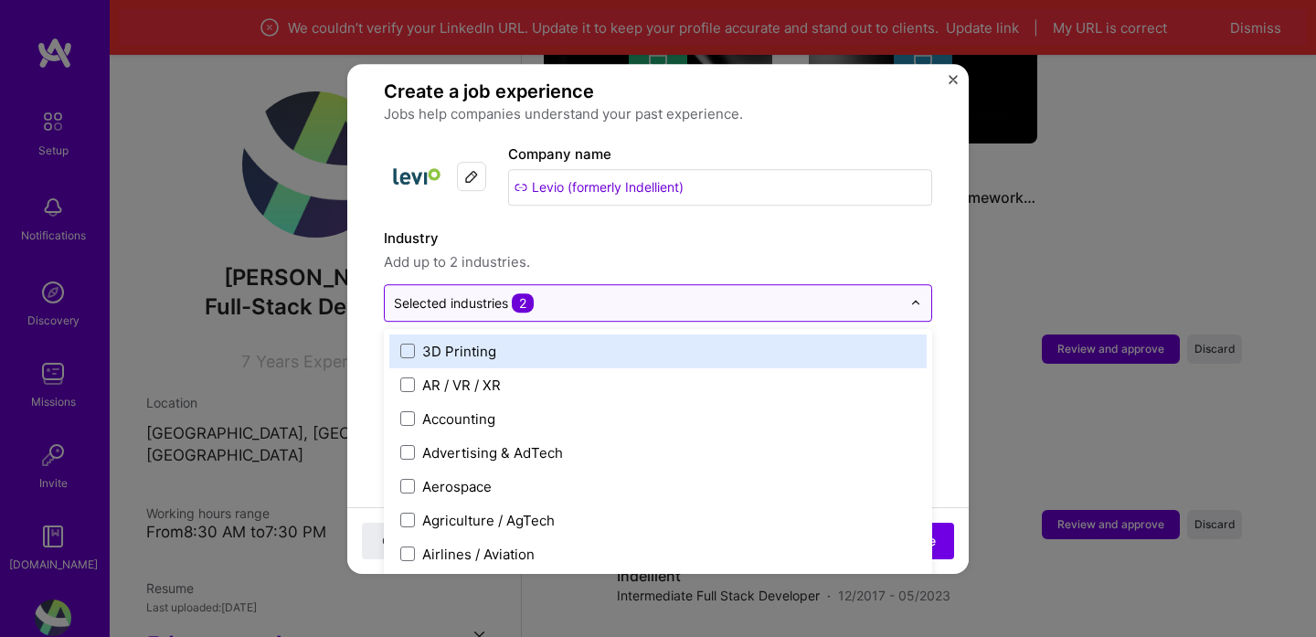
click at [708, 293] on input "text" at bounding box center [647, 302] width 507 height 19
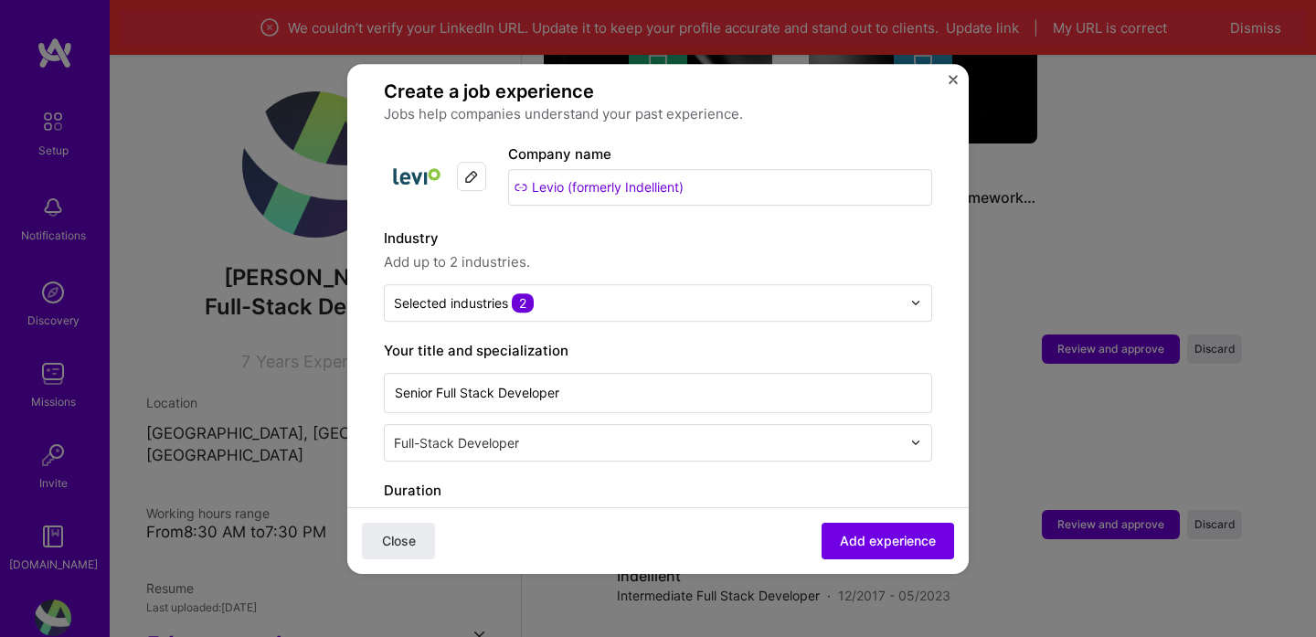
click at [707, 251] on span "Add up to 2 industries." at bounding box center [658, 262] width 548 height 22
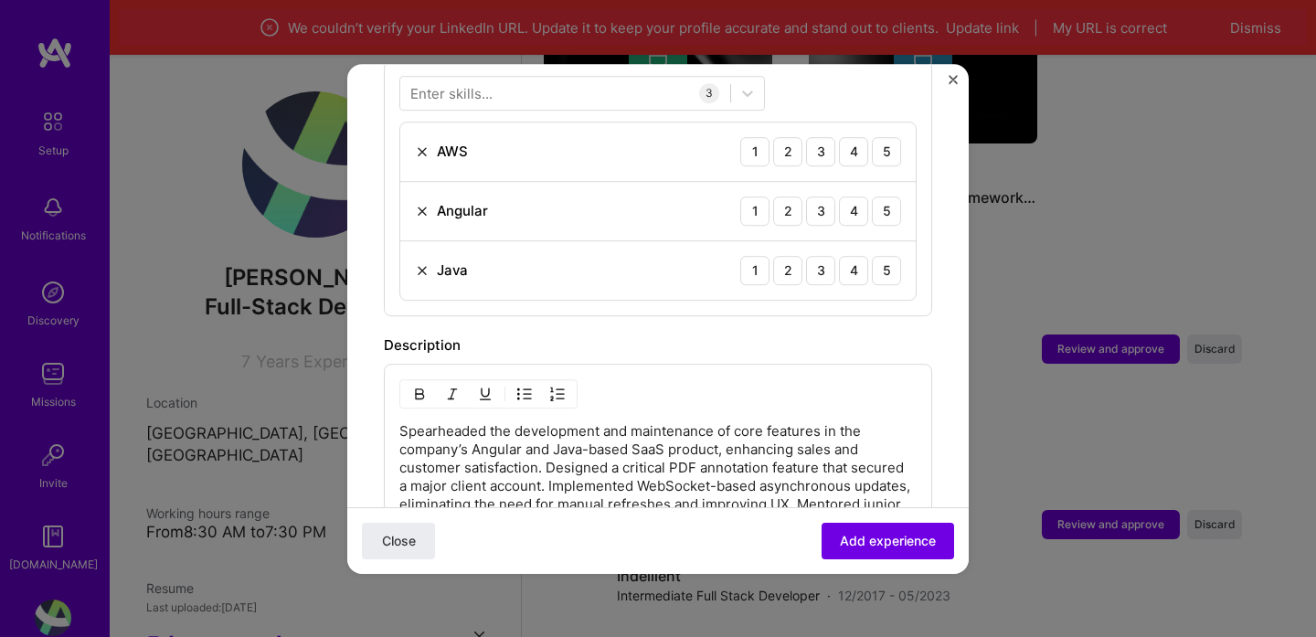
scroll to position [895, 0]
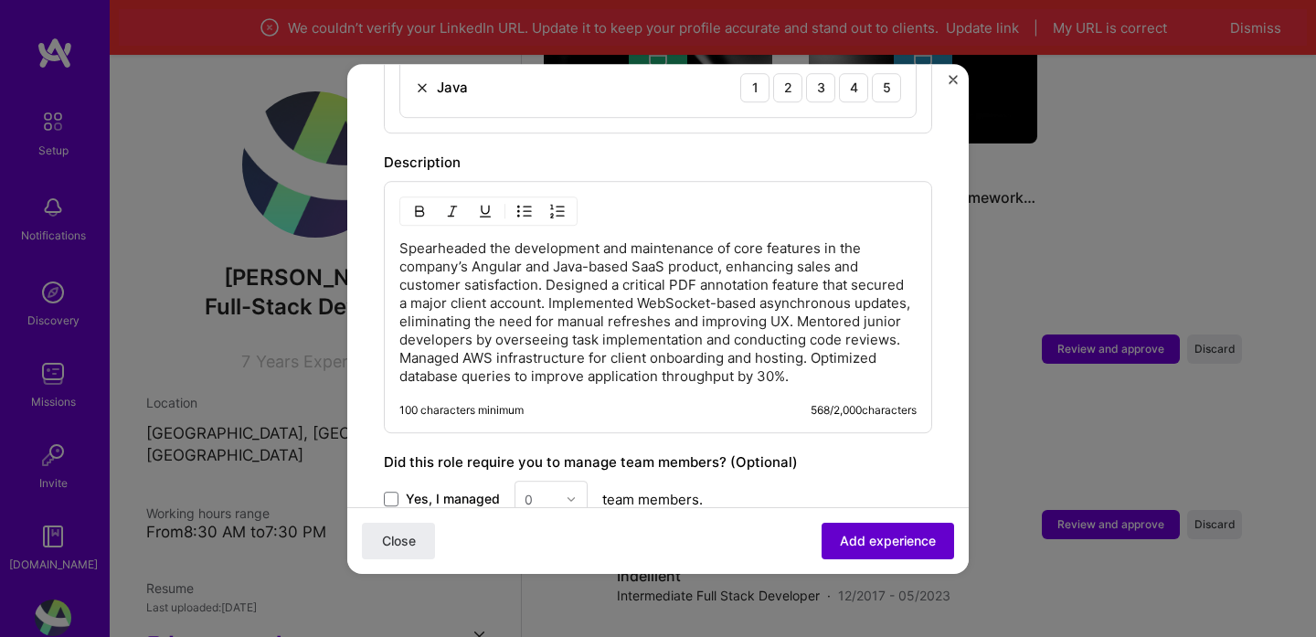
click at [884, 537] on span "Add experience" at bounding box center [888, 540] width 96 height 18
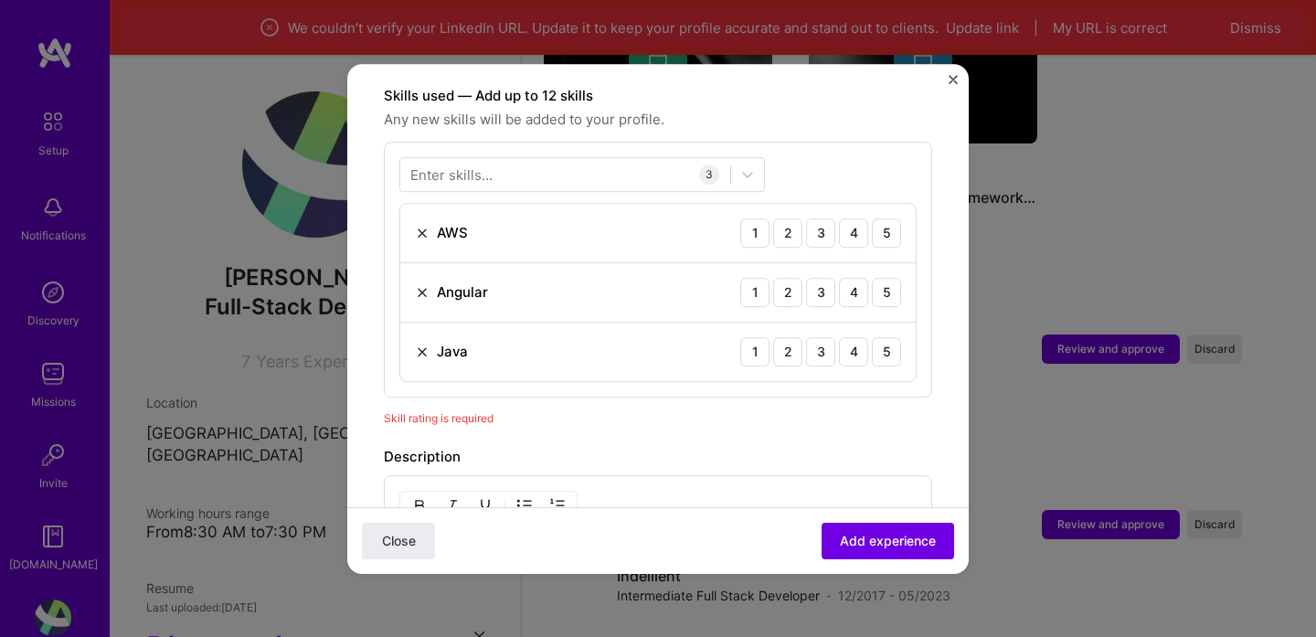
scroll to position [617, 0]
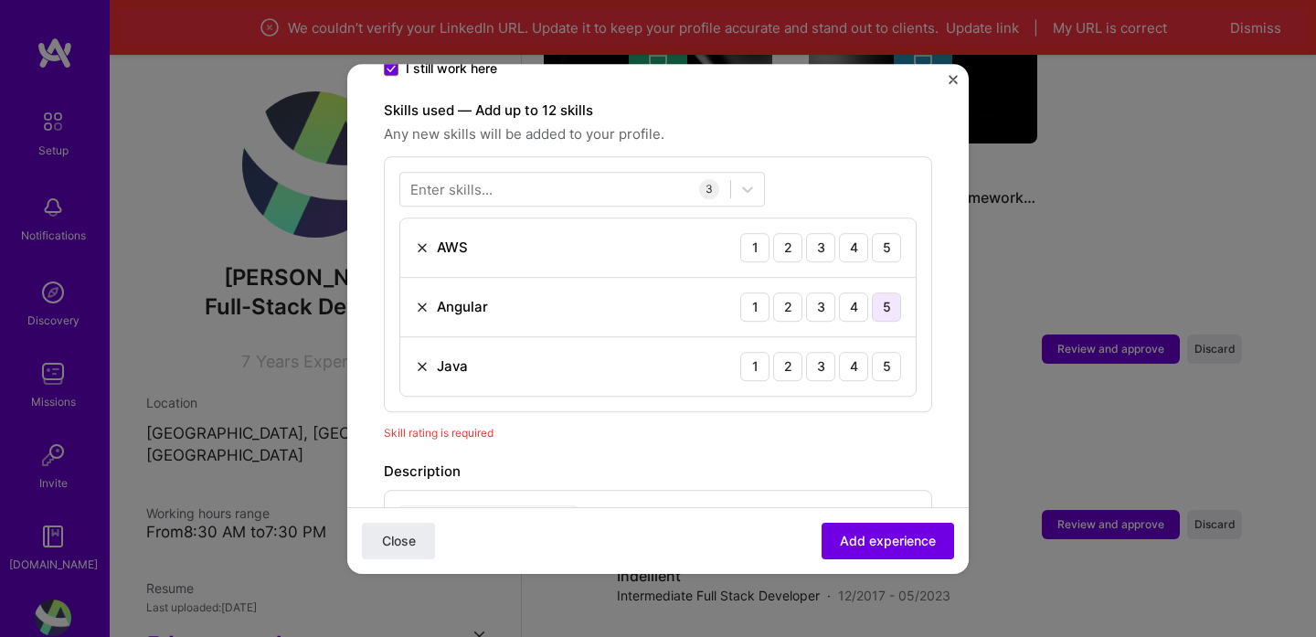
click at [896, 292] on div "5" at bounding box center [886, 306] width 29 height 29
click at [891, 352] on div "5" at bounding box center [886, 366] width 29 height 29
click at [830, 233] on div "3" at bounding box center [820, 247] width 29 height 29
click at [925, 537] on span "Add experience" at bounding box center [888, 540] width 96 height 18
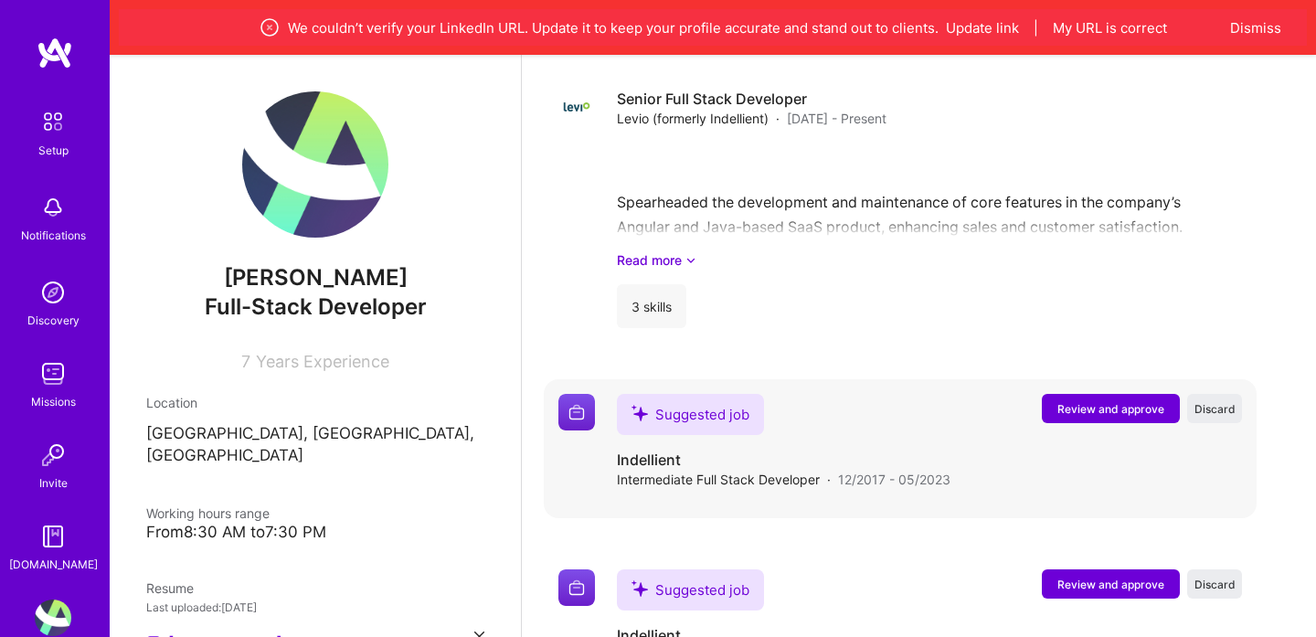
scroll to position [1584, 0]
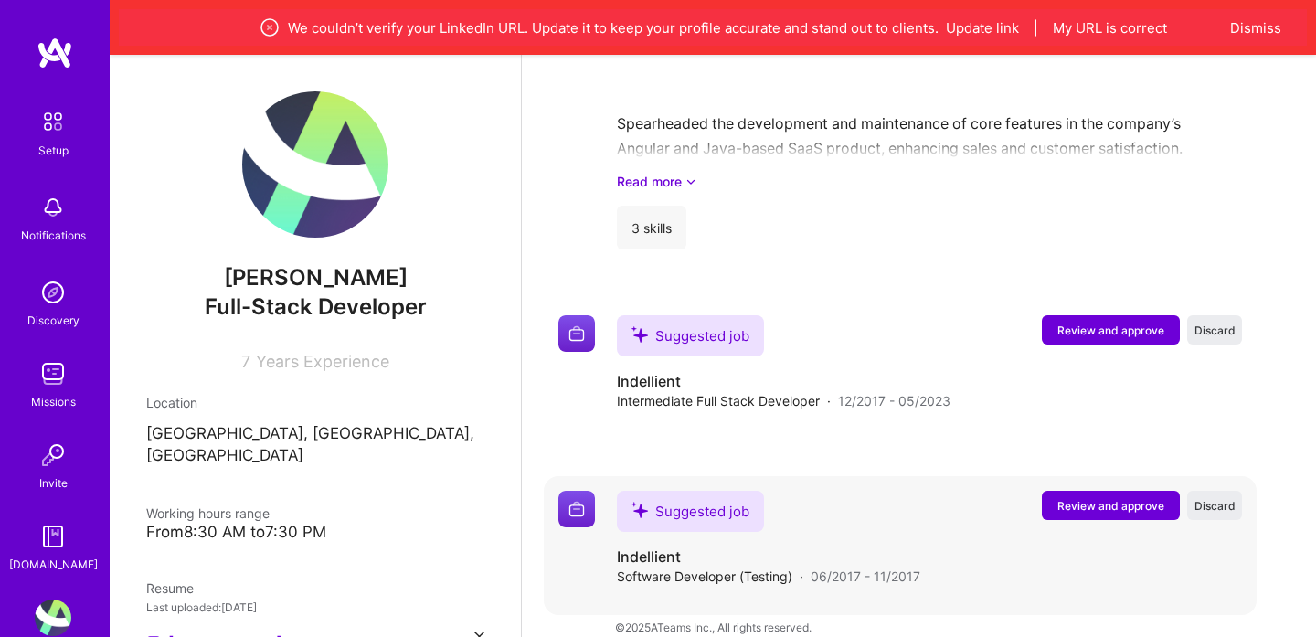
click at [1104, 498] on span "Review and approve" at bounding box center [1110, 506] width 107 height 16
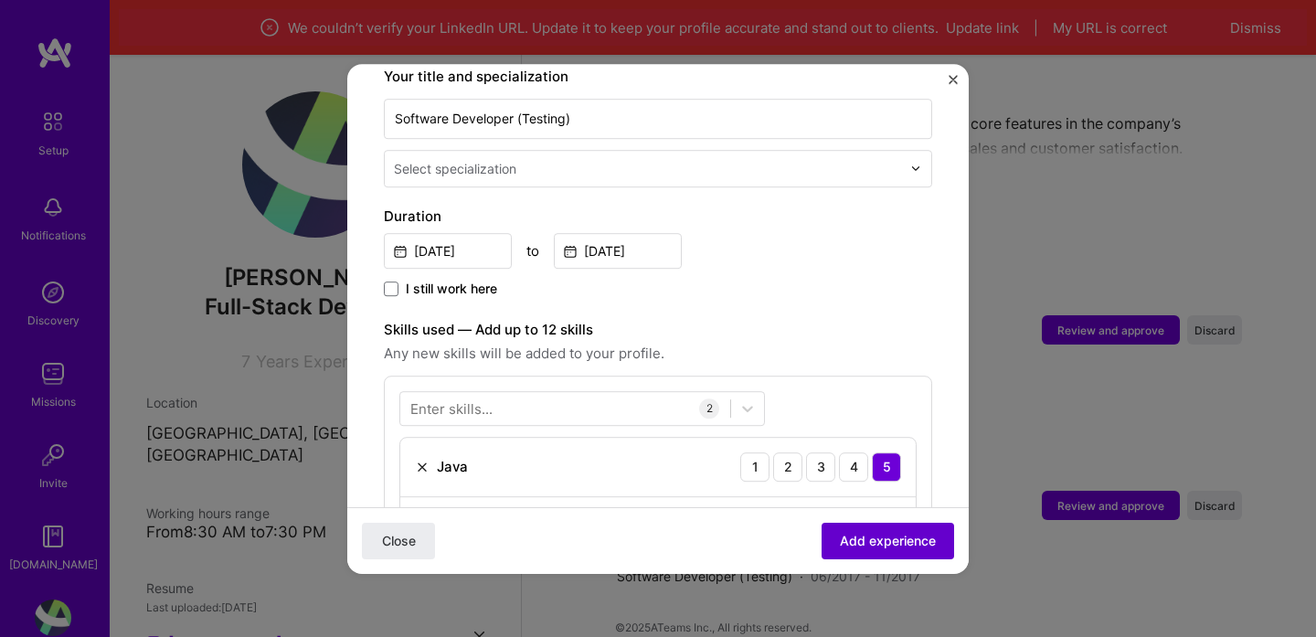
click at [858, 557] on button "Add experience" at bounding box center [887, 540] width 132 height 37
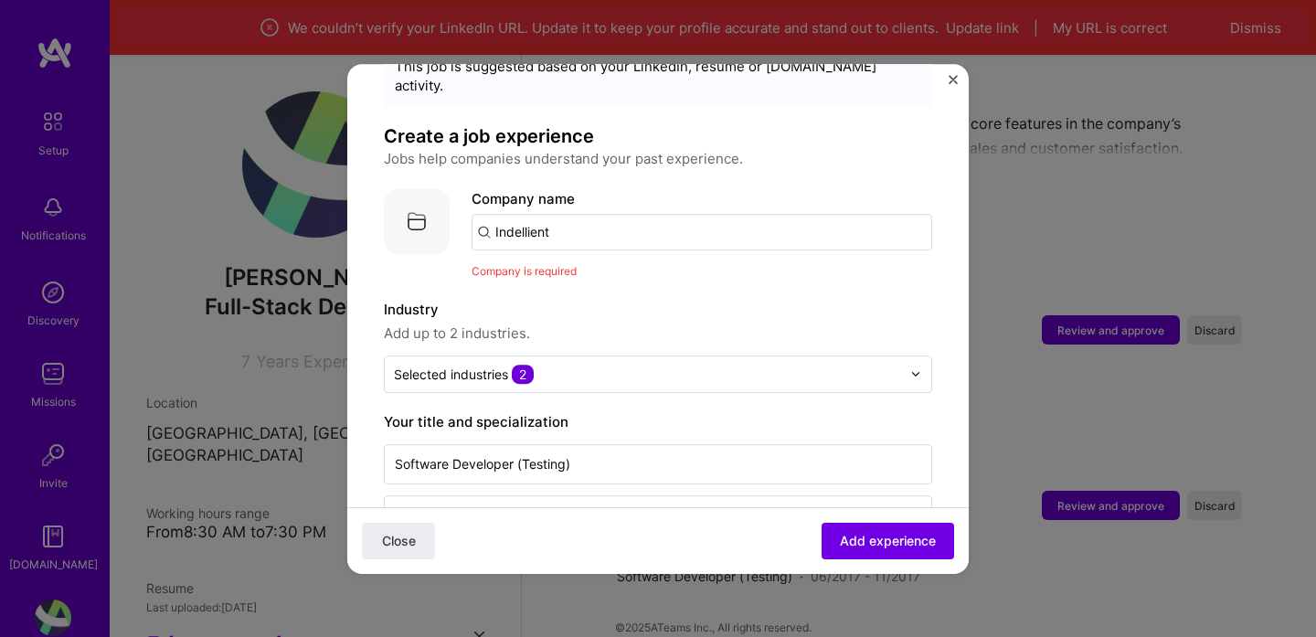
scroll to position [75, 0]
click at [581, 221] on input "Indellient" at bounding box center [702, 235] width 461 height 37
type input "Indellient"
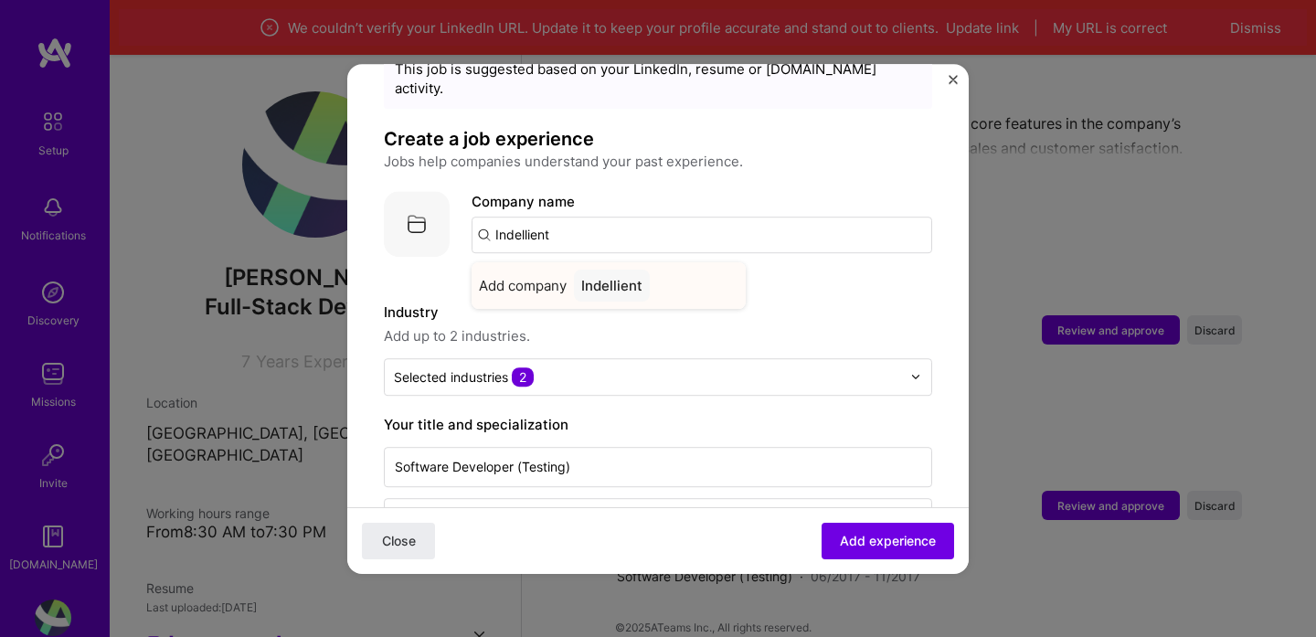
click at [542, 276] on span "Add company" at bounding box center [523, 285] width 88 height 19
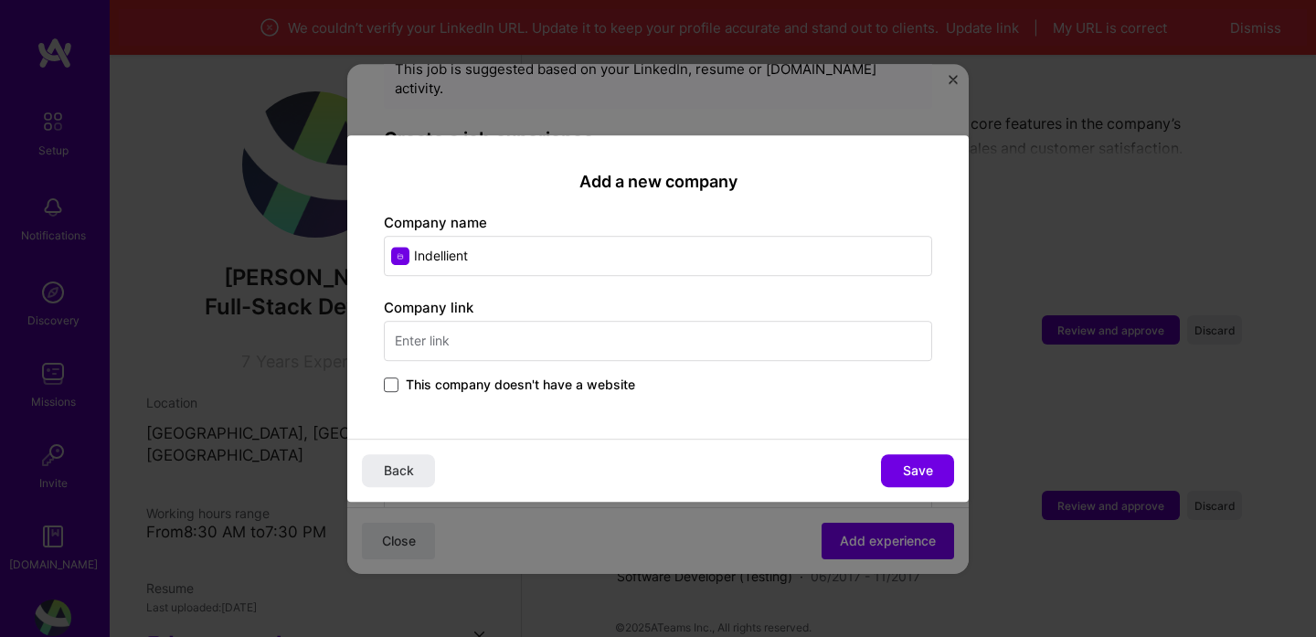
click at [395, 379] on span at bounding box center [391, 384] width 15 height 15
click at [0, 0] on input "This company doesn't have a website" at bounding box center [0, 0] width 0 height 0
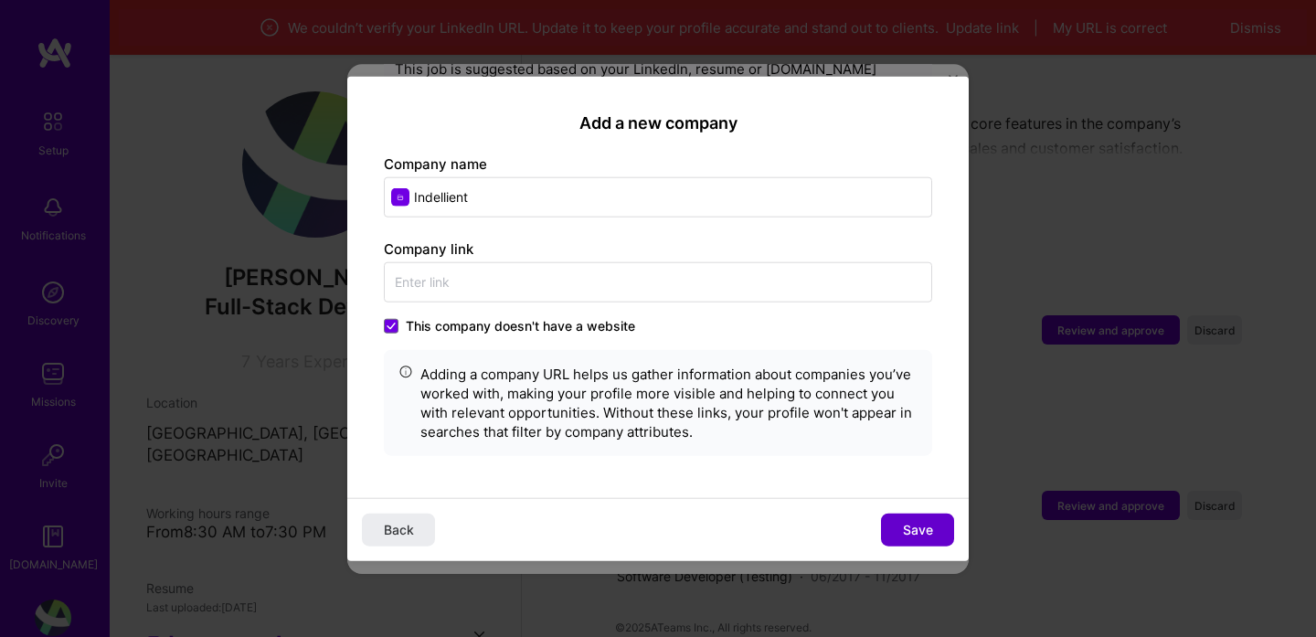
click at [913, 533] on span "Save" at bounding box center [918, 530] width 30 height 18
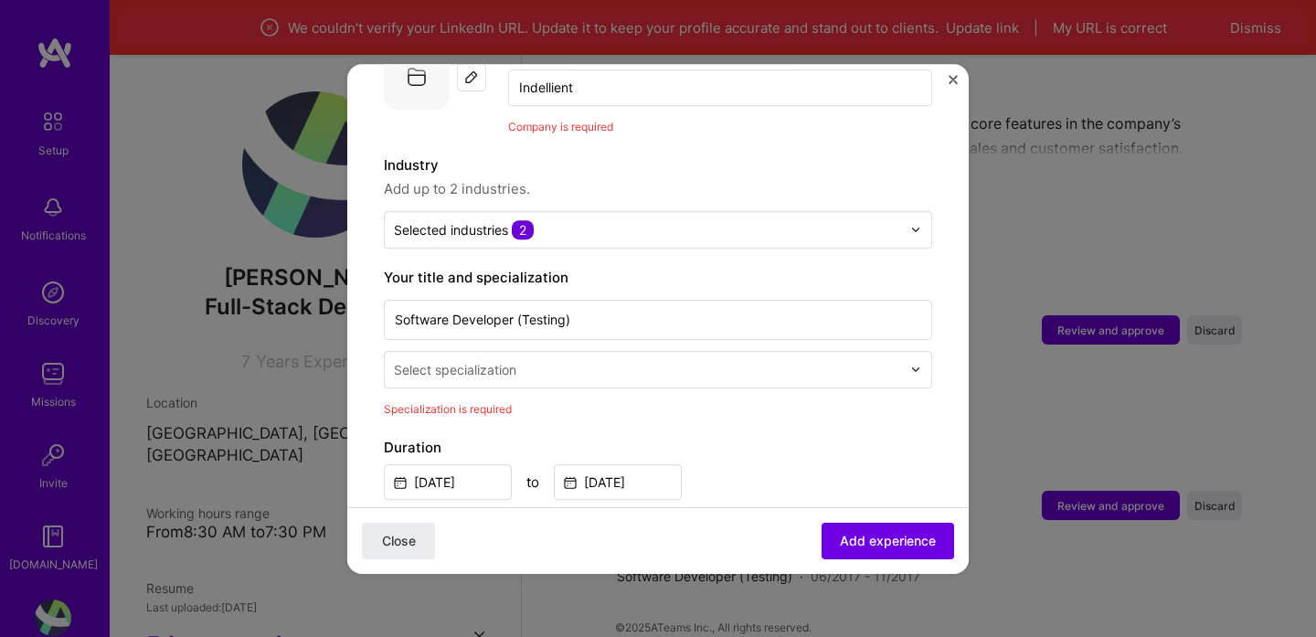
scroll to position [228, 0]
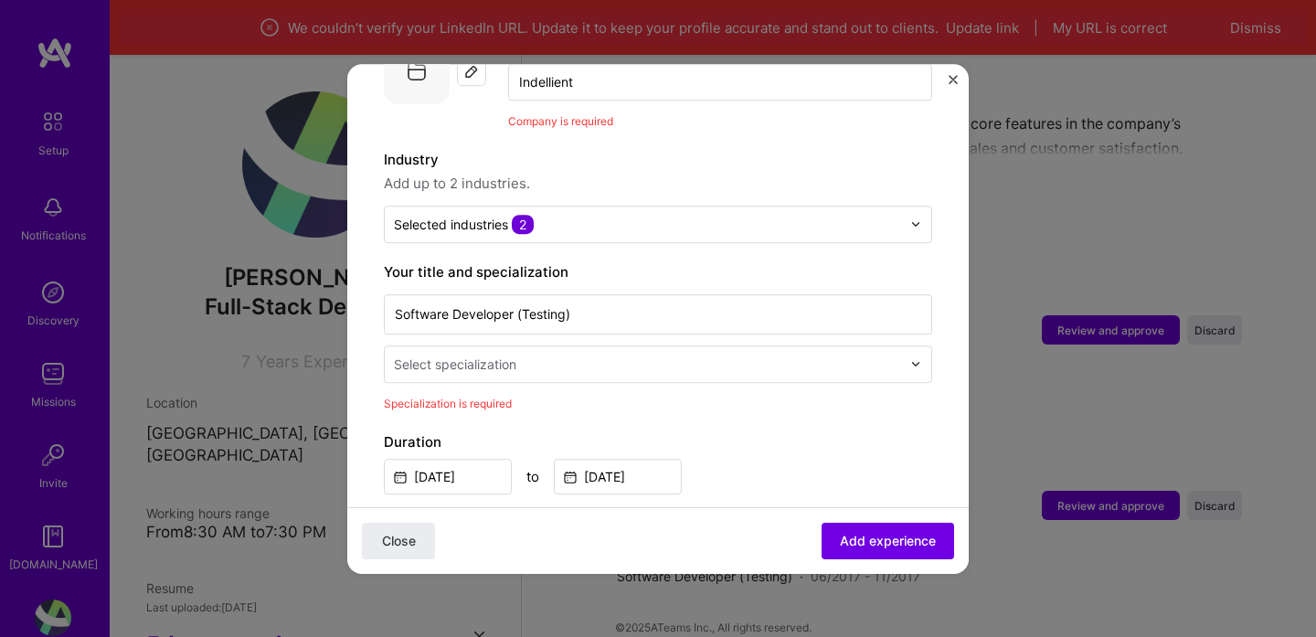
click at [709, 355] on input "text" at bounding box center [649, 364] width 511 height 19
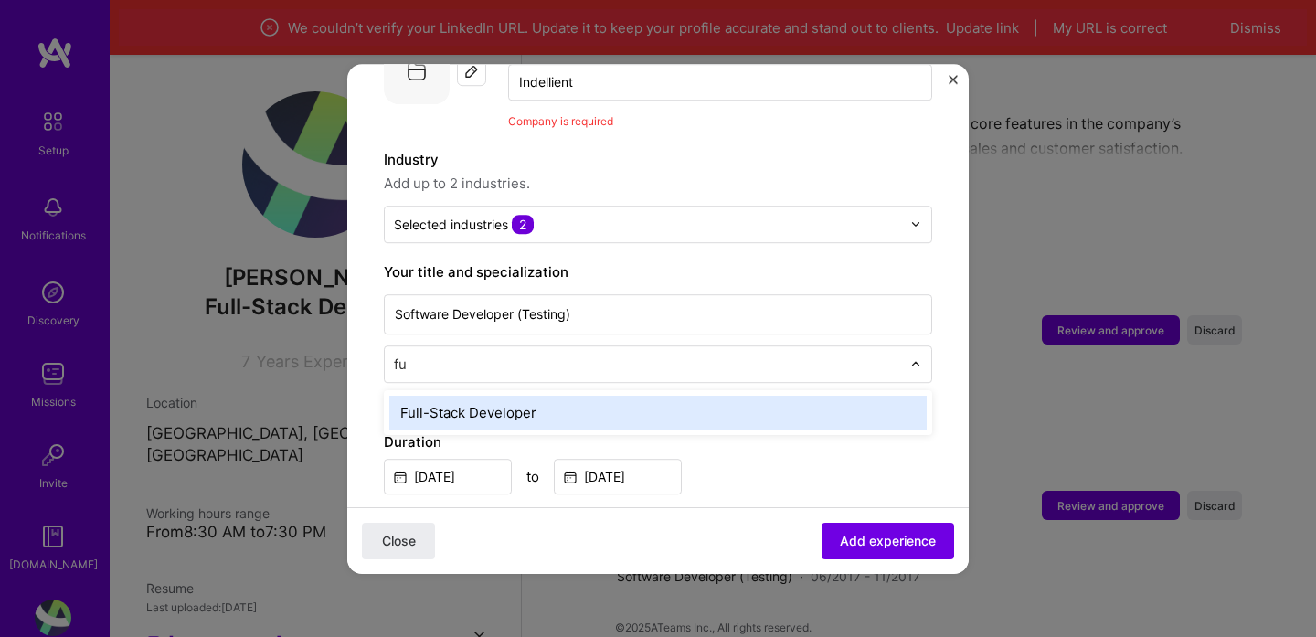
type input "ful"
click at [696, 396] on div "Full-Stack Developer" at bounding box center [657, 413] width 537 height 34
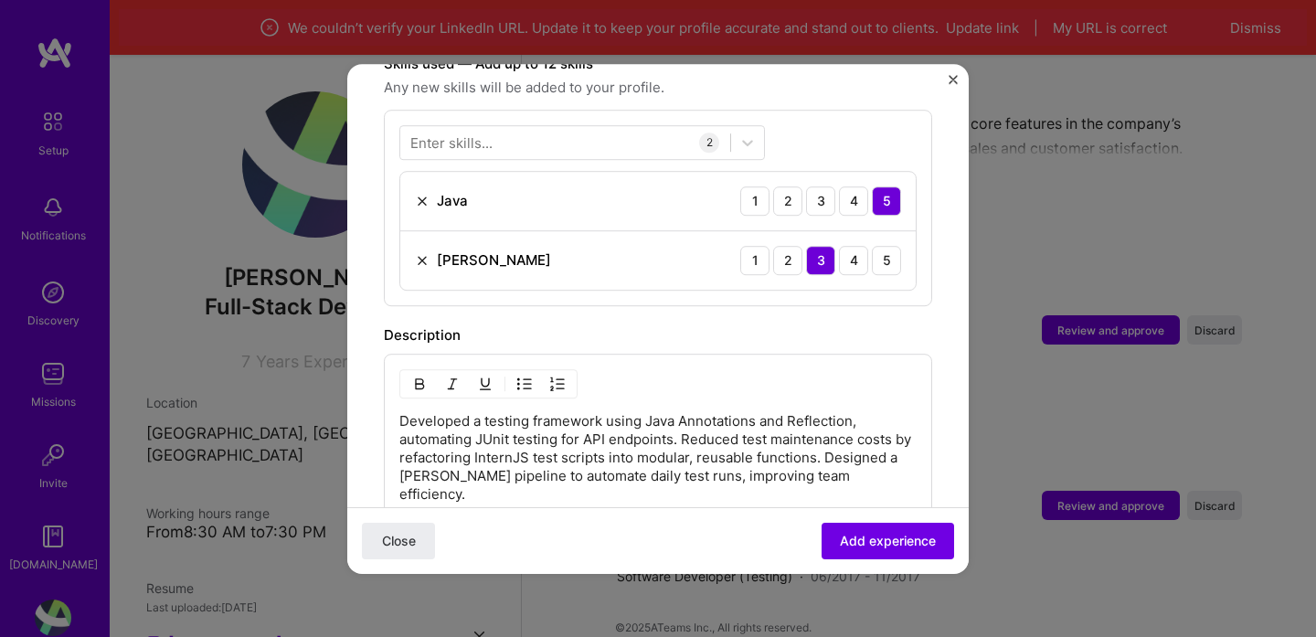
scroll to position [688, 0]
click at [609, 128] on div at bounding box center [565, 143] width 330 height 30
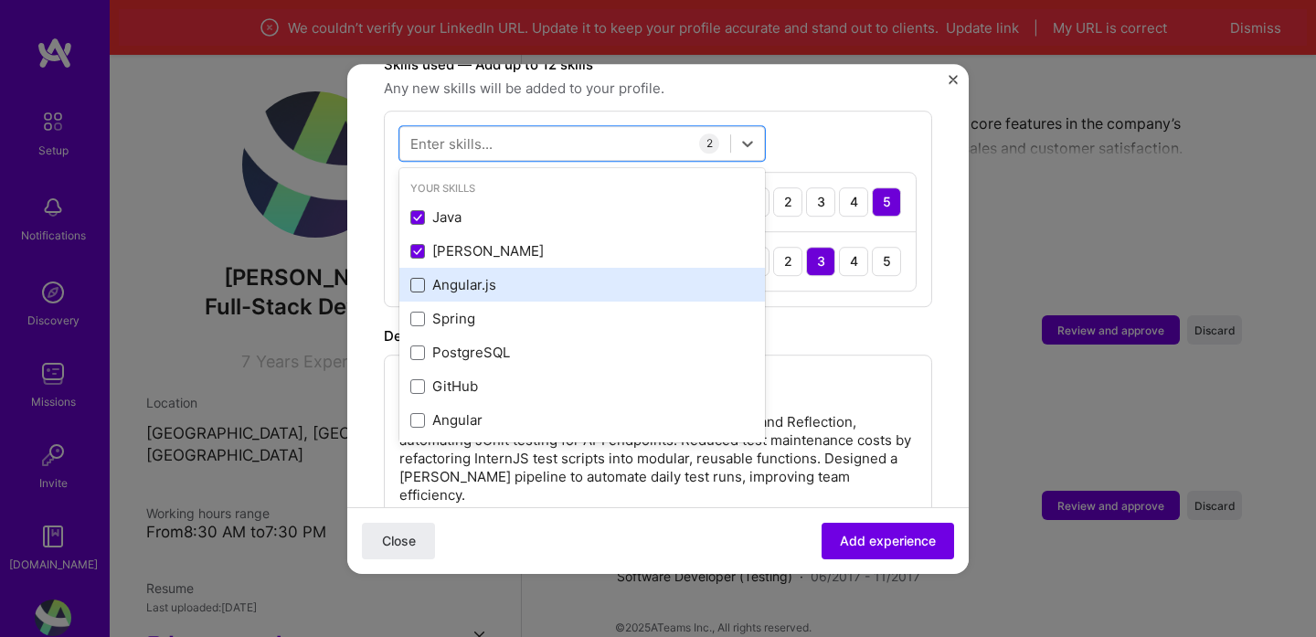
click at [419, 278] on span at bounding box center [417, 285] width 15 height 15
click at [0, 0] on input "checkbox" at bounding box center [0, 0] width 0 height 0
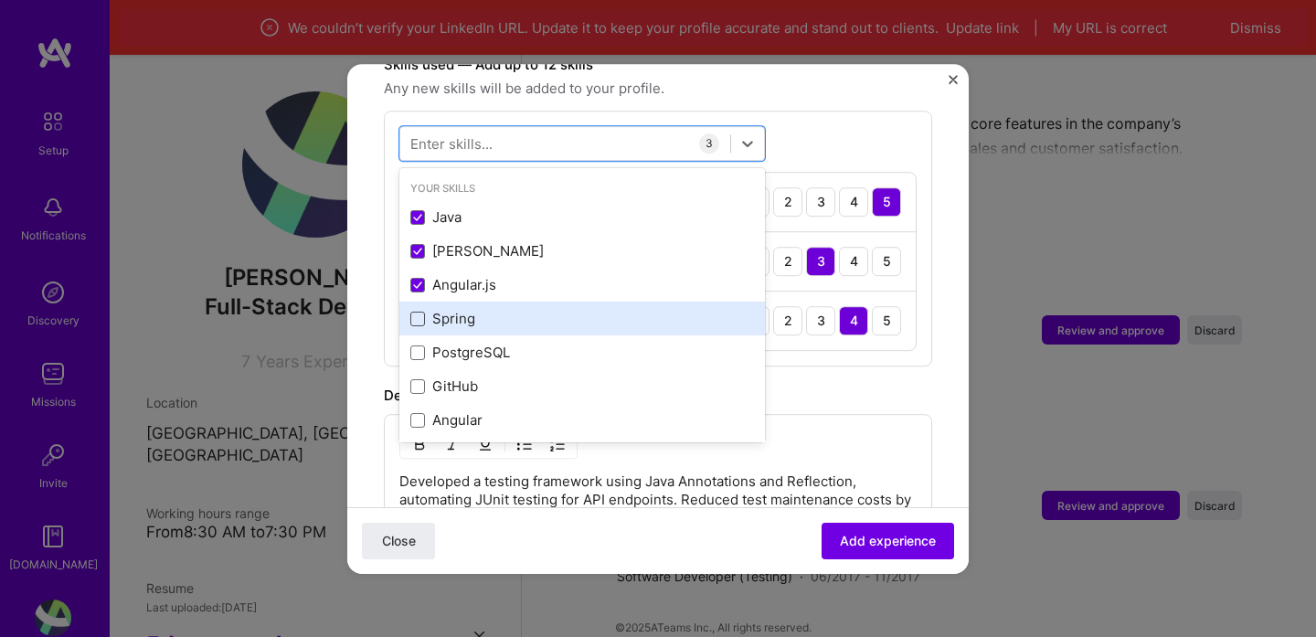
click at [419, 312] on span at bounding box center [417, 319] width 15 height 15
click at [0, 0] on input "checkbox" at bounding box center [0, 0] width 0 height 0
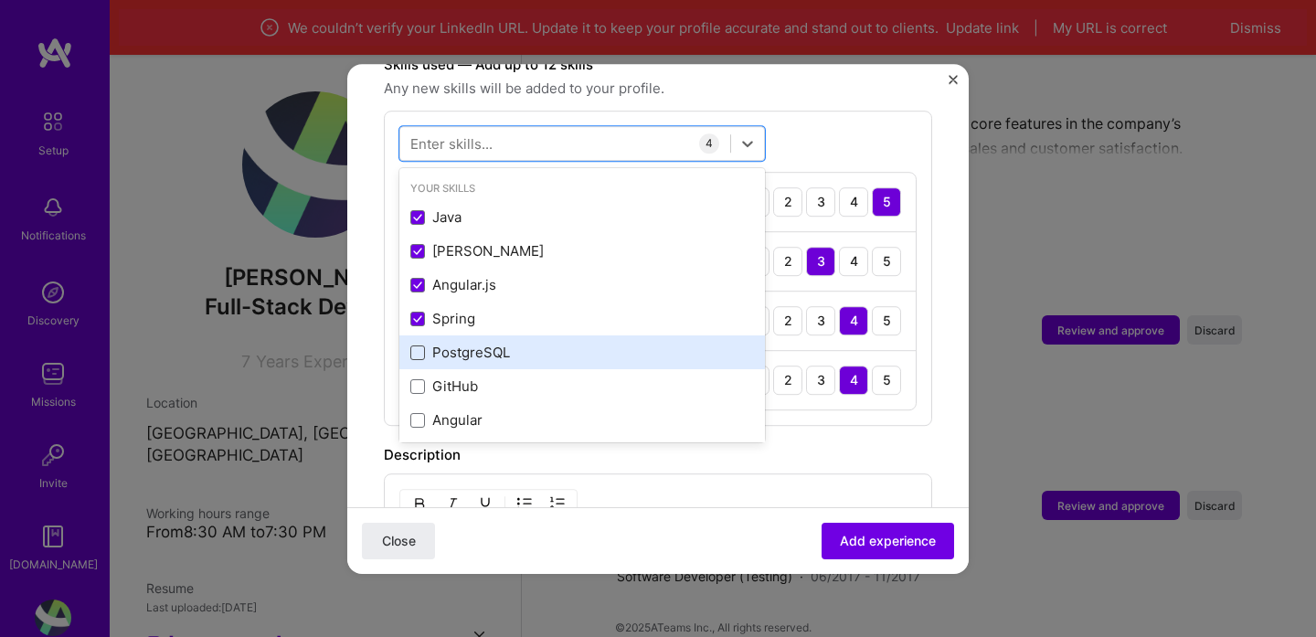
click at [419, 345] on span at bounding box center [417, 352] width 15 height 15
click at [0, 0] on input "checkbox" at bounding box center [0, 0] width 0 height 0
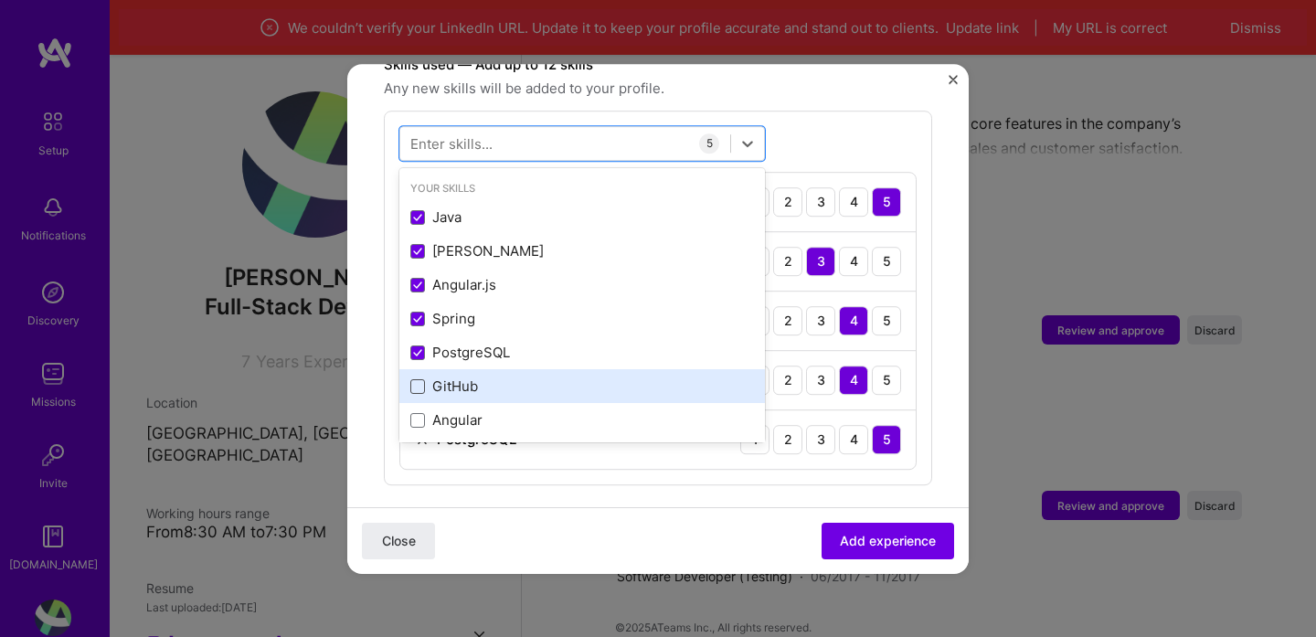
click at [417, 379] on span at bounding box center [417, 386] width 15 height 15
click at [0, 0] on input "checkbox" at bounding box center [0, 0] width 0 height 0
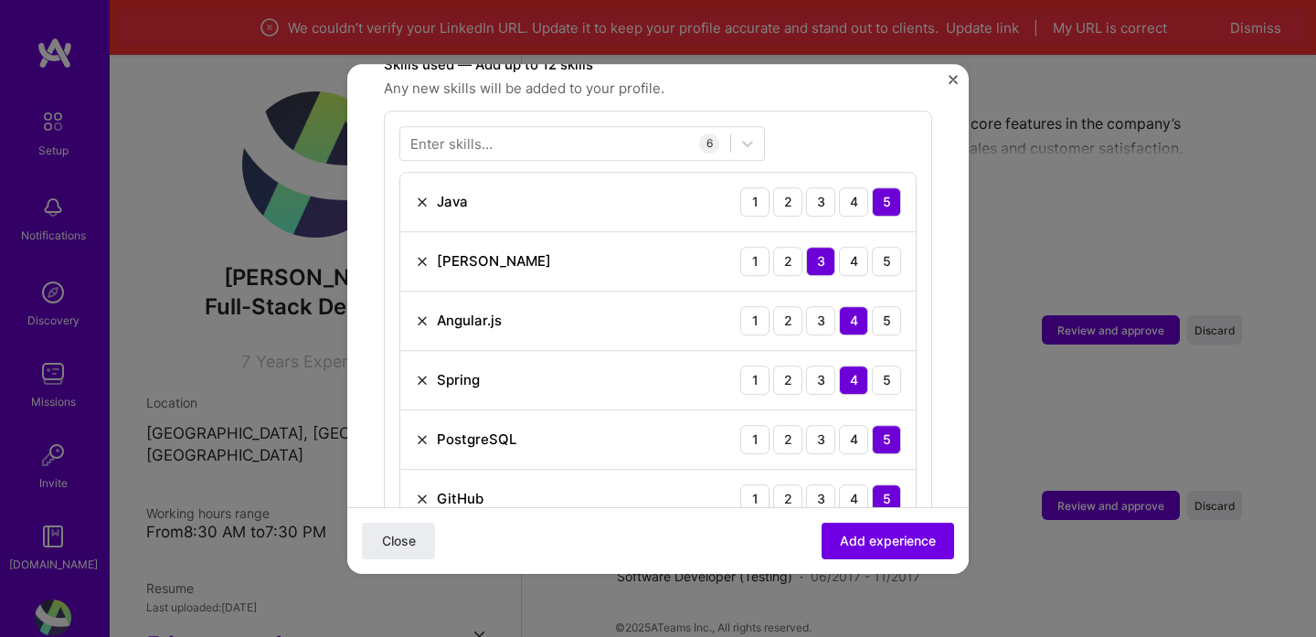
click at [374, 378] on form "Adding suggested job This job is suggested based on your LinkedIn, resume or [D…" at bounding box center [657, 298] width 621 height 1773
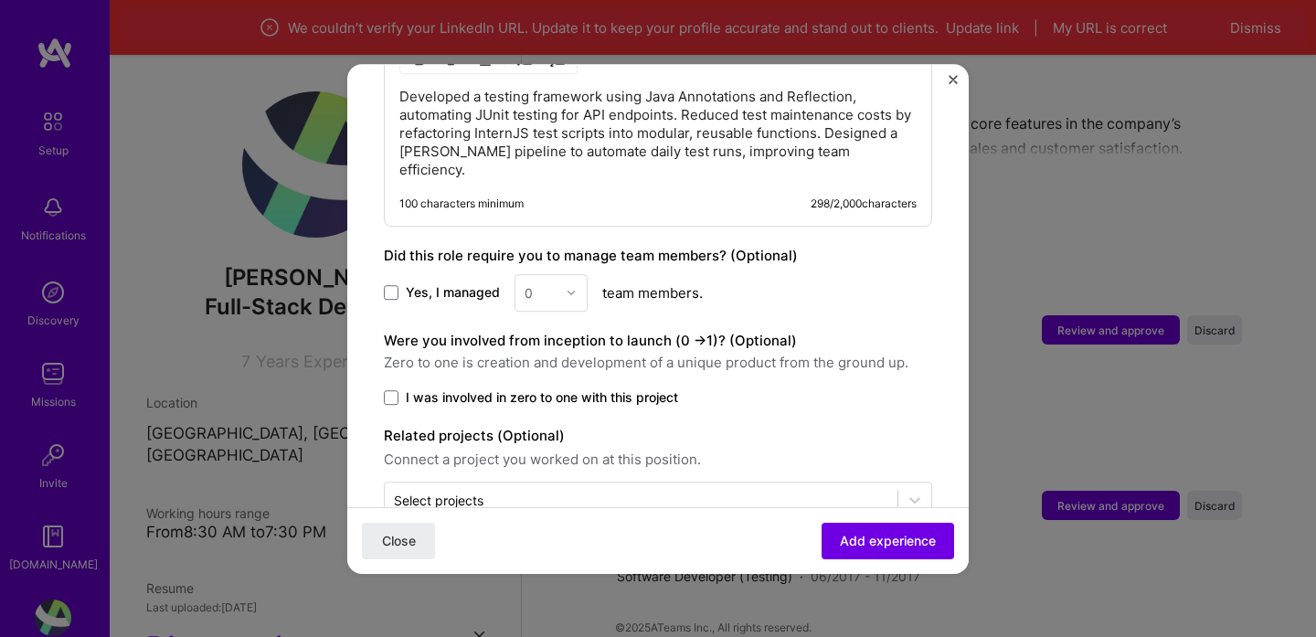
scroll to position [1262, 0]
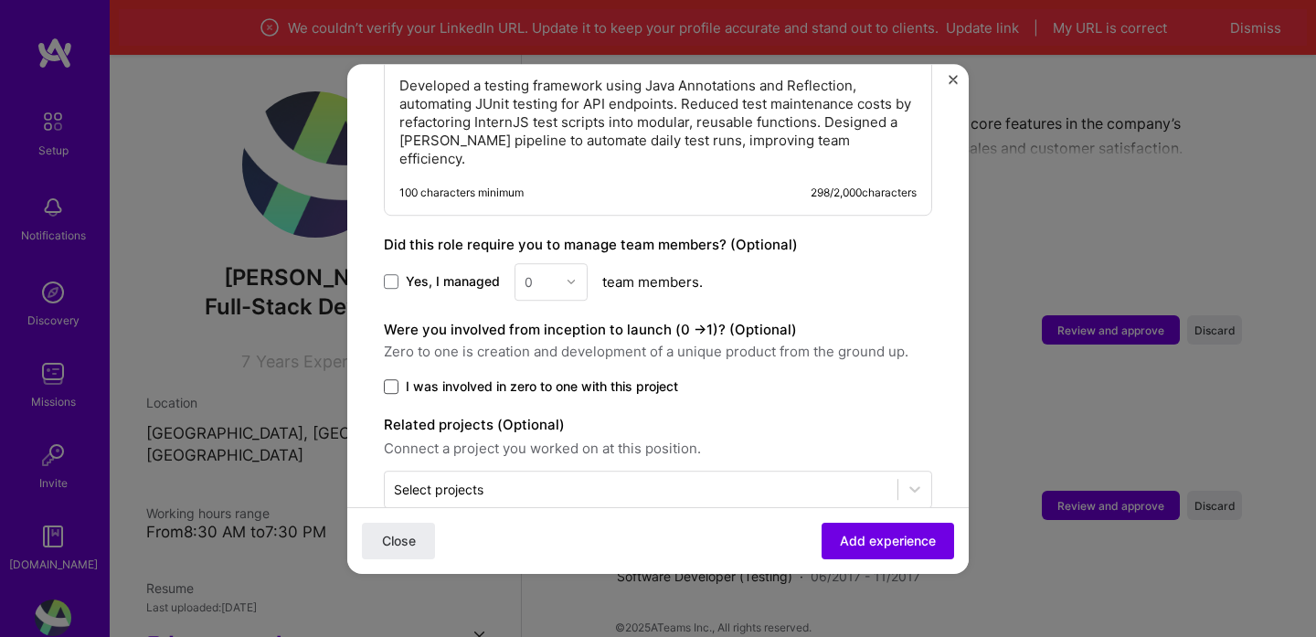
click at [392, 379] on span at bounding box center [391, 386] width 15 height 15
click at [0, 0] on input "I was involved in zero to one with this project" at bounding box center [0, 0] width 0 height 0
click at [874, 556] on button "Add experience" at bounding box center [887, 540] width 132 height 37
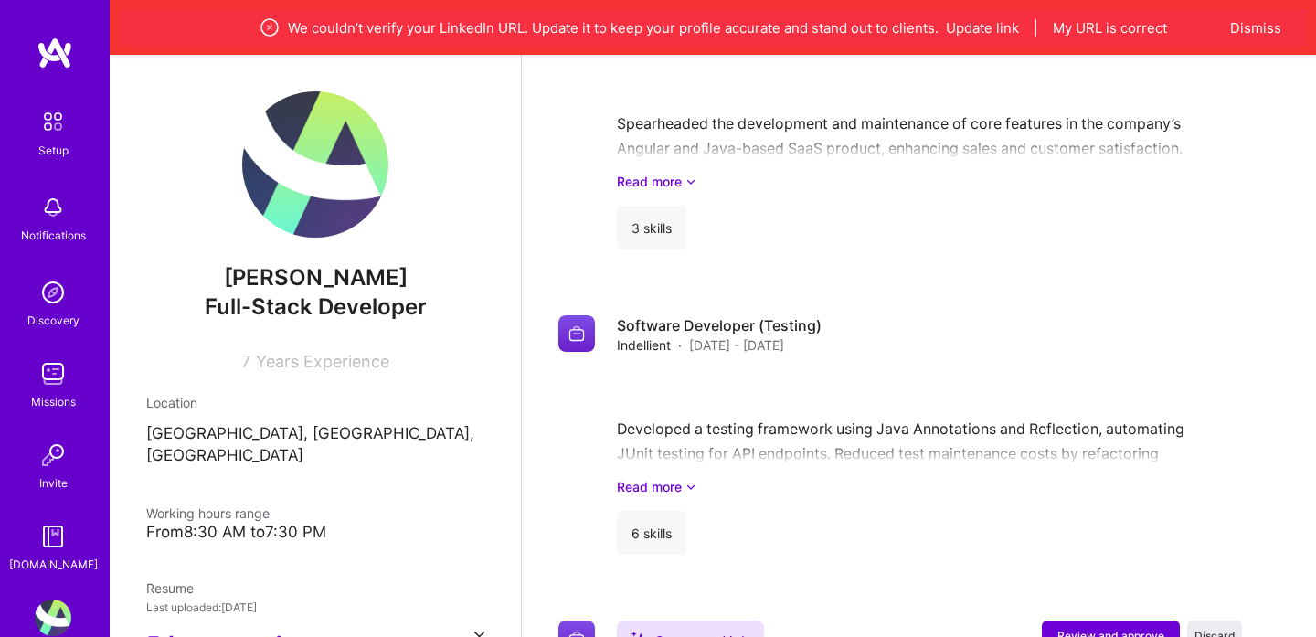
scroll to position [1713, 0]
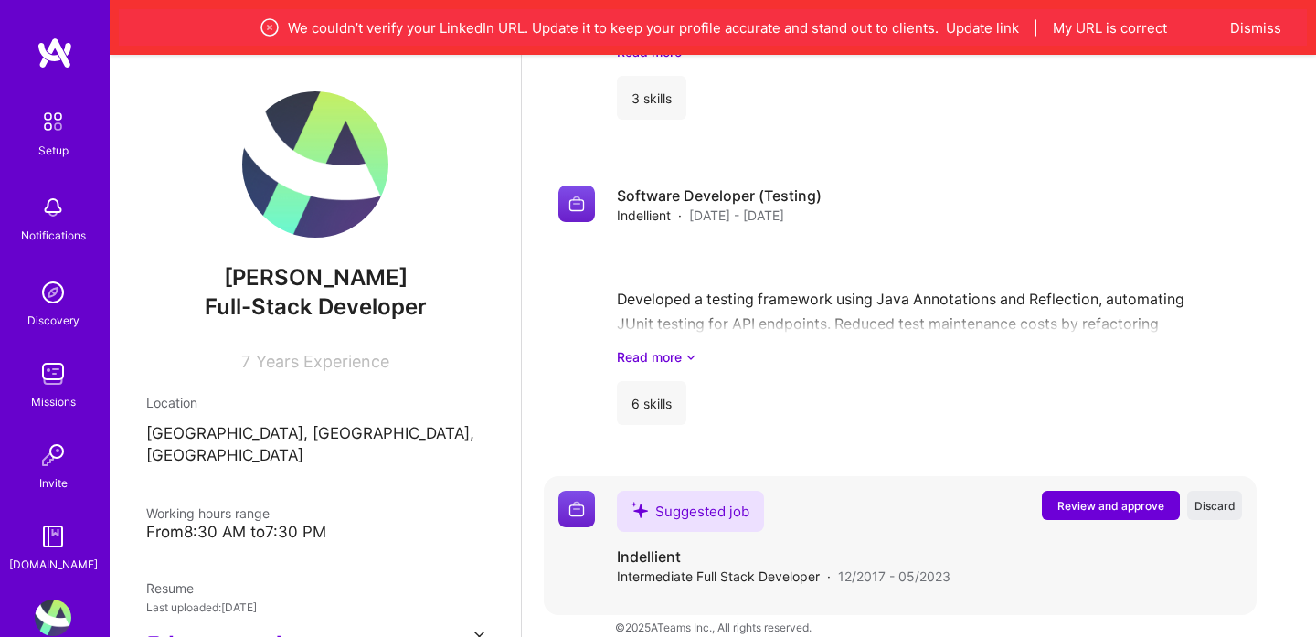
click at [1075, 498] on span "Review and approve" at bounding box center [1110, 506] width 107 height 16
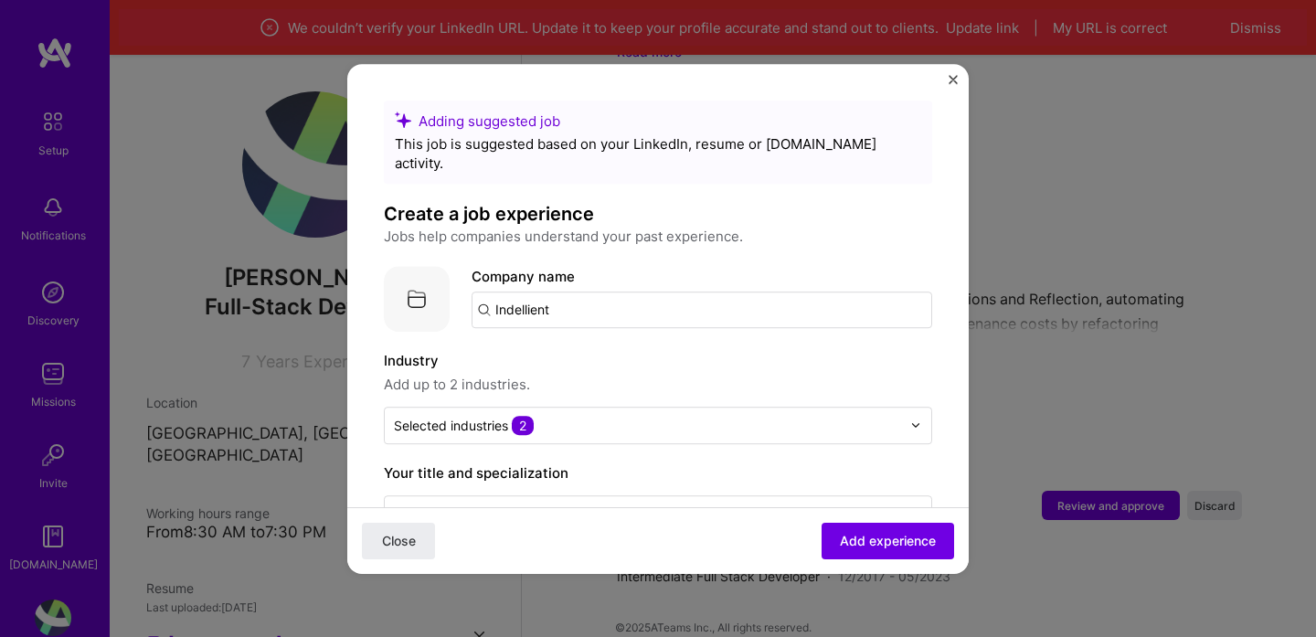
click at [612, 291] on input "Indellient" at bounding box center [702, 309] width 461 height 37
type input "Indellient"
click at [556, 351] on span "Add company" at bounding box center [523, 360] width 88 height 19
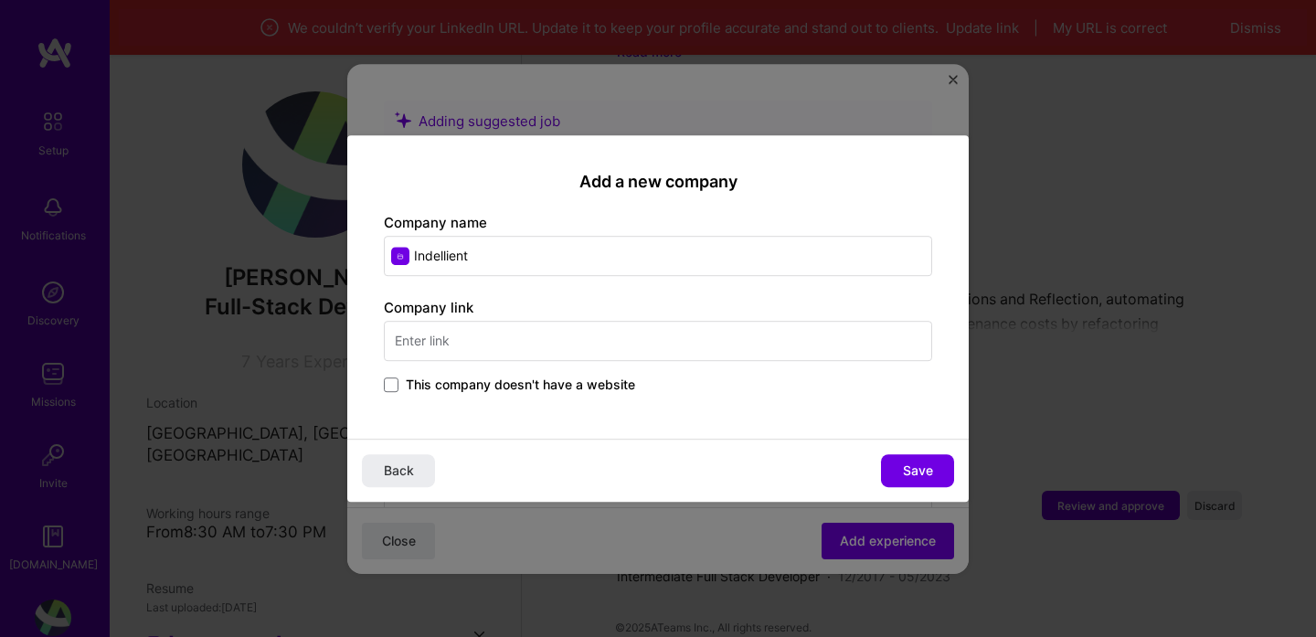
click at [592, 390] on span "This company doesn't have a website" at bounding box center [520, 385] width 229 height 18
click at [0, 0] on input "This company doesn't have a website" at bounding box center [0, 0] width 0 height 0
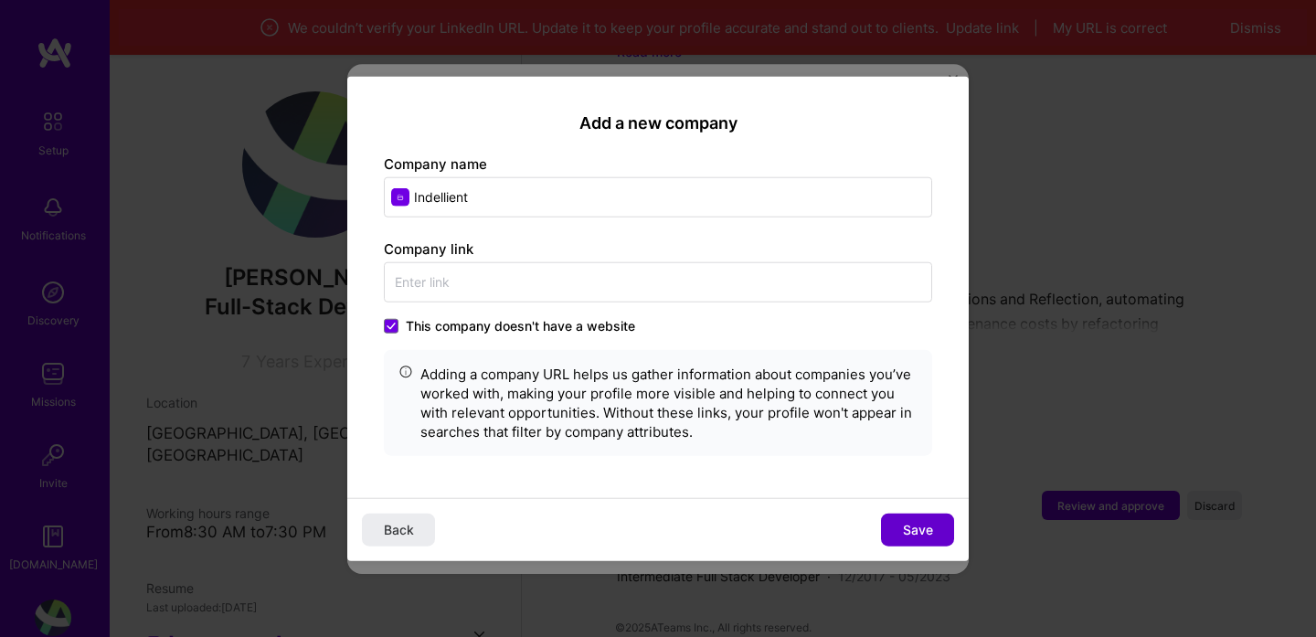
click at [925, 537] on span "Save" at bounding box center [918, 530] width 30 height 18
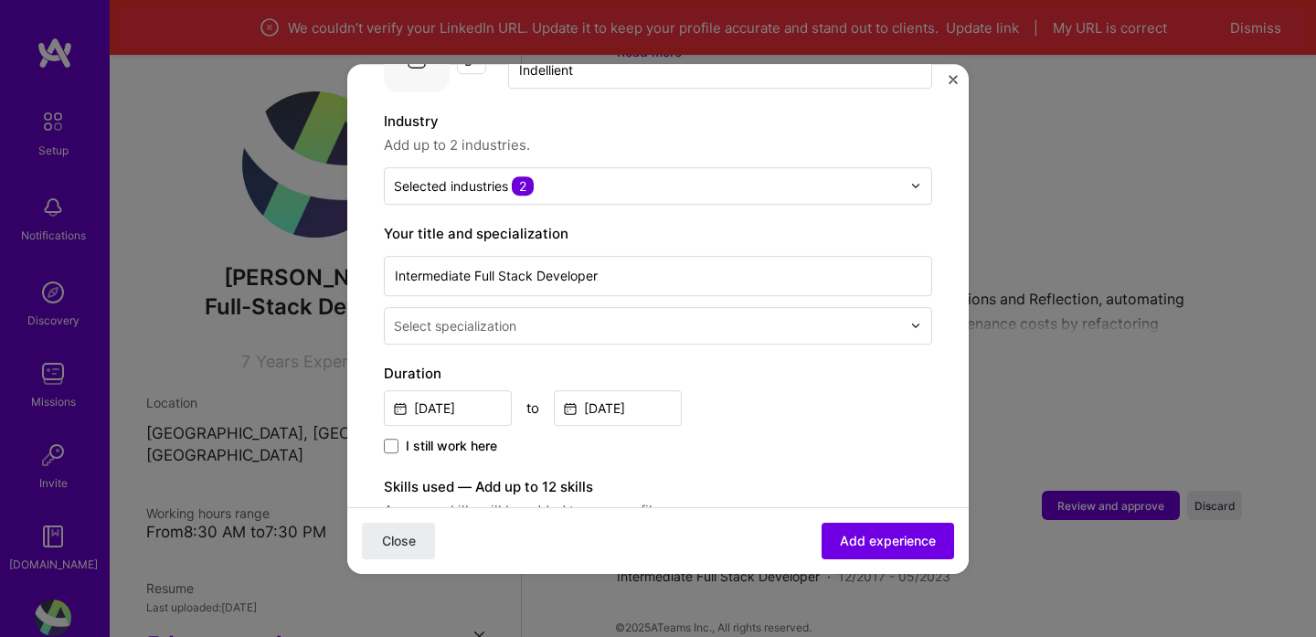
scroll to position [241, 0]
click at [686, 314] on input "text" at bounding box center [649, 323] width 511 height 19
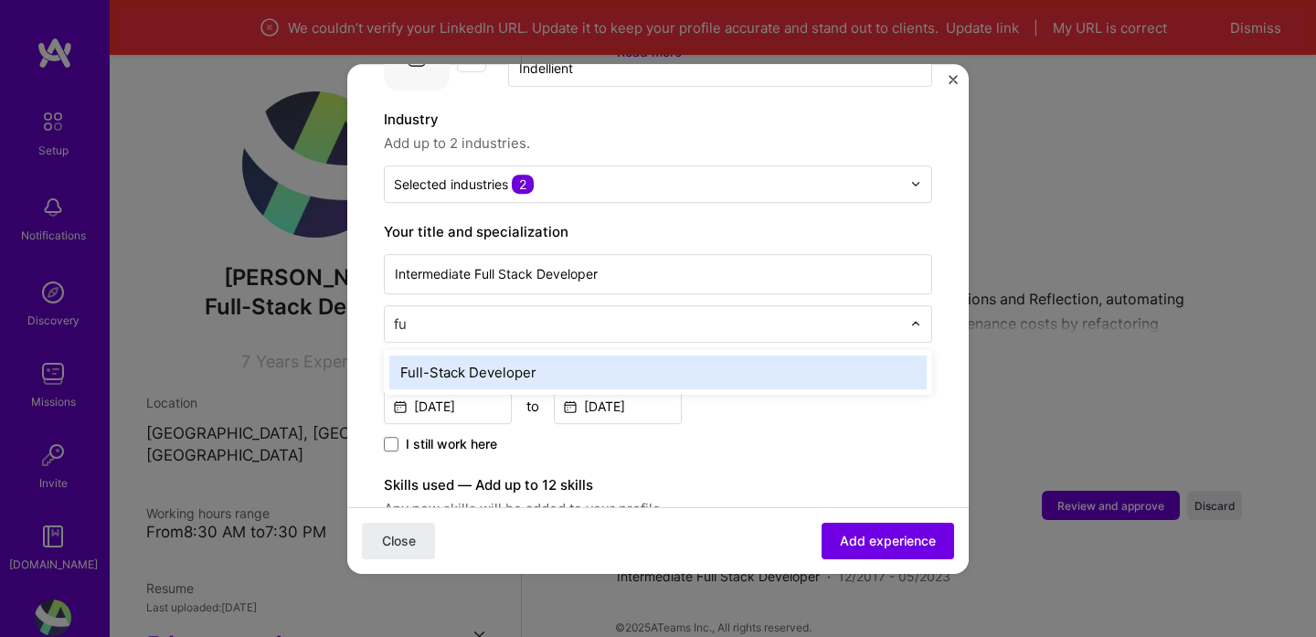
type input "ful"
click at [628, 355] on div "Full-Stack Developer" at bounding box center [657, 372] width 537 height 34
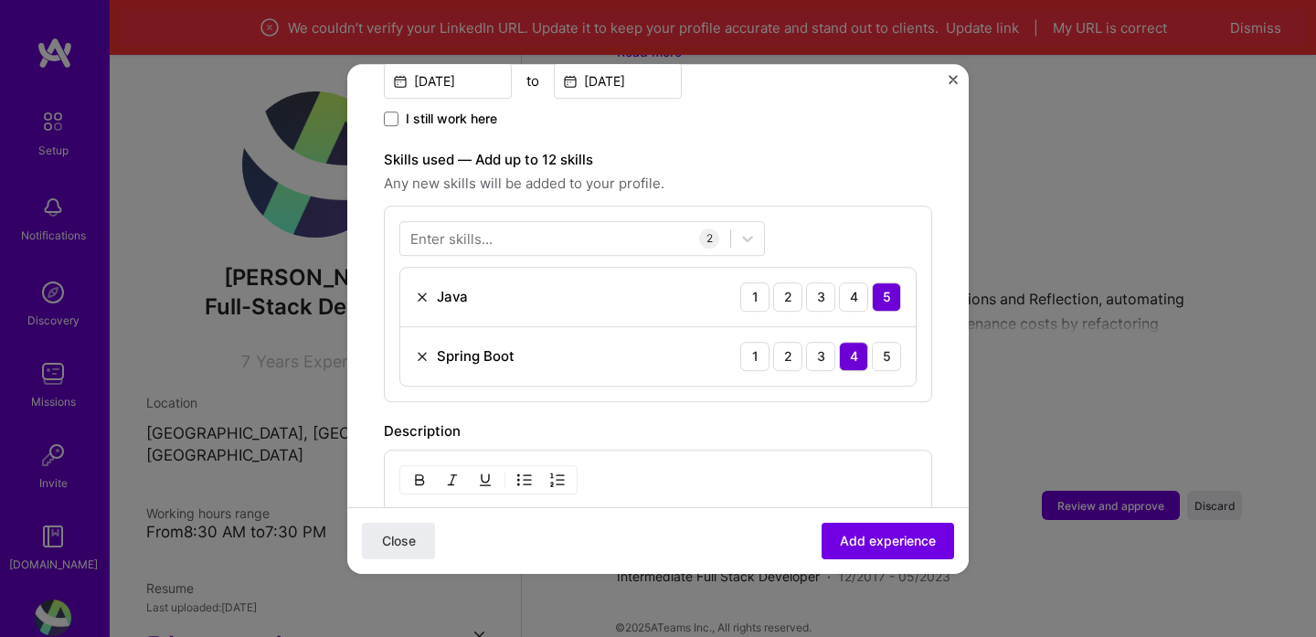
scroll to position [565, 0]
click at [610, 225] on div at bounding box center [565, 240] width 330 height 30
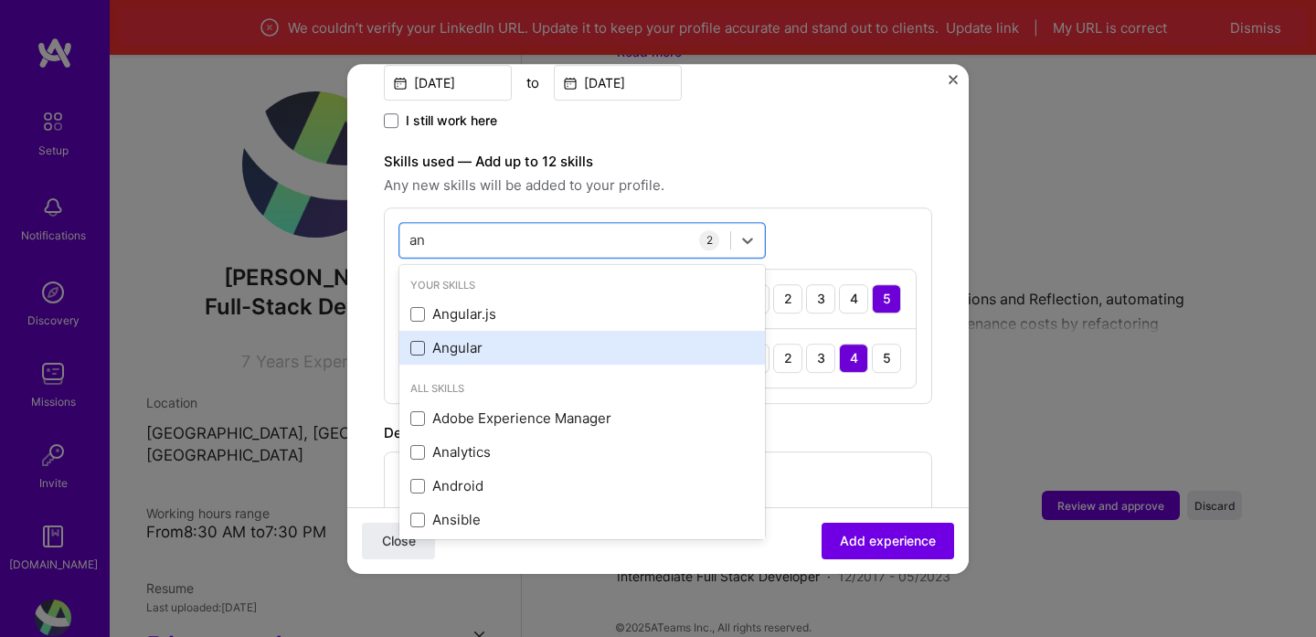
click at [419, 341] on span at bounding box center [417, 348] width 15 height 15
click at [0, 0] on input "checkbox" at bounding box center [0, 0] width 0 height 0
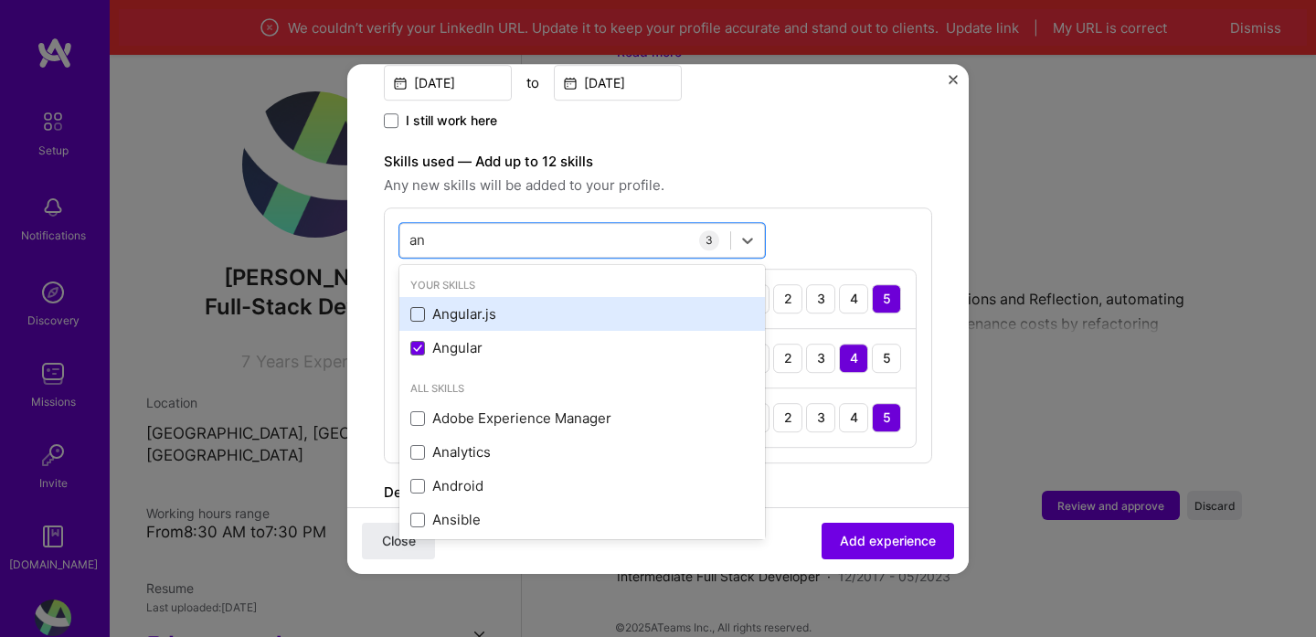
click at [421, 307] on span at bounding box center [417, 314] width 15 height 15
click at [0, 0] on input "checkbox" at bounding box center [0, 0] width 0 height 0
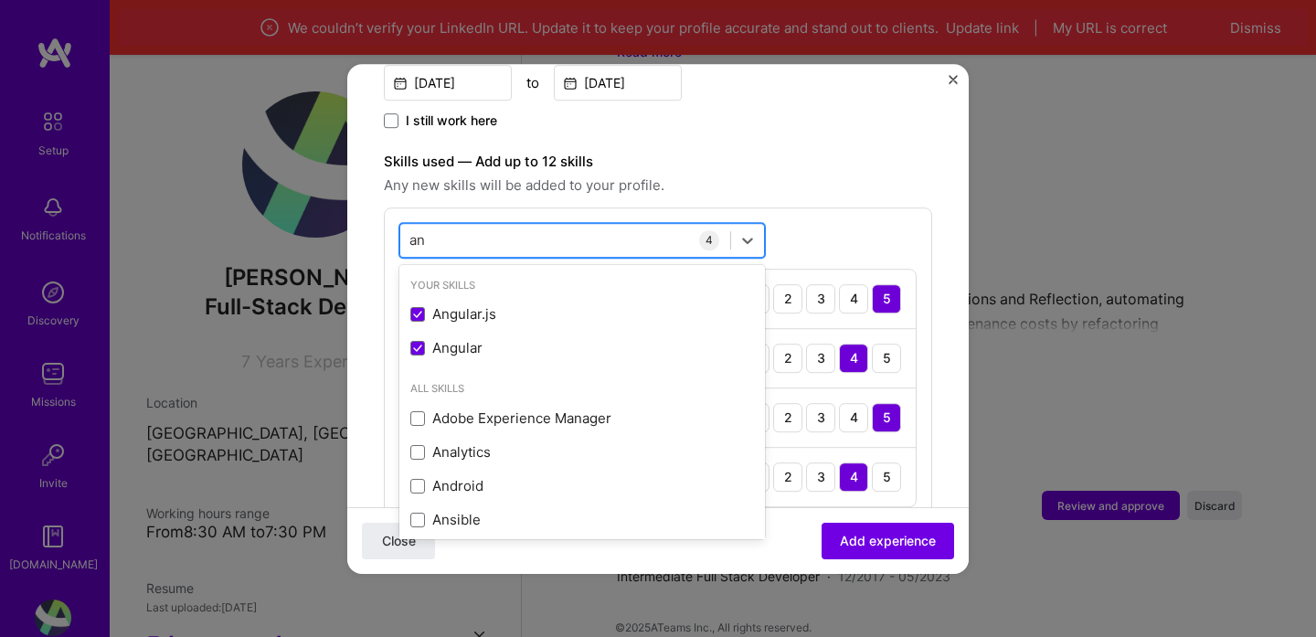
type input "a"
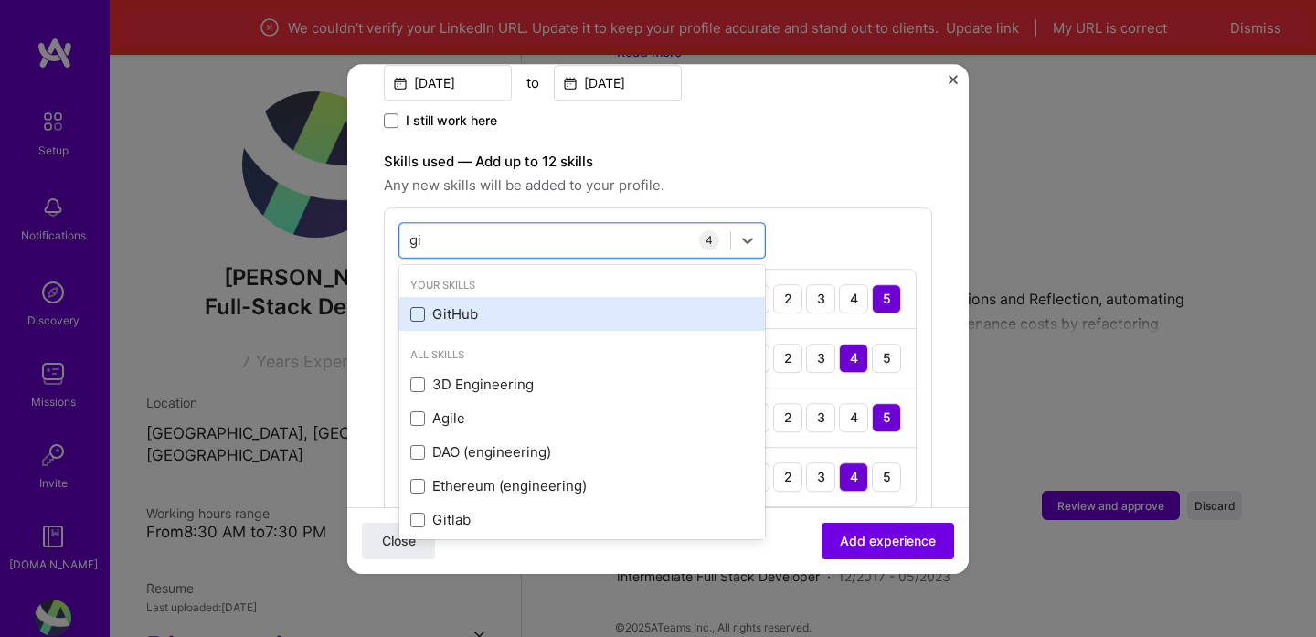
click at [422, 307] on span at bounding box center [417, 314] width 15 height 15
click at [0, 0] on input "checkbox" at bounding box center [0, 0] width 0 height 0
type input "g"
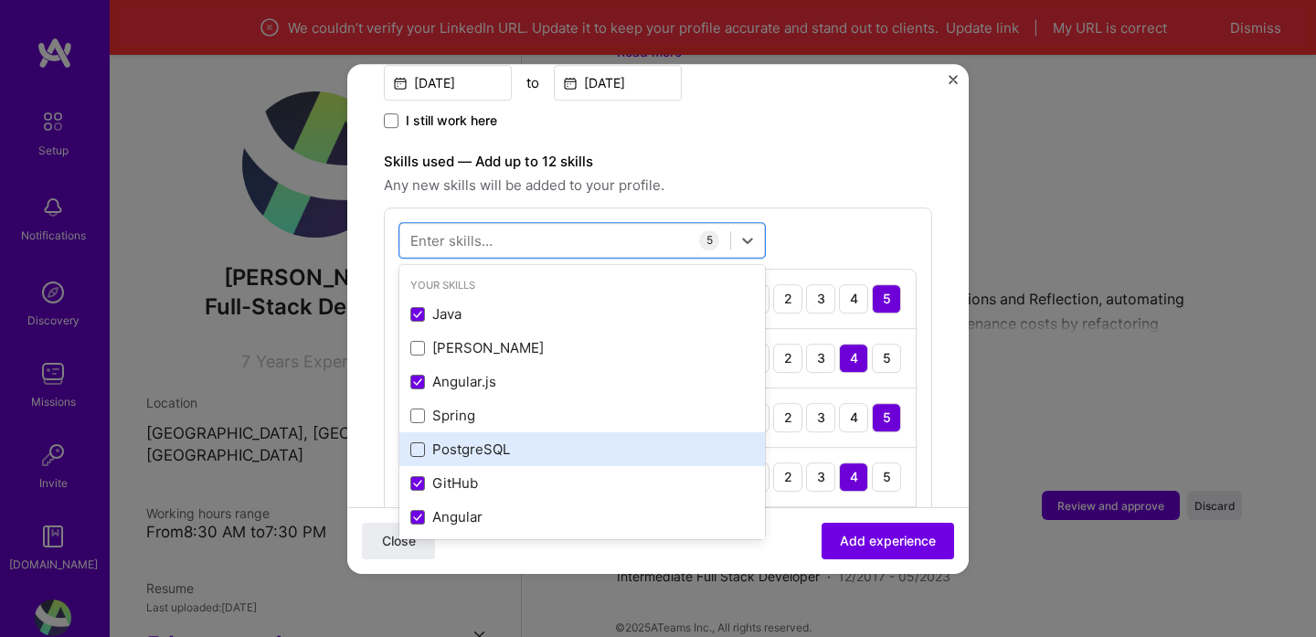
click at [418, 442] on span at bounding box center [417, 449] width 15 height 15
click at [0, 0] on input "checkbox" at bounding box center [0, 0] width 0 height 0
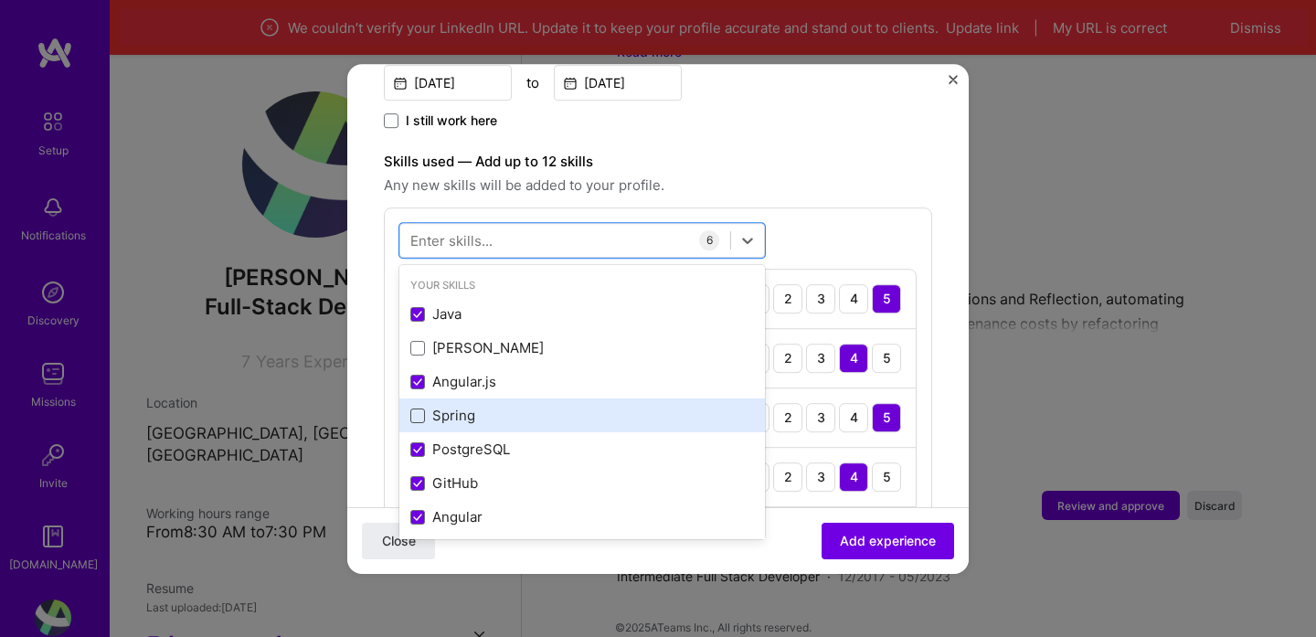
click at [416, 408] on span at bounding box center [417, 415] width 15 height 15
click at [0, 0] on input "checkbox" at bounding box center [0, 0] width 0 height 0
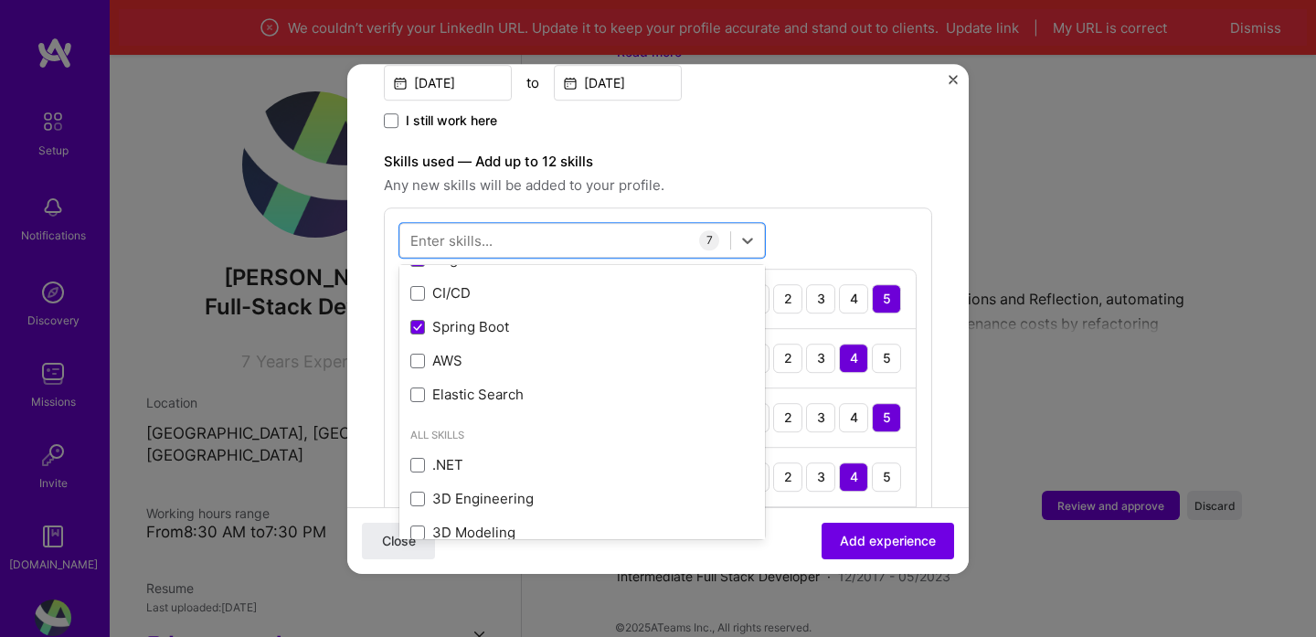
scroll to position [256, 0]
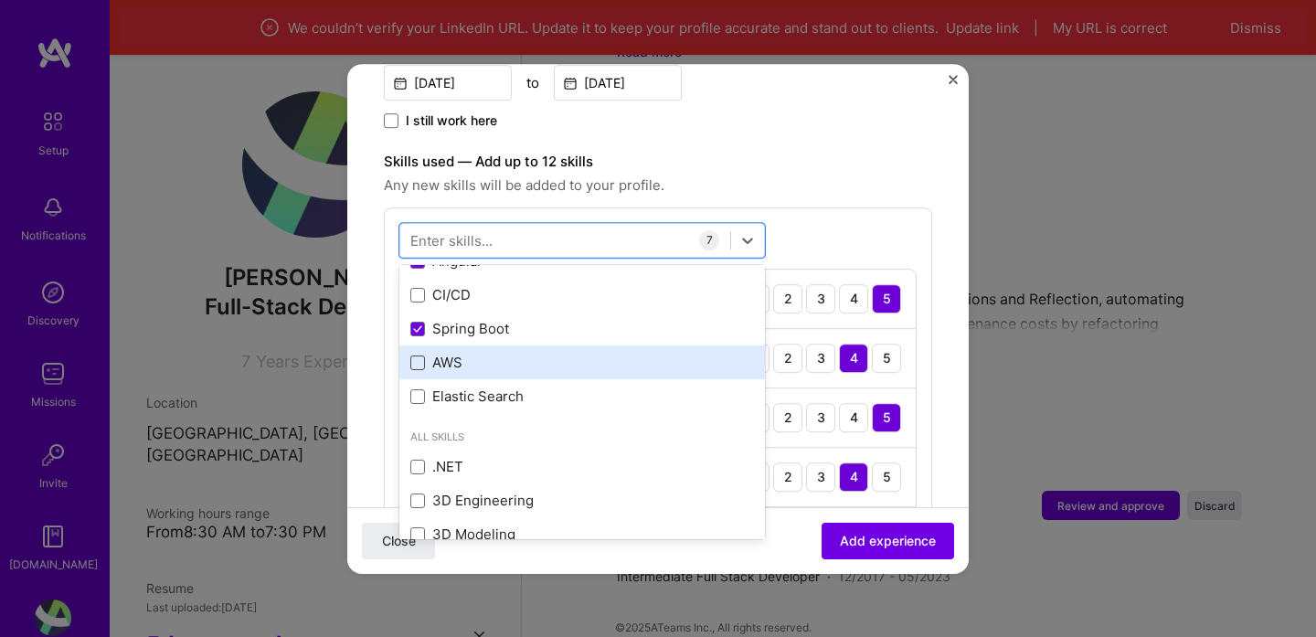
click at [420, 355] on span at bounding box center [417, 362] width 15 height 15
click at [0, 0] on input "checkbox" at bounding box center [0, 0] width 0 height 0
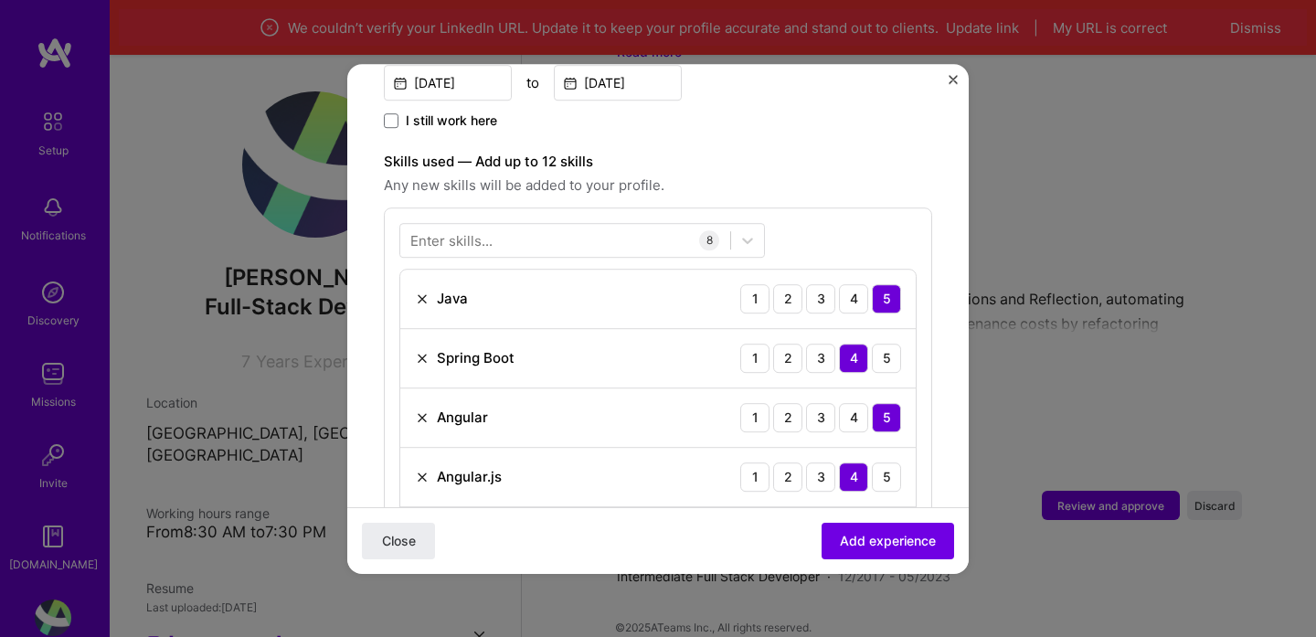
click at [856, 151] on label "Skills used — Add up to 12 skills" at bounding box center [658, 162] width 548 height 22
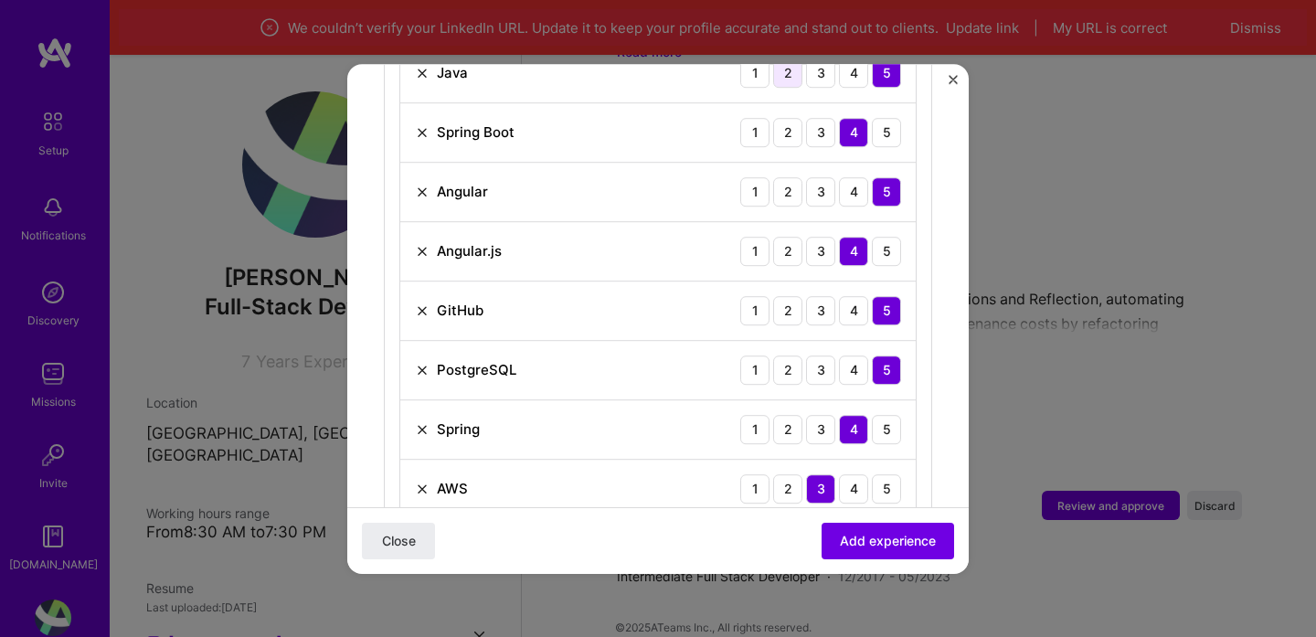
scroll to position [814, 0]
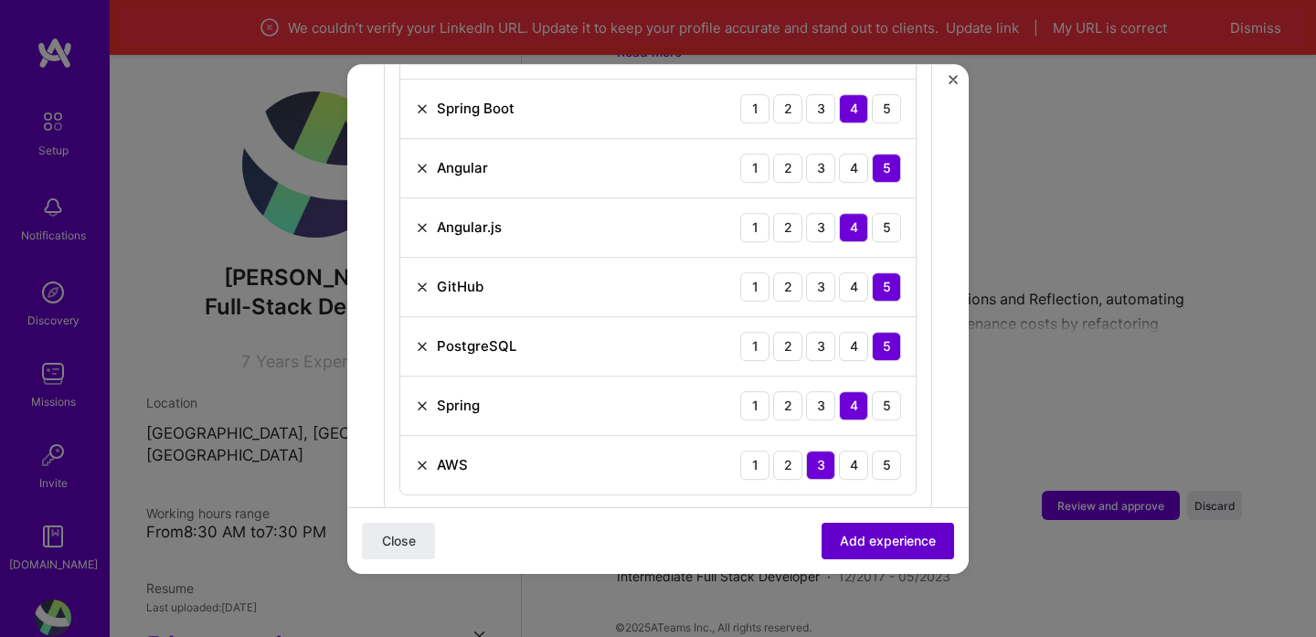
click at [902, 549] on span "Add experience" at bounding box center [888, 540] width 96 height 18
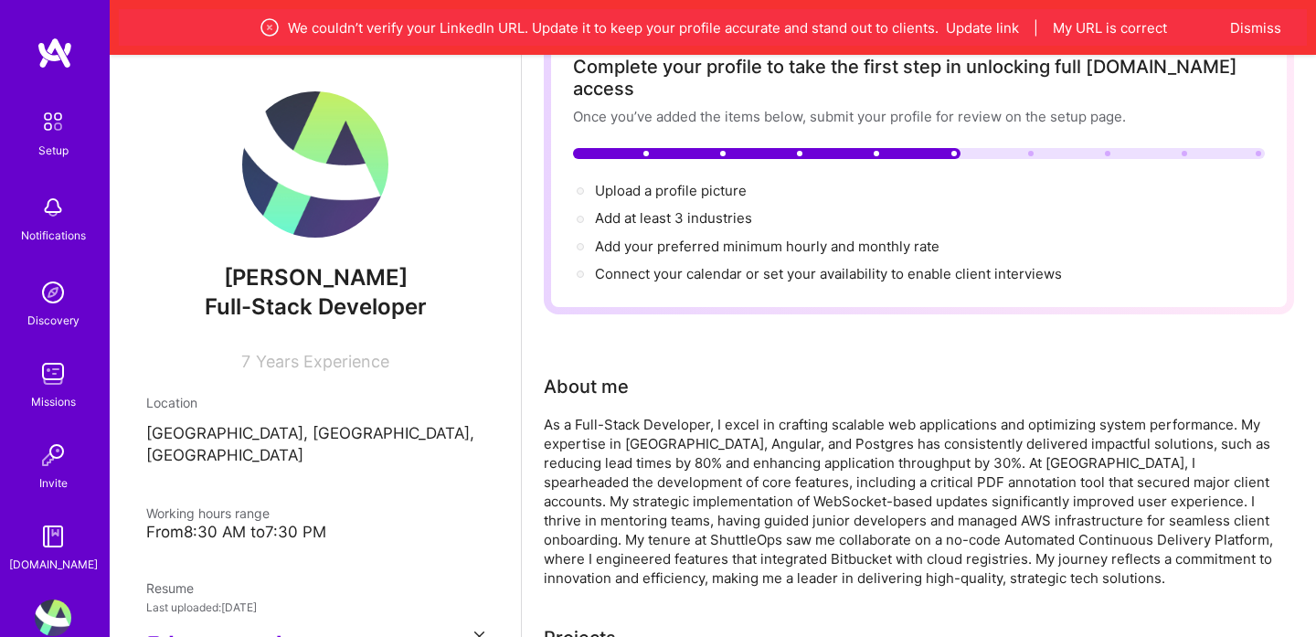
scroll to position [0, 0]
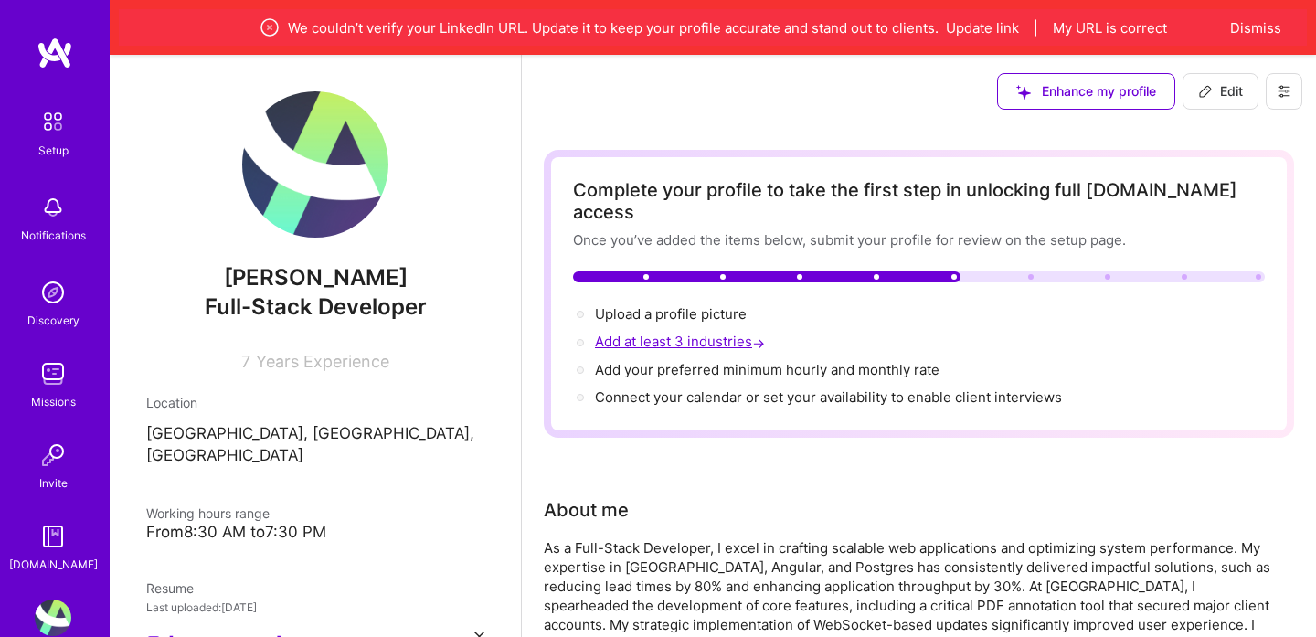
click at [712, 333] on span "Add at least 3 industries →" at bounding box center [682, 341] width 174 height 17
select select "US"
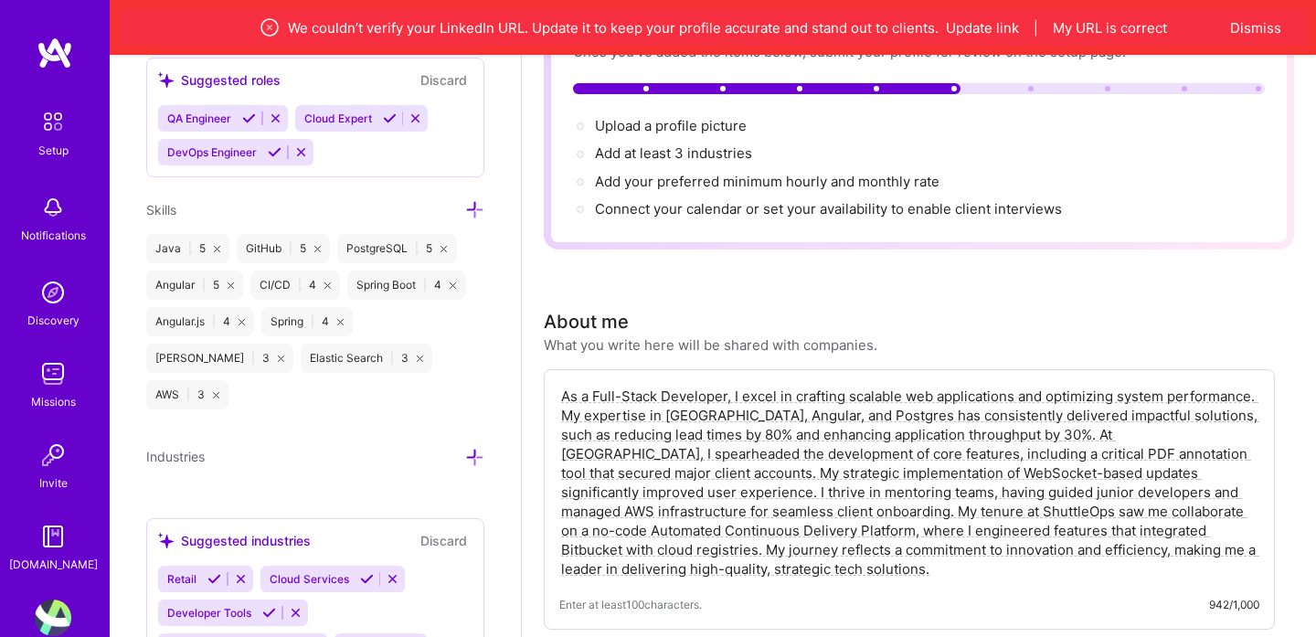
scroll to position [189, 0]
click at [361, 572] on icon at bounding box center [367, 579] width 14 height 14
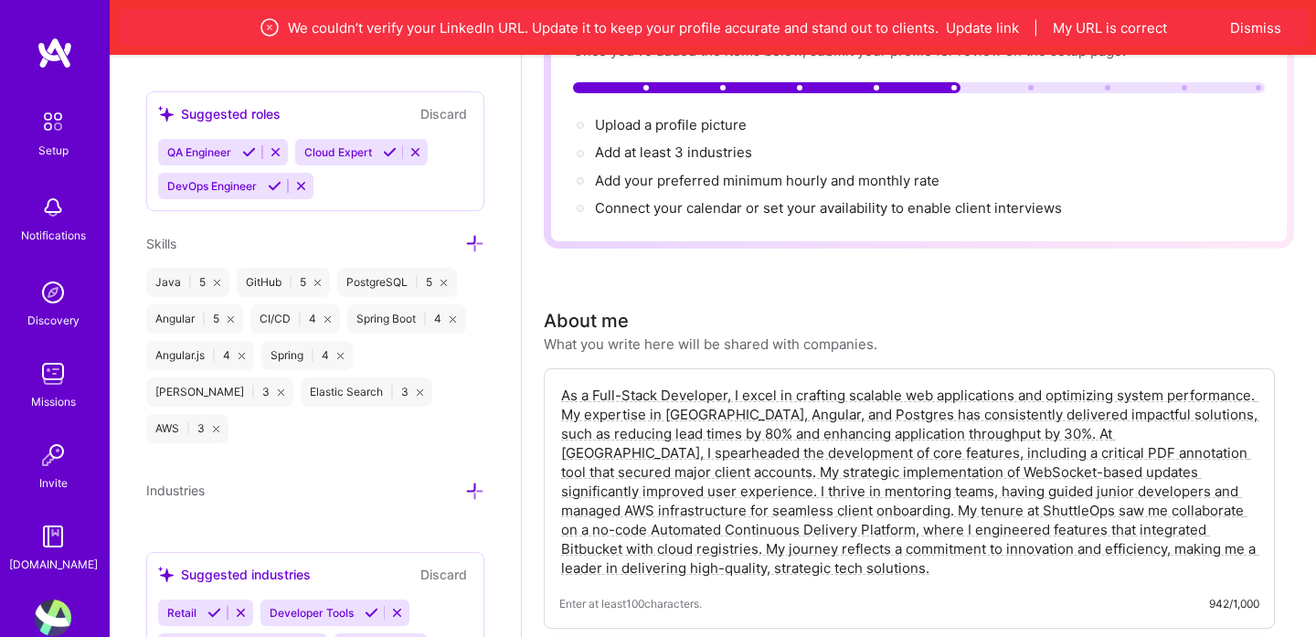
click at [386, 636] on icon at bounding box center [389, 647] width 14 height 14
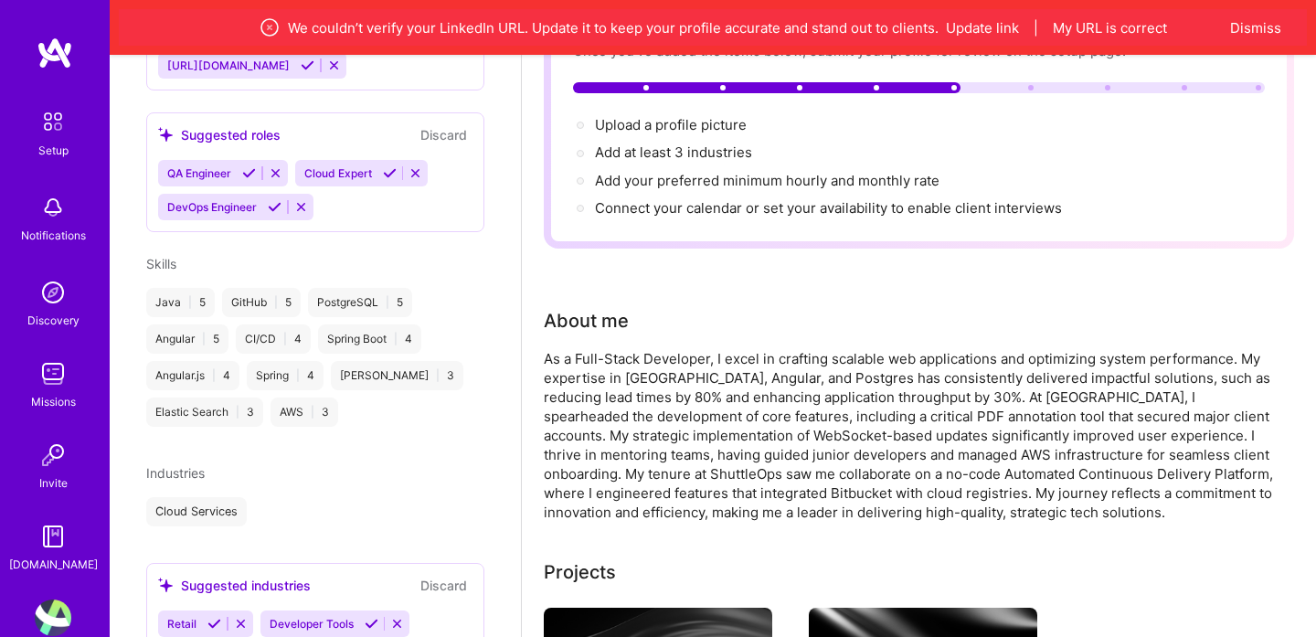
scroll to position [713, 0]
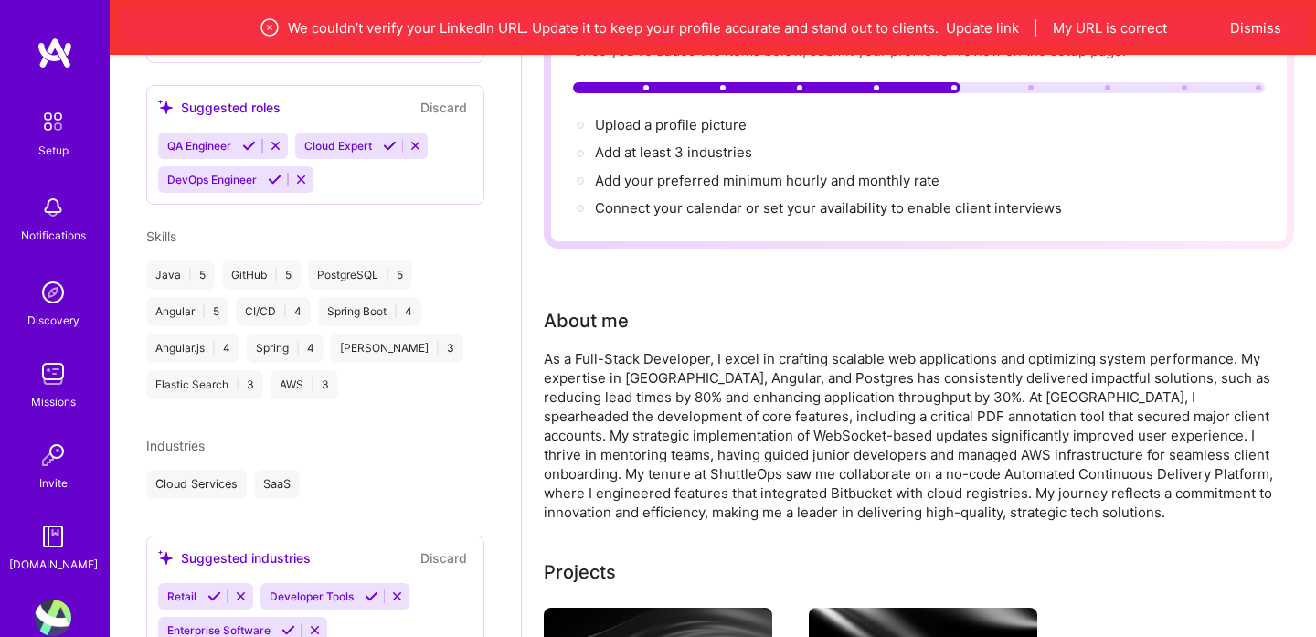
click at [289, 548] on div "Suggested industries" at bounding box center [234, 557] width 153 height 19
click at [352, 547] on div "Suggested industries Discard" at bounding box center [315, 557] width 314 height 21
click at [285, 623] on icon at bounding box center [288, 630] width 14 height 14
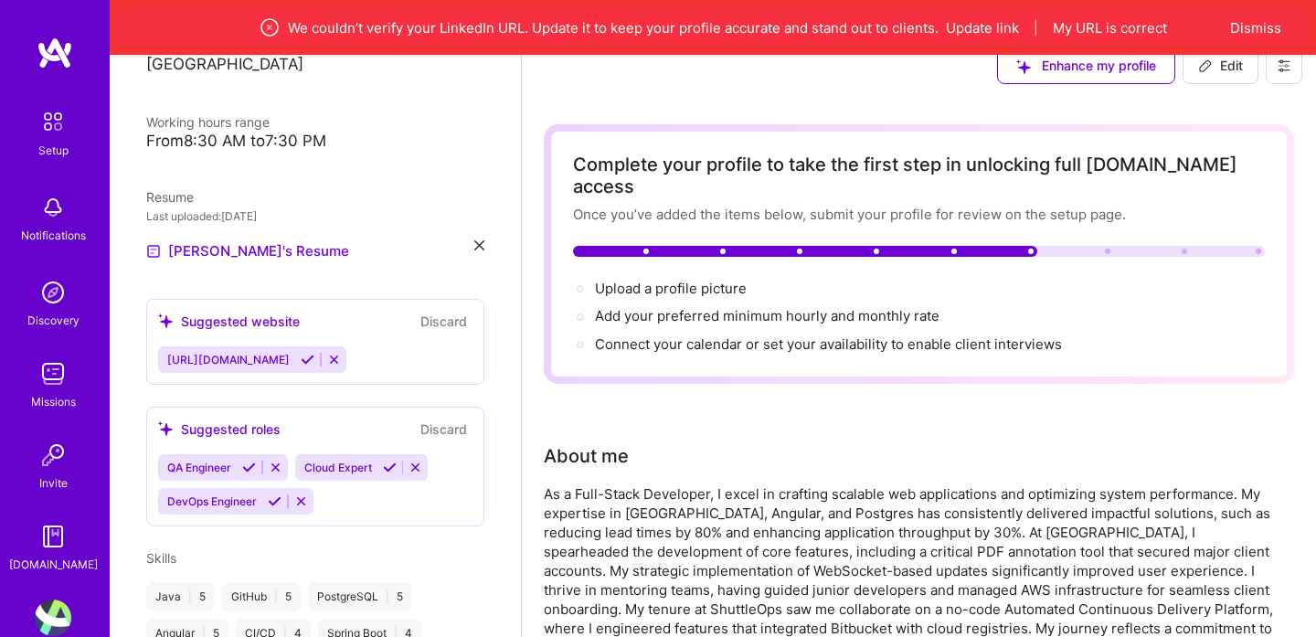
scroll to position [0, 0]
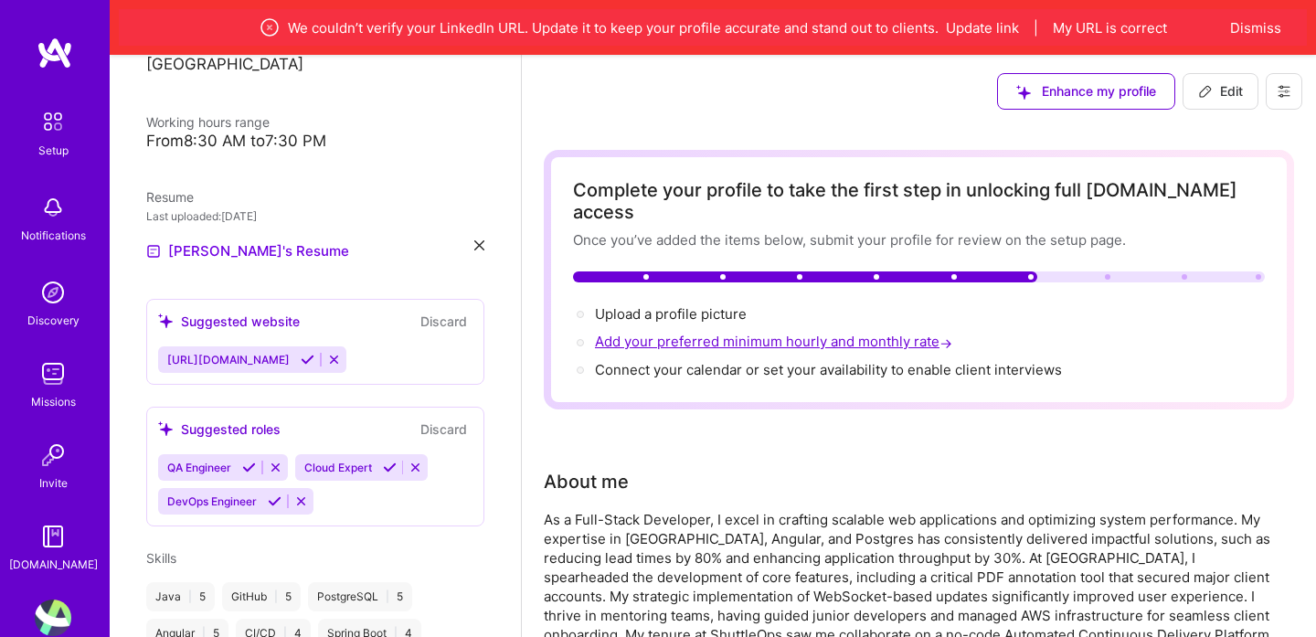
click at [693, 333] on span "Add your preferred minimum hourly and monthly rate →" at bounding box center [775, 341] width 361 height 17
select select "US"
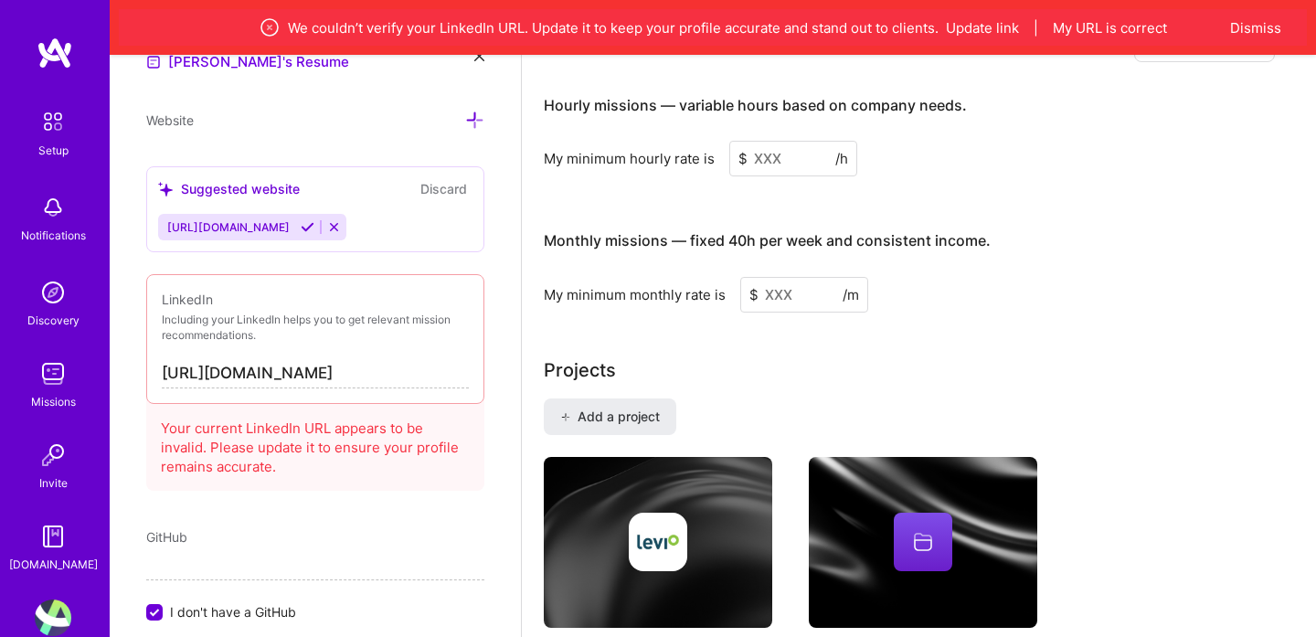
scroll to position [1216, 0]
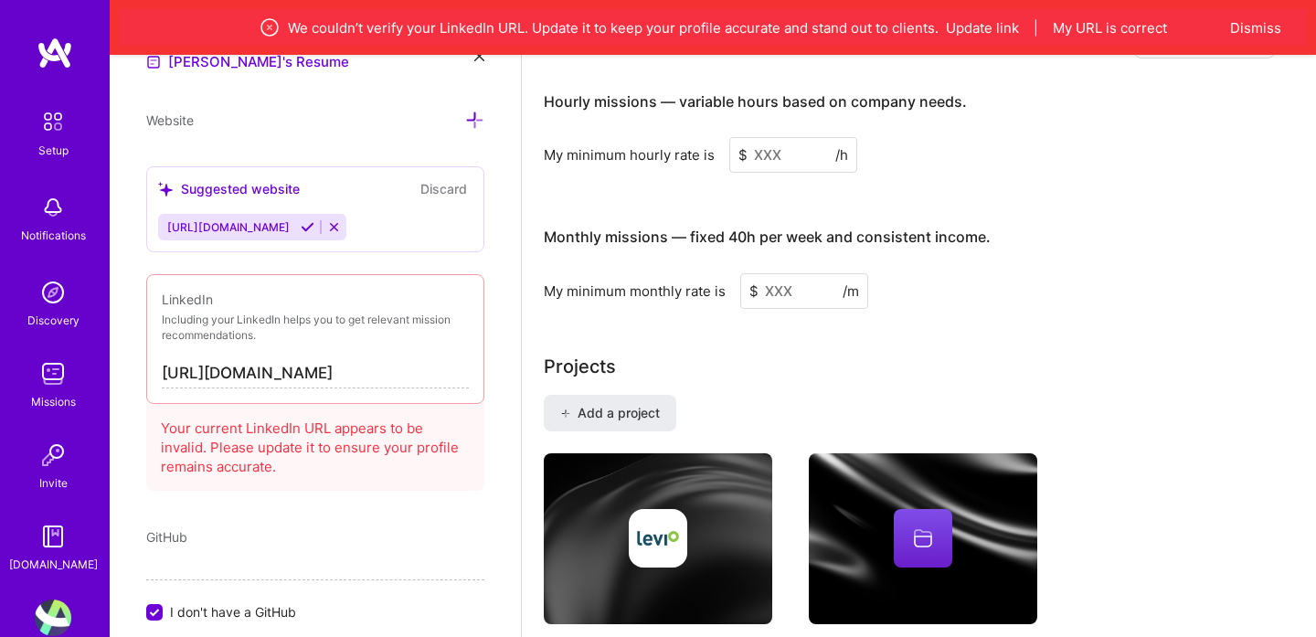
click at [428, 372] on input "[URL][DOMAIN_NAME]" at bounding box center [315, 373] width 307 height 29
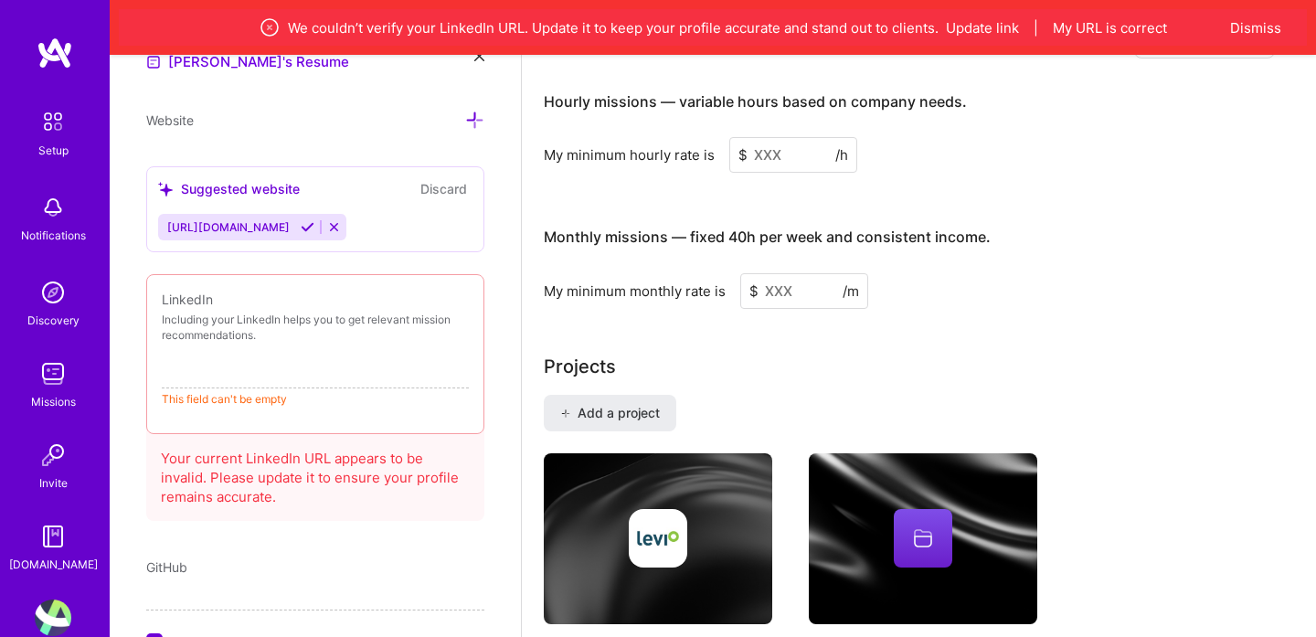
paste input "[URL][DOMAIN_NAME][PERSON_NAME]"
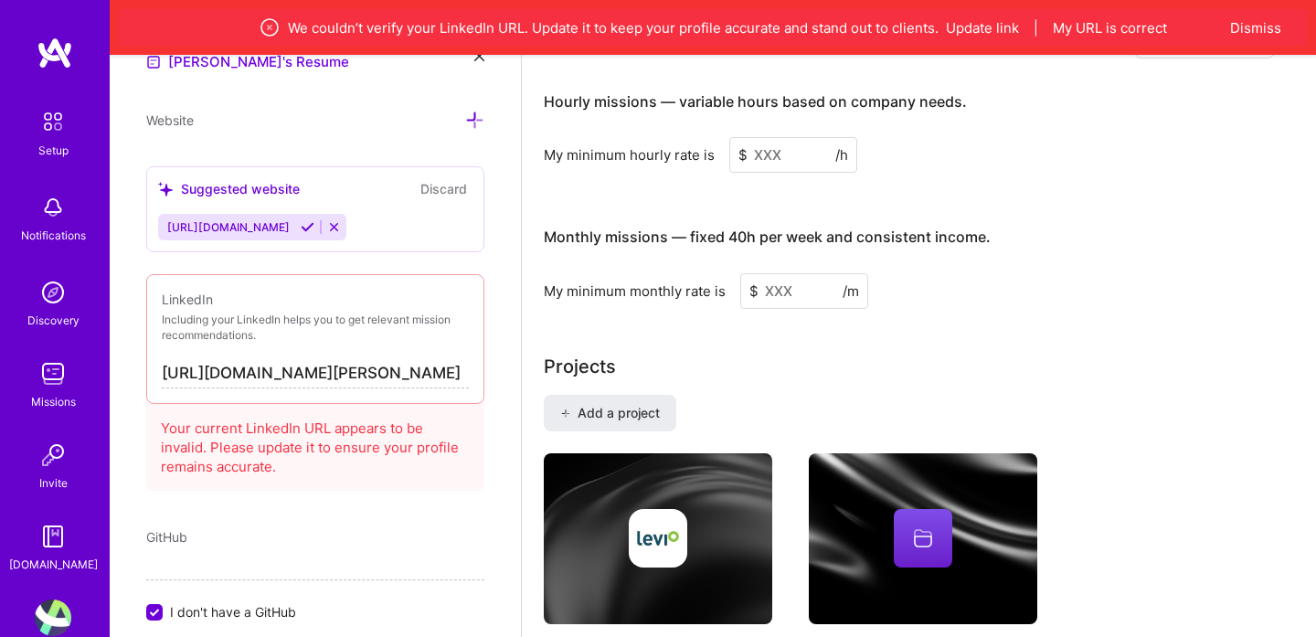
scroll to position [0, 72]
type input "[URL][DOMAIN_NAME][PERSON_NAME]"
click at [390, 538] on div "GitHub" at bounding box center [315, 536] width 338 height 19
drag, startPoint x: 357, startPoint y: 383, endPoint x: 464, endPoint y: 386, distance: 106.9
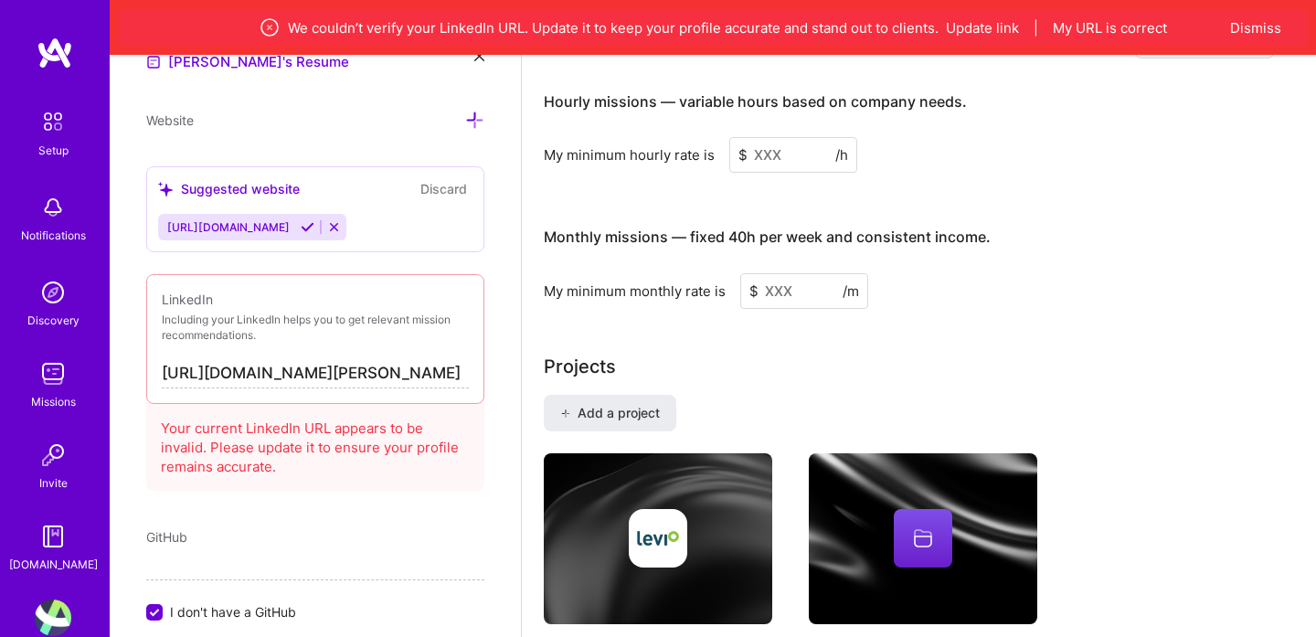
click at [464, 386] on input "[URL][DOMAIN_NAME][PERSON_NAME]" at bounding box center [315, 373] width 307 height 29
click at [143, 420] on div "Add photo [PERSON_NAME] Full-Stack Developer 7 Years Experience Location This i…" at bounding box center [315, 373] width 411 height 637
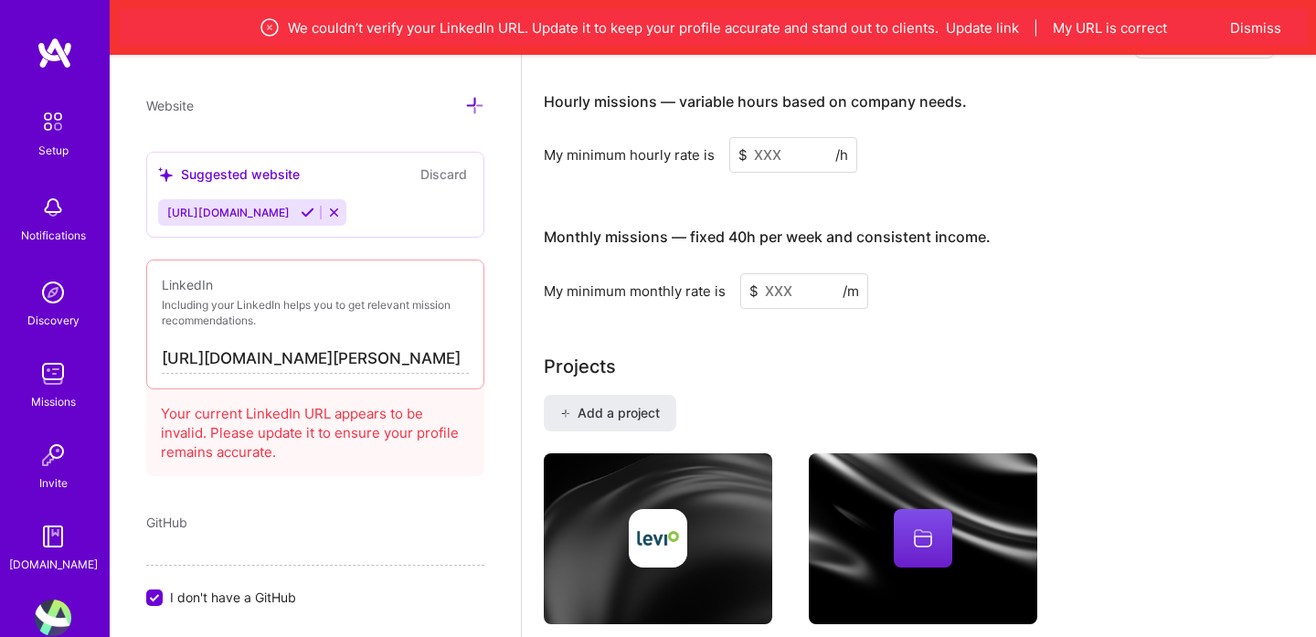
click at [207, 591] on span "I don't have a GitHub" at bounding box center [233, 597] width 126 height 19
click at [164, 591] on input "I don't have a GitHub" at bounding box center [156, 598] width 16 height 16
paste input "[URL][DOMAIN_NAME]"
type input "[URL][DOMAIN_NAME]"
click at [239, 490] on div "Add photo [PERSON_NAME] Full-Stack Developer 7 Years Experience Location This i…" at bounding box center [315, 373] width 411 height 637
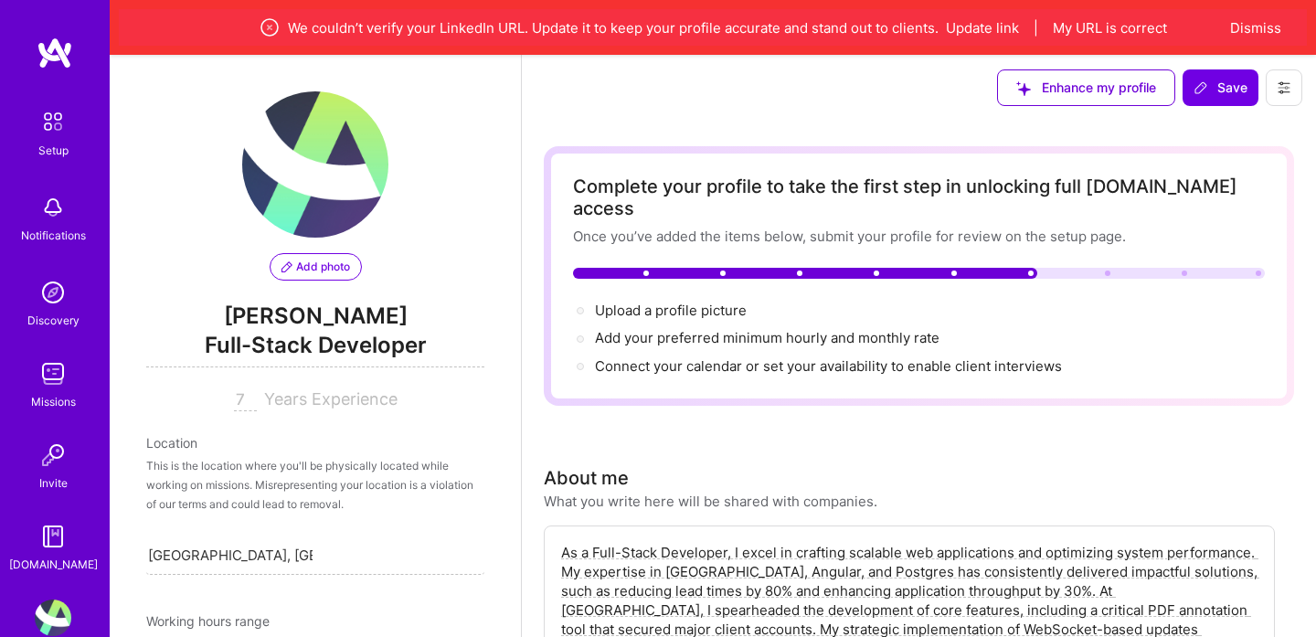
scroll to position [0, 0]
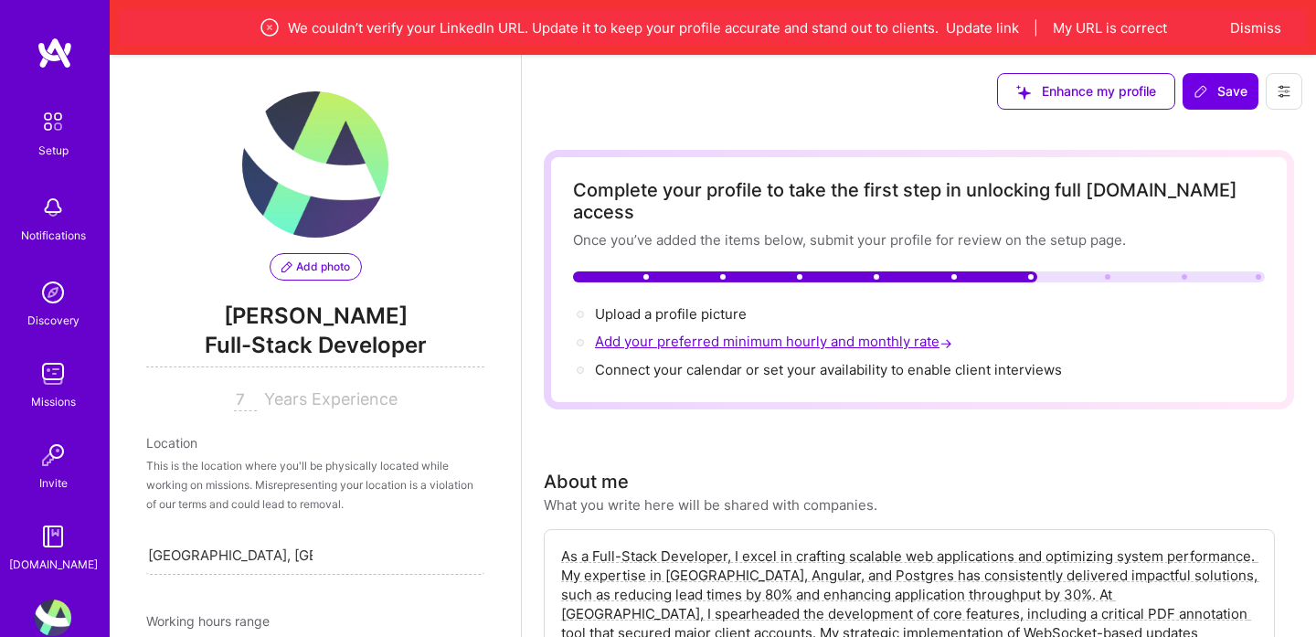
click at [707, 333] on span "Add your preferred minimum hourly and monthly rate →" at bounding box center [775, 341] width 361 height 17
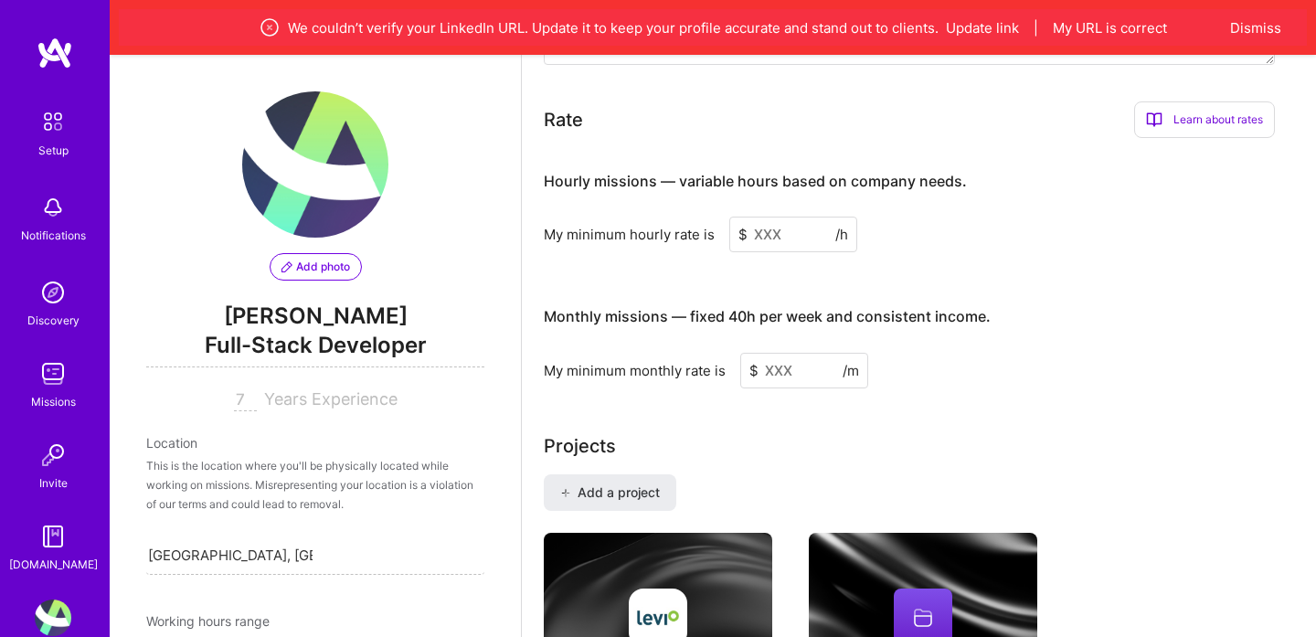
scroll to position [1135, 0]
click at [816, 355] on input at bounding box center [804, 373] width 128 height 36
click at [793, 221] on input at bounding box center [793, 236] width 128 height 36
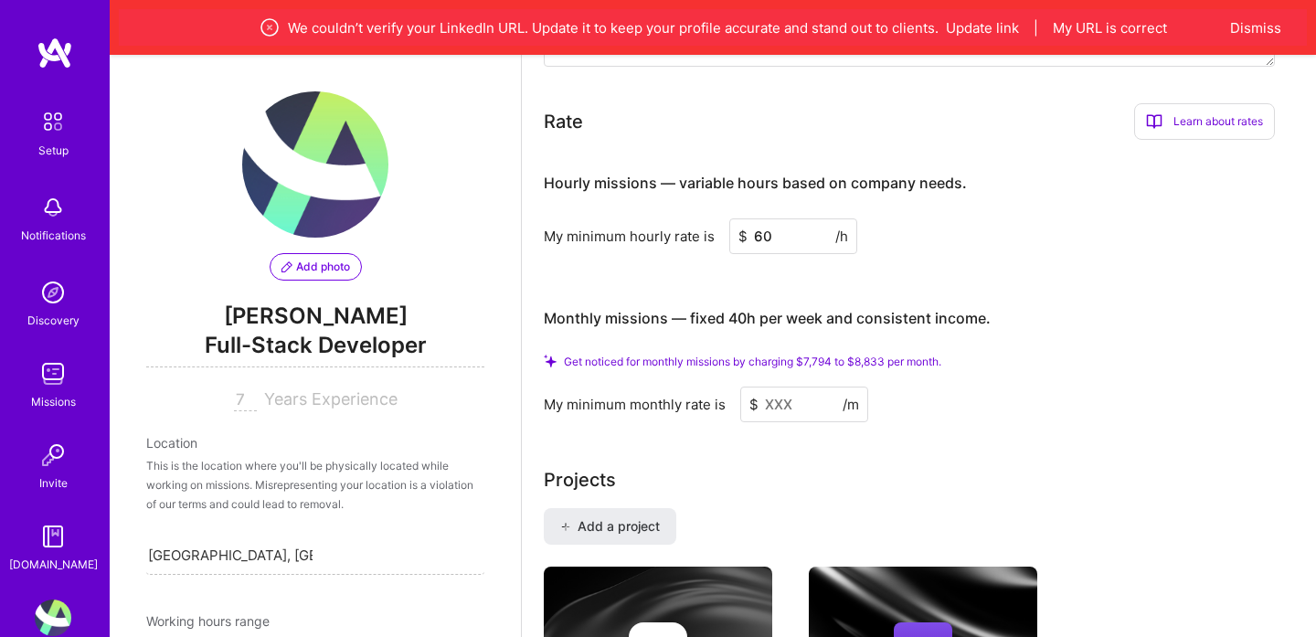
type input "60"
click at [1124, 291] on h3 "Monthly missions — fixed 40h per week and consistent income." at bounding box center [909, 319] width 731 height 57
click at [799, 387] on input at bounding box center [804, 405] width 128 height 36
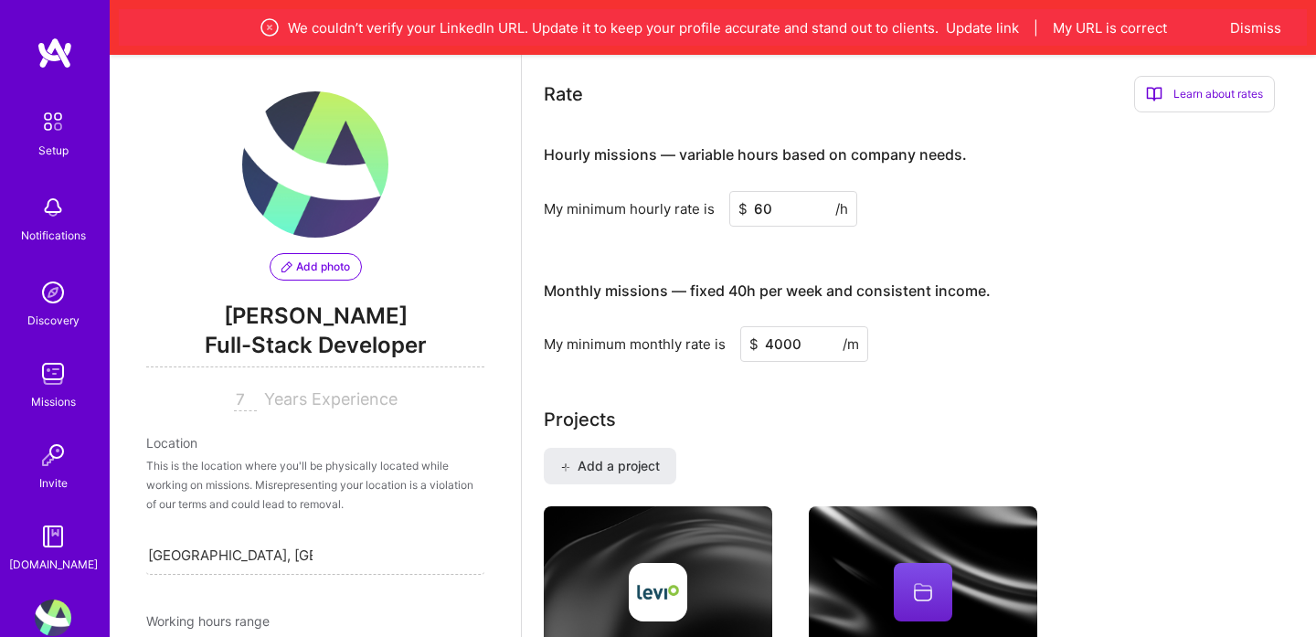
type input "4000"
click at [1174, 269] on h3 "Monthly missions — fixed 40h per week and consistent income." at bounding box center [909, 291] width 731 height 57
click at [760, 191] on input "60" at bounding box center [793, 209] width 128 height 36
type input "80"
click at [1097, 263] on h3 "Monthly missions — fixed 40h per week and consistent income." at bounding box center [909, 291] width 731 height 57
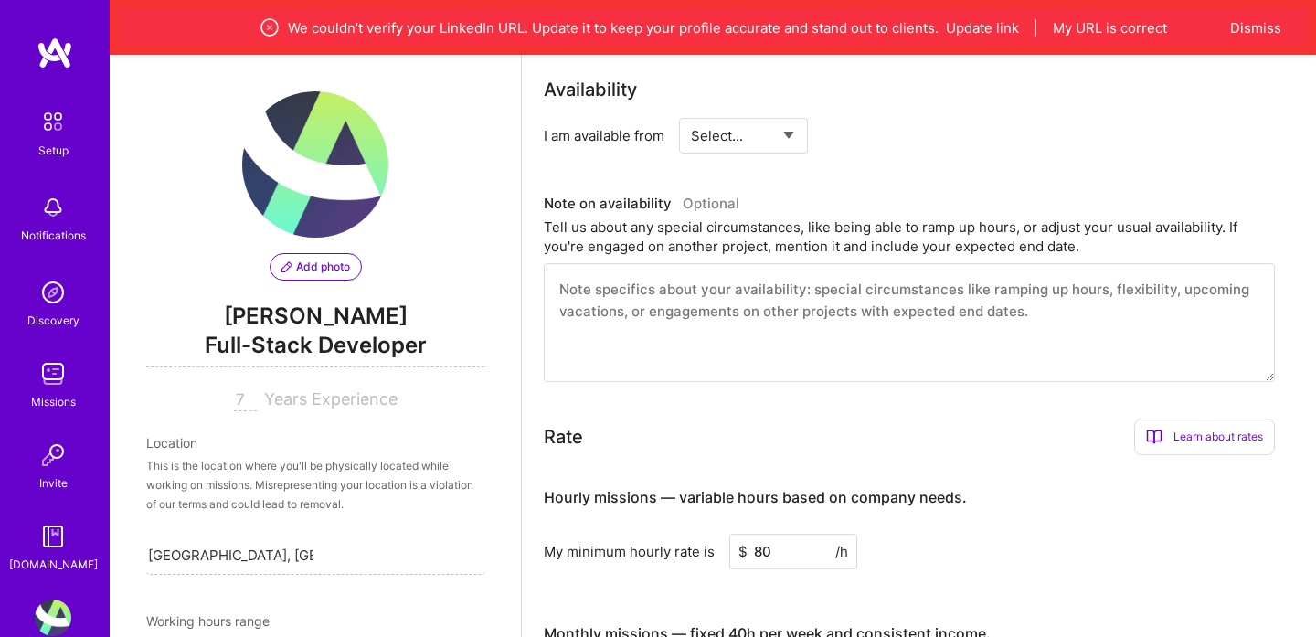
scroll to position [0, 0]
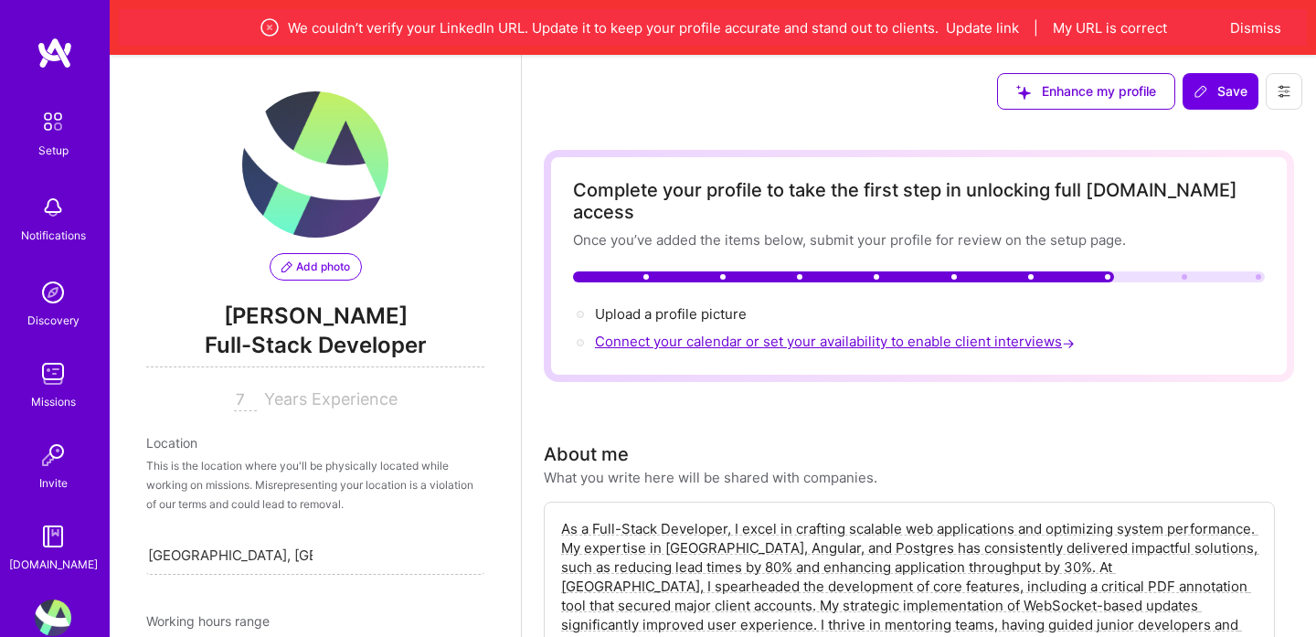
click at [677, 333] on span "Connect your calendar or set your availability to enable client interviews →" at bounding box center [836, 341] width 483 height 17
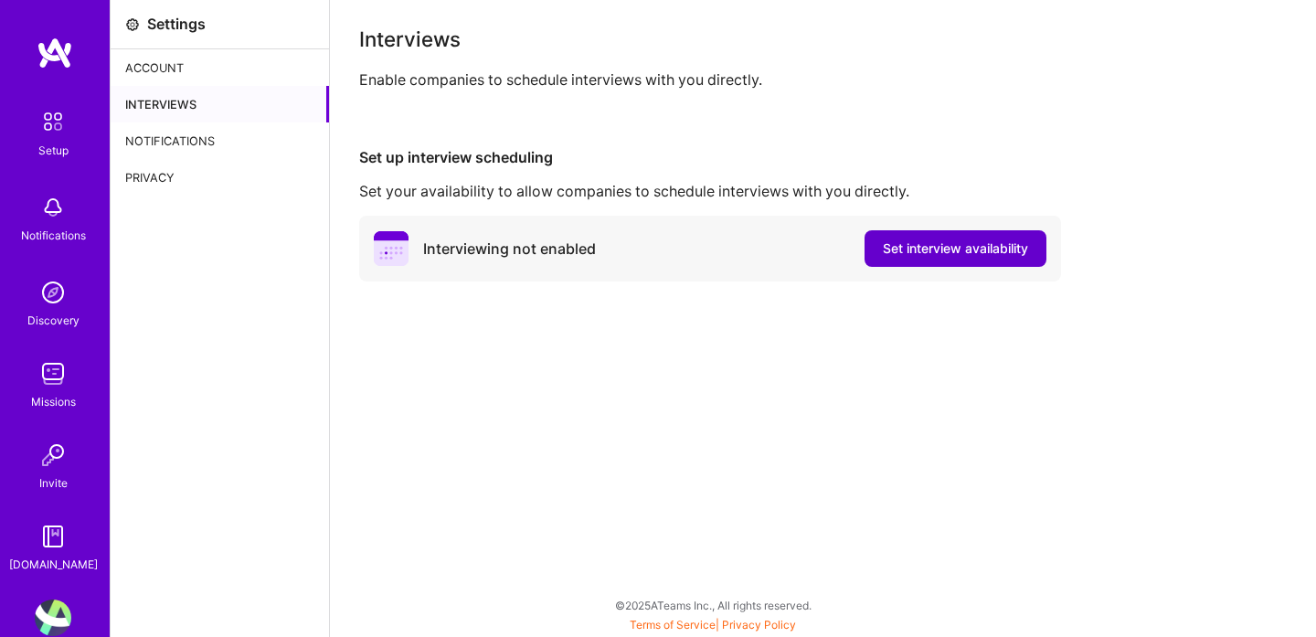
click at [884, 254] on span "Set interview availability" at bounding box center [955, 248] width 145 height 18
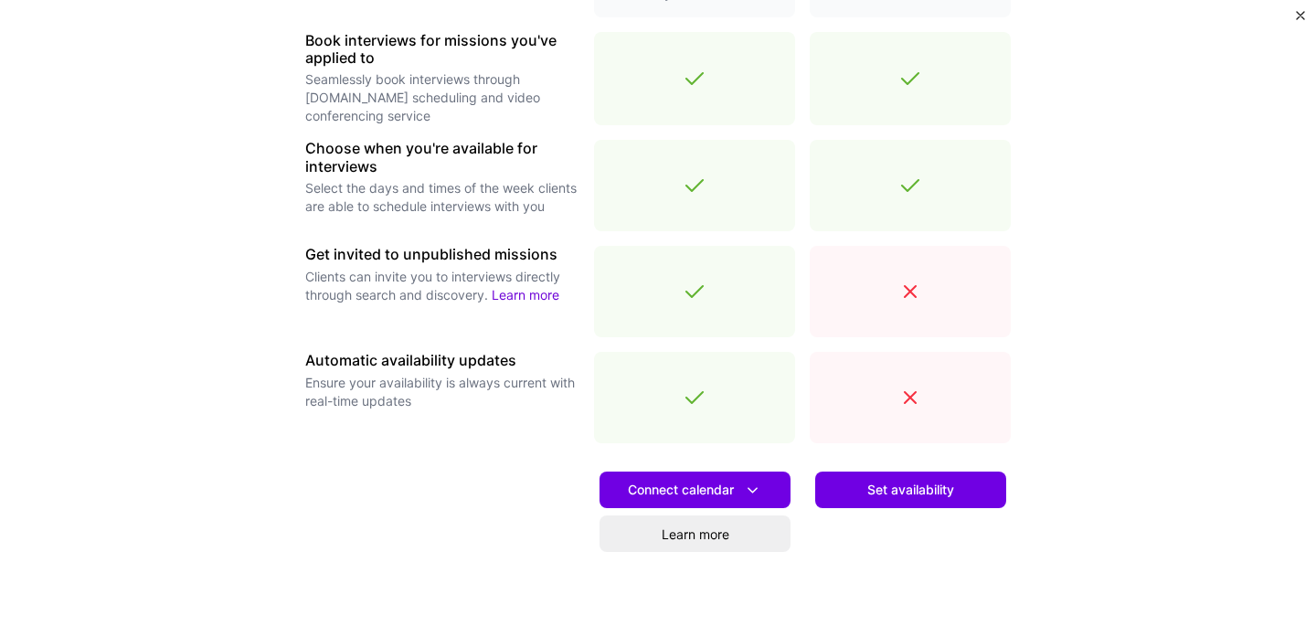
scroll to position [561, 0]
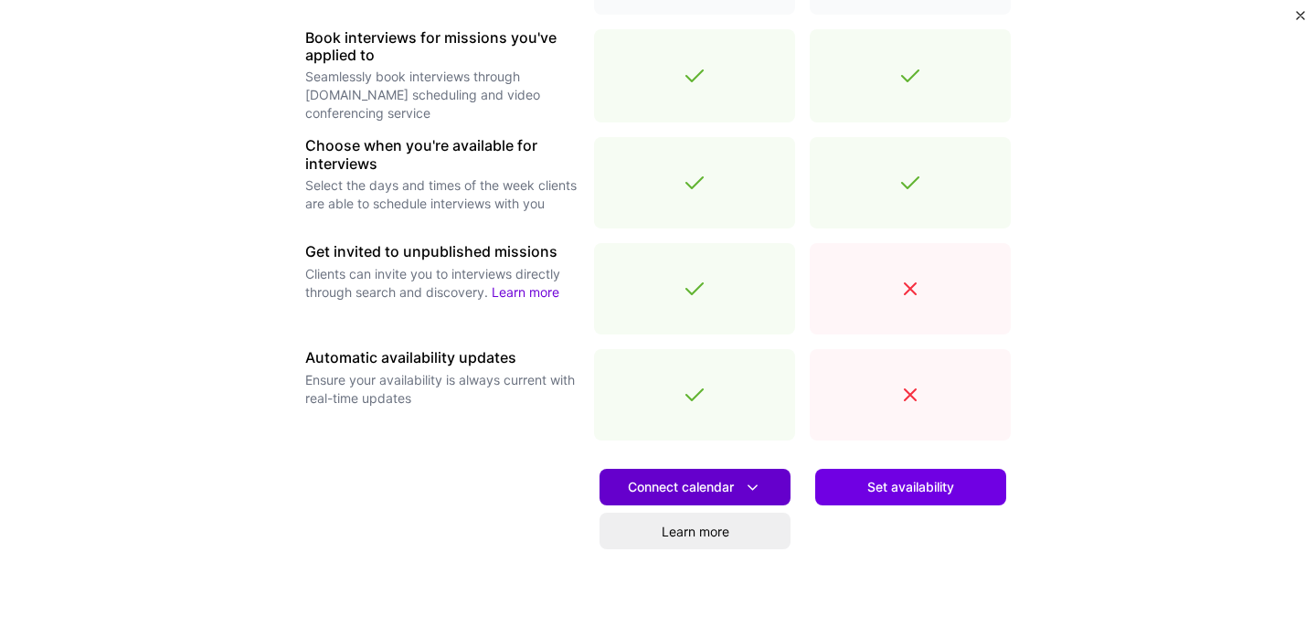
click at [767, 485] on button "Connect calendar" at bounding box center [694, 487] width 191 height 37
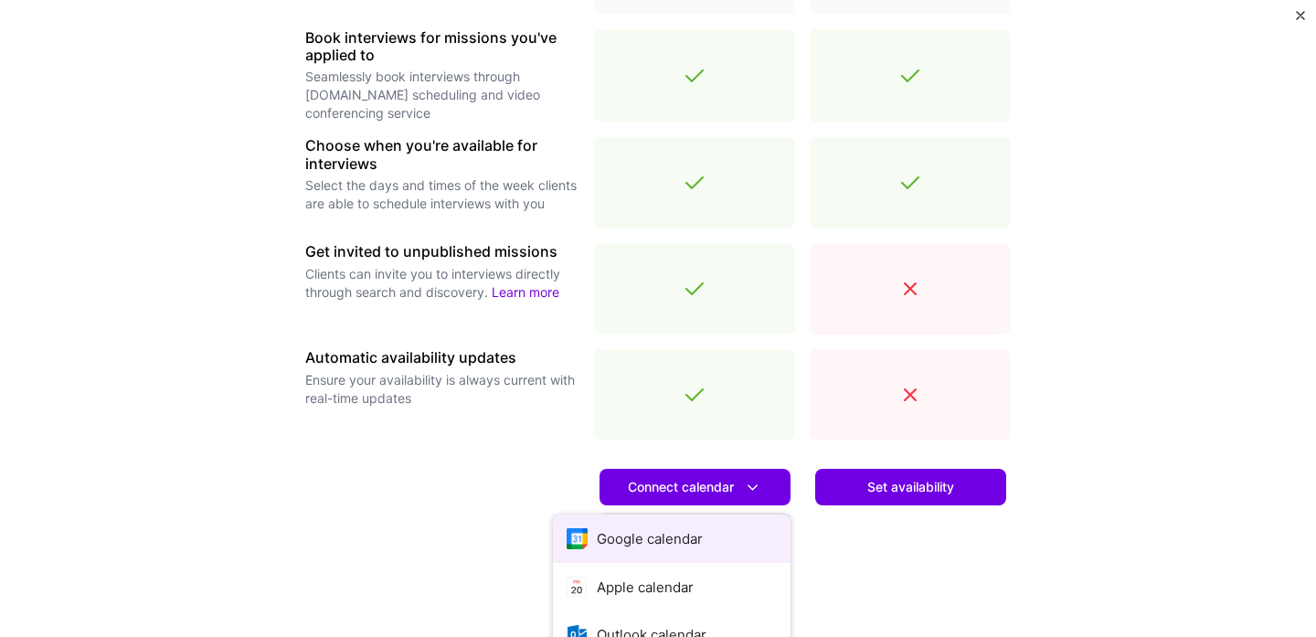
scroll to position [643, 0]
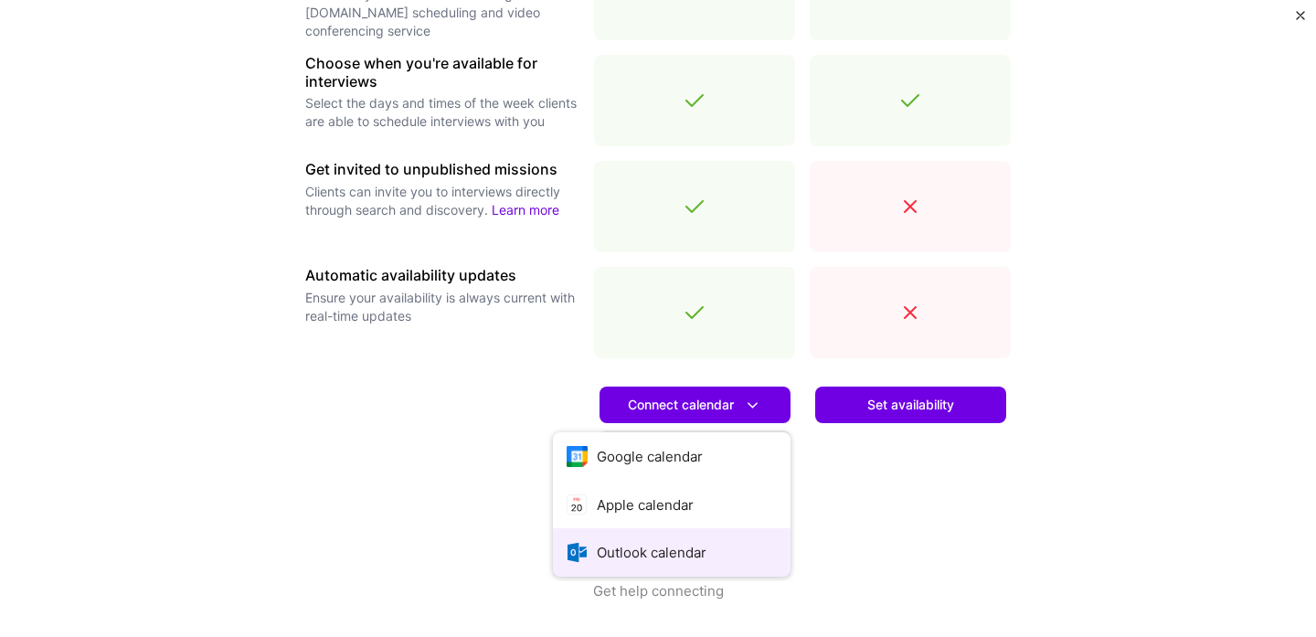
click at [675, 557] on button "Outlook calendar" at bounding box center [672, 552] width 238 height 48
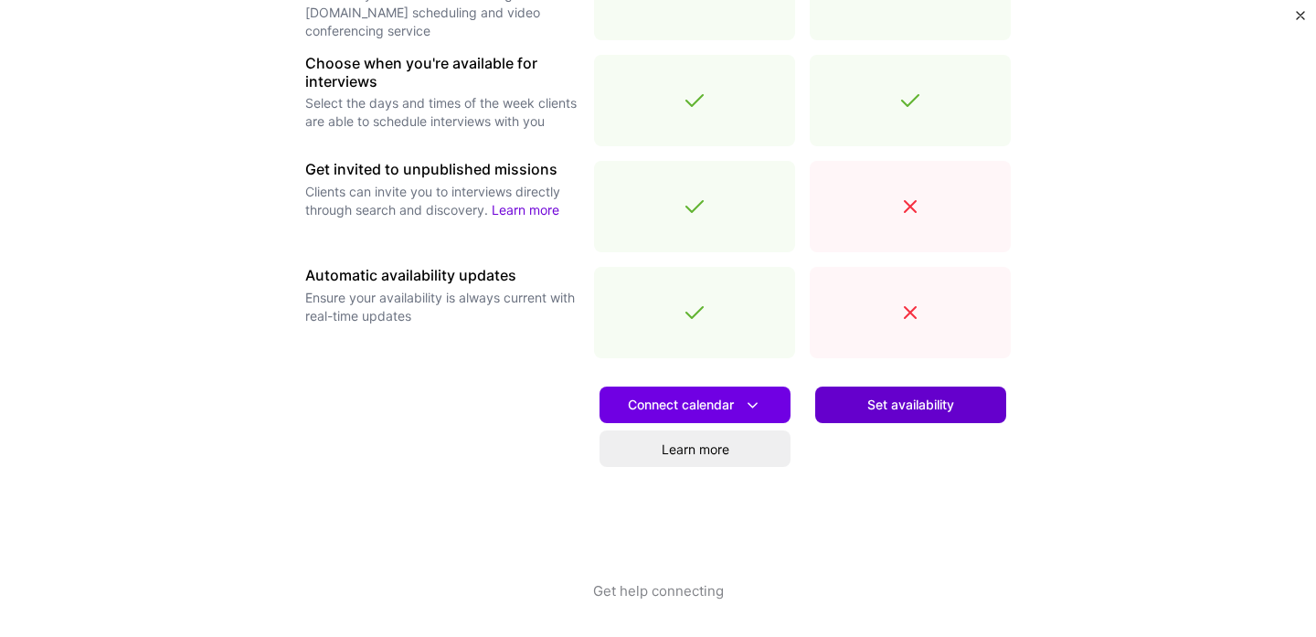
click at [938, 390] on button "Set availability" at bounding box center [910, 405] width 191 height 37
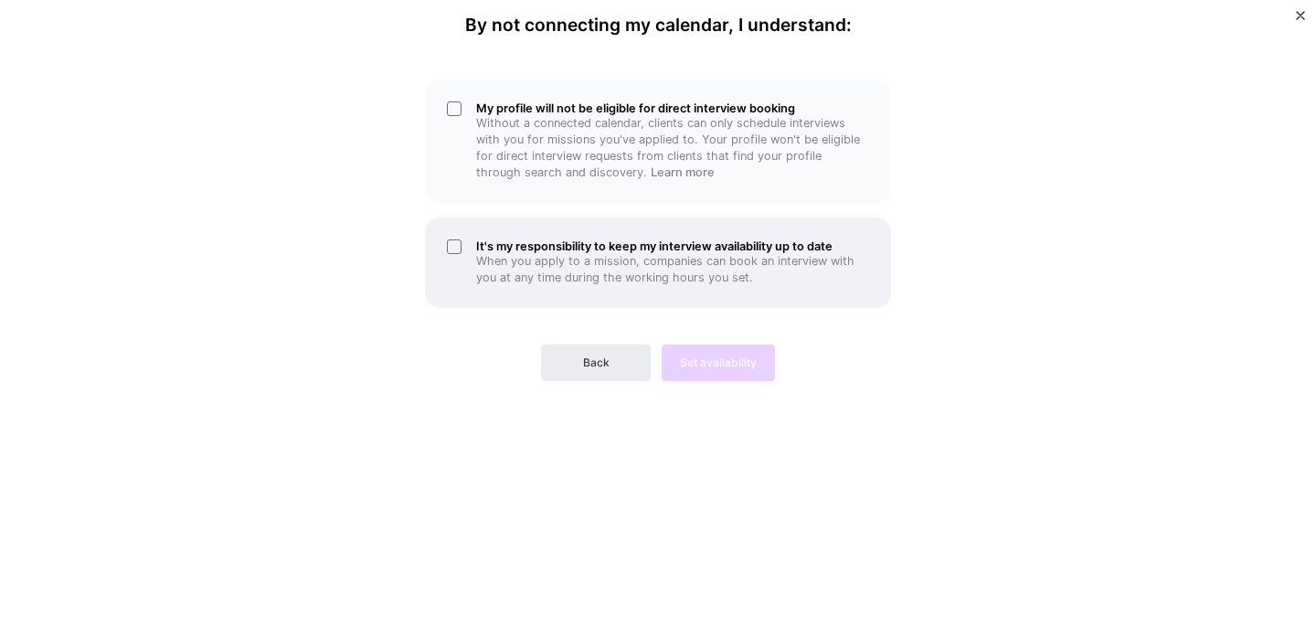
click at [457, 251] on div "It's my responsibility to keep my interview availability up to date When you ap…" at bounding box center [658, 262] width 466 height 90
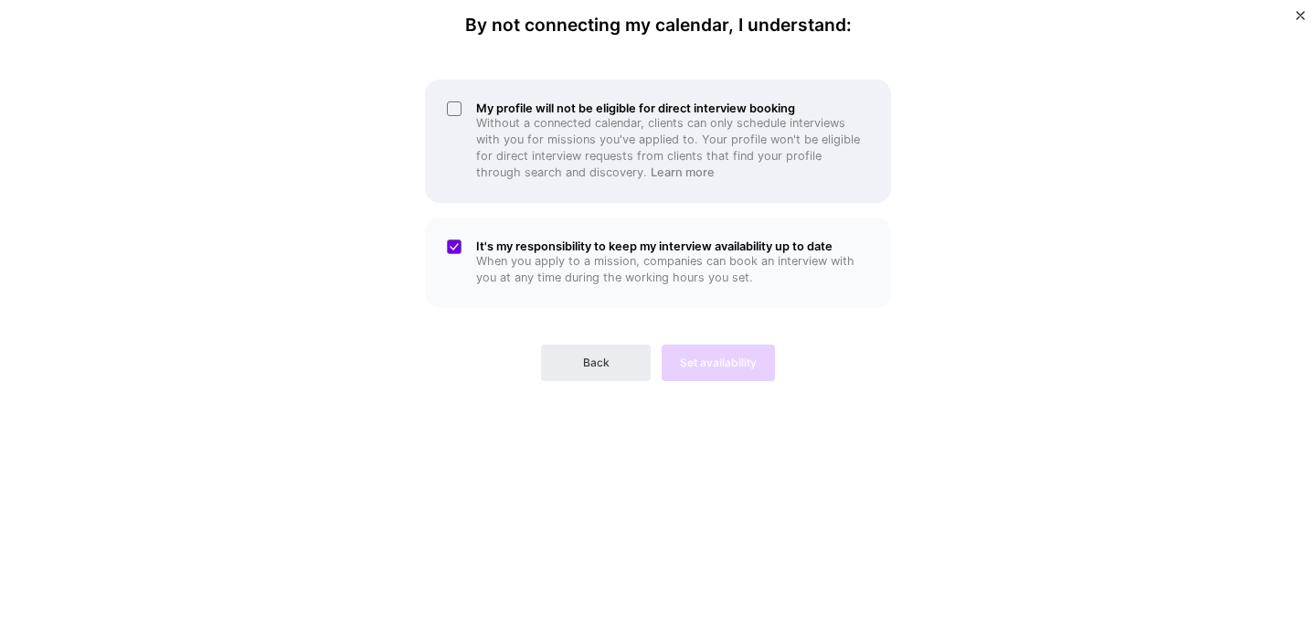
click at [451, 105] on div "My profile will not be eligible for direct interview booking Without a connecte…" at bounding box center [658, 140] width 466 height 123
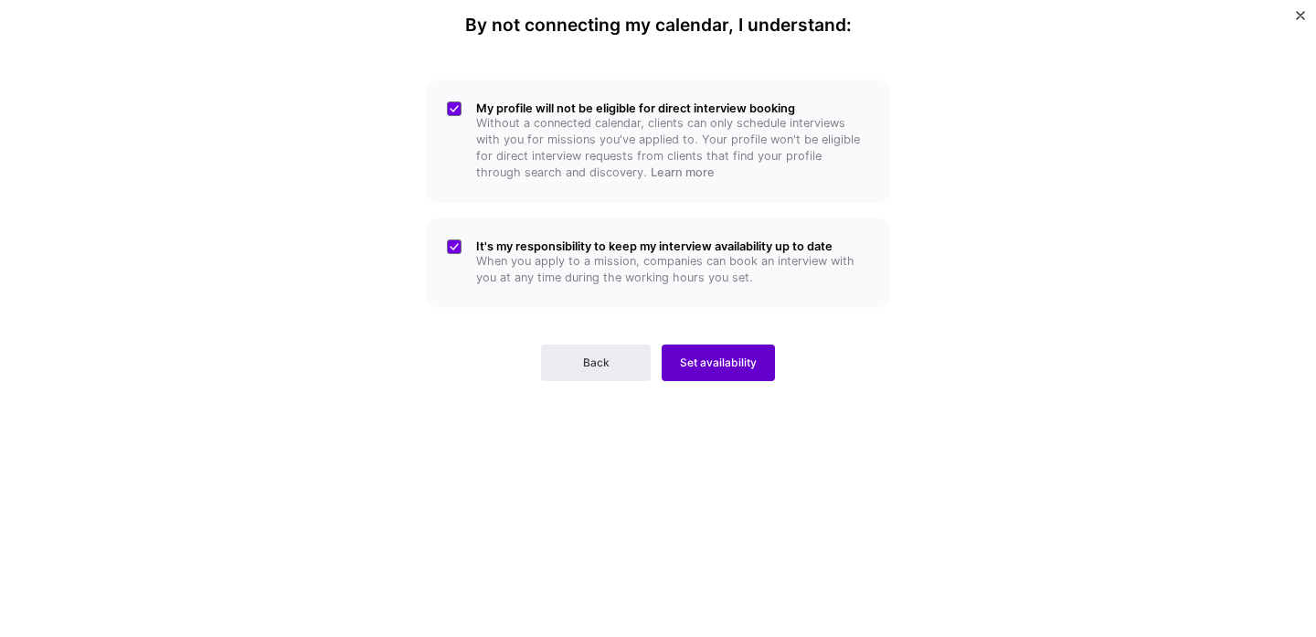
click at [745, 377] on button "Set availability" at bounding box center [718, 362] width 113 height 37
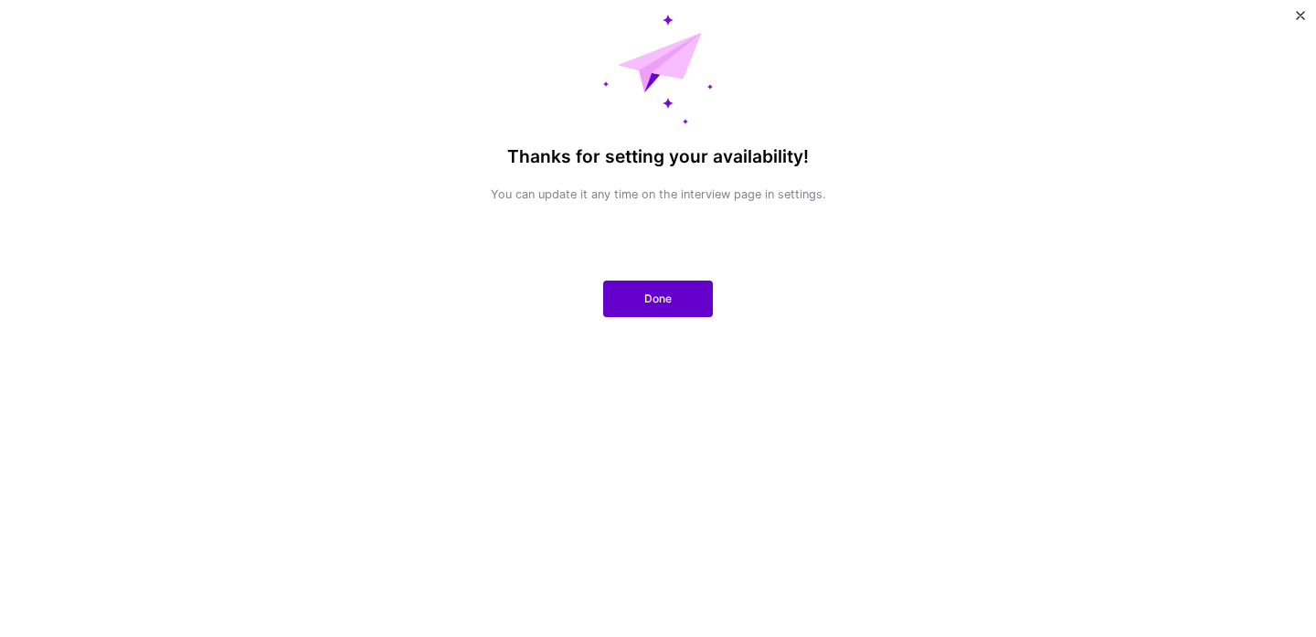
click at [663, 292] on span "Done" at bounding box center [657, 299] width 27 height 16
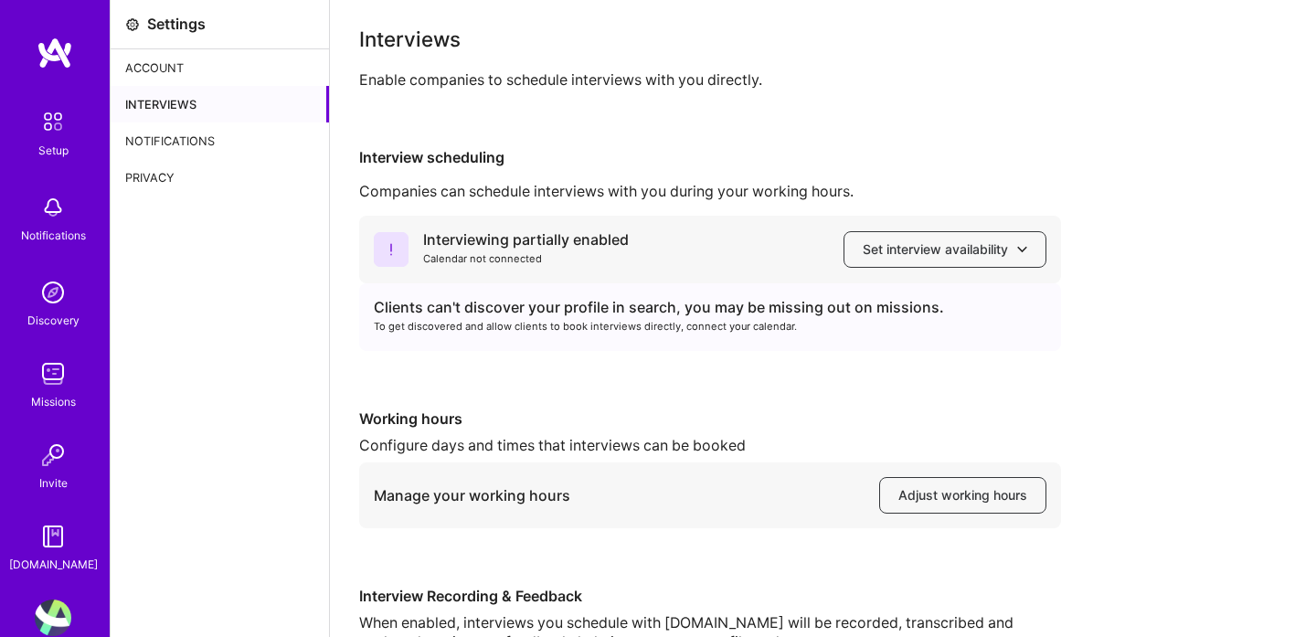
scroll to position [21, 0]
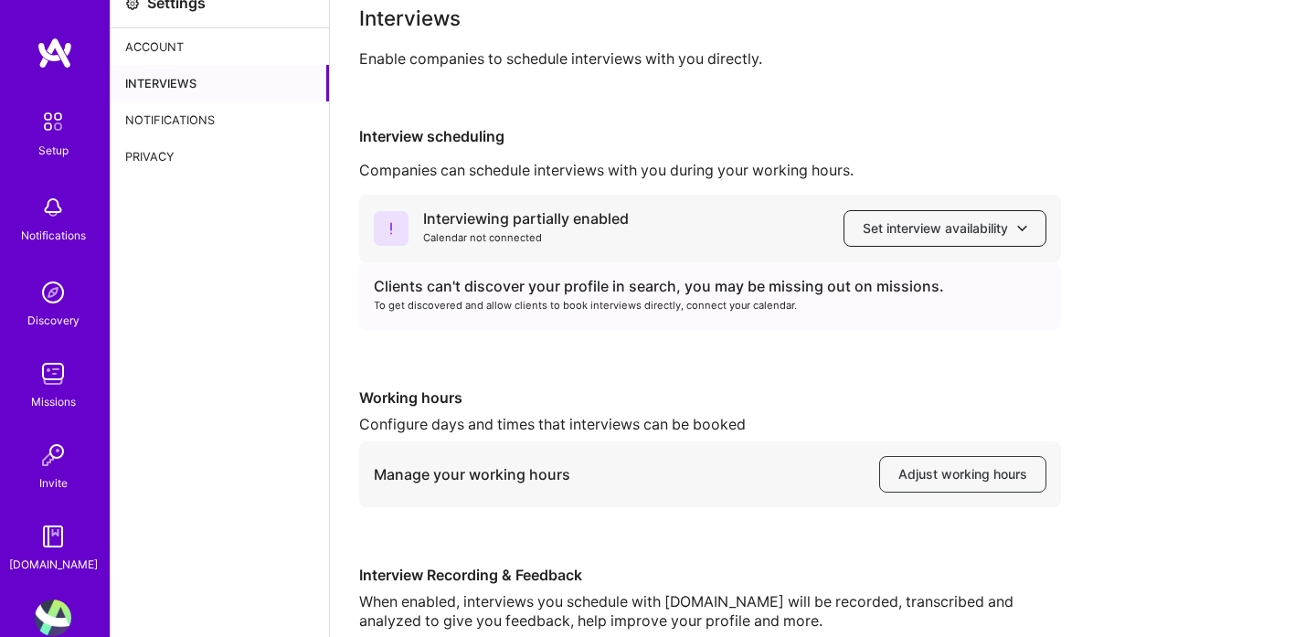
click at [1003, 238] on button "Set interview availability" at bounding box center [944, 228] width 203 height 37
click at [1118, 297] on div "Interviewing partially enabled Calendar not connected Set interview availabilit…" at bounding box center [822, 442] width 927 height 494
click at [1004, 477] on span "Adjust working hours" at bounding box center [962, 474] width 129 height 18
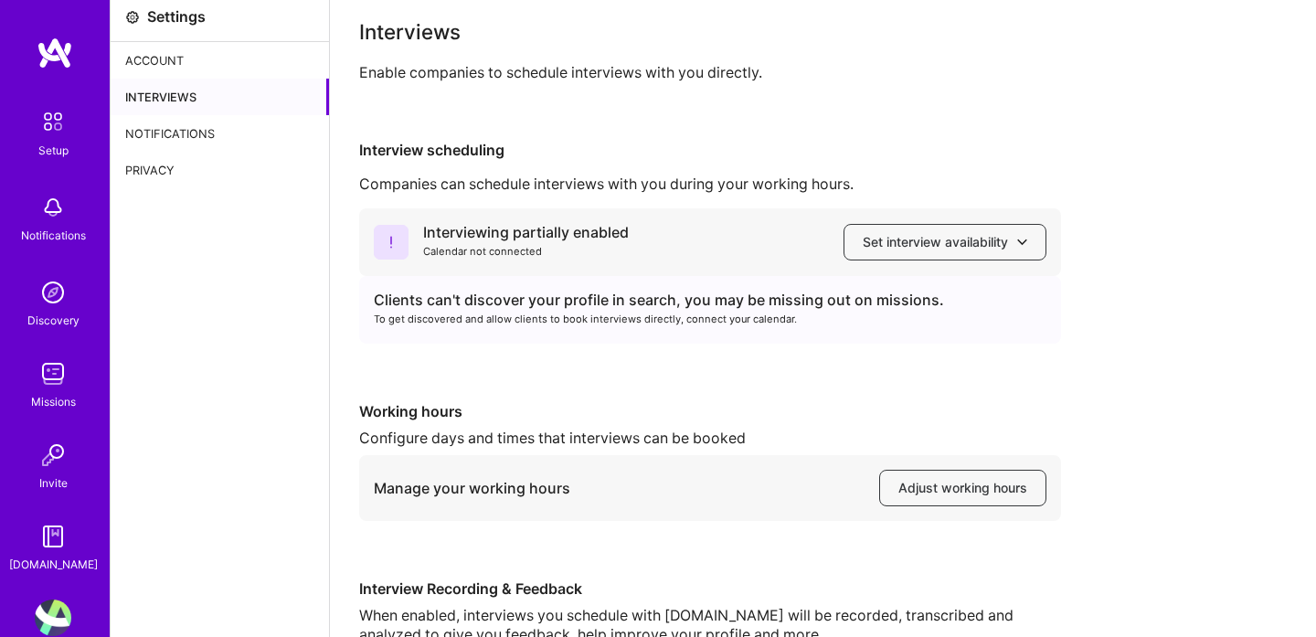
scroll to position [0, 0]
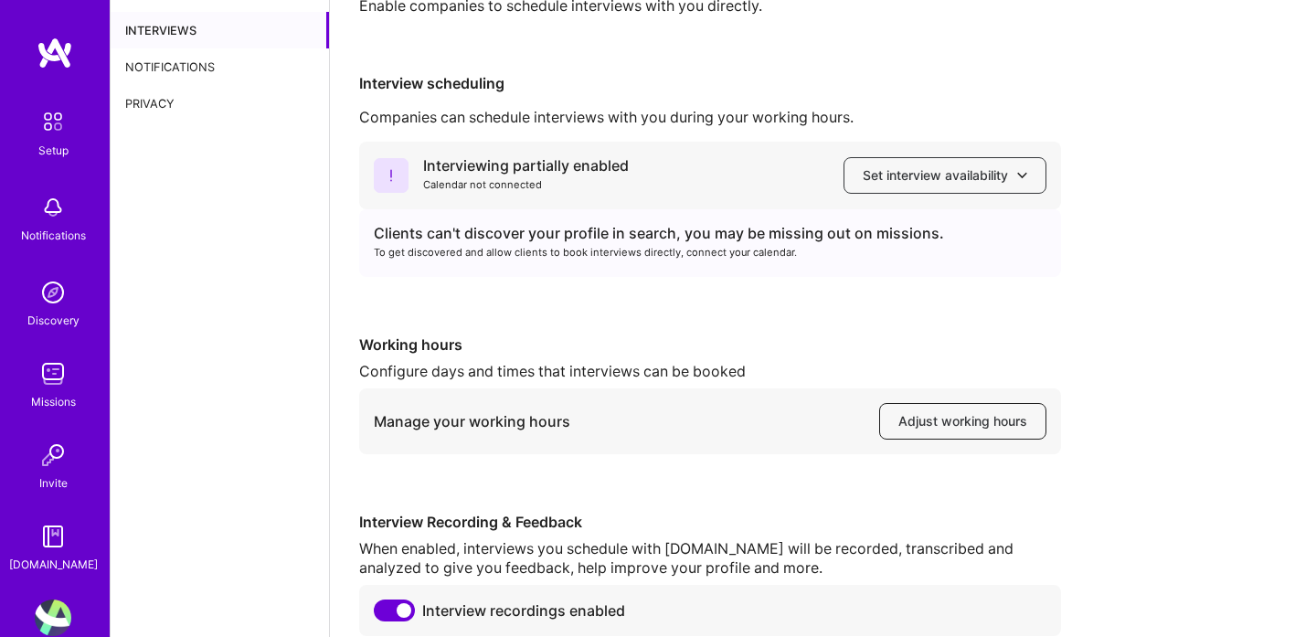
scroll to position [86, 0]
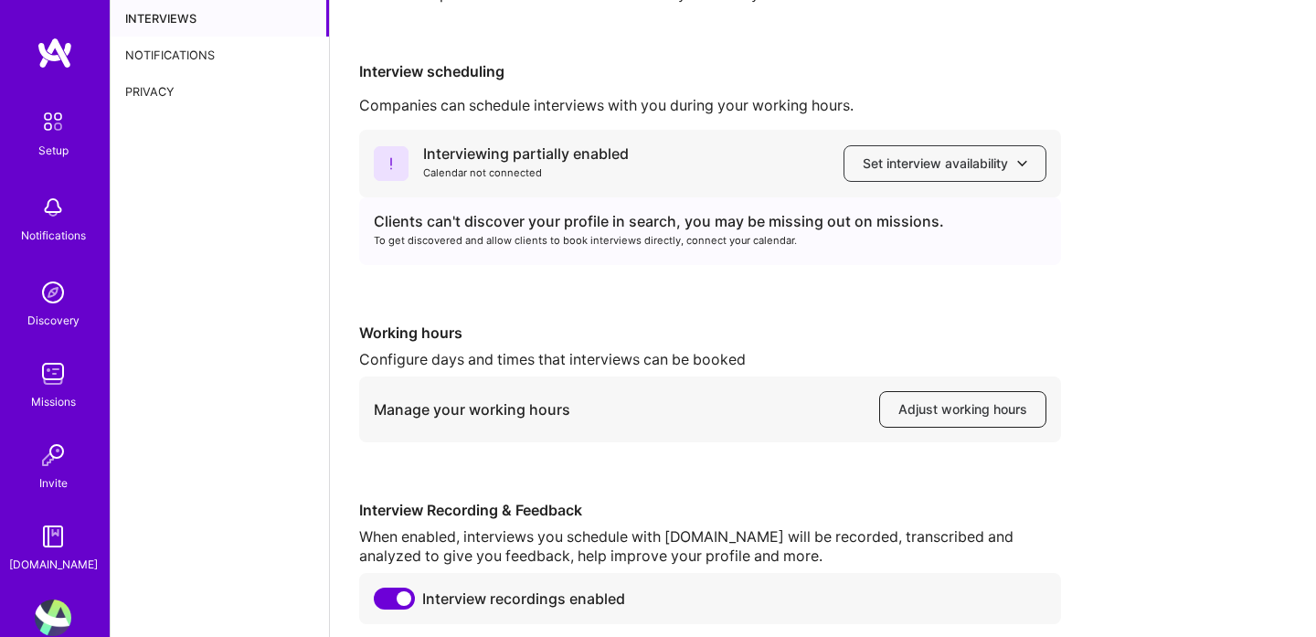
click at [952, 415] on span "Adjust working hours" at bounding box center [962, 409] width 129 height 18
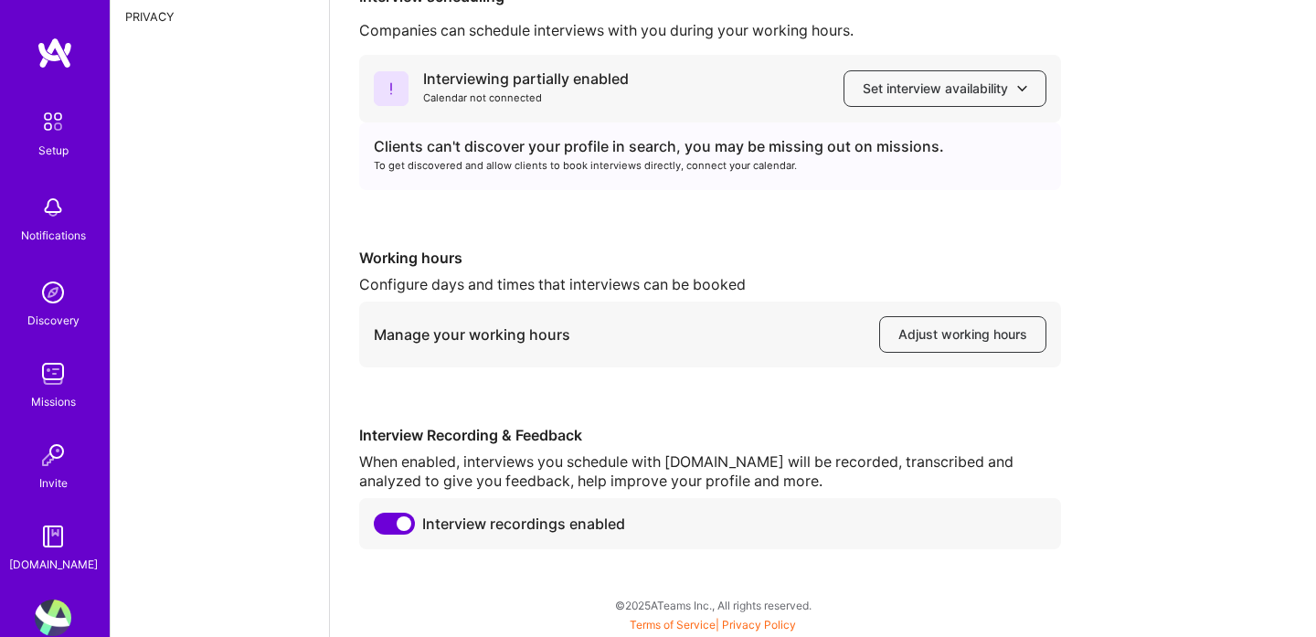
scroll to position [0, 0]
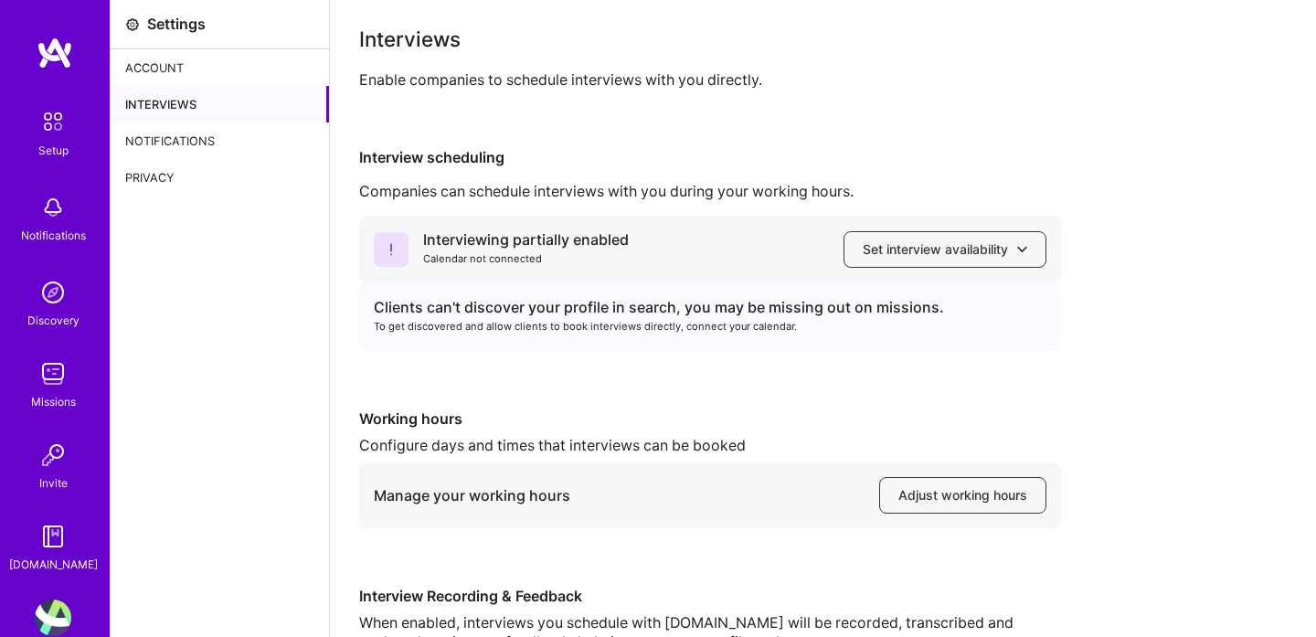
click at [48, 55] on img at bounding box center [55, 53] width 37 height 33
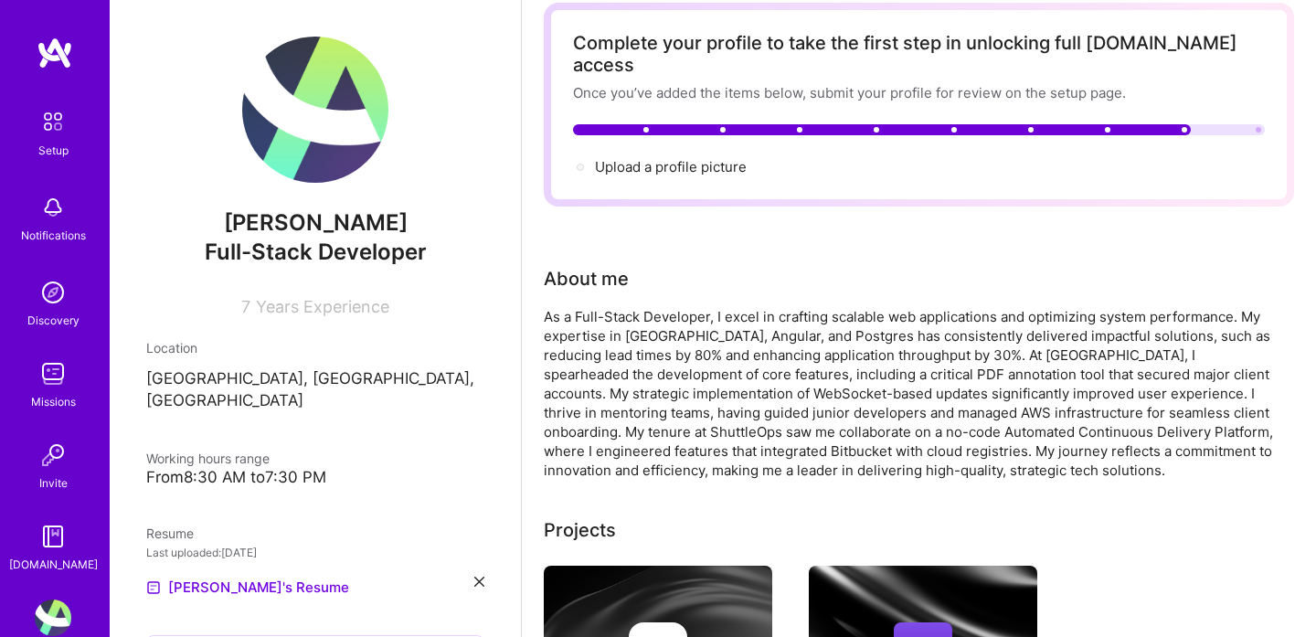
click at [48, 65] on img at bounding box center [55, 53] width 37 height 33
click at [42, 108] on img at bounding box center [53, 121] width 38 height 38
